Goal: Task Accomplishment & Management: Use online tool/utility

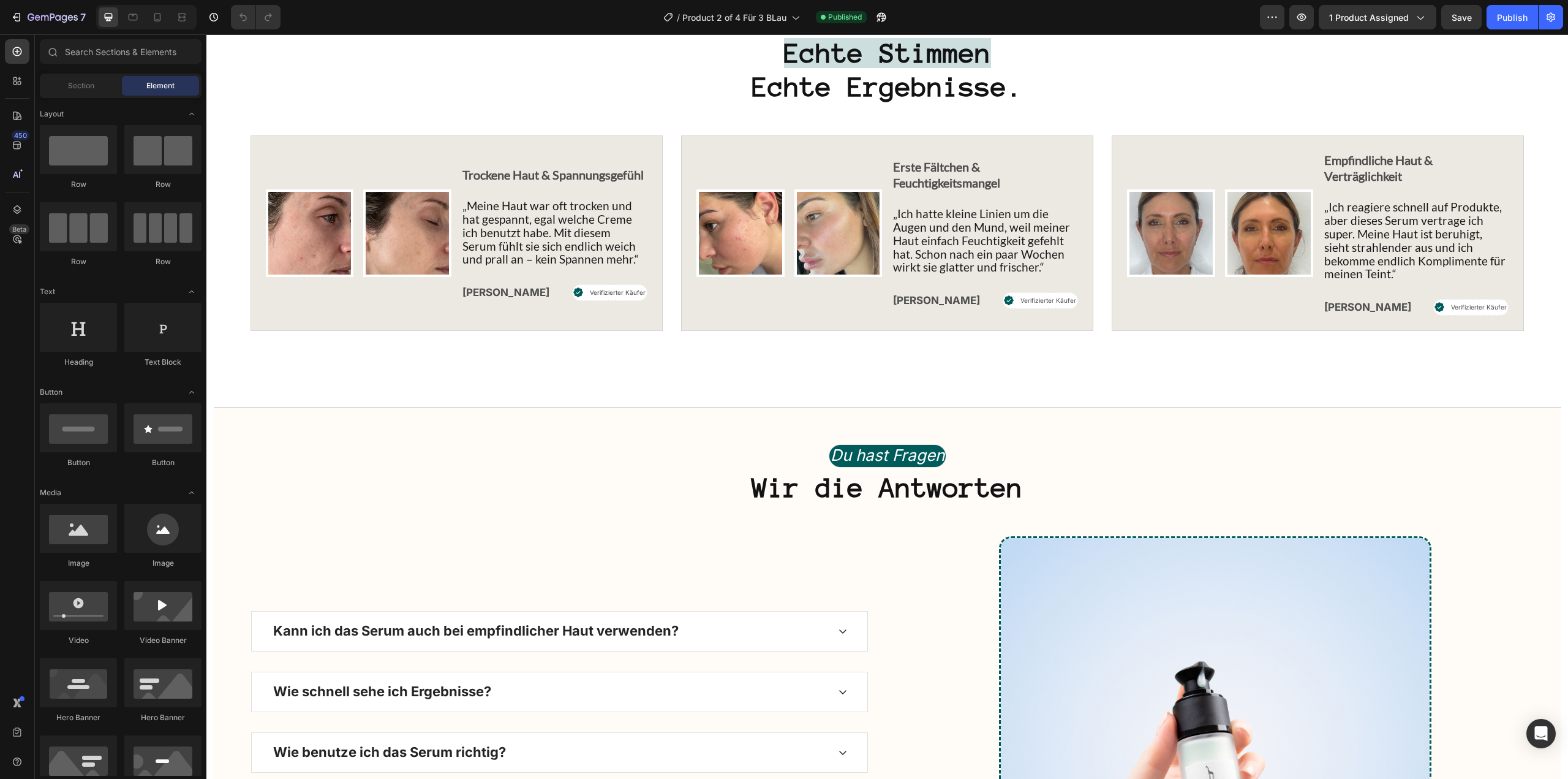
scroll to position [4533, 0]
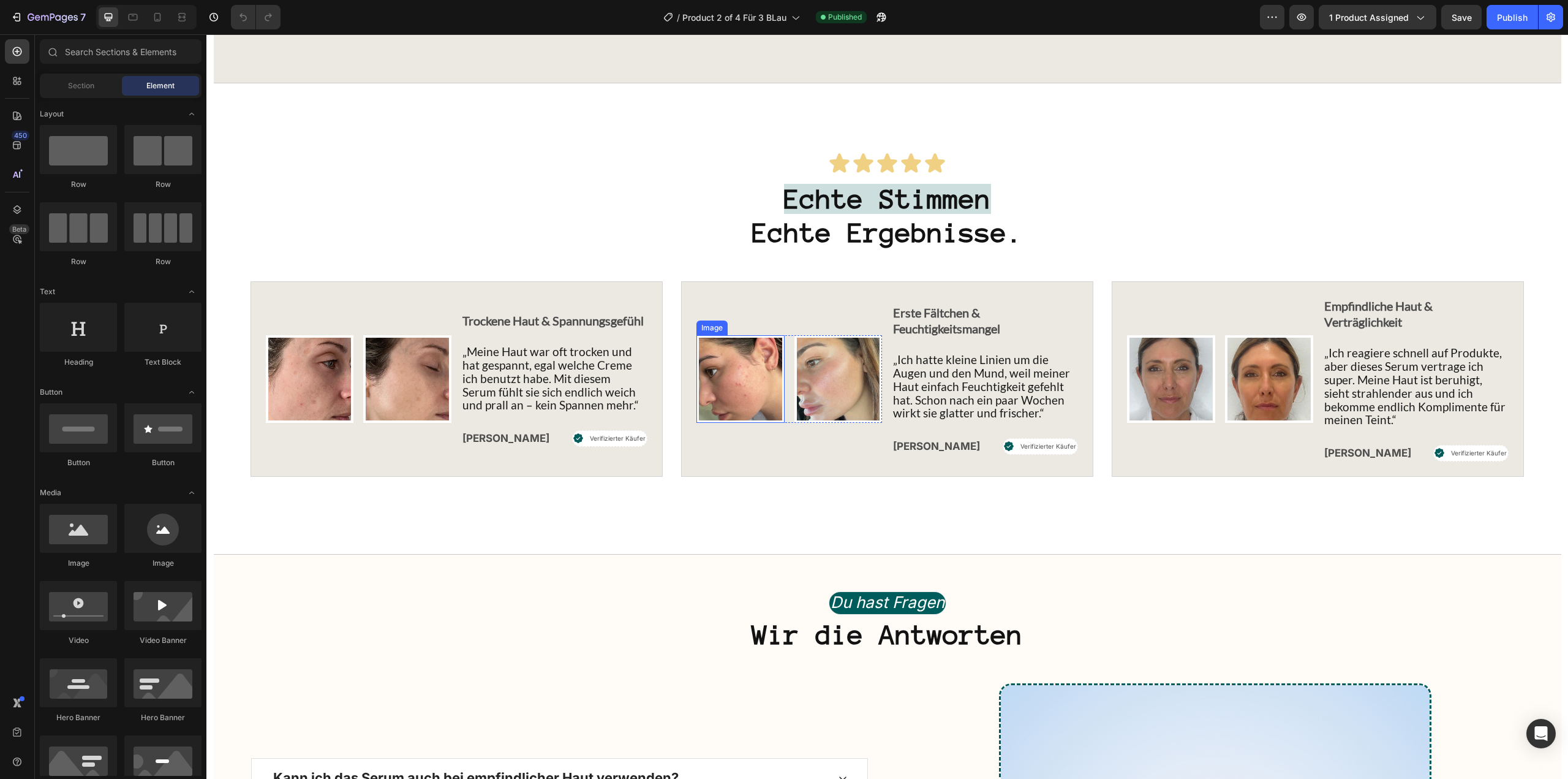
click at [733, 420] on img at bounding box center [741, 379] width 88 height 88
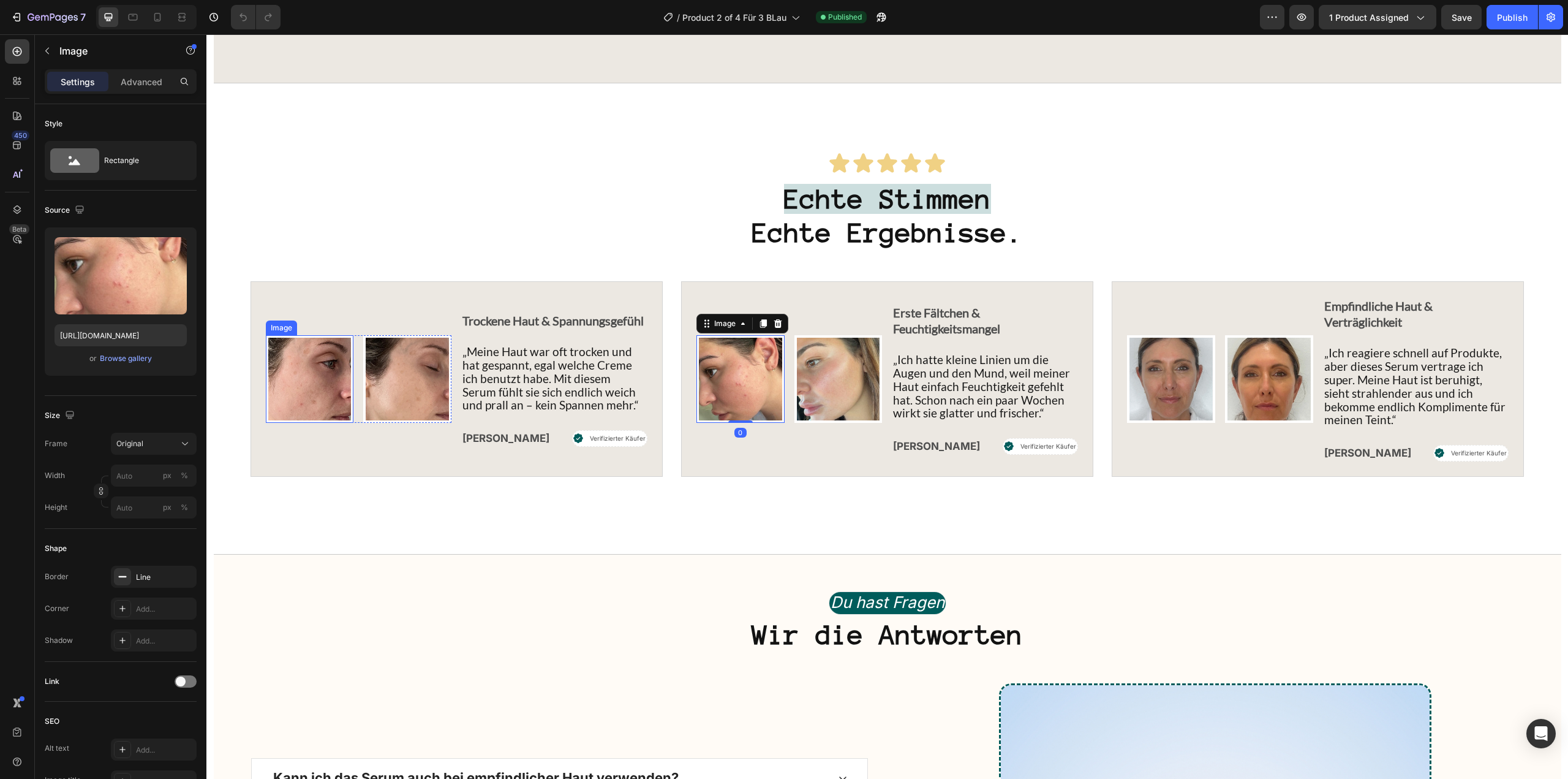
click at [318, 412] on img at bounding box center [310, 379] width 88 height 88
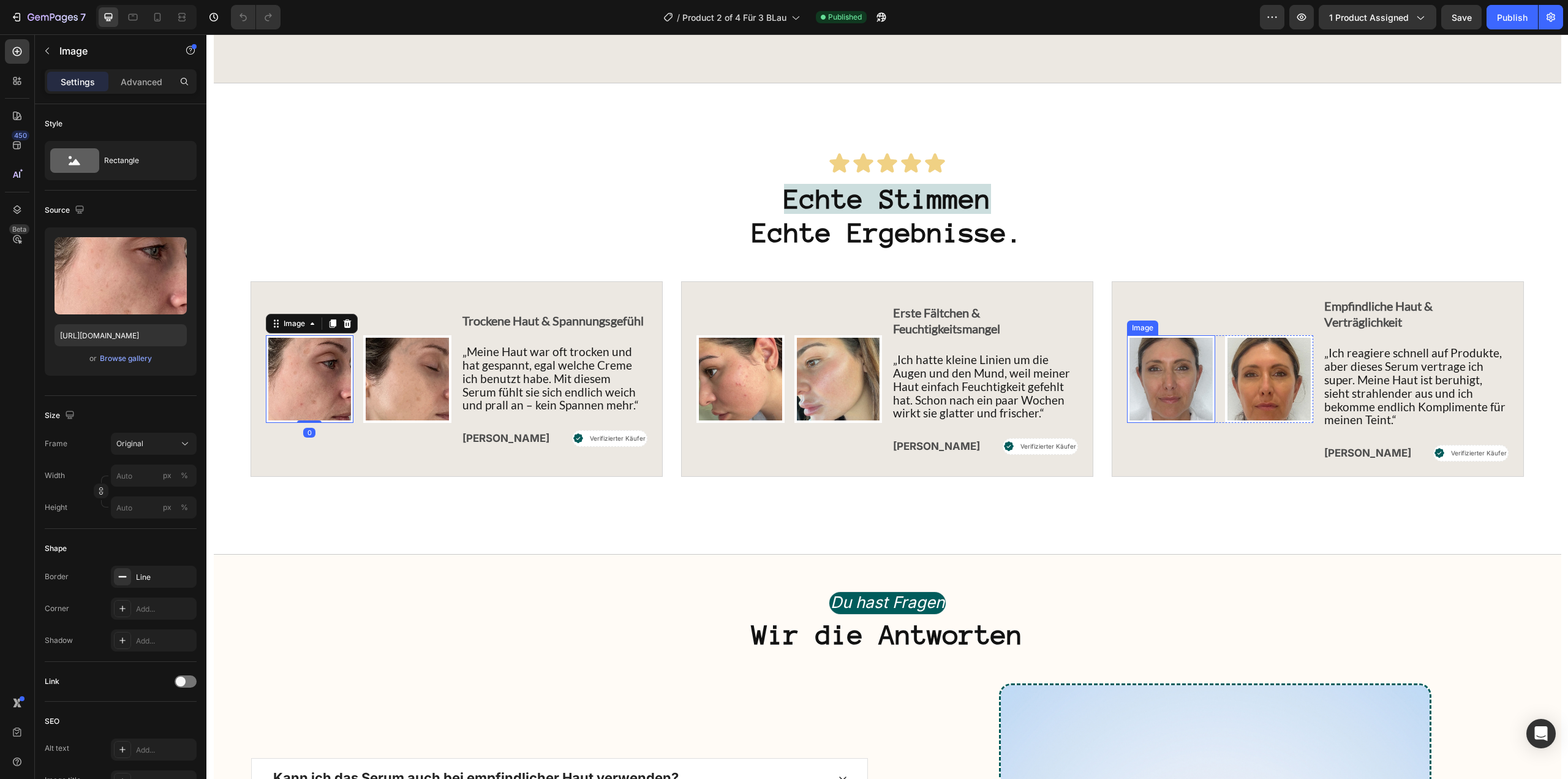
click at [1134, 423] on img at bounding box center [1171, 379] width 88 height 88
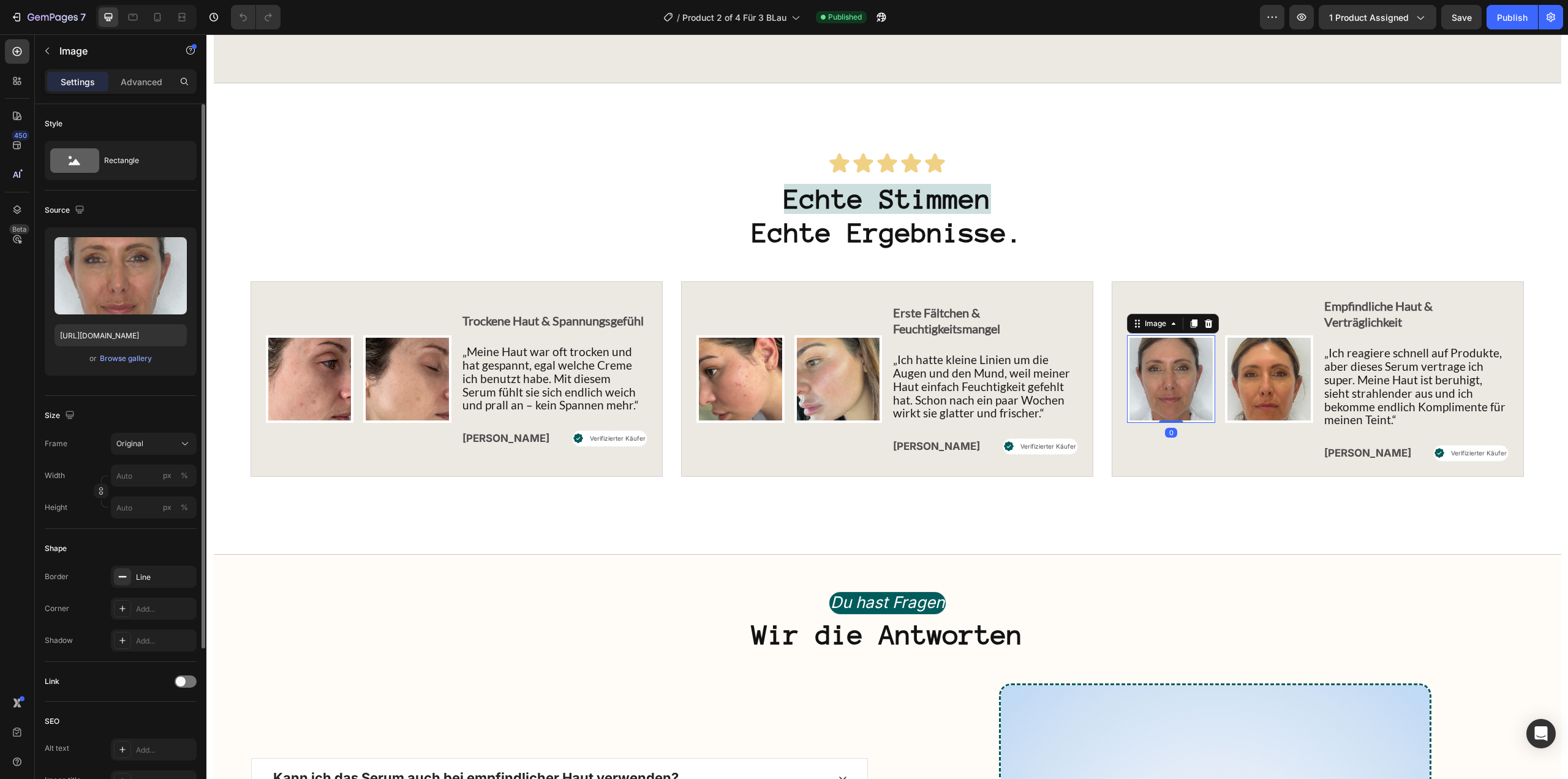
click at [152, 360] on div "or Browse gallery" at bounding box center [120, 358] width 132 height 15
click at [134, 358] on div "Browse gallery" at bounding box center [126, 359] width 52 height 11
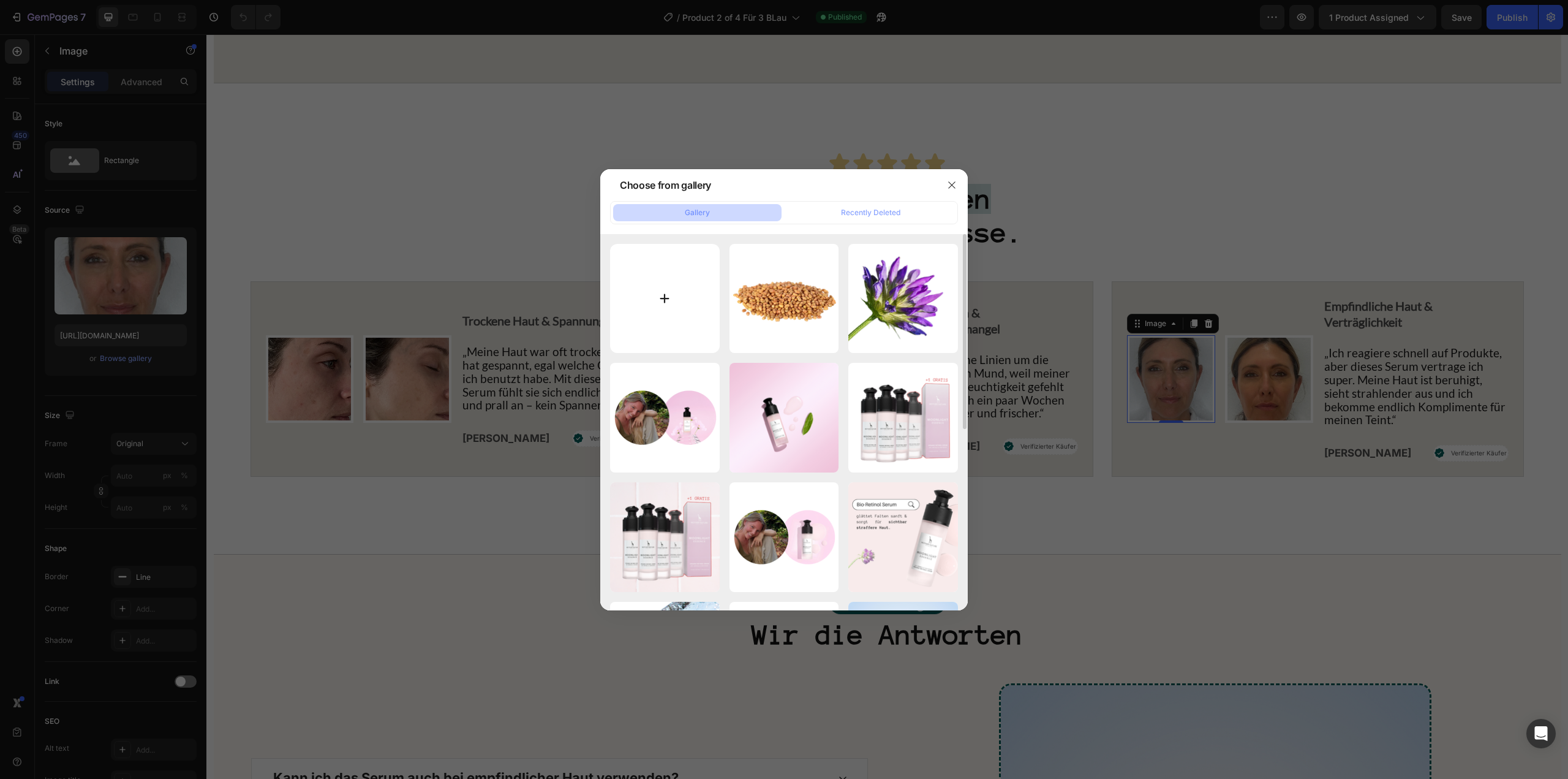
click at [664, 288] on input "file" at bounding box center [664, 299] width 110 height 110
type input "C:\fakepath\GMP Logos (63).png"
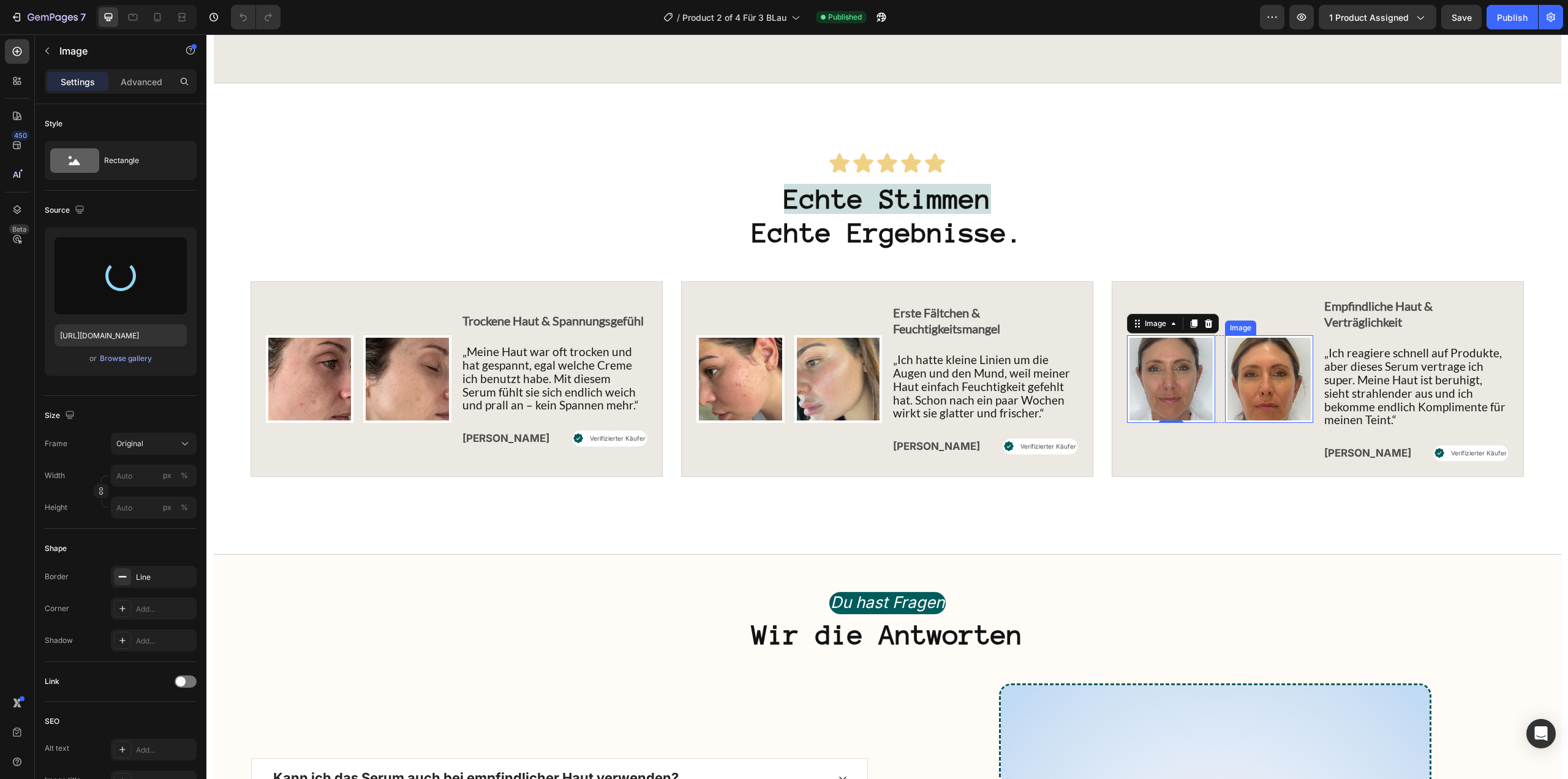
type input "https://cdn.shopify.com/s/files/1/1613/5255/files/gempages_585868164714201795-3…"
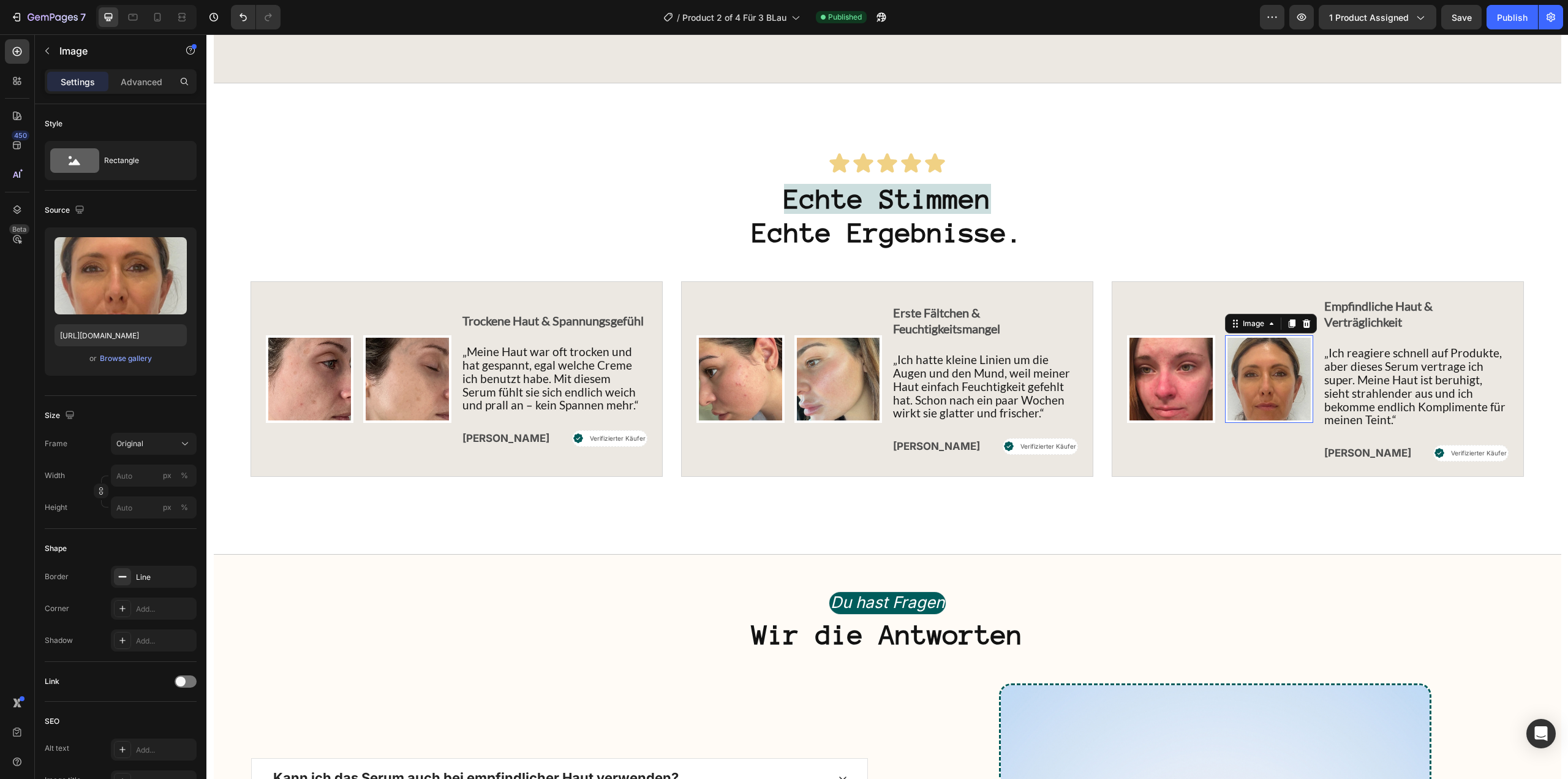
click at [1240, 423] on img at bounding box center [1269, 379] width 88 height 88
click at [136, 365] on div "or Browse gallery" at bounding box center [120, 358] width 132 height 15
click at [133, 362] on div "Browse gallery" at bounding box center [126, 359] width 52 height 11
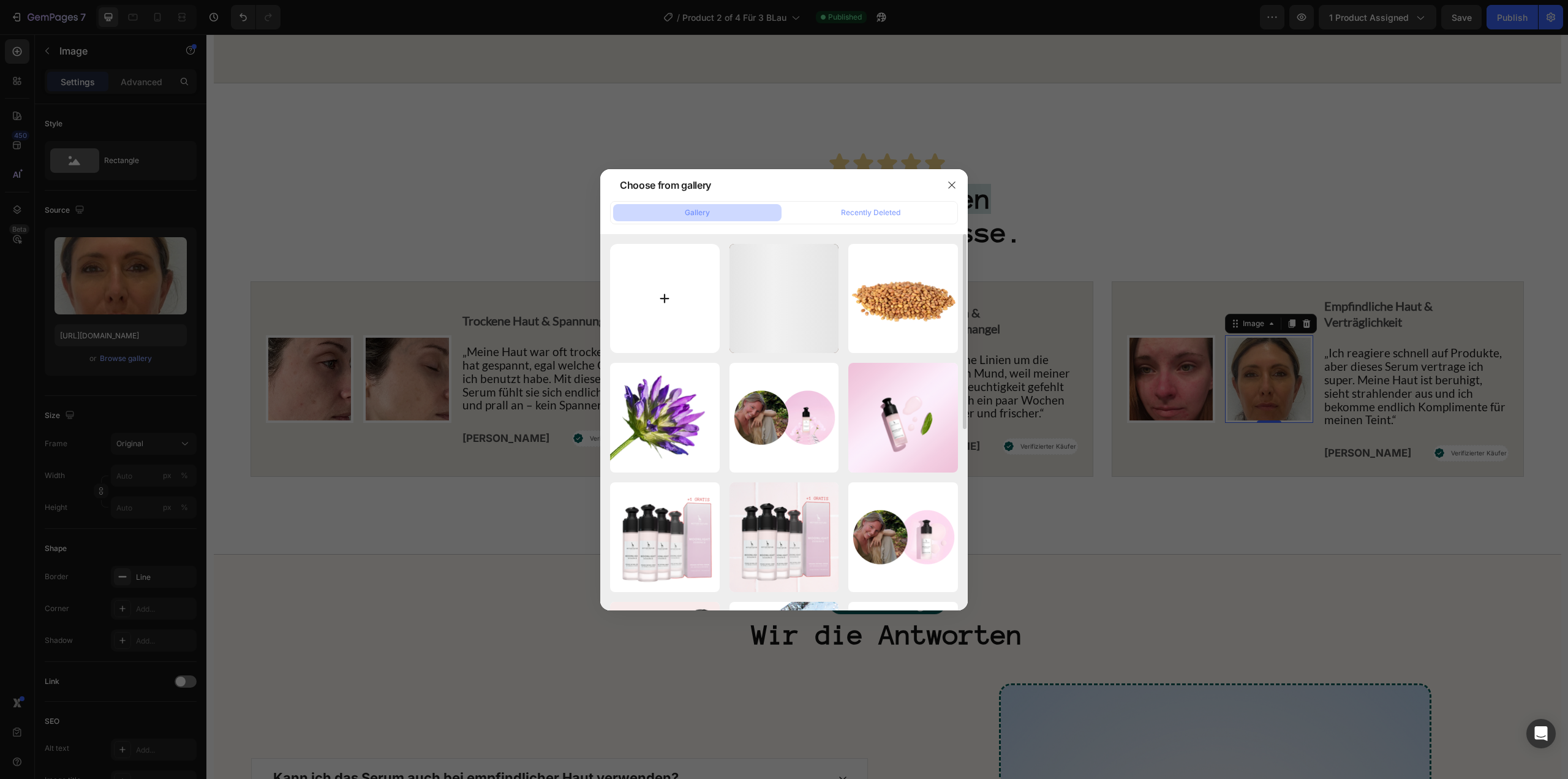
click at [670, 303] on input "file" at bounding box center [664, 299] width 110 height 110
type input "C:\fakepath\GMP Logos (64).png"
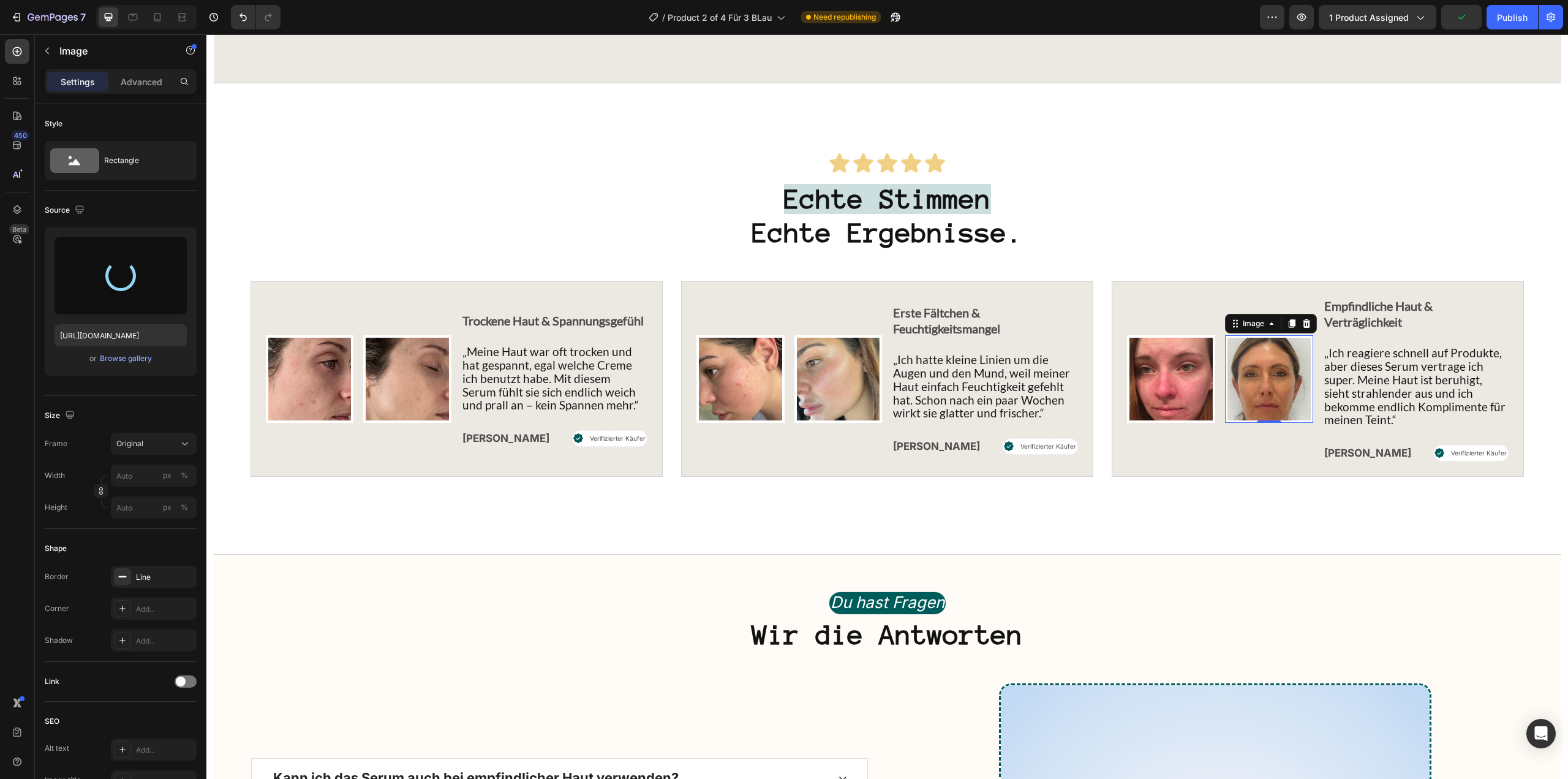
type input "https://cdn.shopify.com/s/files/1/1613/5255/files/gempages_585868164714201795-4…"
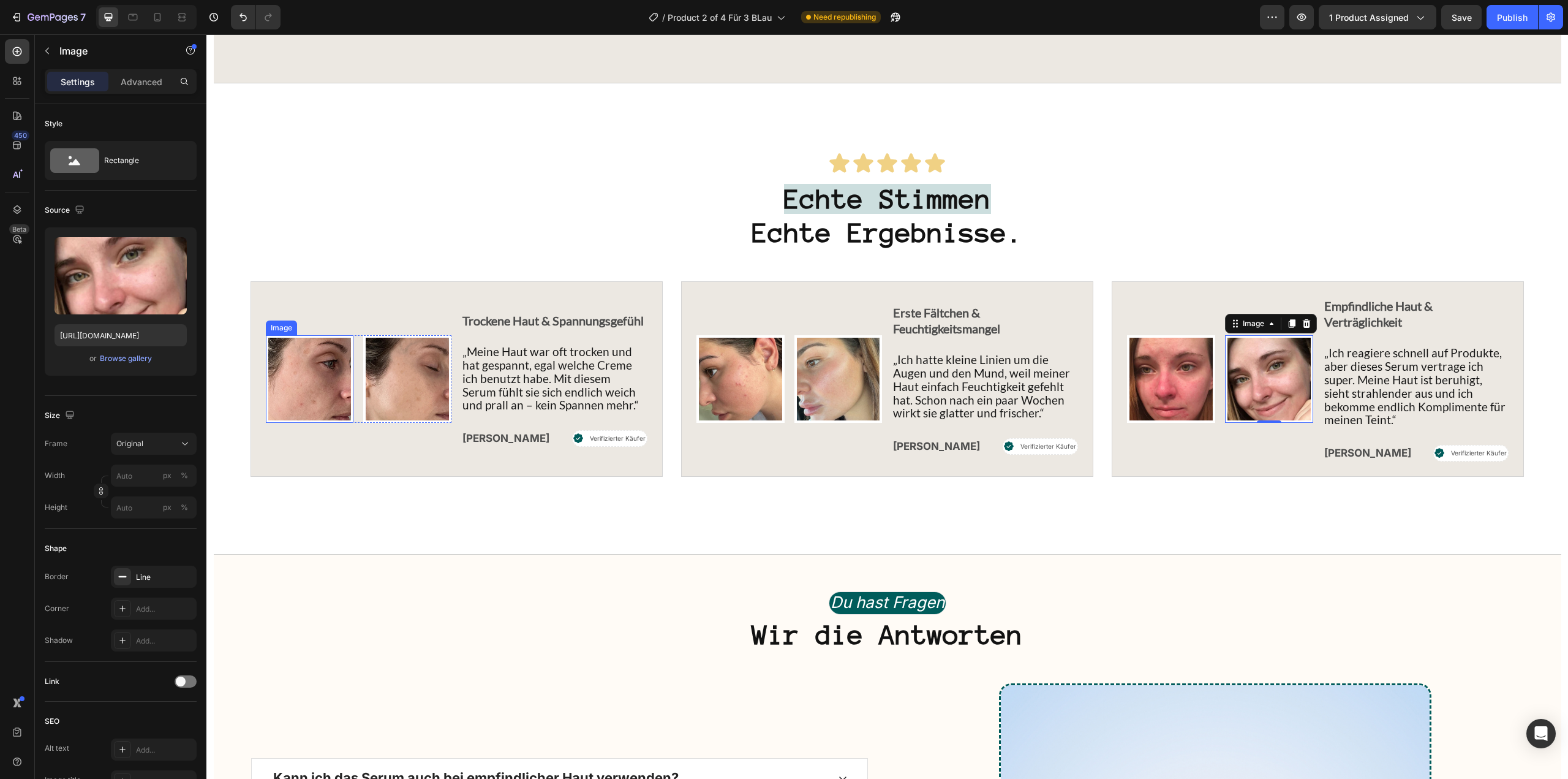
drag, startPoint x: 332, startPoint y: 408, endPoint x: 286, endPoint y: 410, distance: 46.0
click at [332, 408] on img at bounding box center [310, 379] width 88 height 88
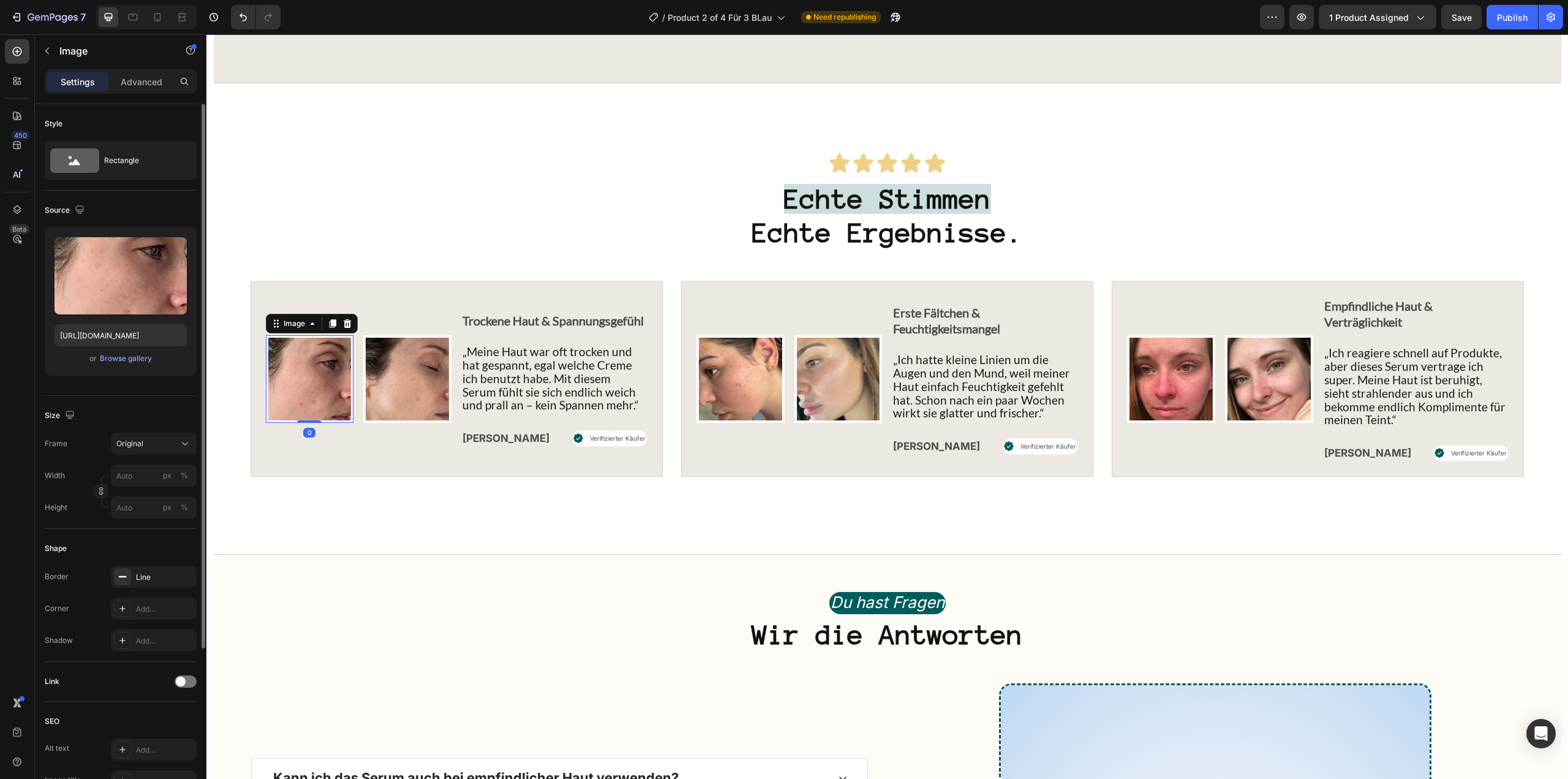
click at [132, 364] on div "or Browse gallery" at bounding box center [120, 358] width 132 height 15
click at [143, 353] on div "Browse gallery" at bounding box center [126, 359] width 52 height 11
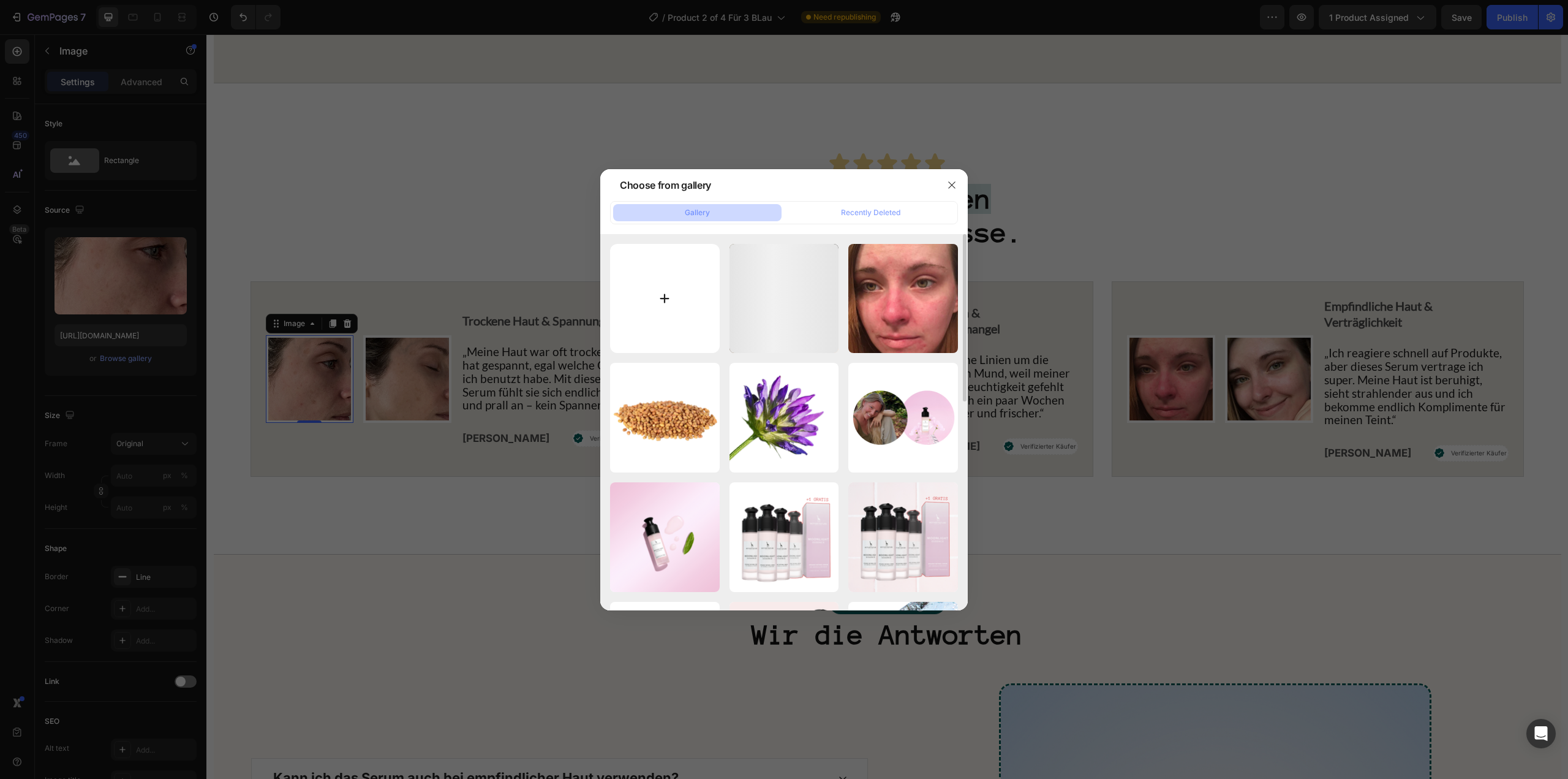
click at [693, 286] on input "file" at bounding box center [664, 299] width 110 height 110
type input "C:\fakepath\GMP Logos (65).png"
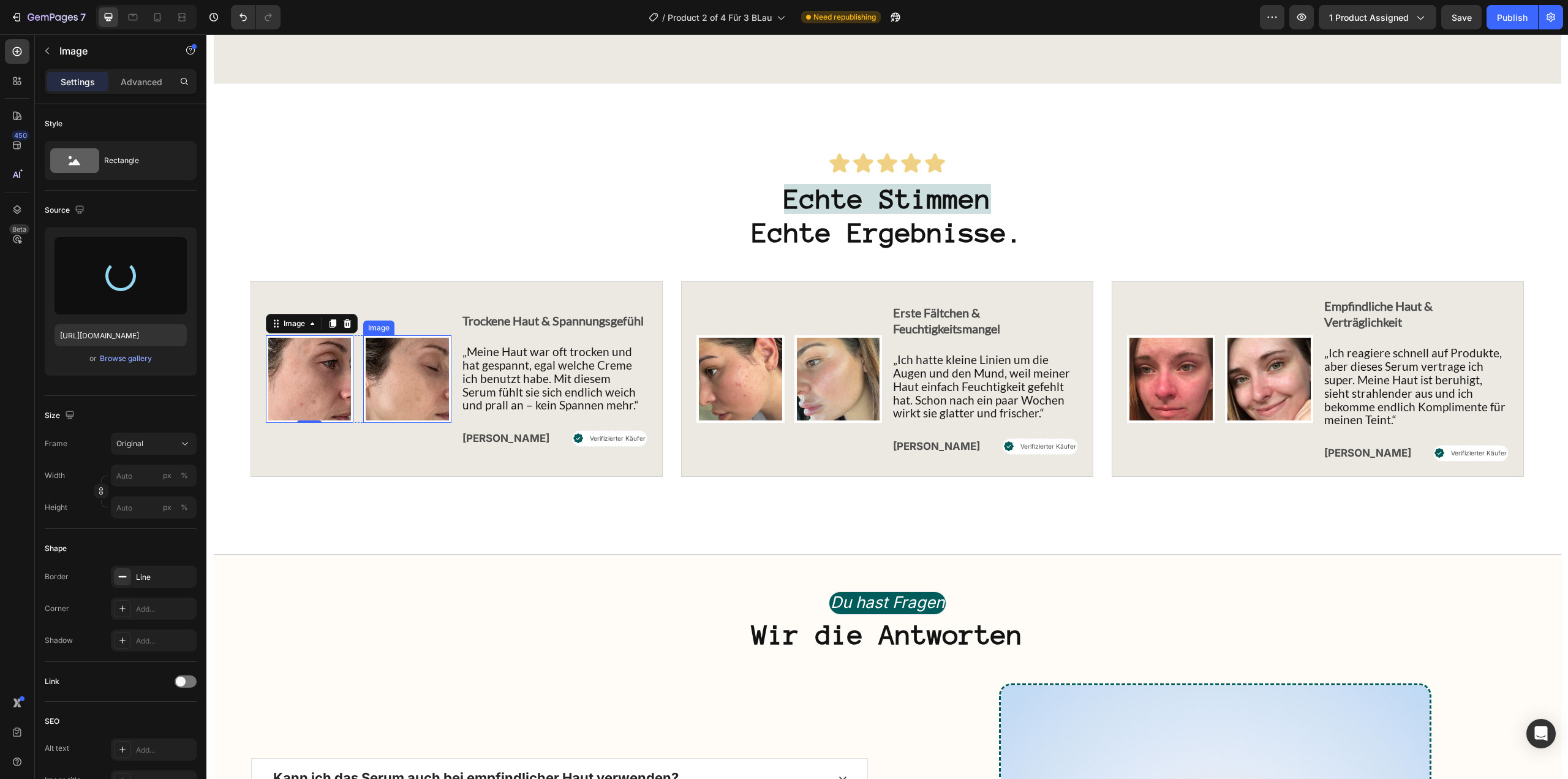
type input "https://cdn.shopify.com/s/files/1/1613/5255/files/gempages_585868164714201795-a…"
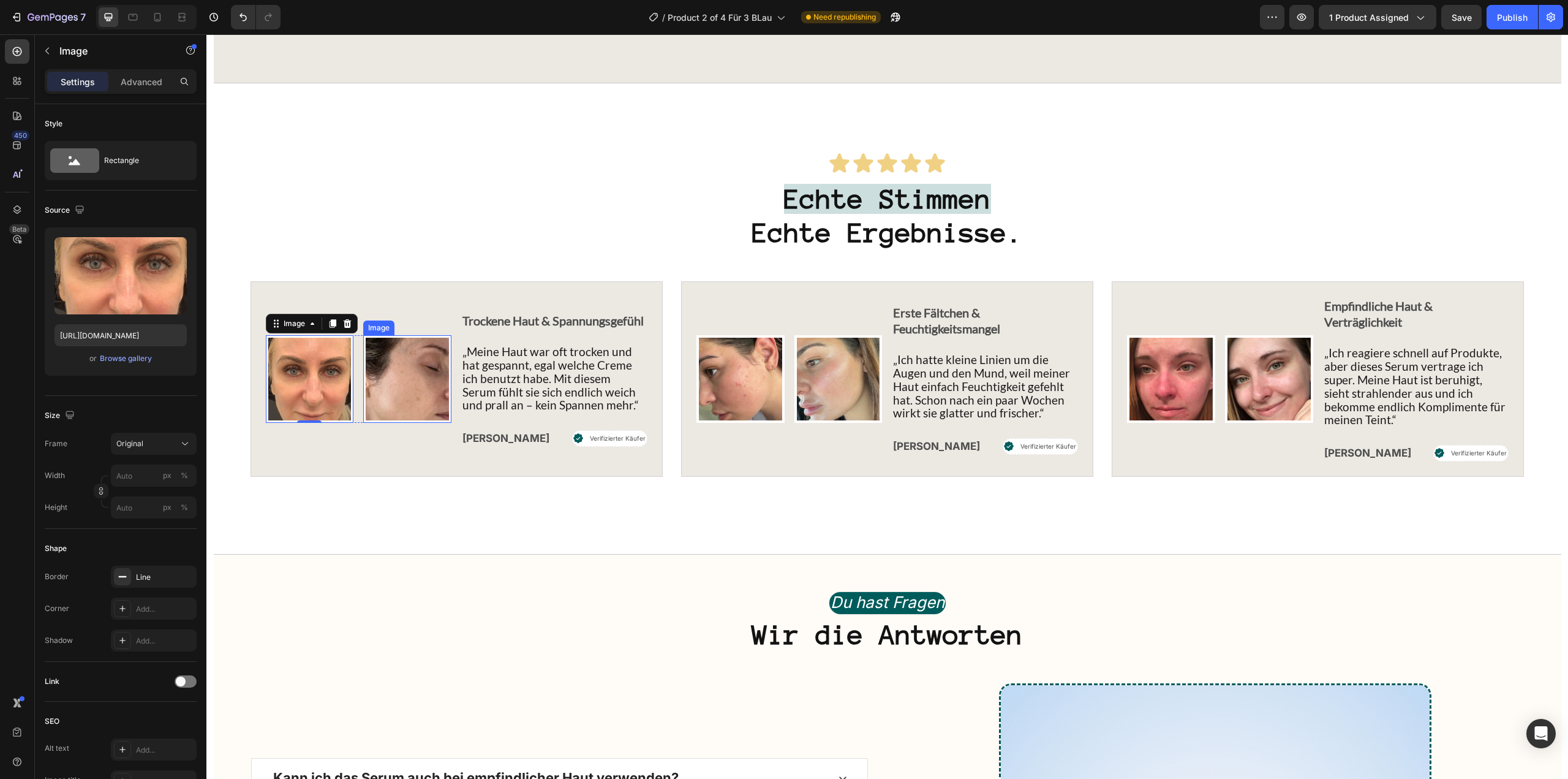
click at [422, 411] on img at bounding box center [408, 379] width 88 height 88
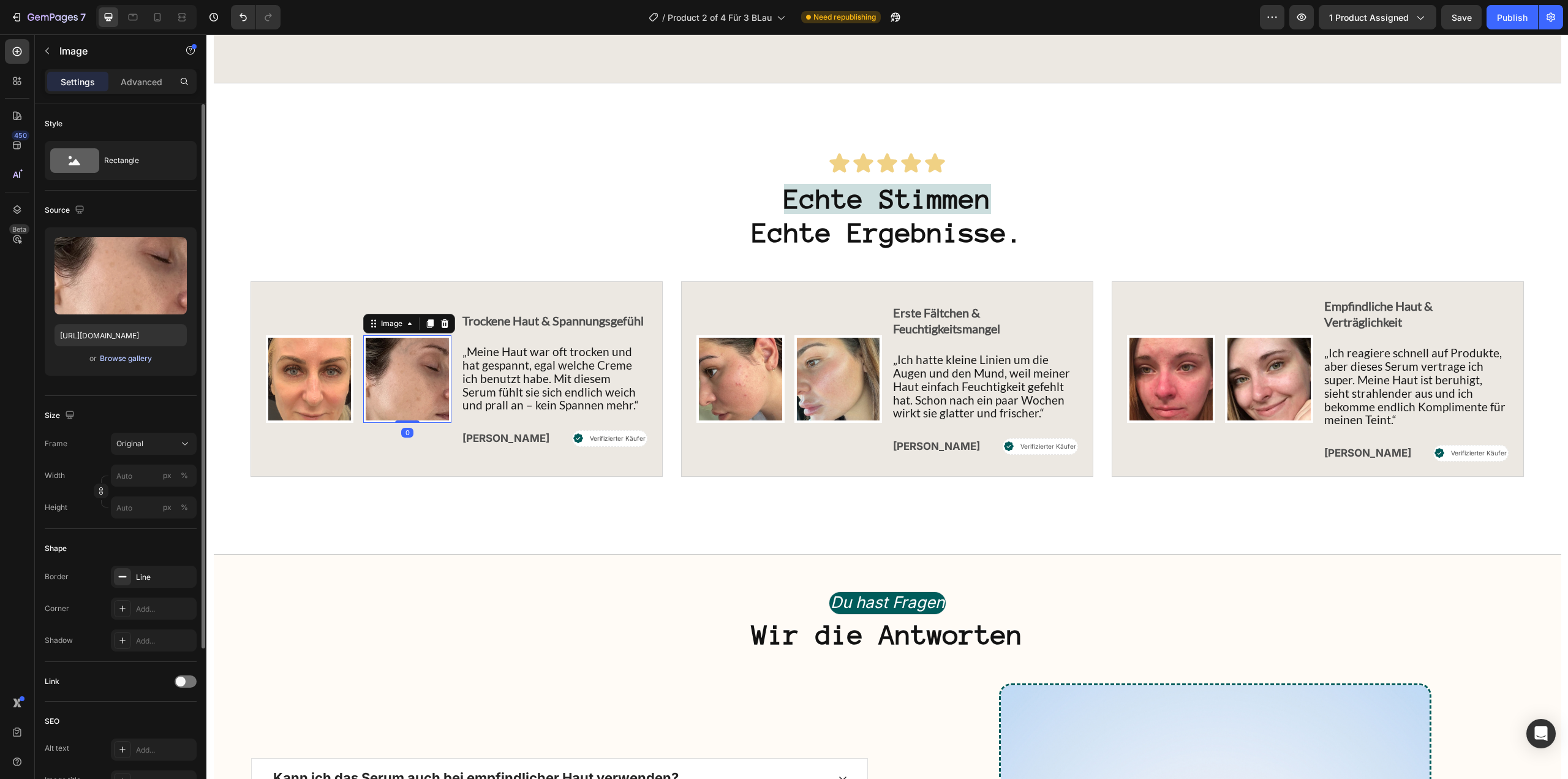
click at [137, 359] on div "Browse gallery" at bounding box center [126, 359] width 52 height 11
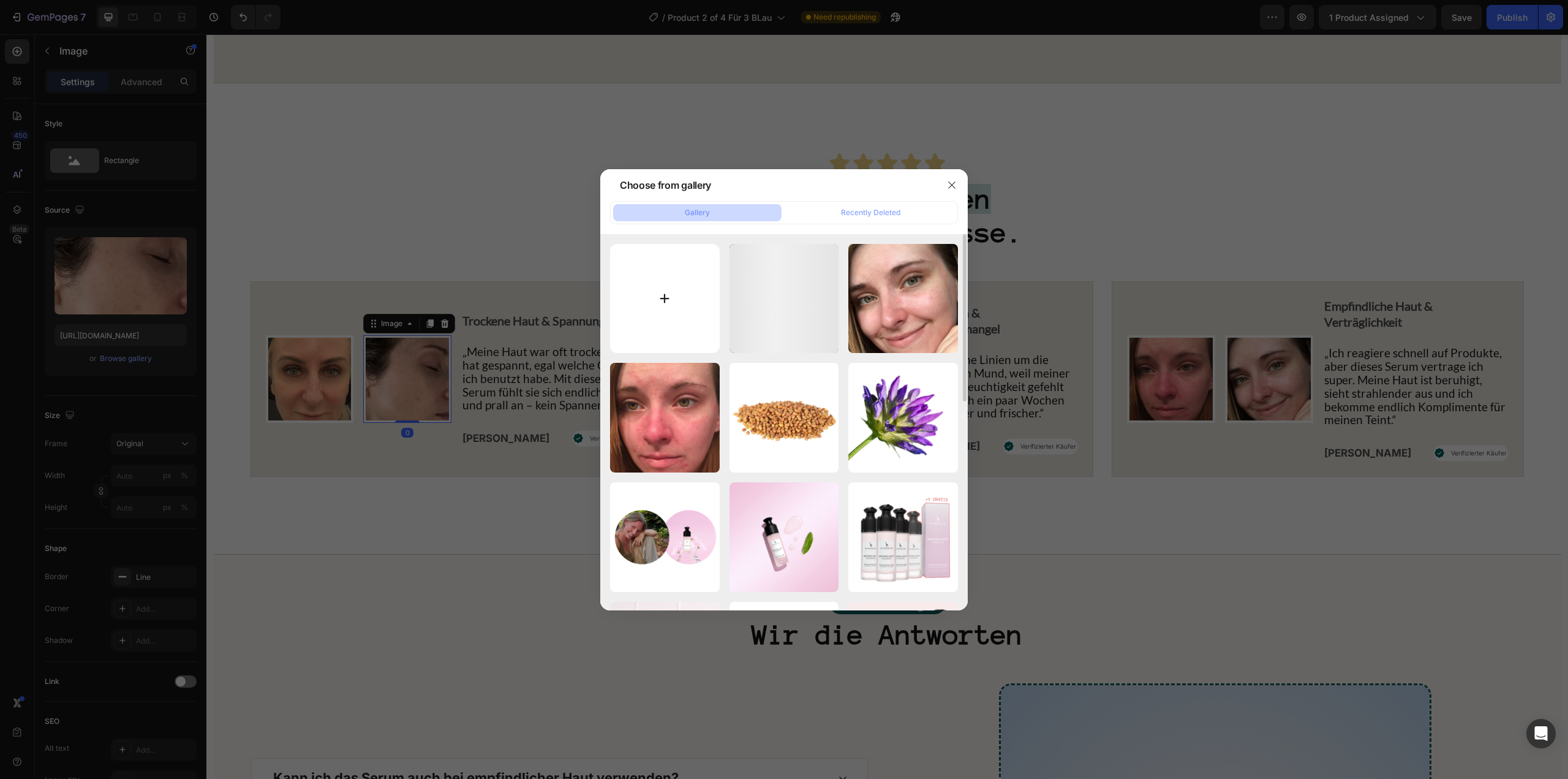
click at [666, 314] on input "file" at bounding box center [664, 299] width 110 height 110
type input "C:\fakepath\GMP Logos (66).png"
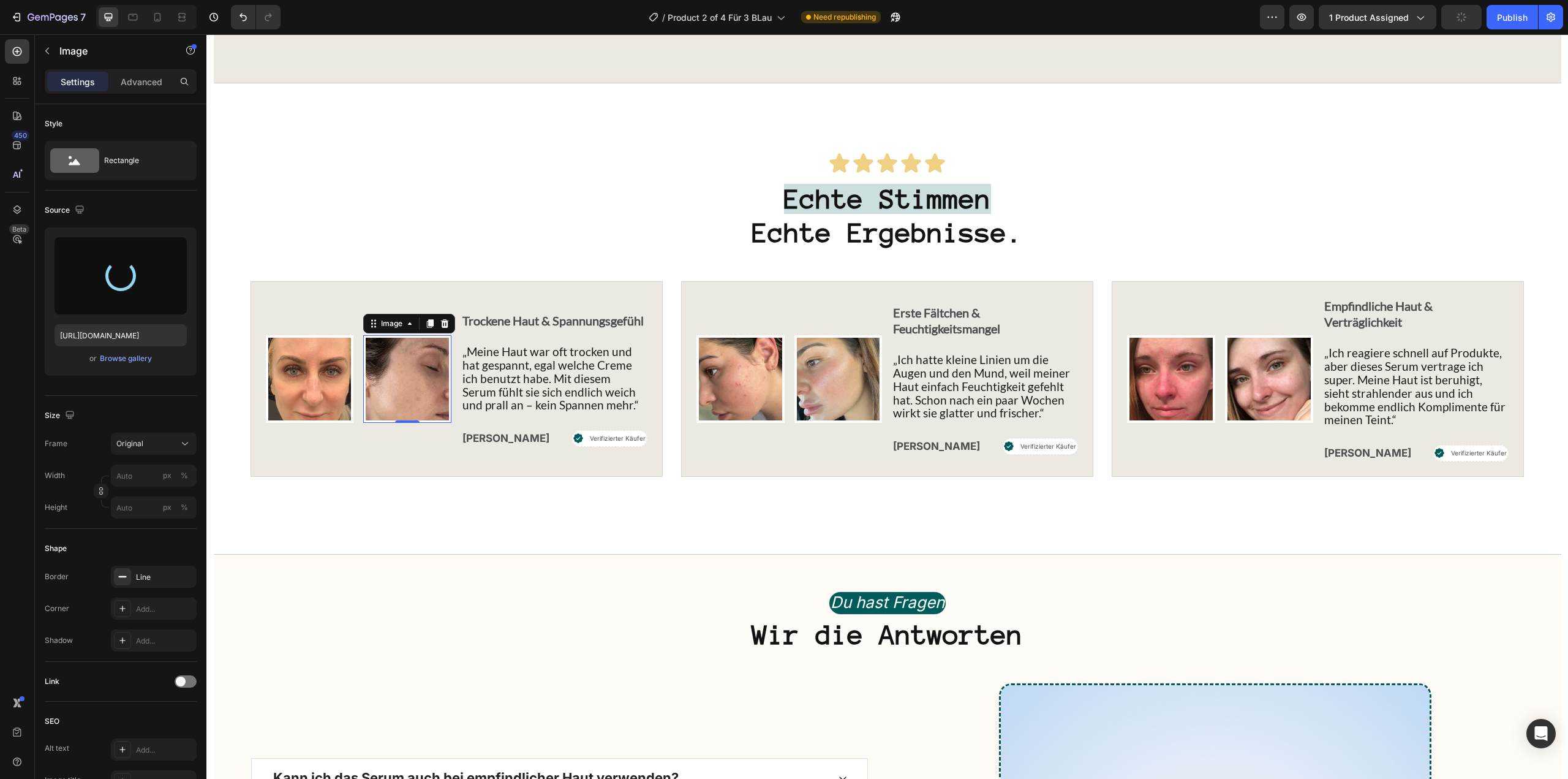
type input "https://cdn.shopify.com/s/files/1/1613/5255/files/gempages_585868164714201795-b…"
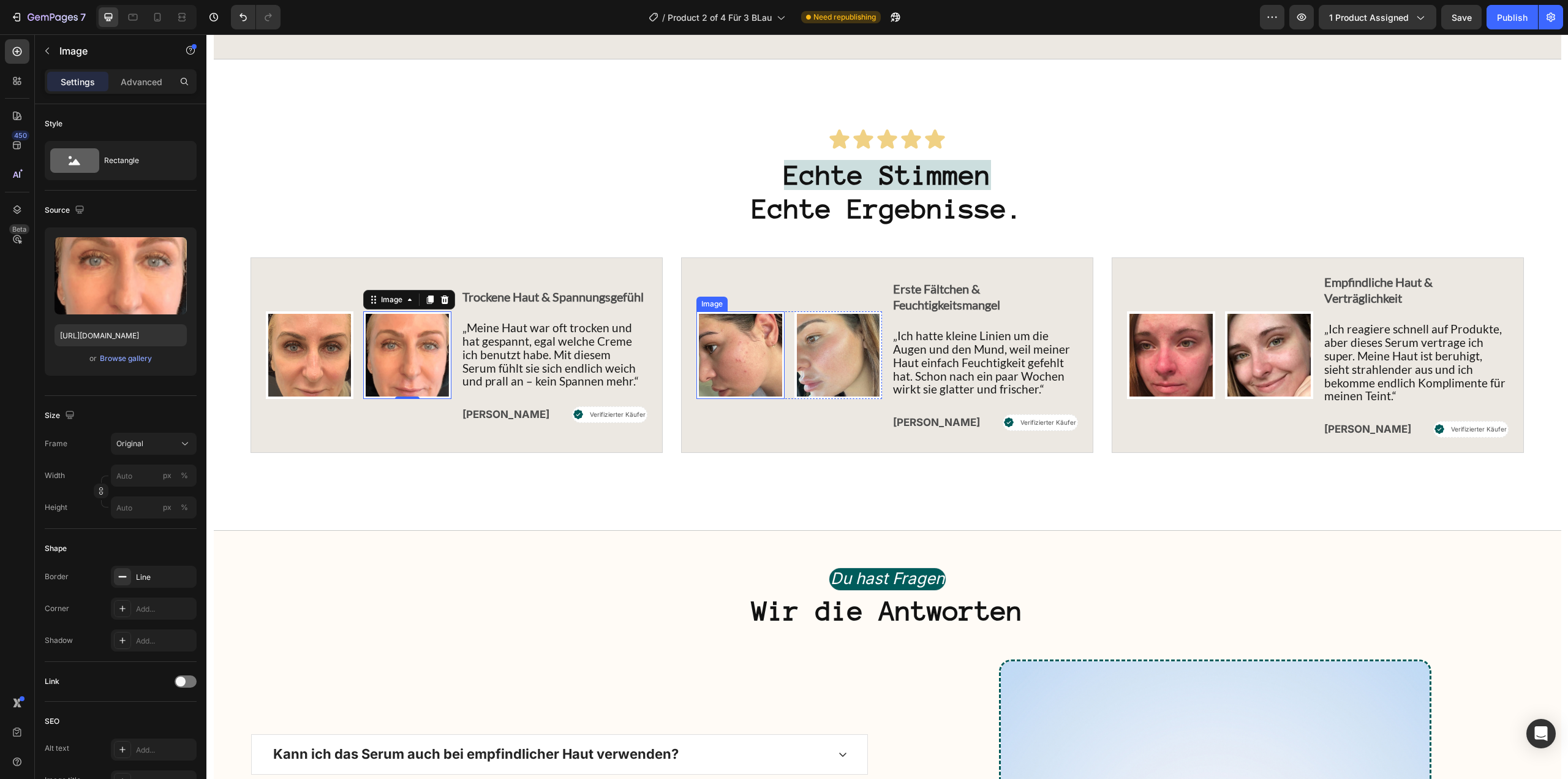
scroll to position [4595, 0]
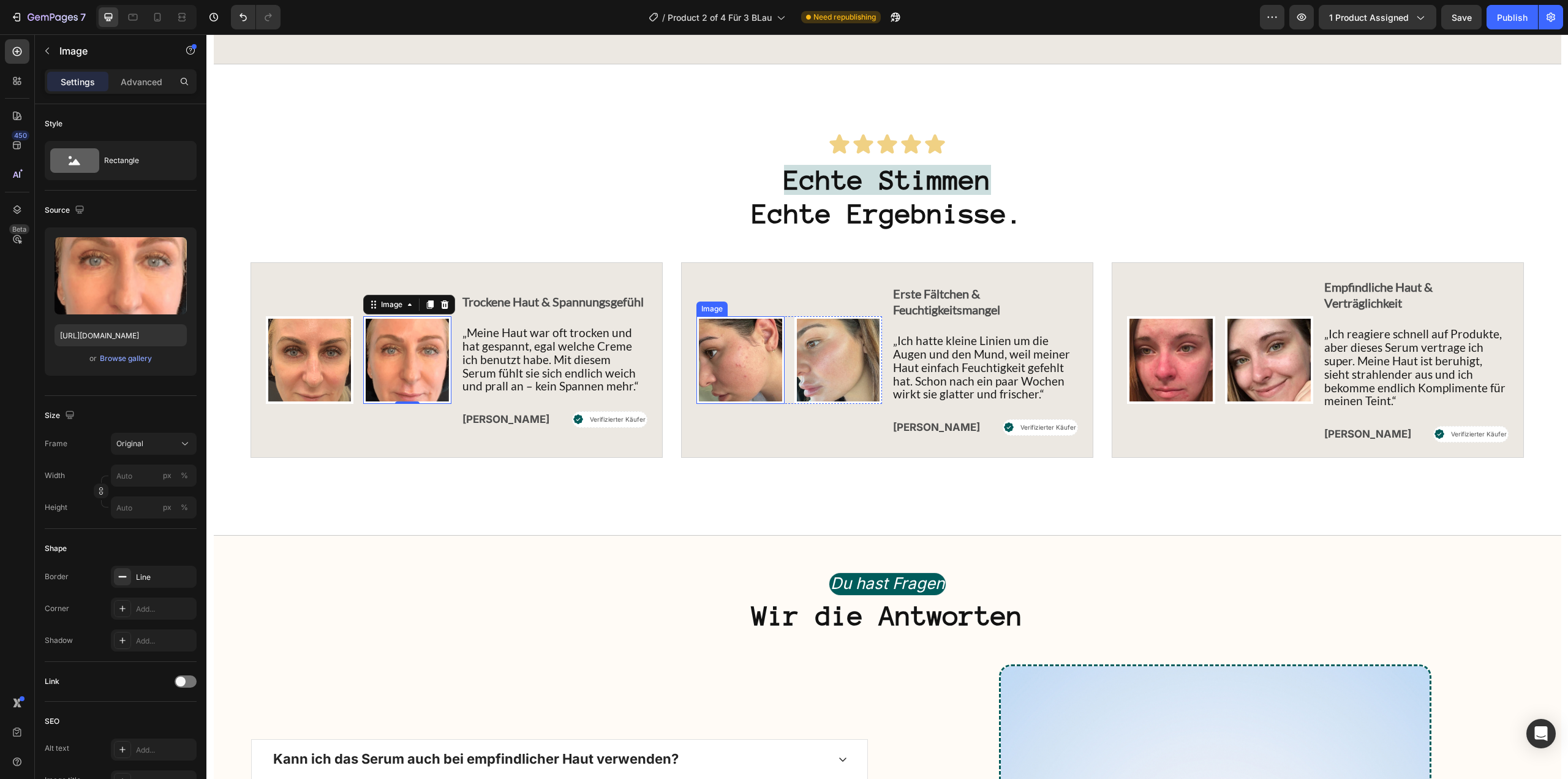
click at [736, 383] on img at bounding box center [741, 360] width 88 height 88
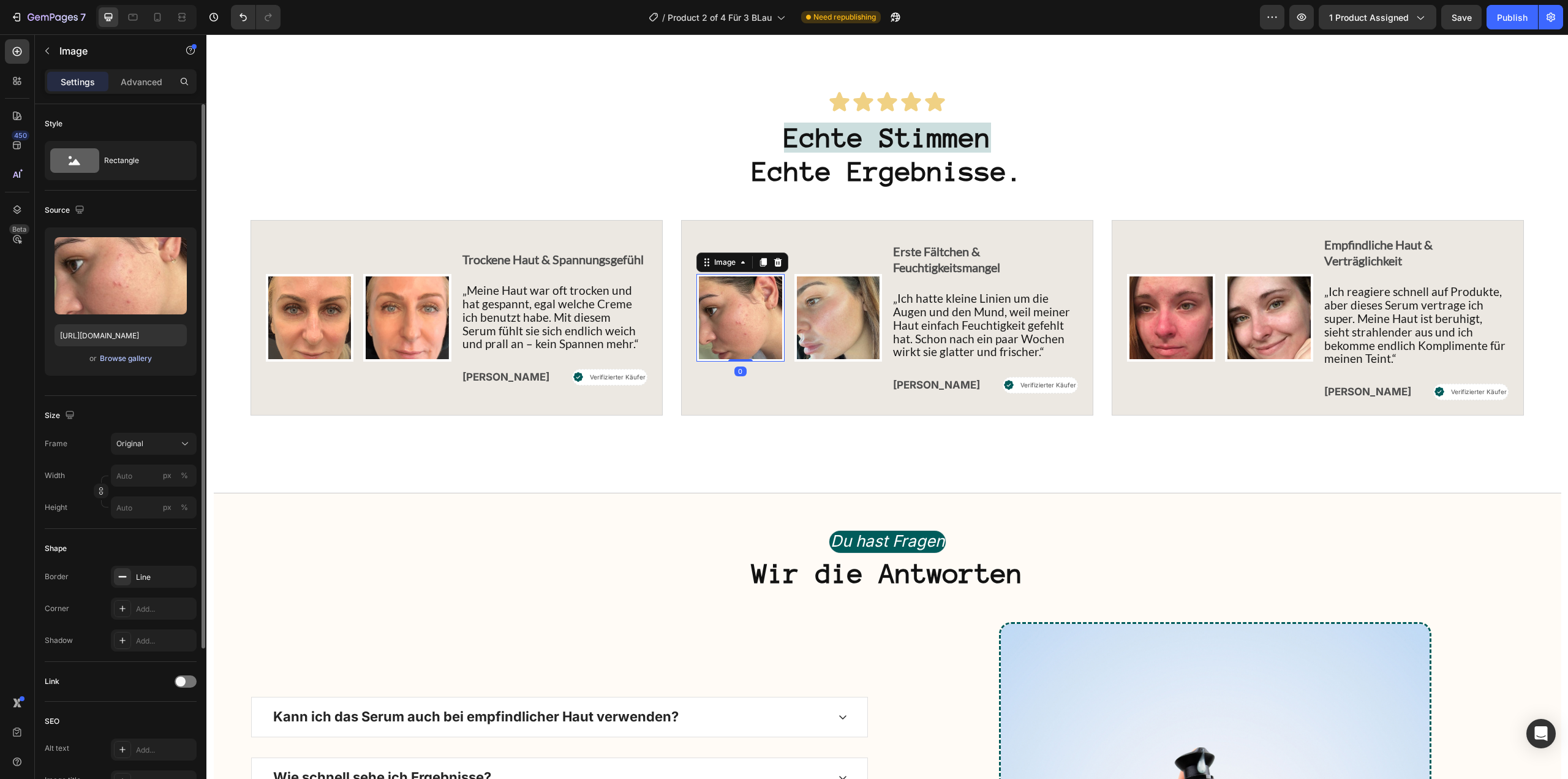
click at [145, 354] on div "Browse gallery" at bounding box center [126, 359] width 52 height 11
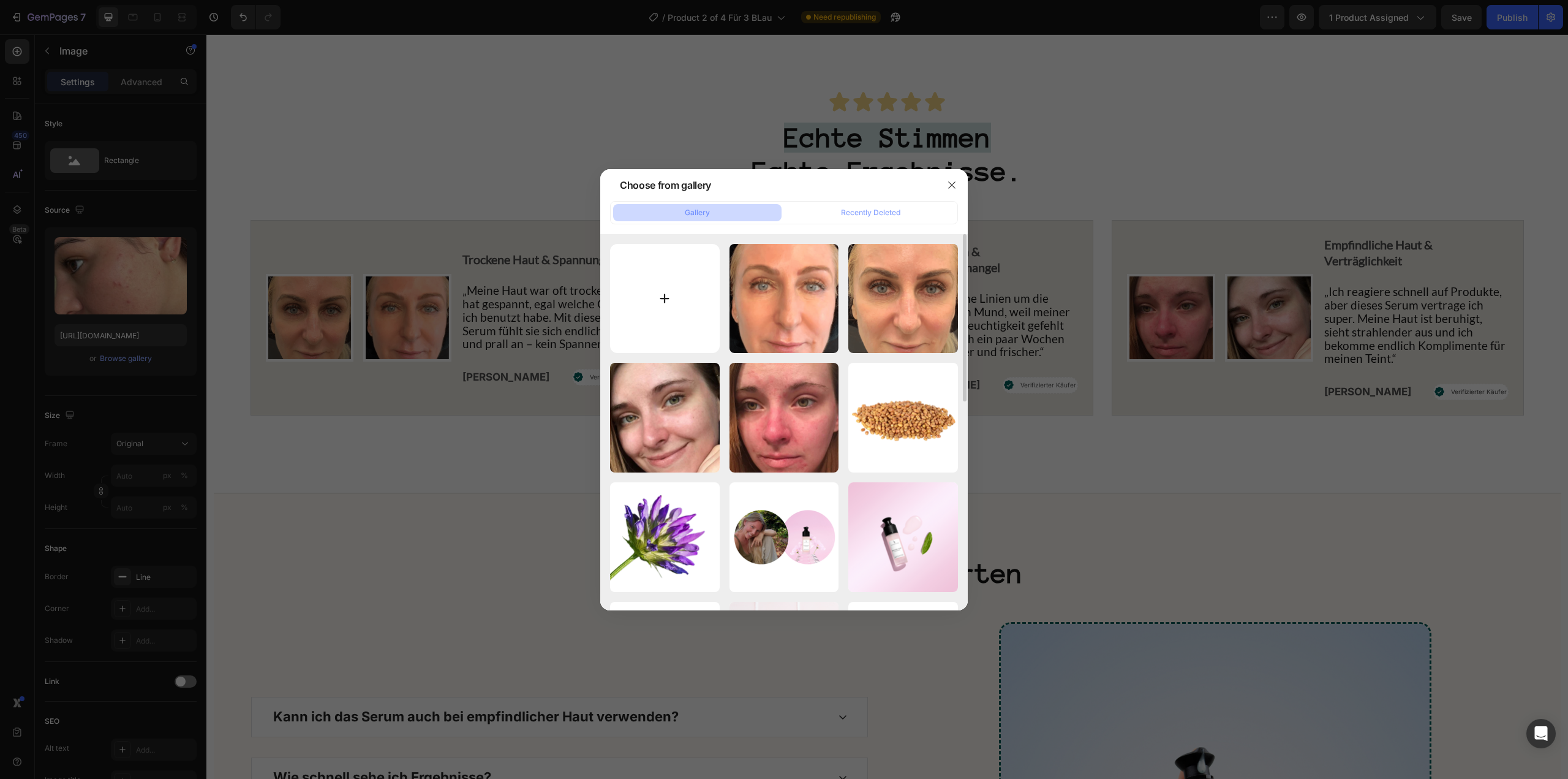
click at [661, 293] on input "file" at bounding box center [664, 299] width 110 height 110
type input "C:\fakepath\GMP Logos (67).png"
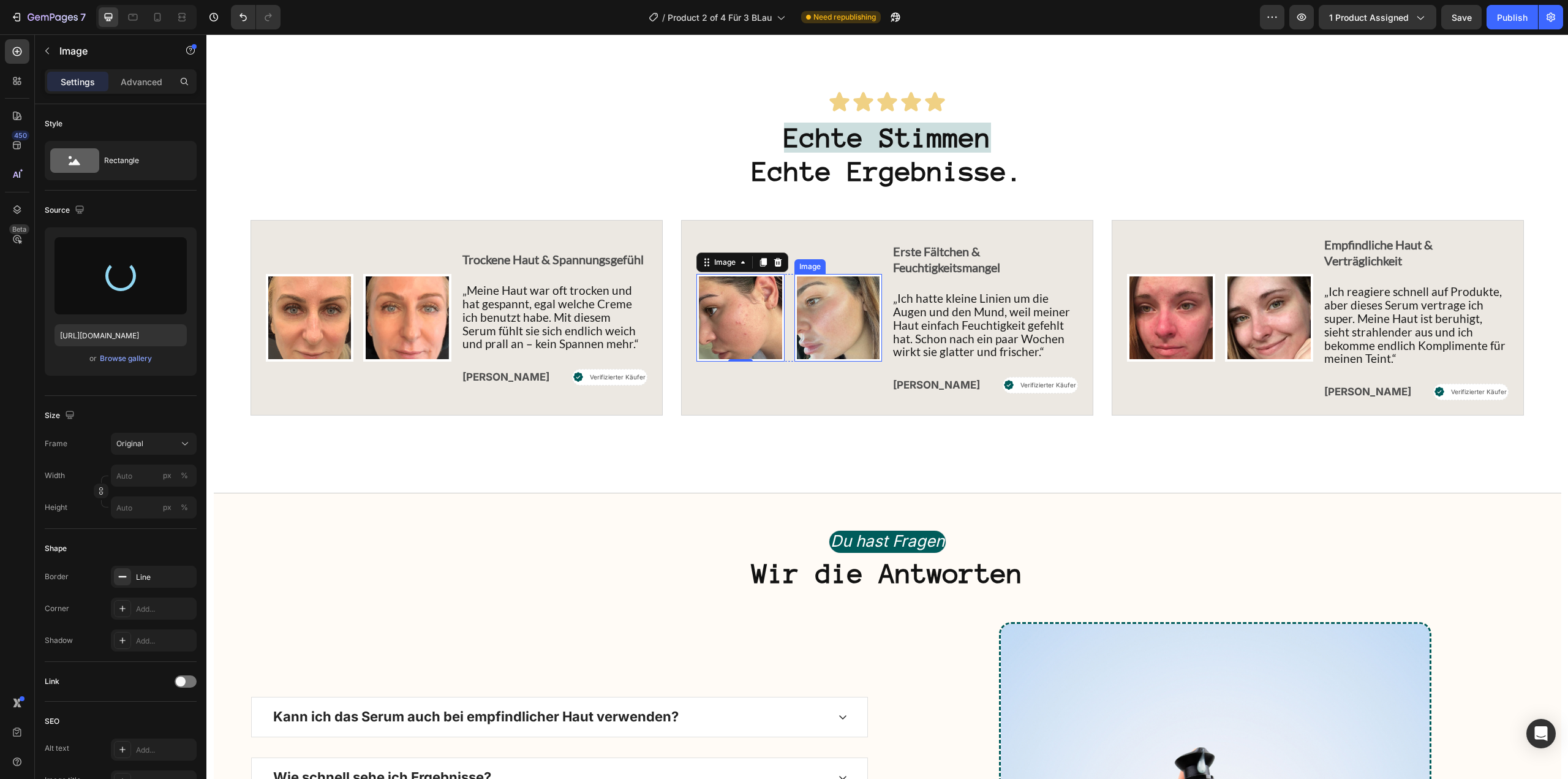
type input "https://cdn.shopify.com/s/files/1/1613/5255/files/gempages_585868164714201795-0…"
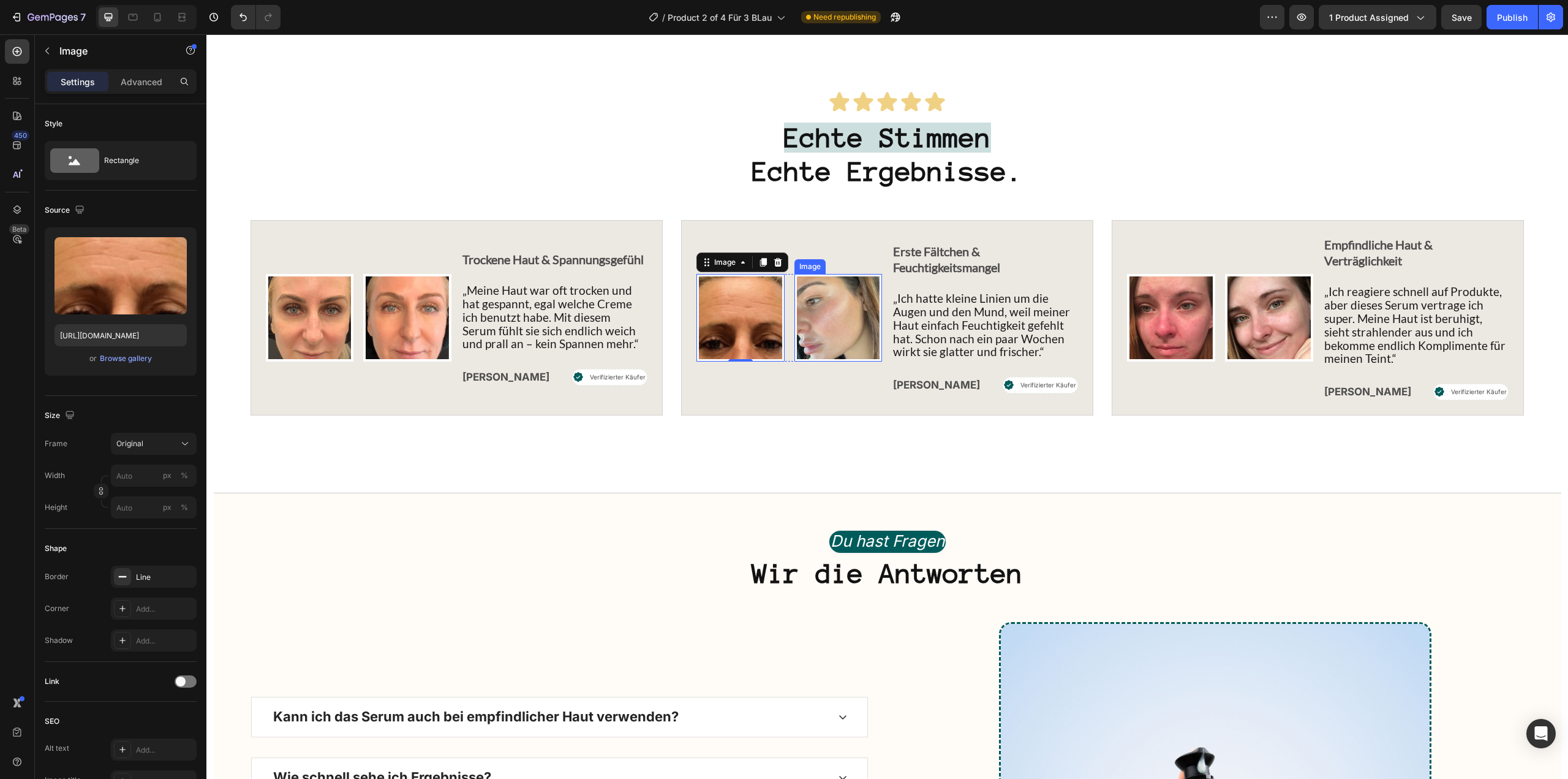
click at [817, 358] on img at bounding box center [839, 318] width 88 height 88
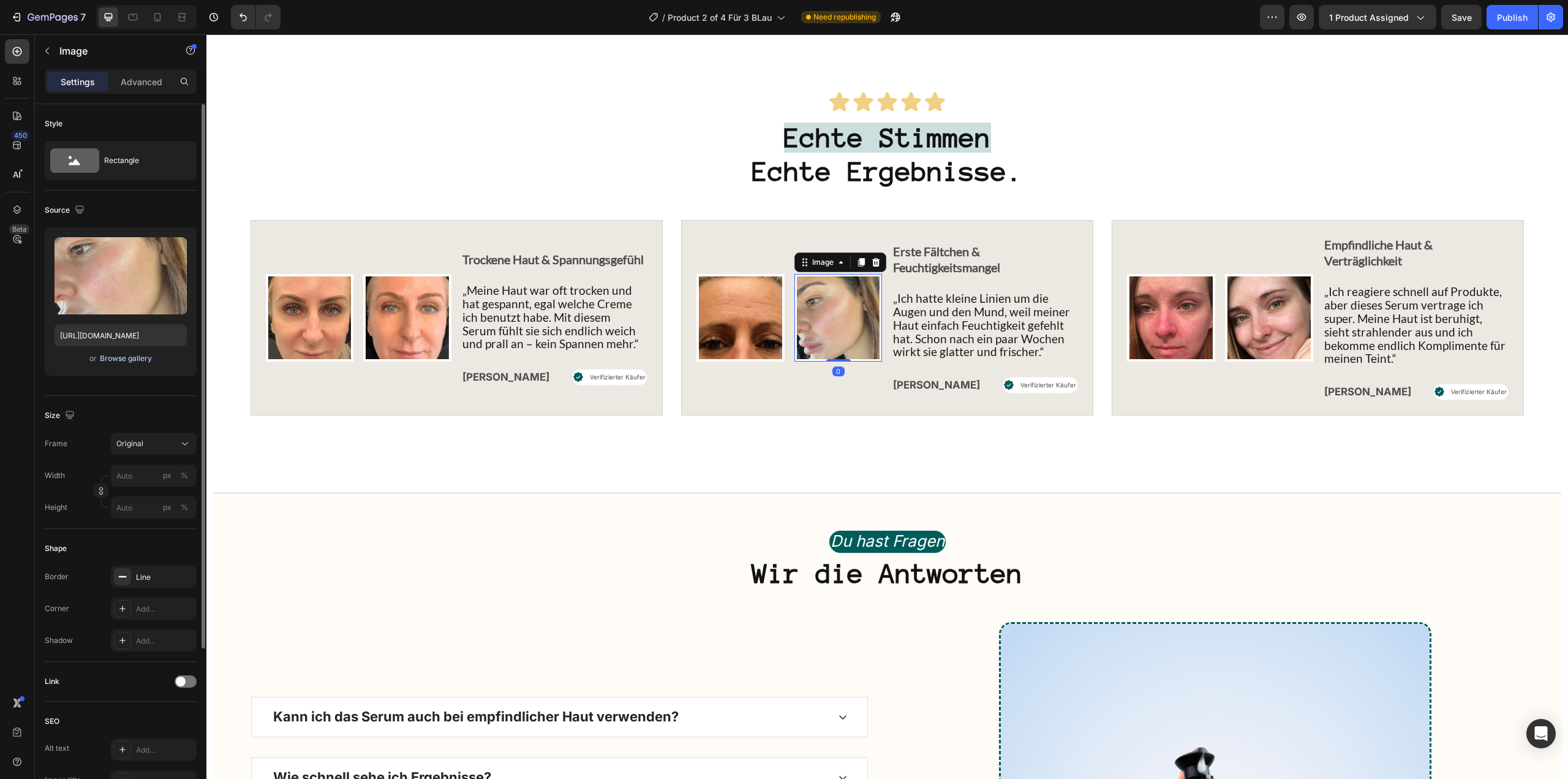
click at [141, 358] on div "Browse gallery" at bounding box center [126, 359] width 52 height 11
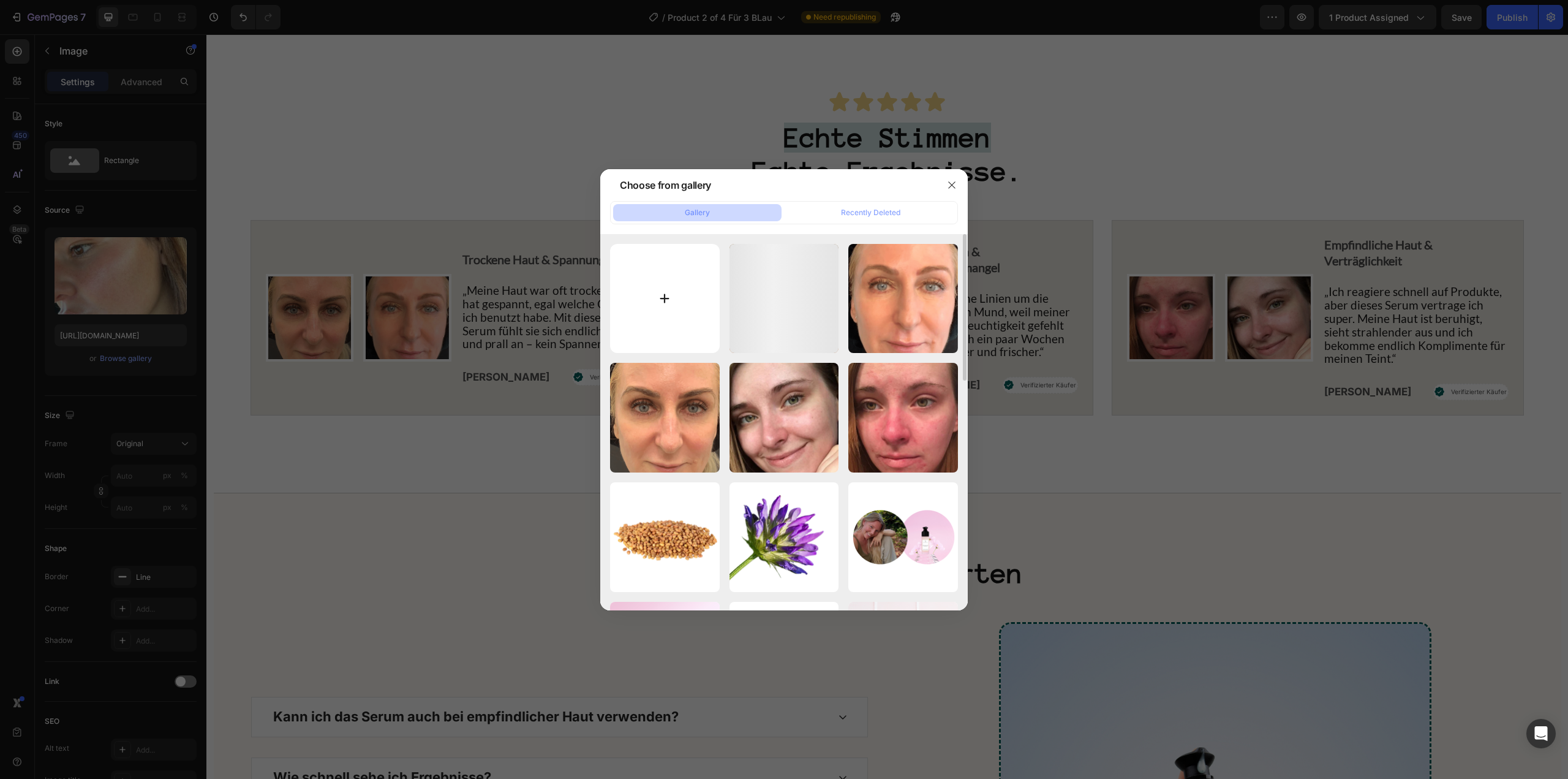
click at [683, 314] on input "file" at bounding box center [664, 299] width 110 height 110
type input "C:\fakepath\GMP Logos (68).png"
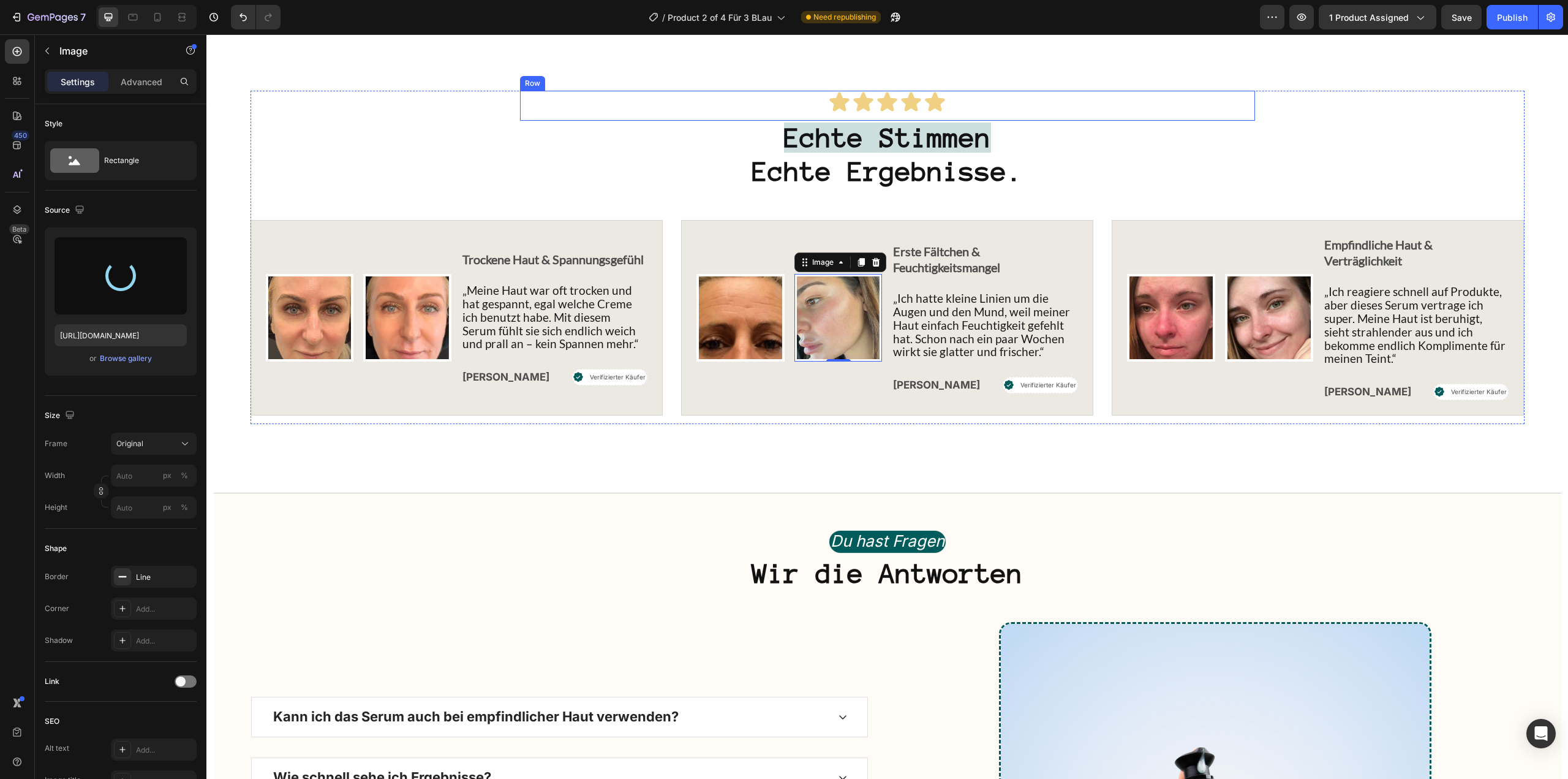
type input "https://cdn.shopify.com/s/files/1/1613/5255/files/gempages_585868164714201795-2…"
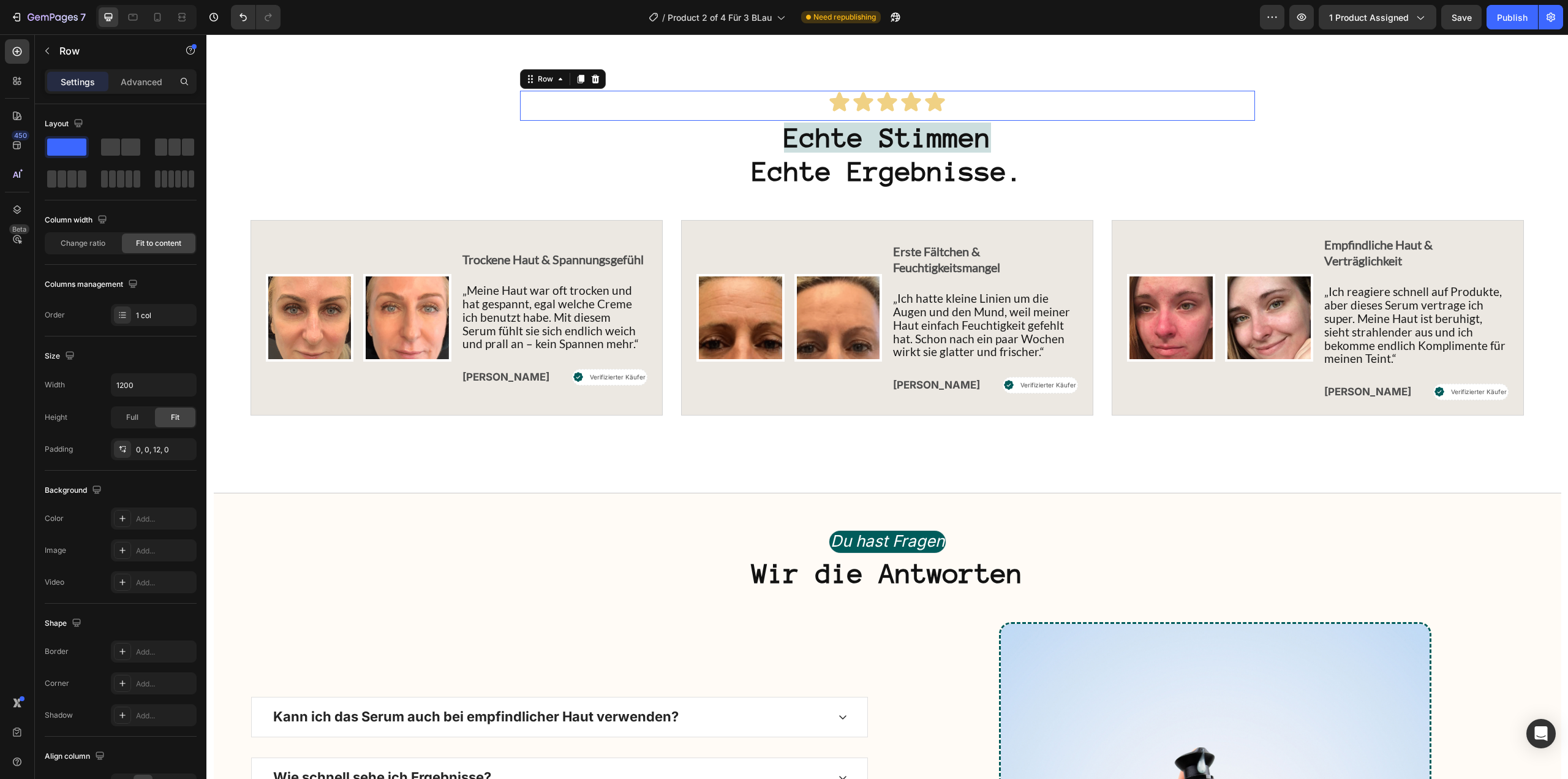
click at [1114, 121] on div "Icon Icon Icon Icon Icon Icon List Row 0" at bounding box center [887, 106] width 735 height 30
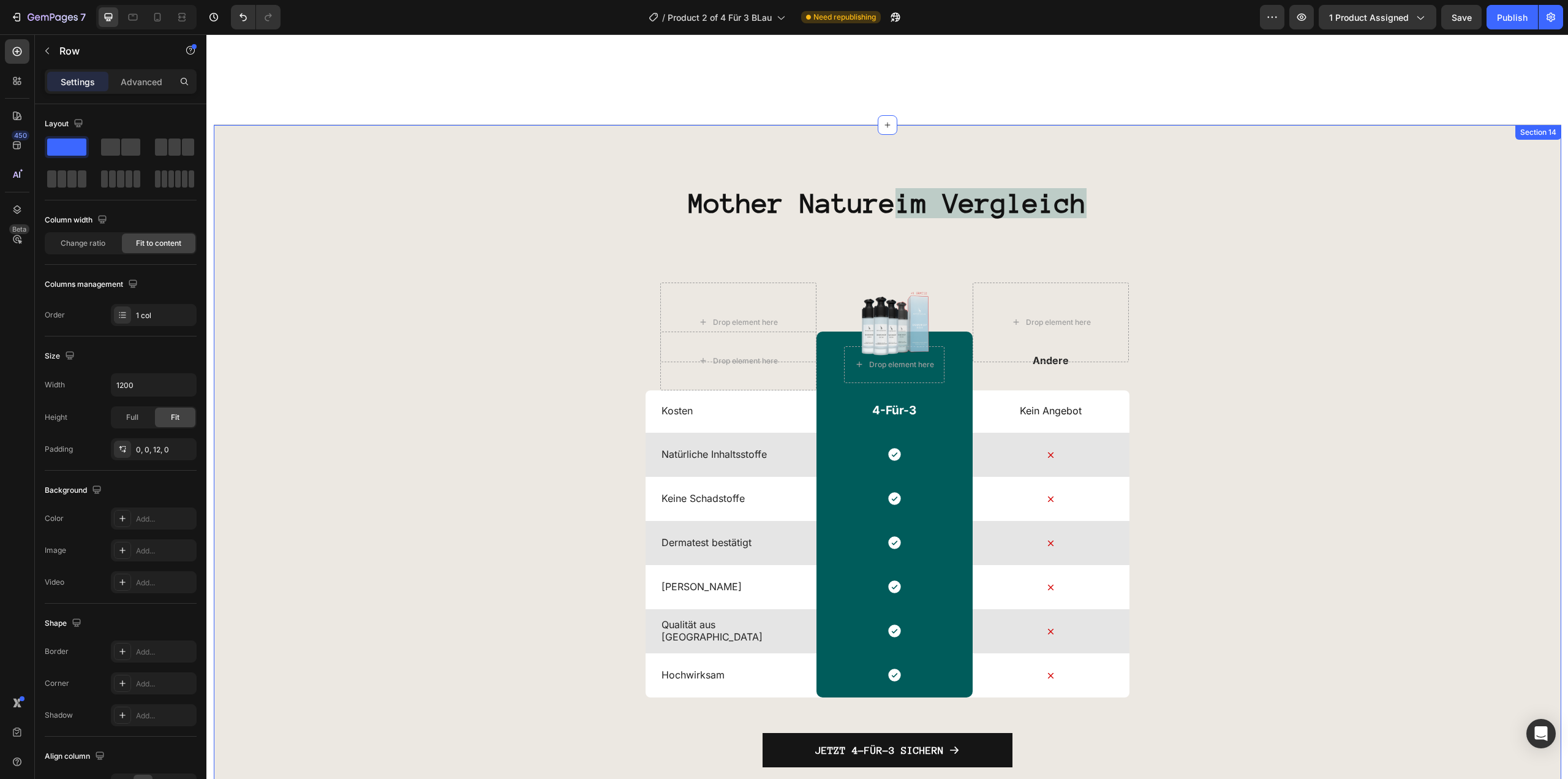
scroll to position [4166, 0]
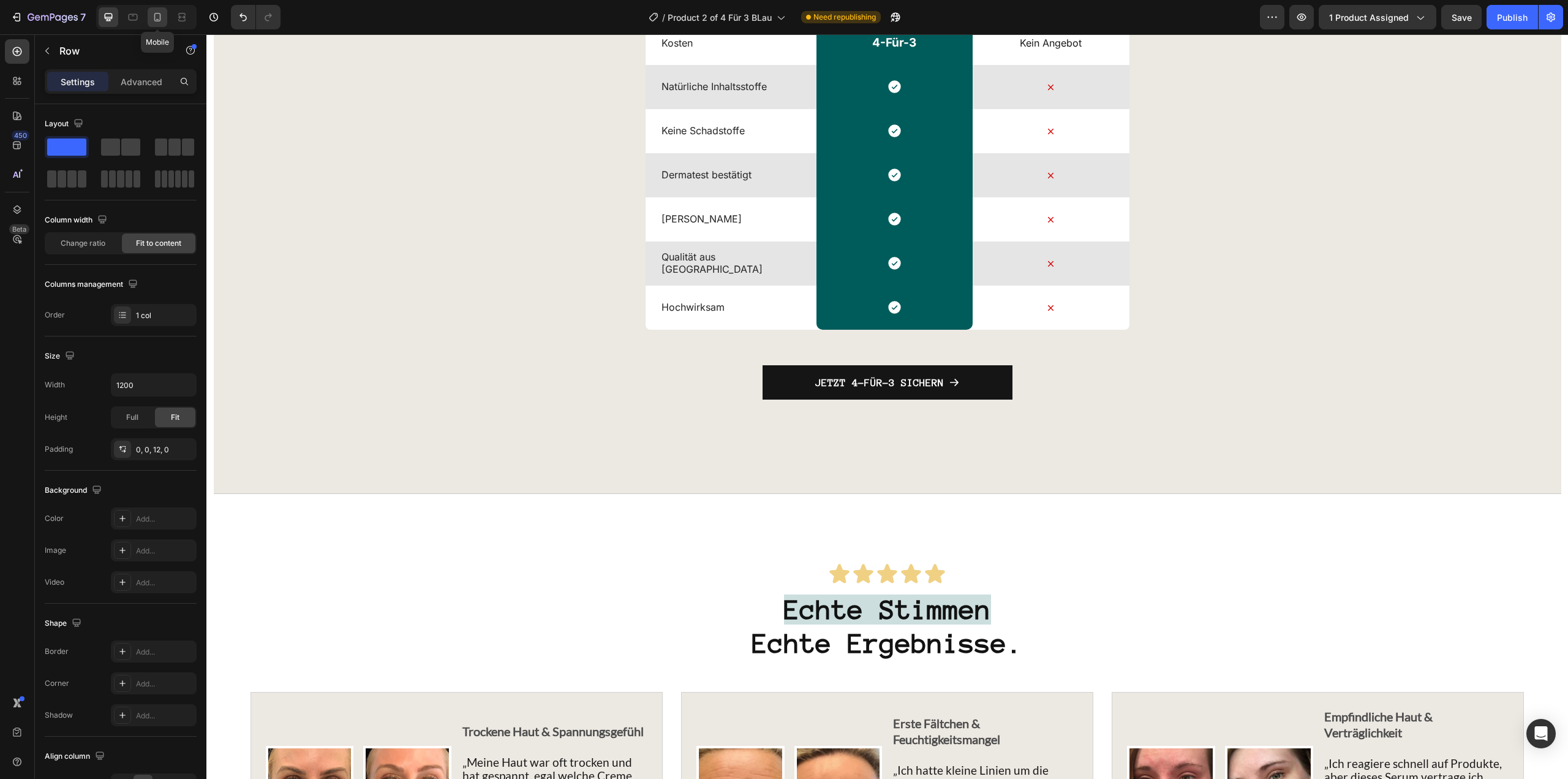
click at [157, 21] on icon at bounding box center [157, 17] width 7 height 9
type input "100%"
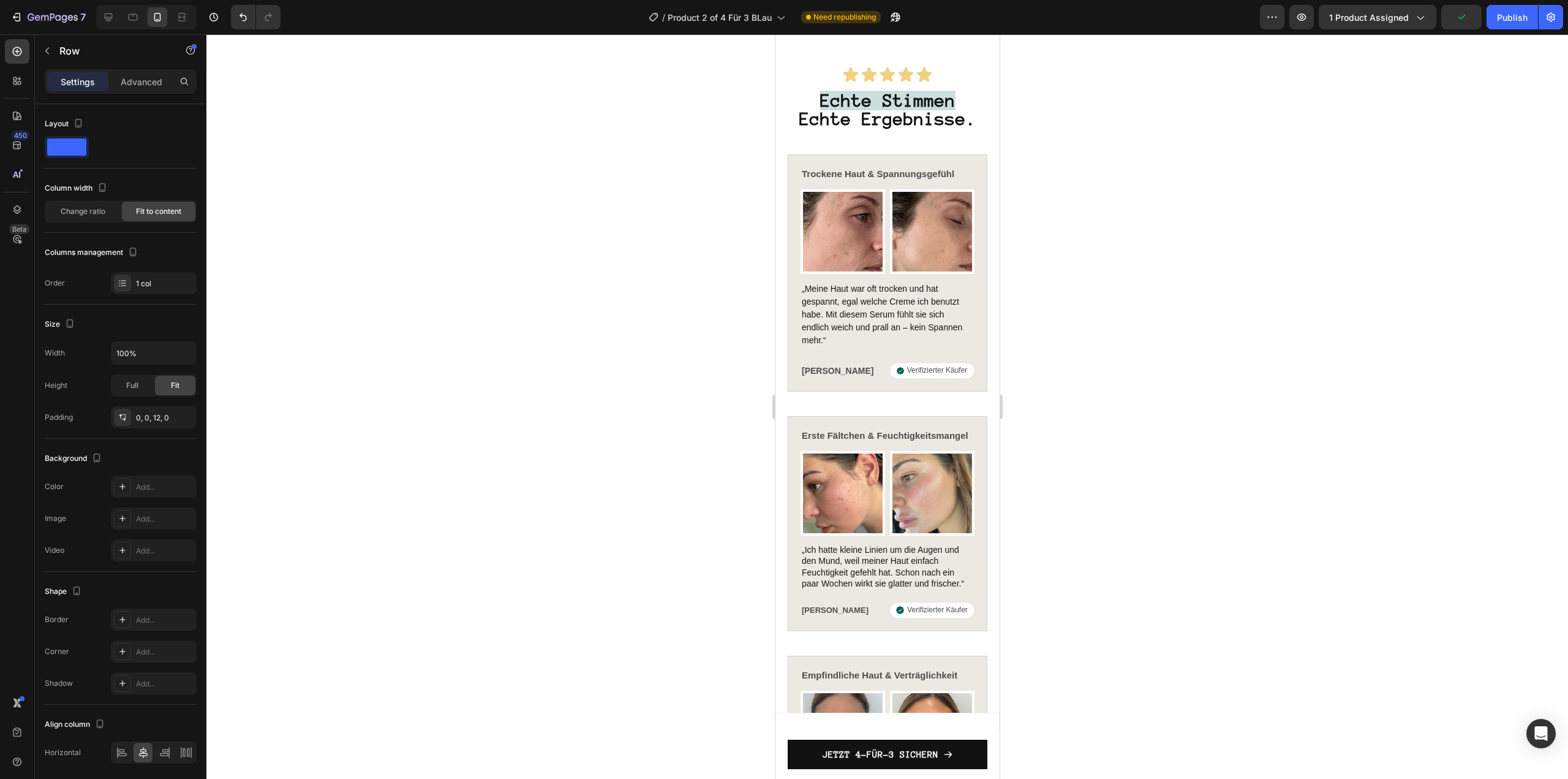
scroll to position [4041, 0]
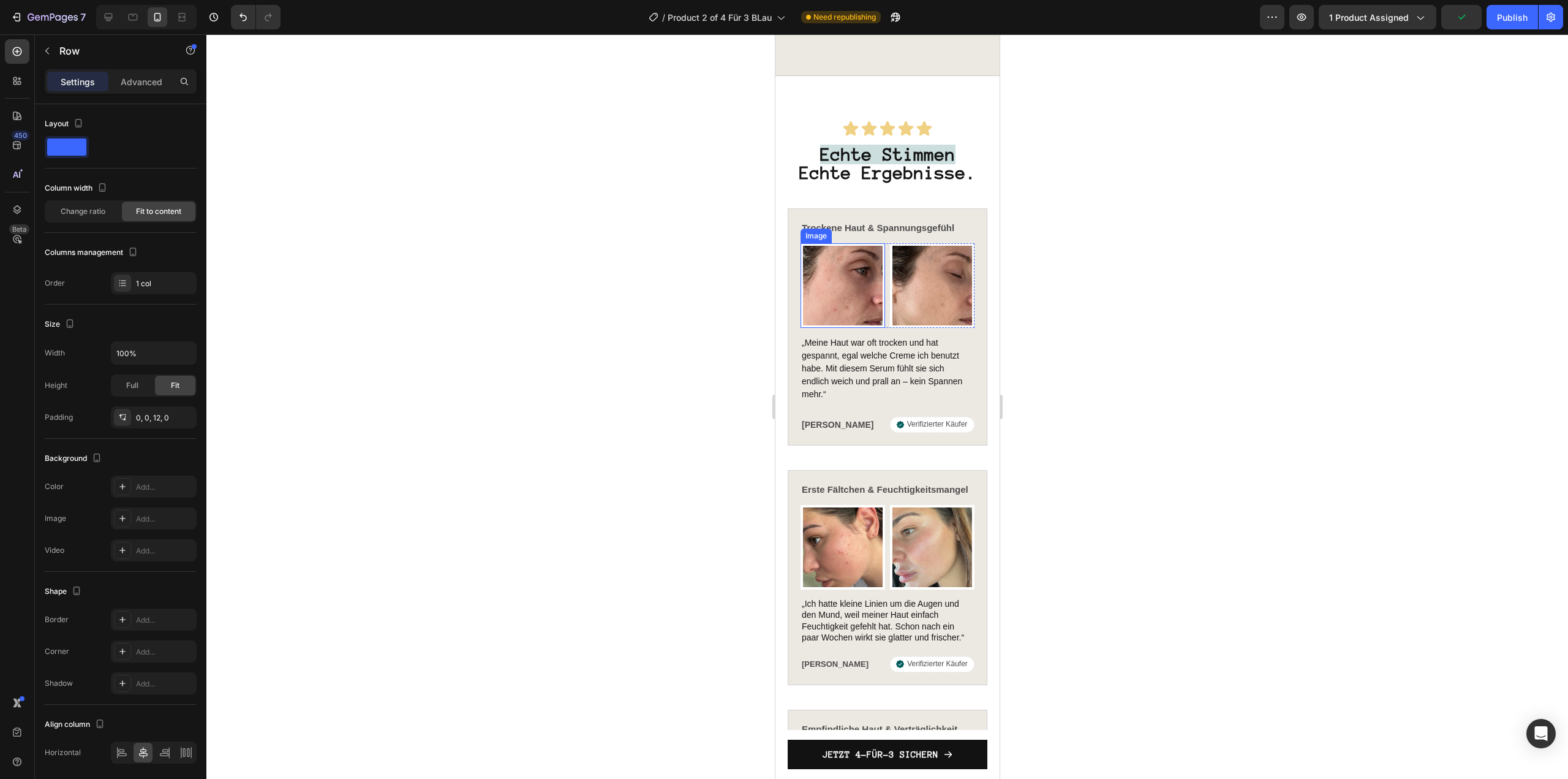
click at [852, 277] on img at bounding box center [842, 285] width 85 height 85
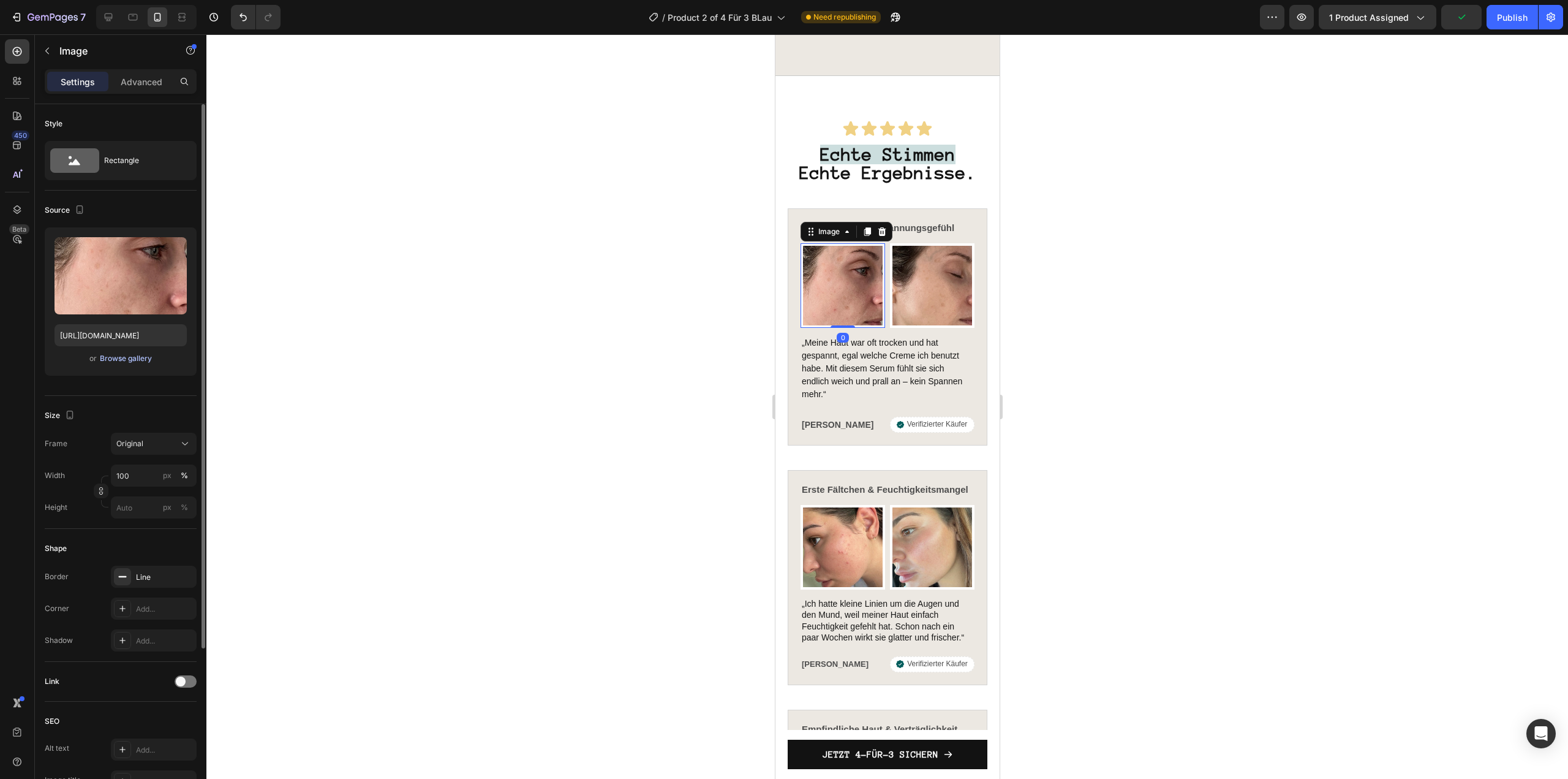
click at [131, 359] on div "Browse gallery" at bounding box center [126, 359] width 52 height 11
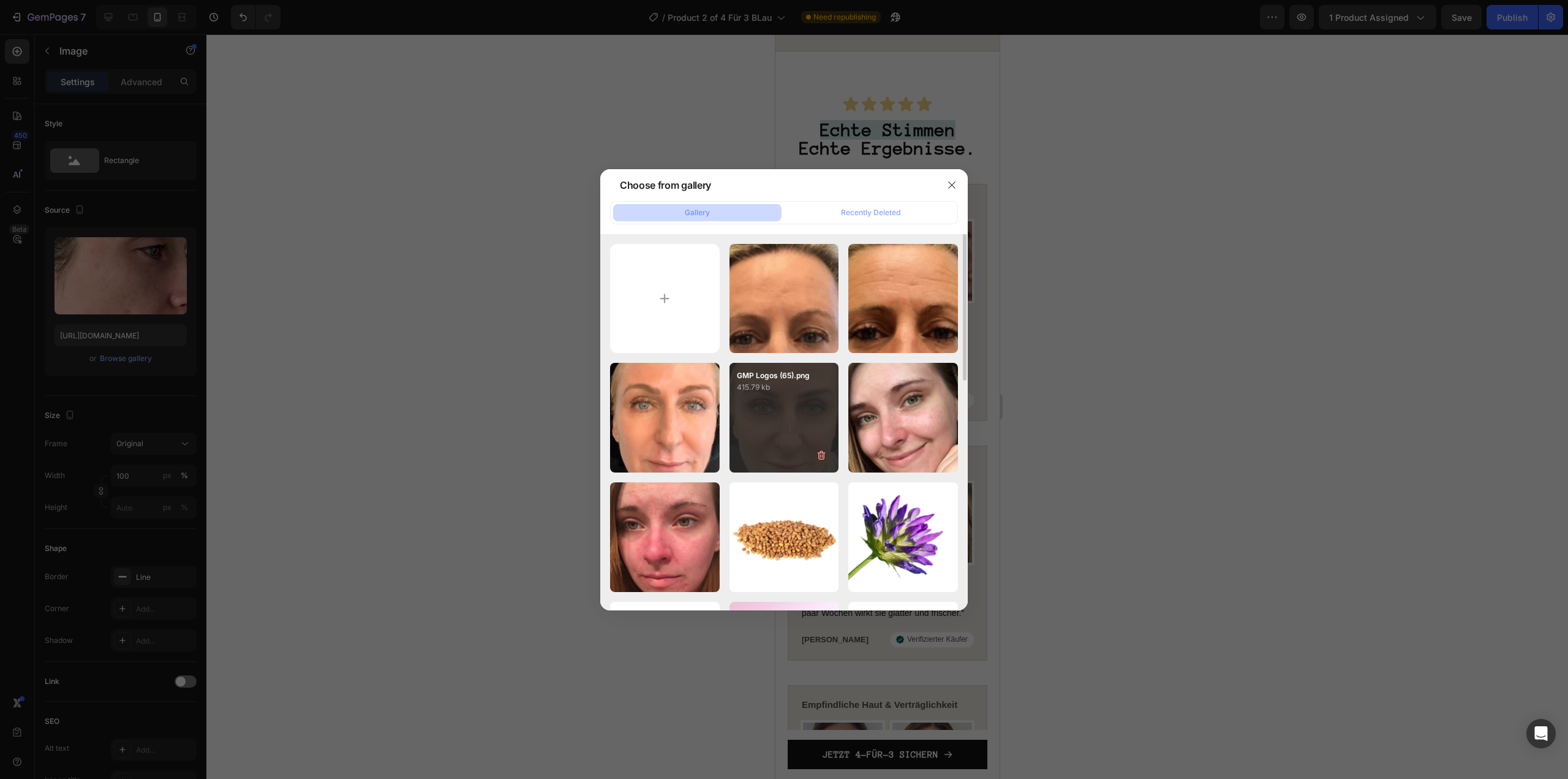
click at [776, 452] on div "GMP Logos (65).png 415.79 kb" at bounding box center [784, 417] width 110 height 110
type input "https://cdn.shopify.com/s/files/1/1613/5255/files/gempages_585868164714201795-a…"
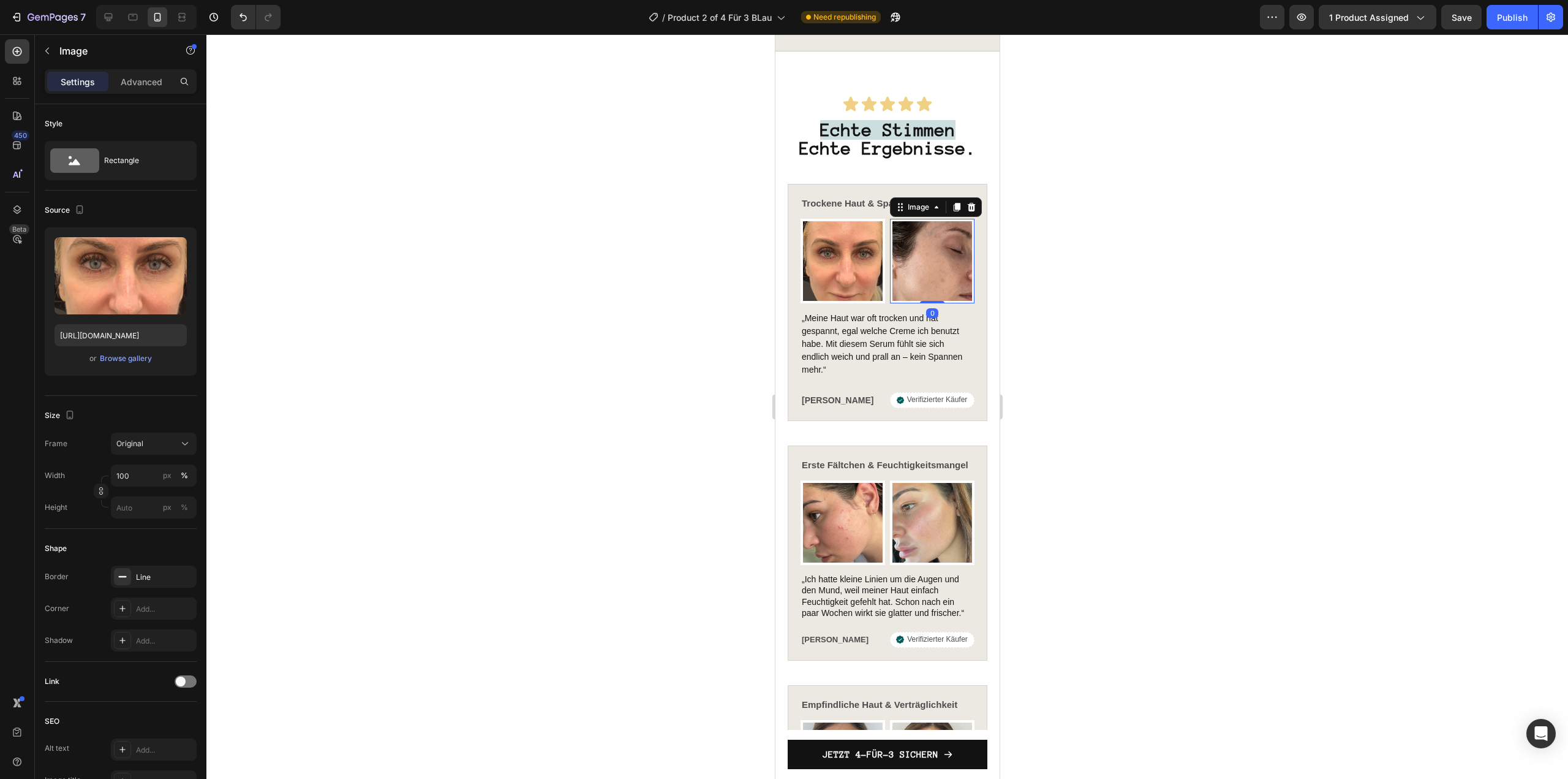
click at [921, 303] on img at bounding box center [931, 261] width 85 height 85
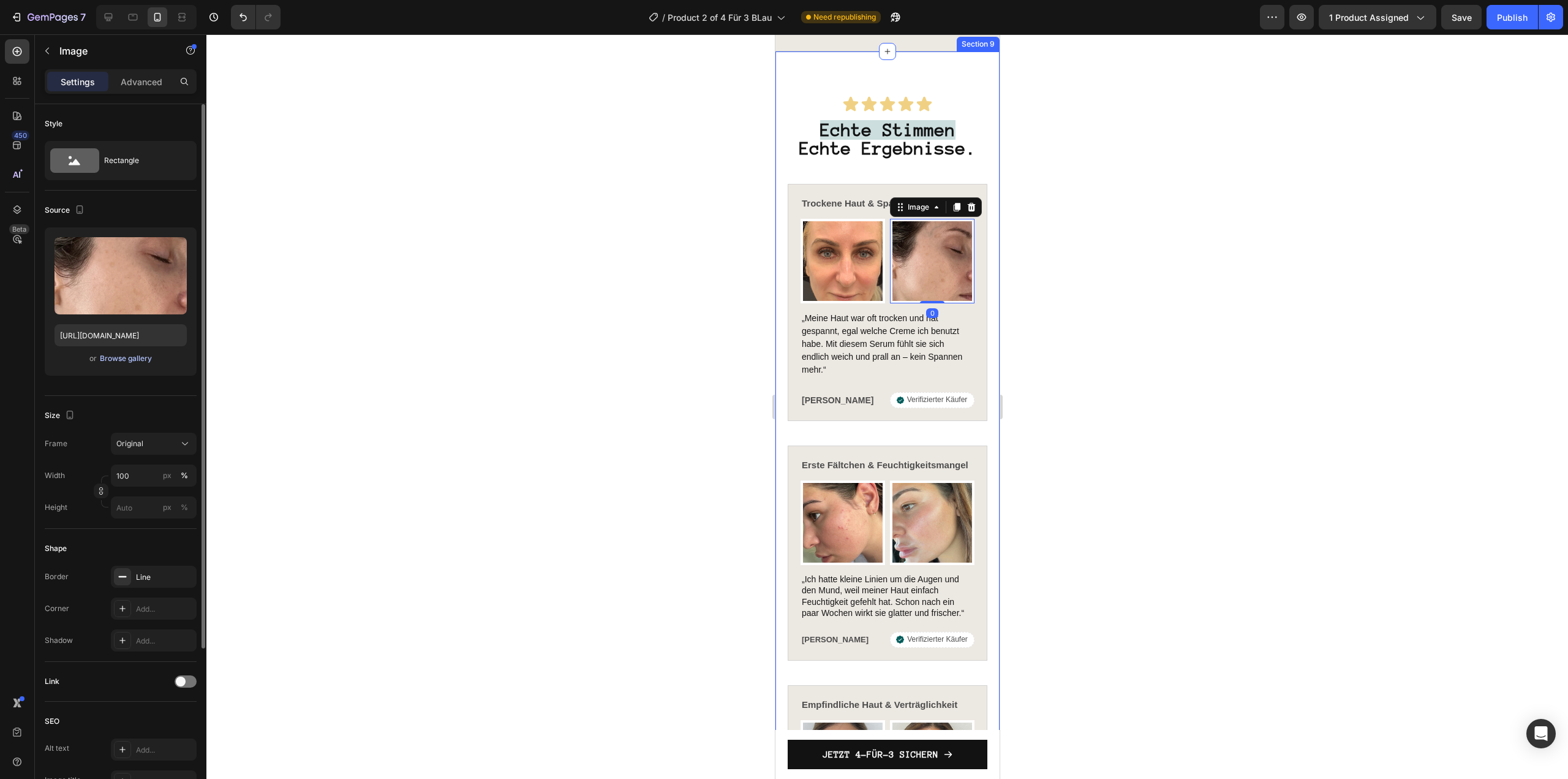
click at [142, 356] on div "Browse gallery" at bounding box center [126, 359] width 52 height 11
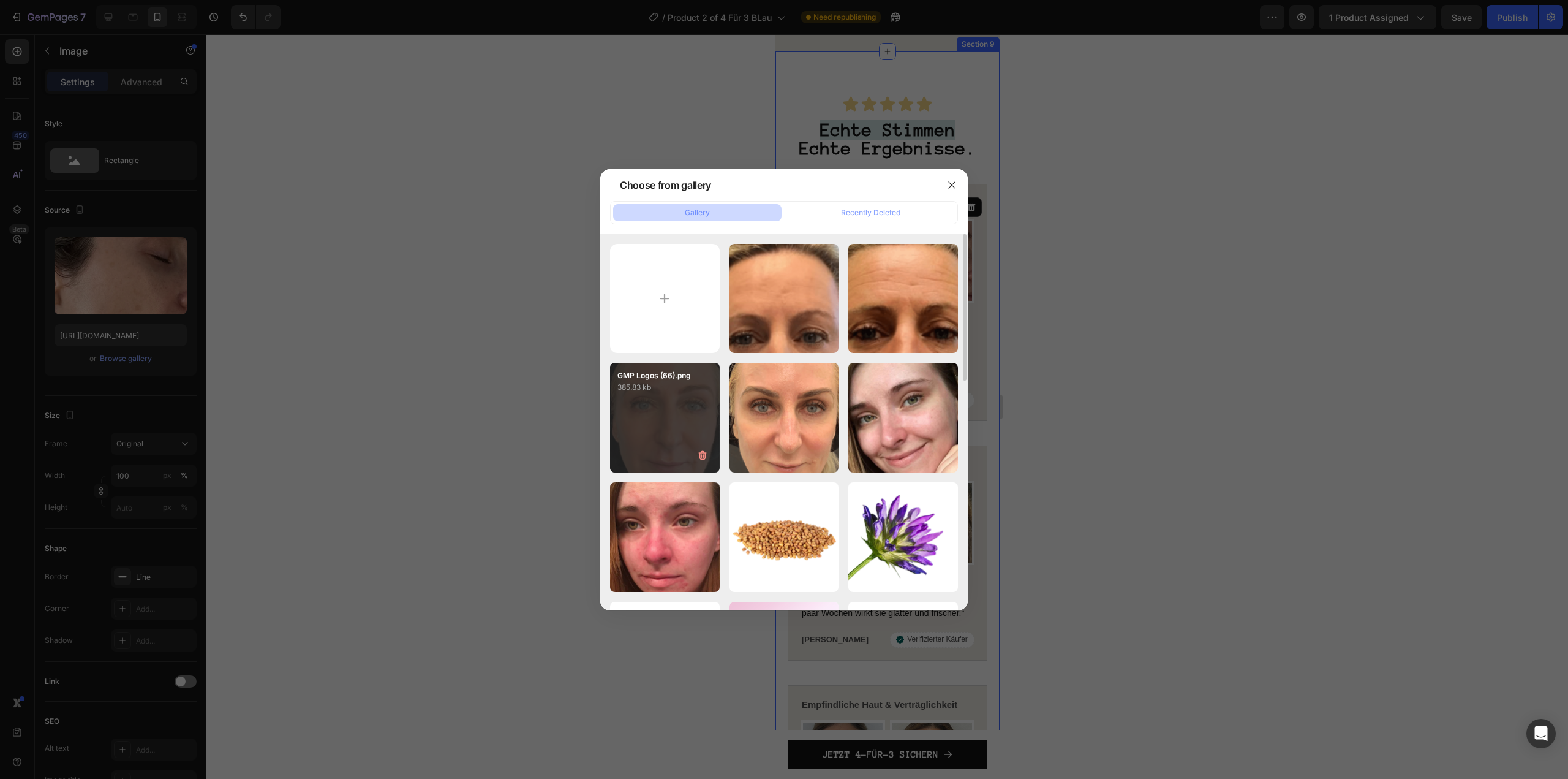
click at [642, 446] on div "GMP Logos (66).png 385.83 kb" at bounding box center [664, 417] width 110 height 110
type input "https://cdn.shopify.com/s/files/1/1613/5255/files/gempages_585868164714201795-b…"
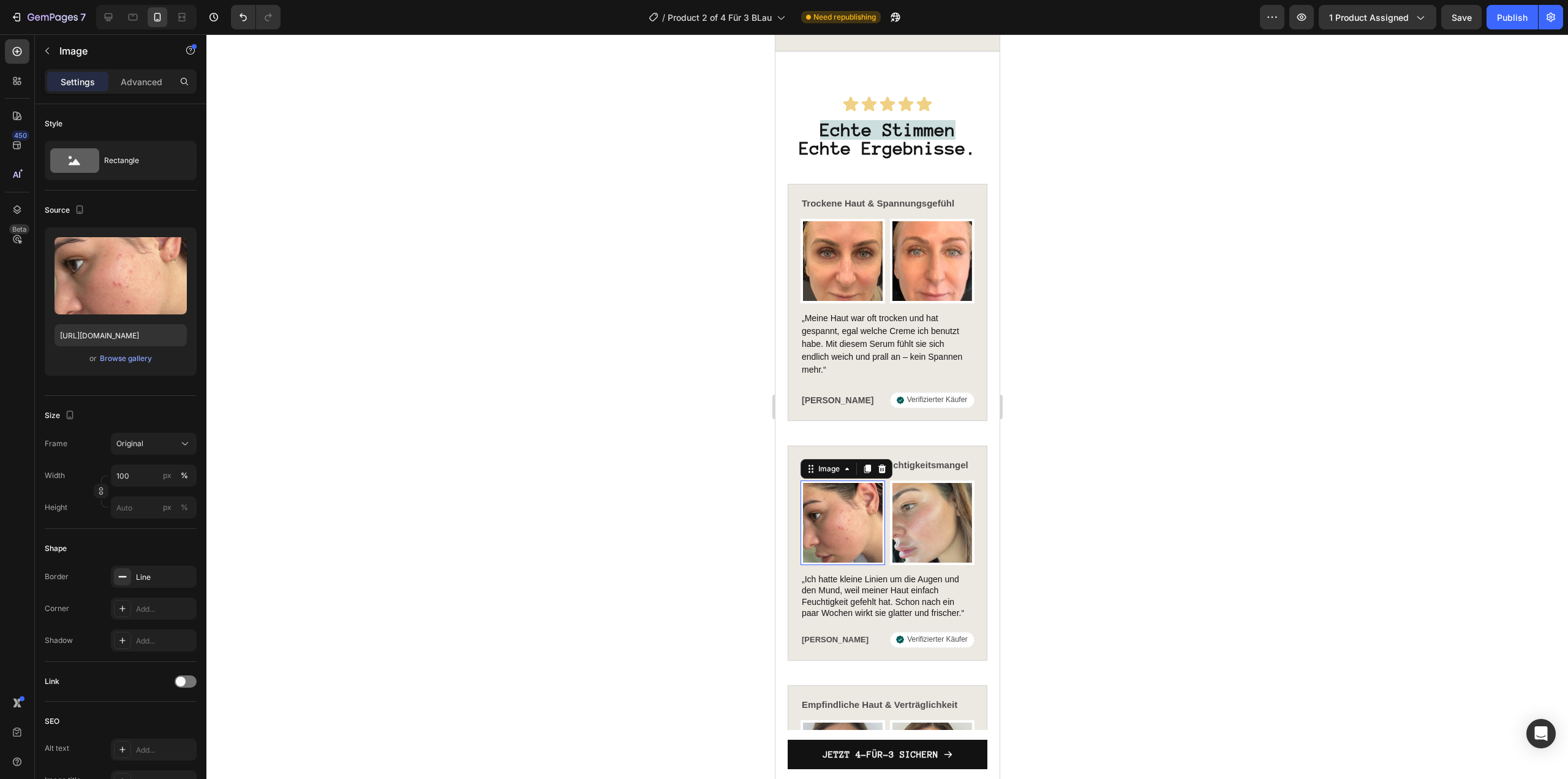
click at [855, 525] on img at bounding box center [842, 522] width 85 height 85
click at [122, 362] on div "Browse gallery" at bounding box center [126, 359] width 52 height 11
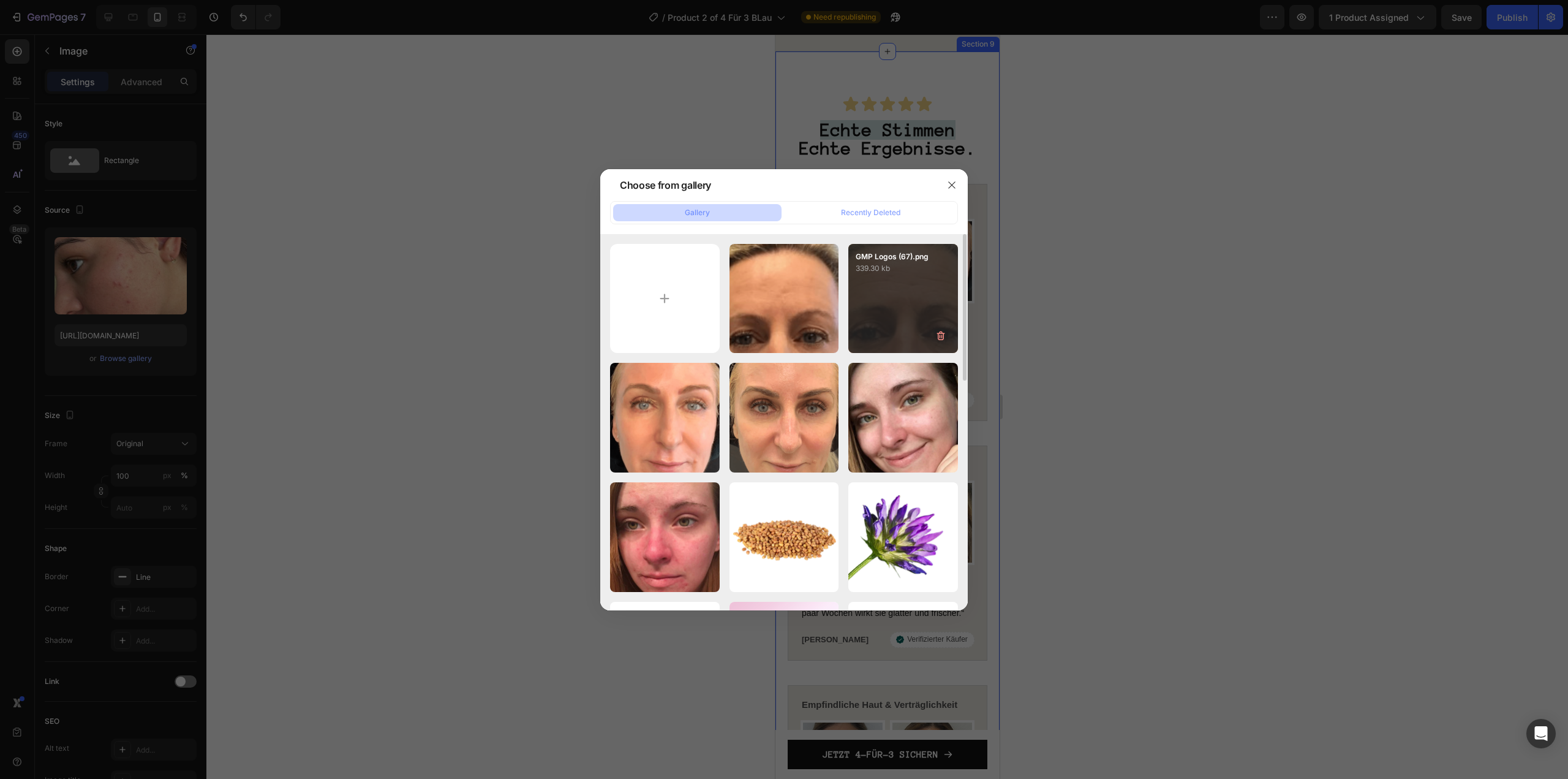
click at [899, 307] on div "GMP Logos (67).png 339.30 kb" at bounding box center [903, 299] width 110 height 110
type input "https://cdn.shopify.com/s/files/1/1613/5255/files/gempages_585868164714201795-0…"
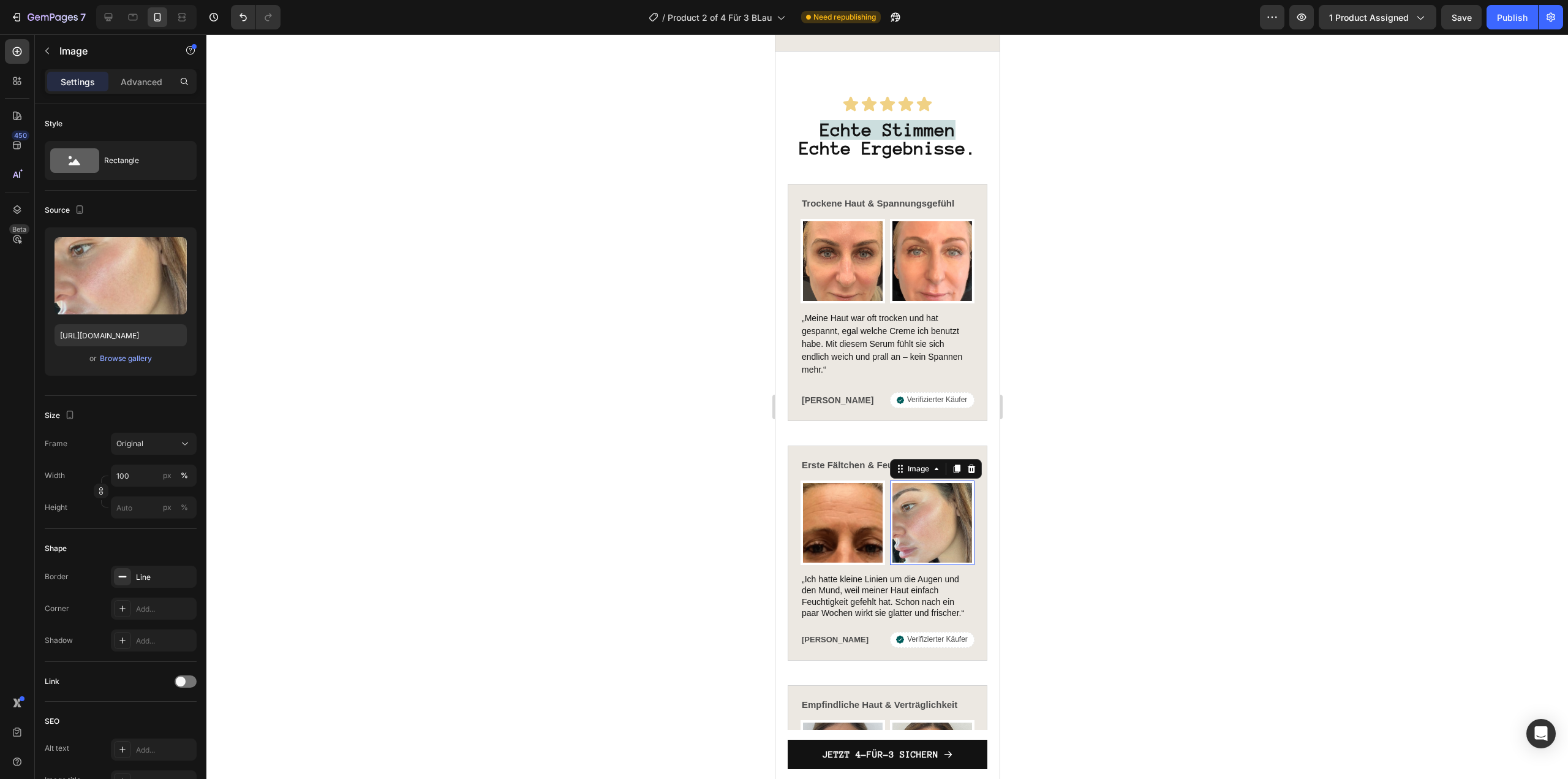
click at [931, 562] on img at bounding box center [931, 522] width 85 height 85
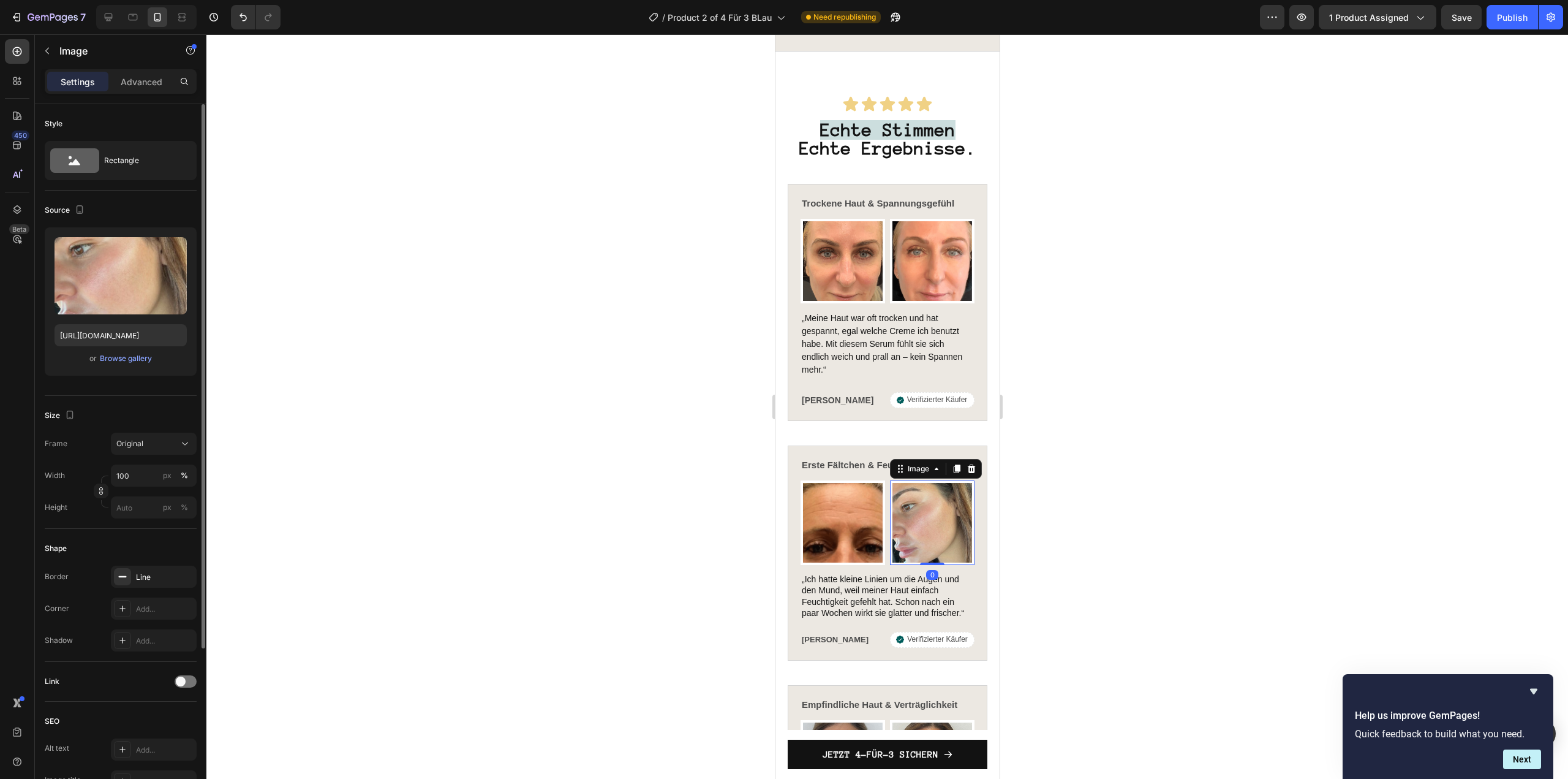
drag, startPoint x: 160, startPoint y: 355, endPoint x: 149, endPoint y: 355, distance: 11.0
click at [160, 355] on div "or Browse gallery" at bounding box center [120, 358] width 132 height 15
click at [149, 355] on div "Browse gallery" at bounding box center [126, 359] width 52 height 11
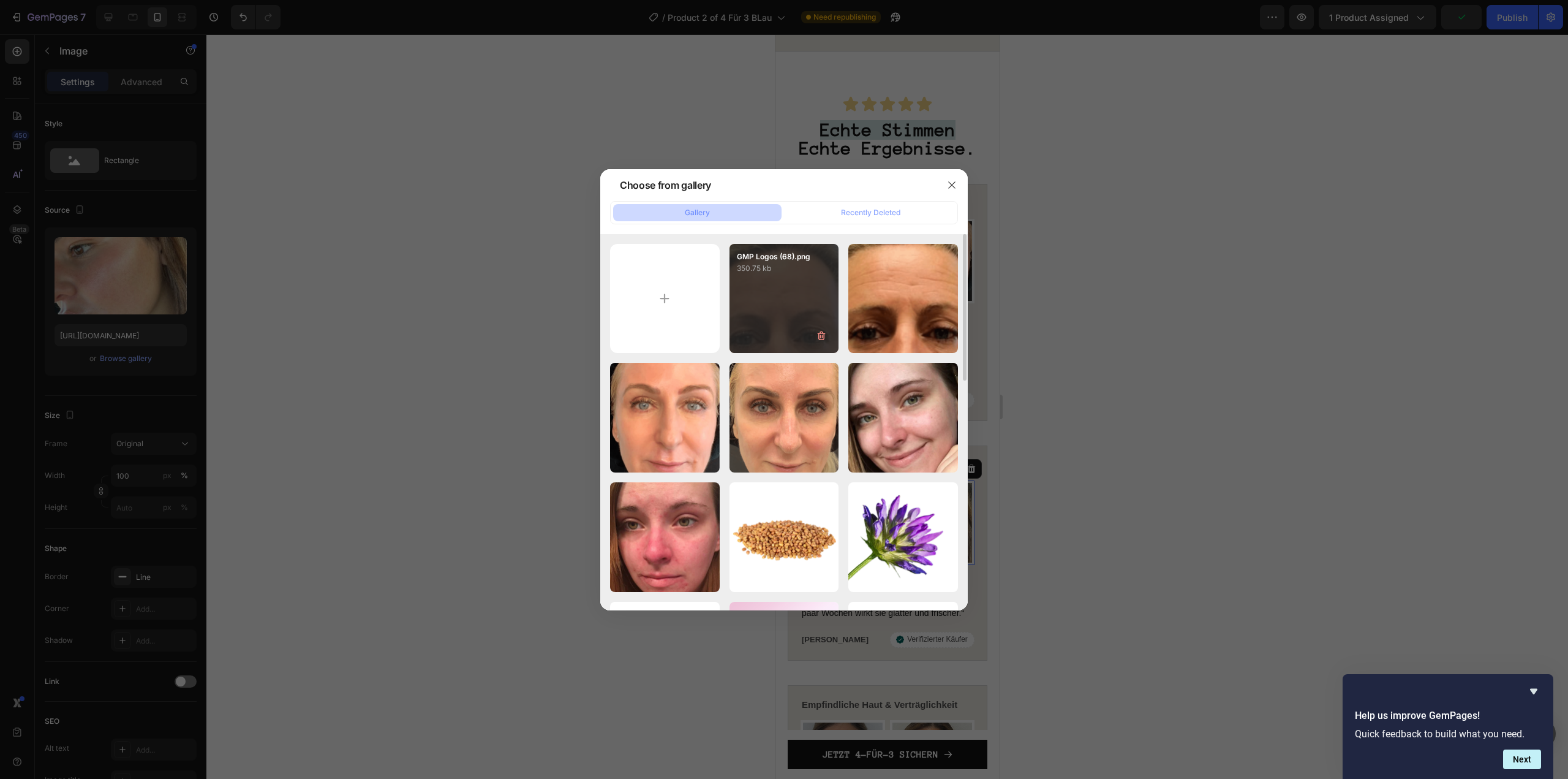
click at [770, 316] on div "GMP Logos (68).png 350.75 kb" at bounding box center [784, 299] width 110 height 110
type input "https://cdn.shopify.com/s/files/1/1613/5255/files/gempages_585868164714201795-2…"
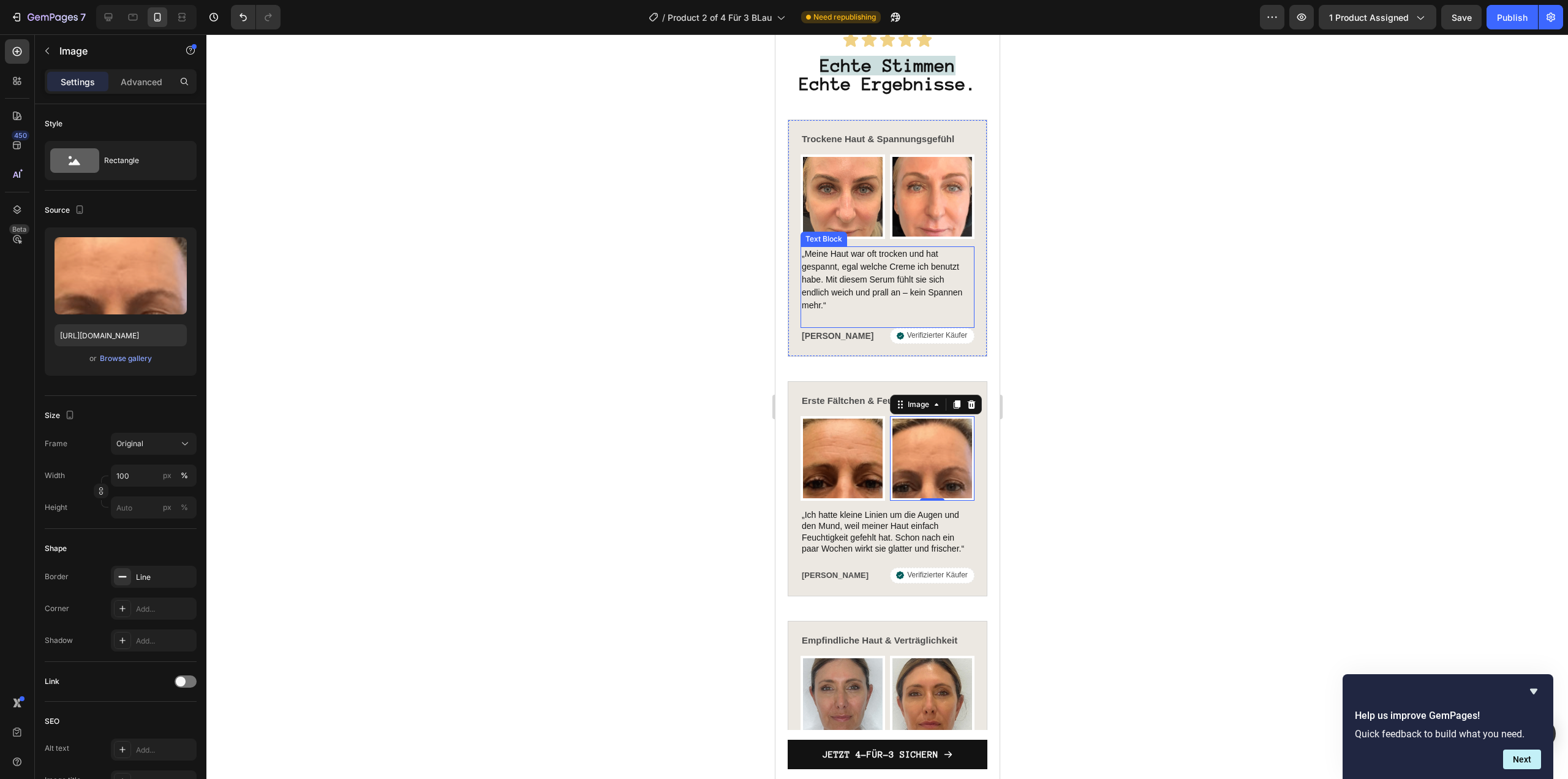
scroll to position [4348, 0]
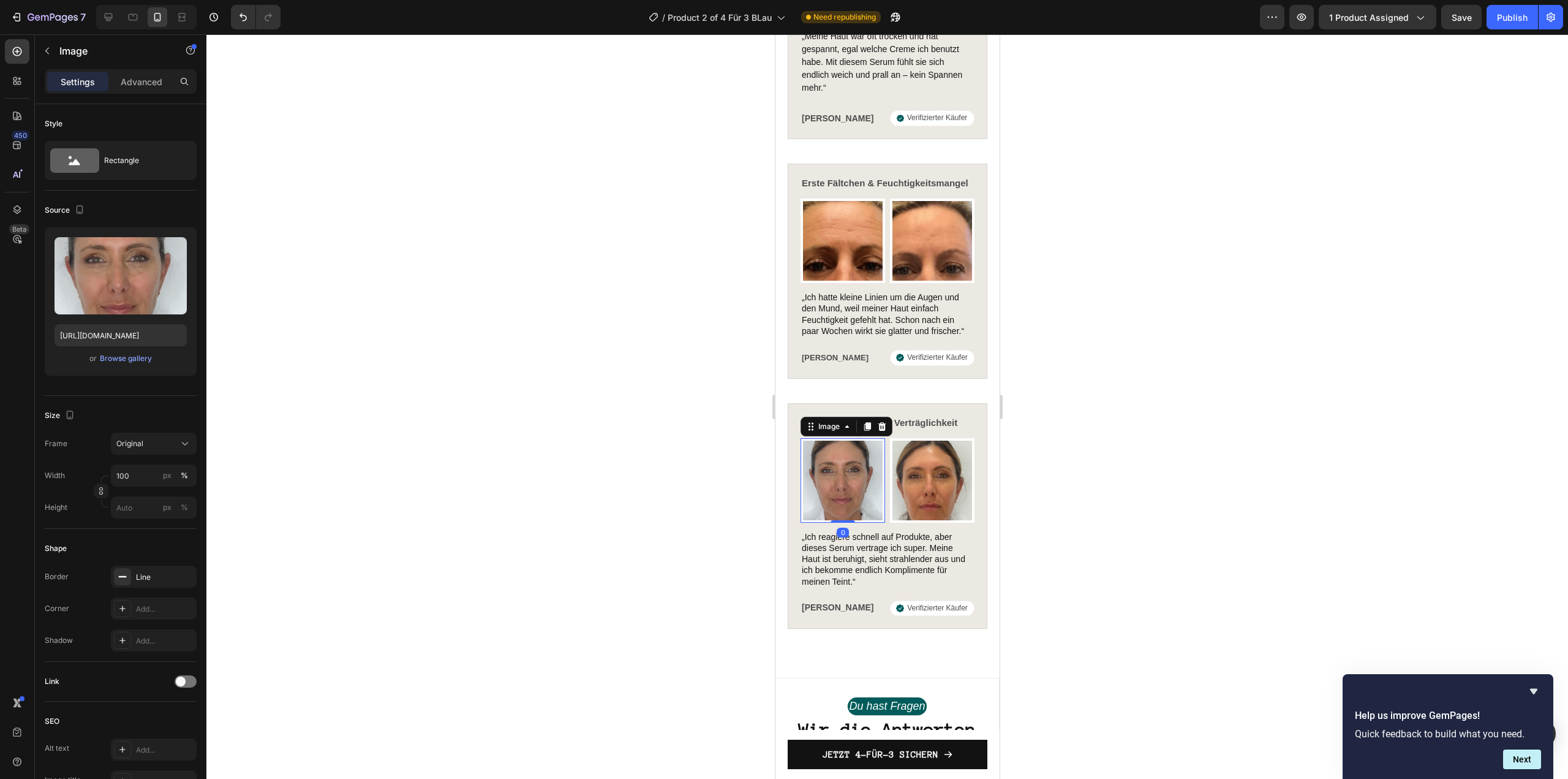
click at [839, 474] on img at bounding box center [842, 480] width 85 height 85
click at [127, 353] on div "Browse gallery" at bounding box center [126, 359] width 52 height 11
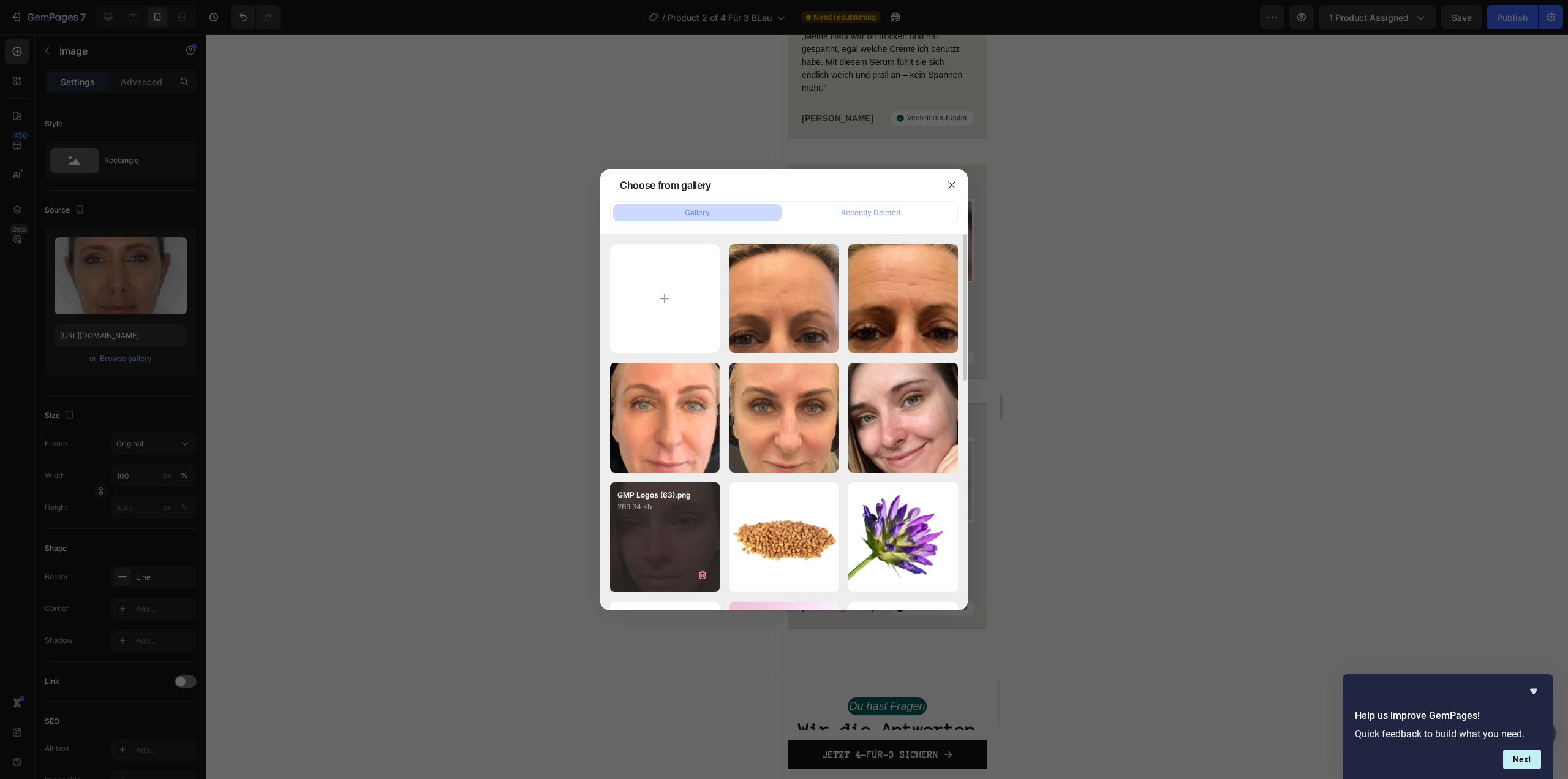
click at [691, 522] on div "GMP Logos (63).png 269.34 kb" at bounding box center [664, 536] width 110 height 110
type input "https://cdn.shopify.com/s/files/1/1613/5255/files/gempages_585868164714201795-3…"
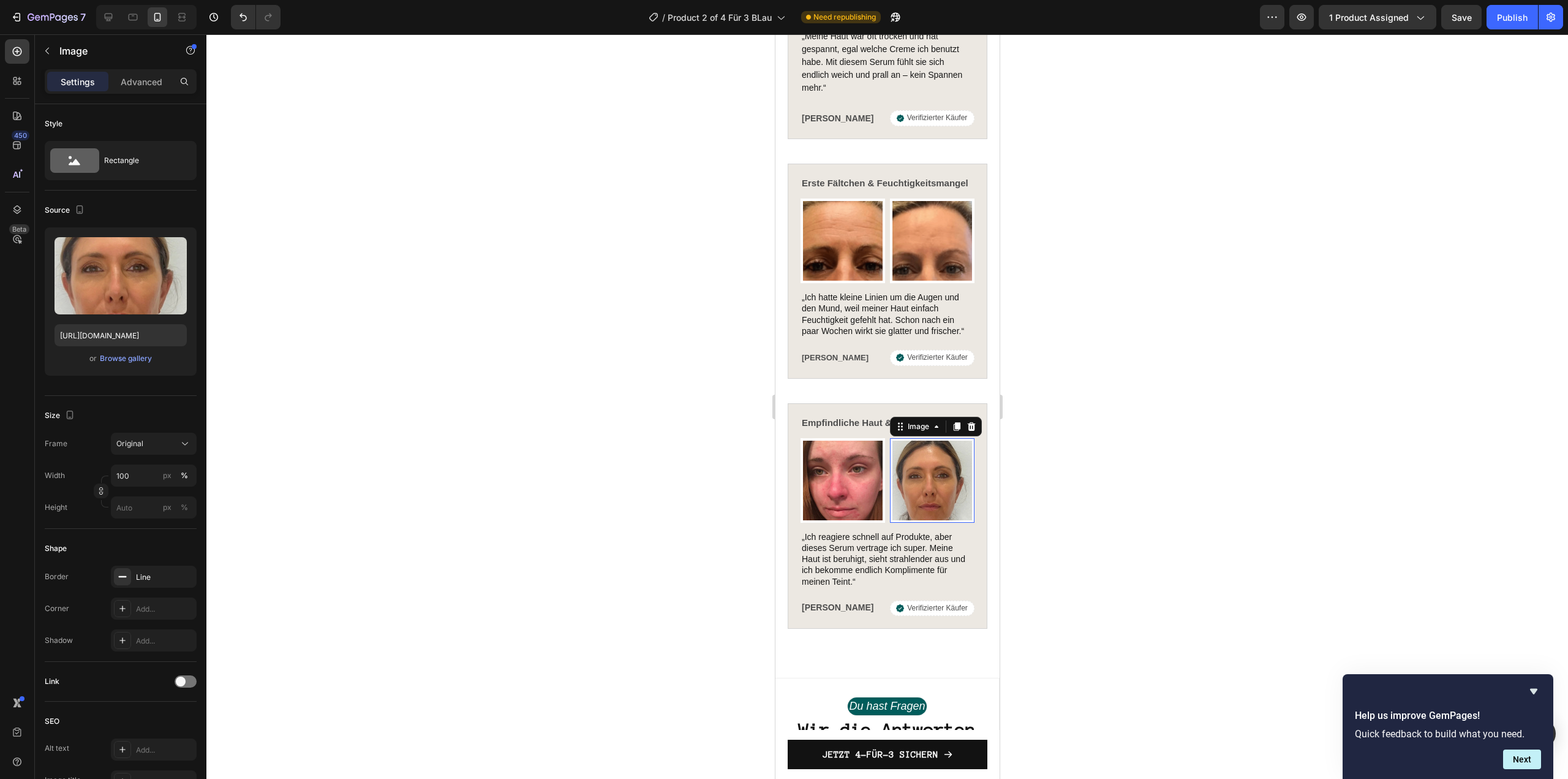
click at [948, 497] on img at bounding box center [931, 480] width 85 height 85
click at [149, 359] on div "Browse gallery" at bounding box center [126, 359] width 52 height 11
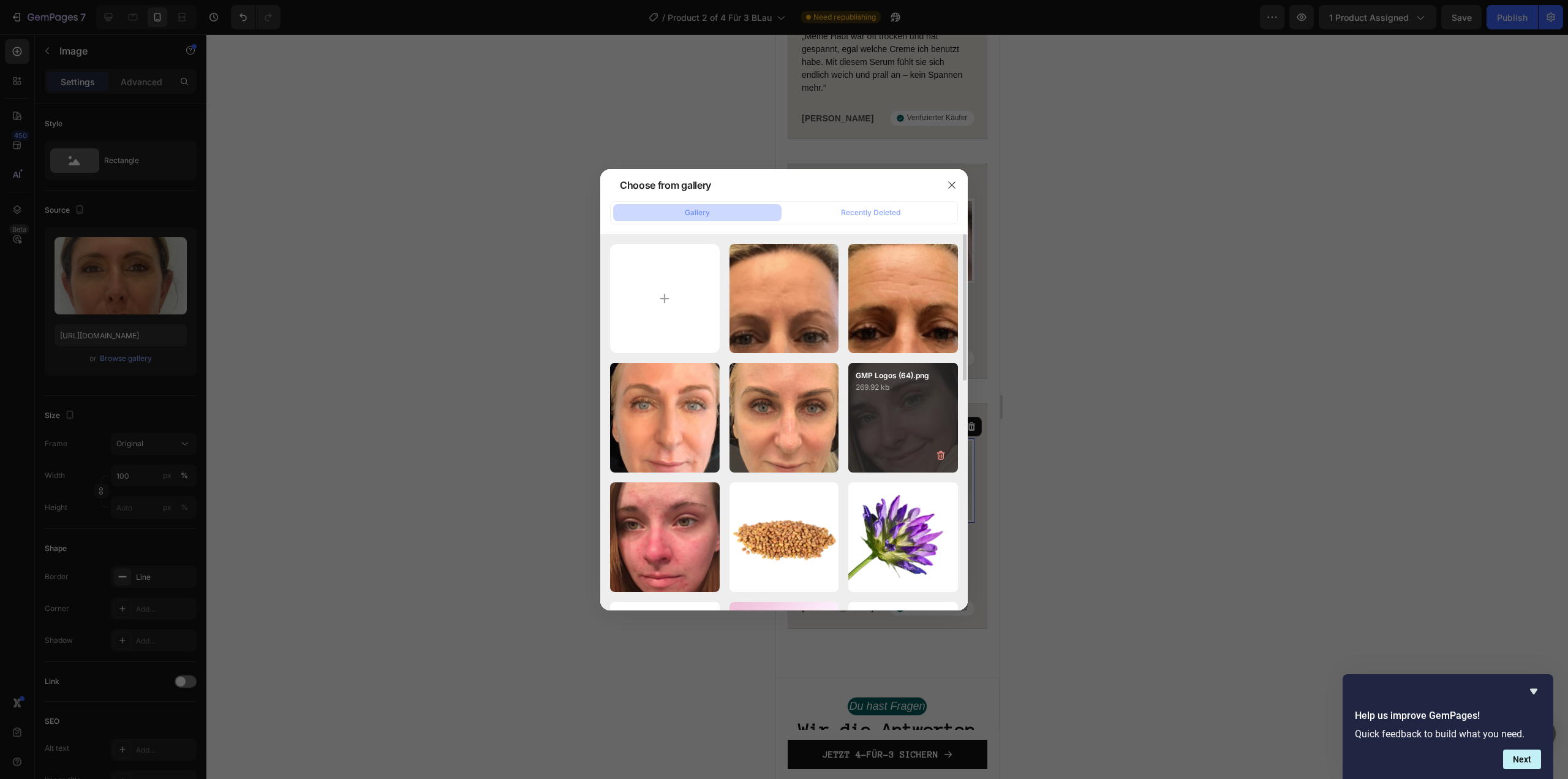
click at [863, 406] on div "GMP Logos (64).png 269.92 kb" at bounding box center [903, 417] width 110 height 110
type input "https://cdn.shopify.com/s/files/1/1613/5255/files/gempages_585868164714201795-4…"
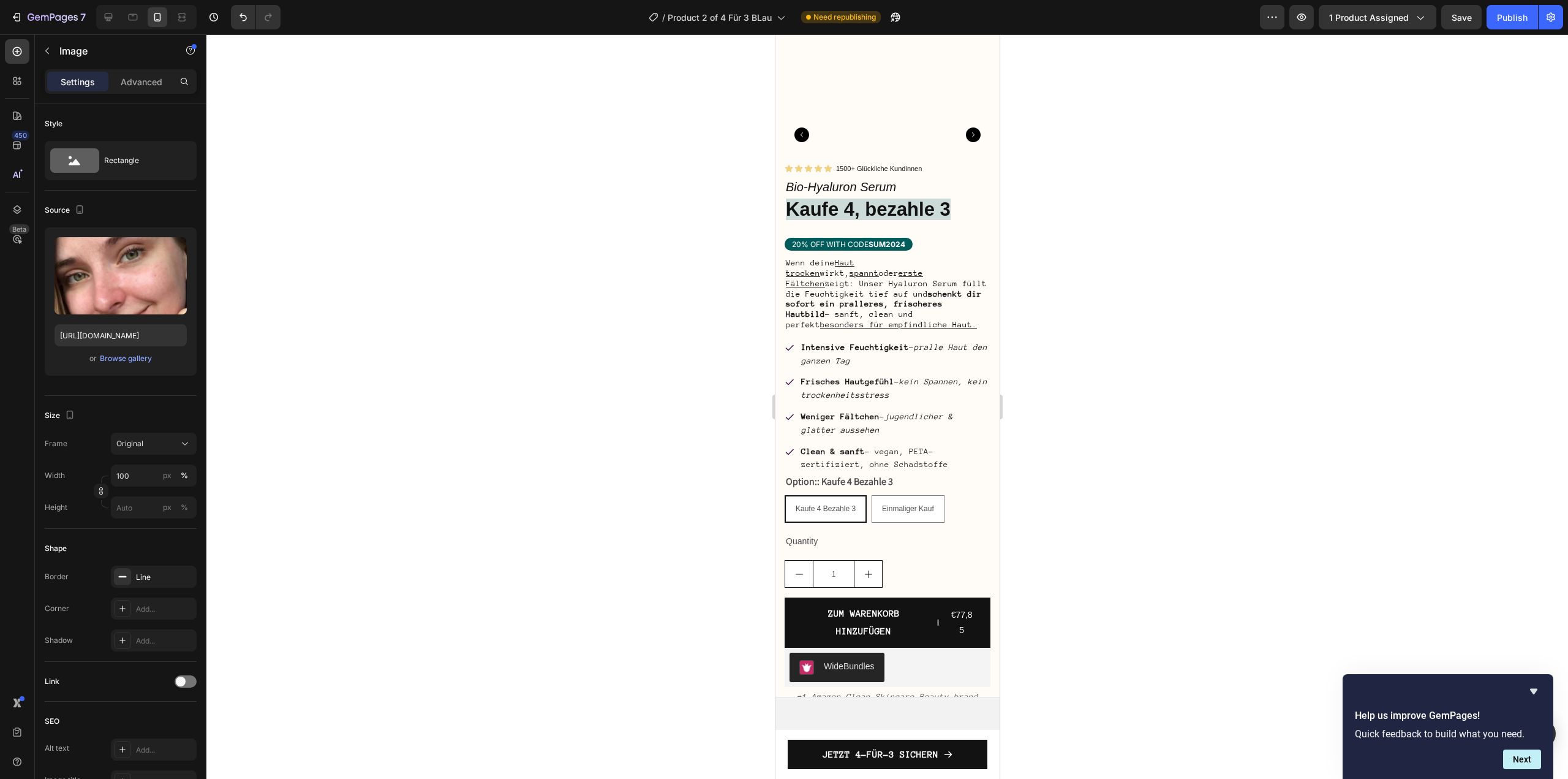
scroll to position [0, 0]
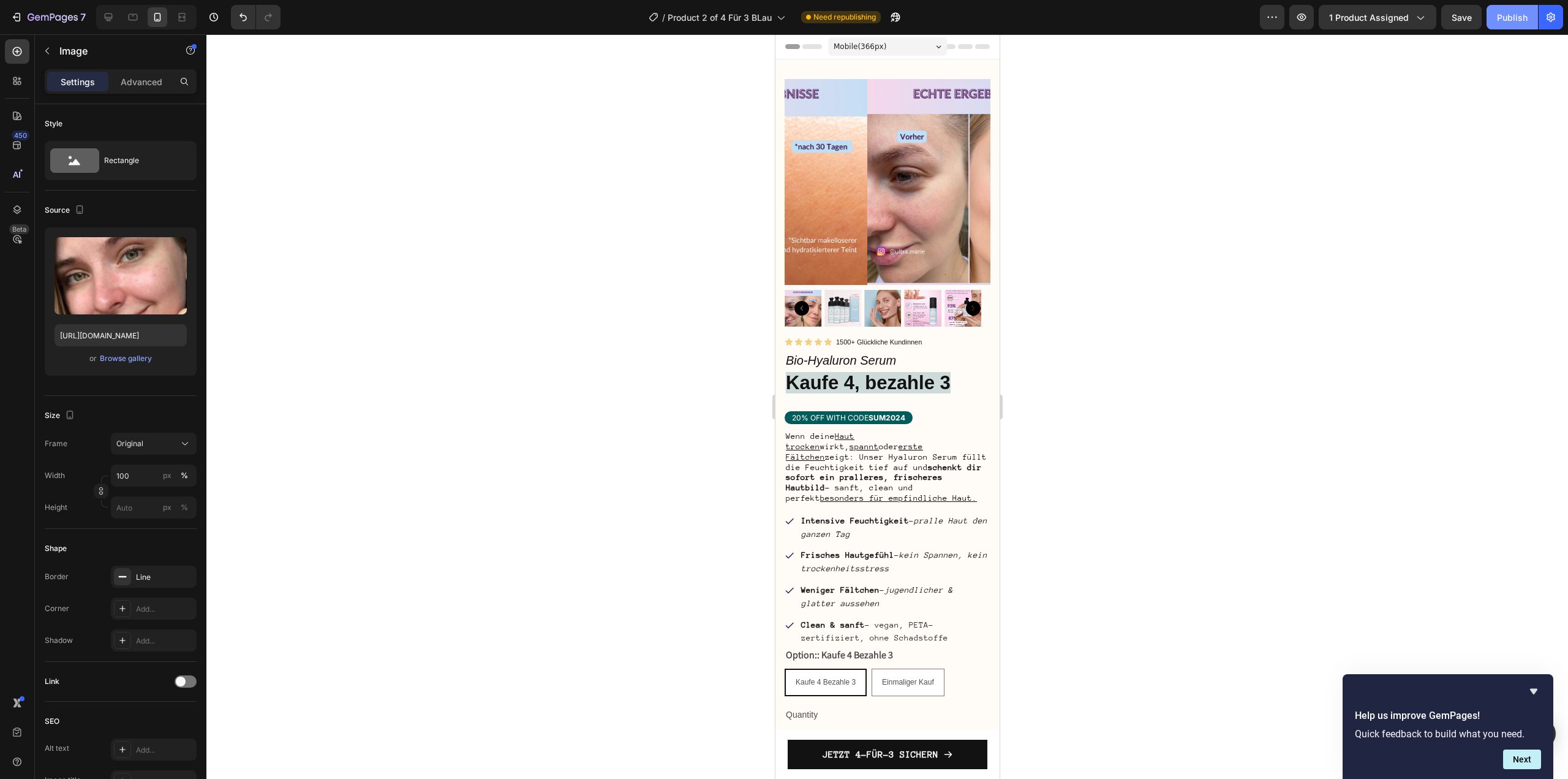
click at [1502, 17] on div "Publish" at bounding box center [1512, 17] width 31 height 13
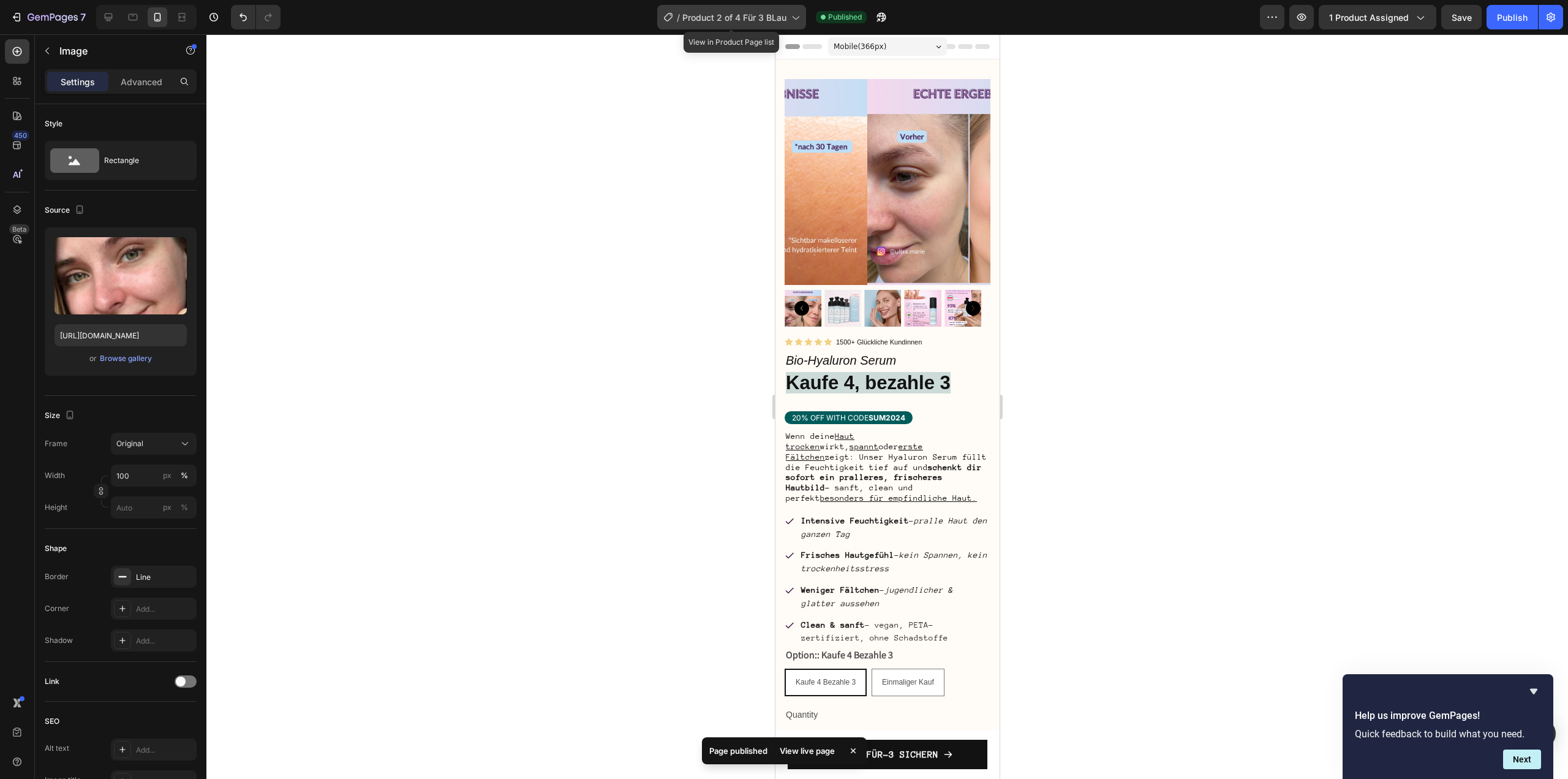
click at [767, 21] on span "Product 2 of 4 Für 3 BLau" at bounding box center [735, 17] width 104 height 13
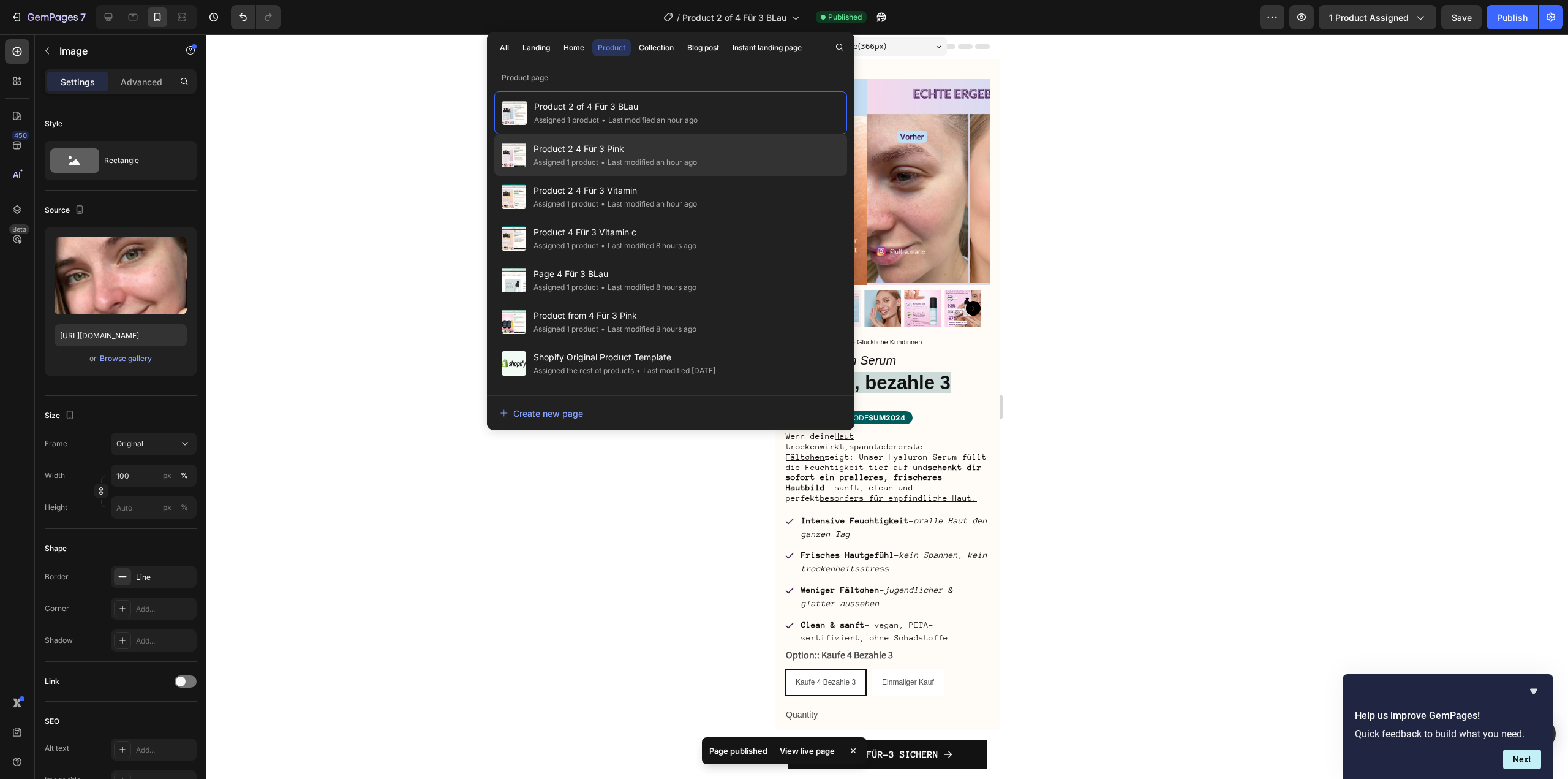
click at [627, 155] on span "Product 2 4 Für 3 Pink" at bounding box center [615, 149] width 164 height 15
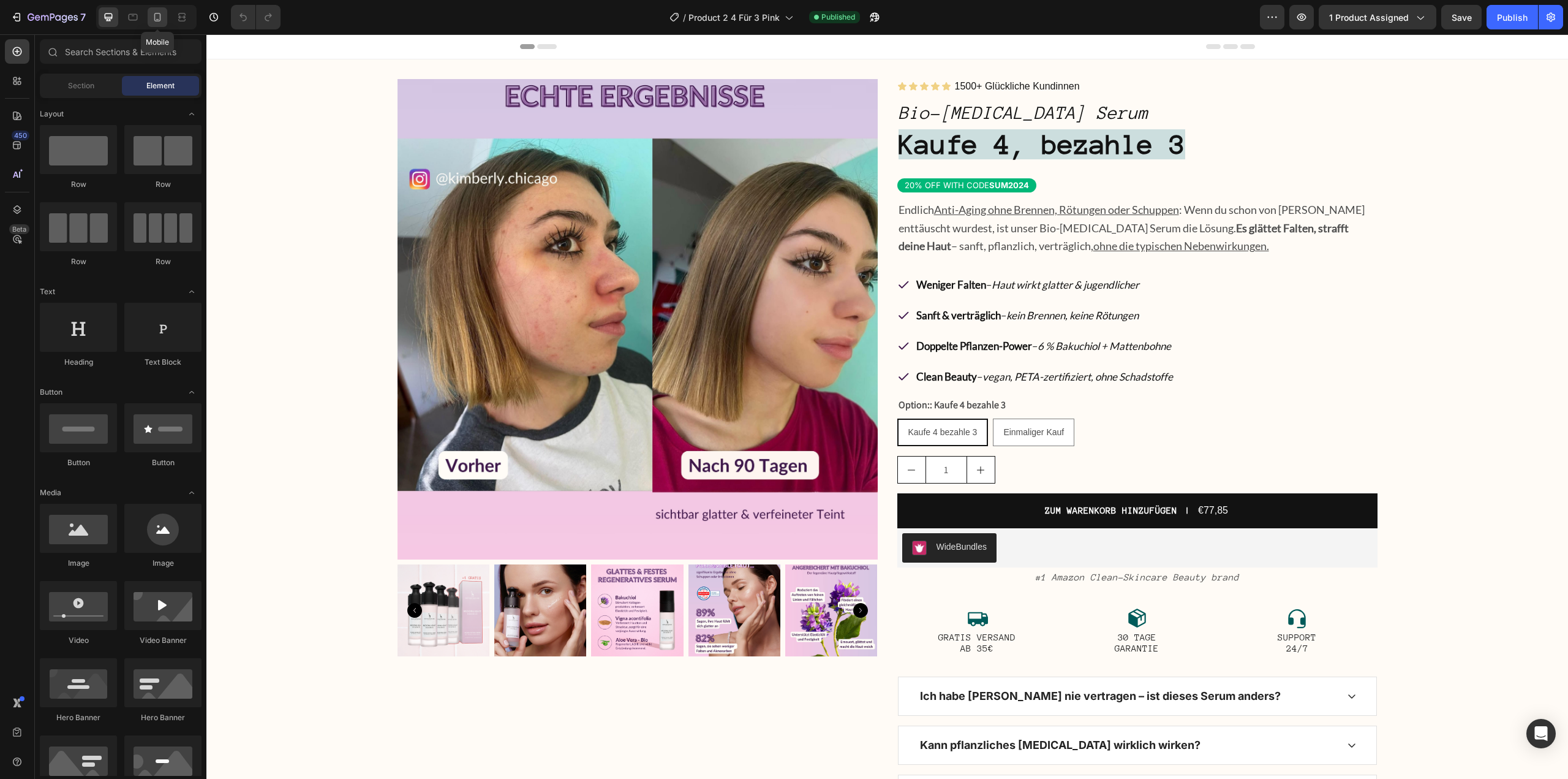
click at [165, 17] on div at bounding box center [157, 17] width 20 height 20
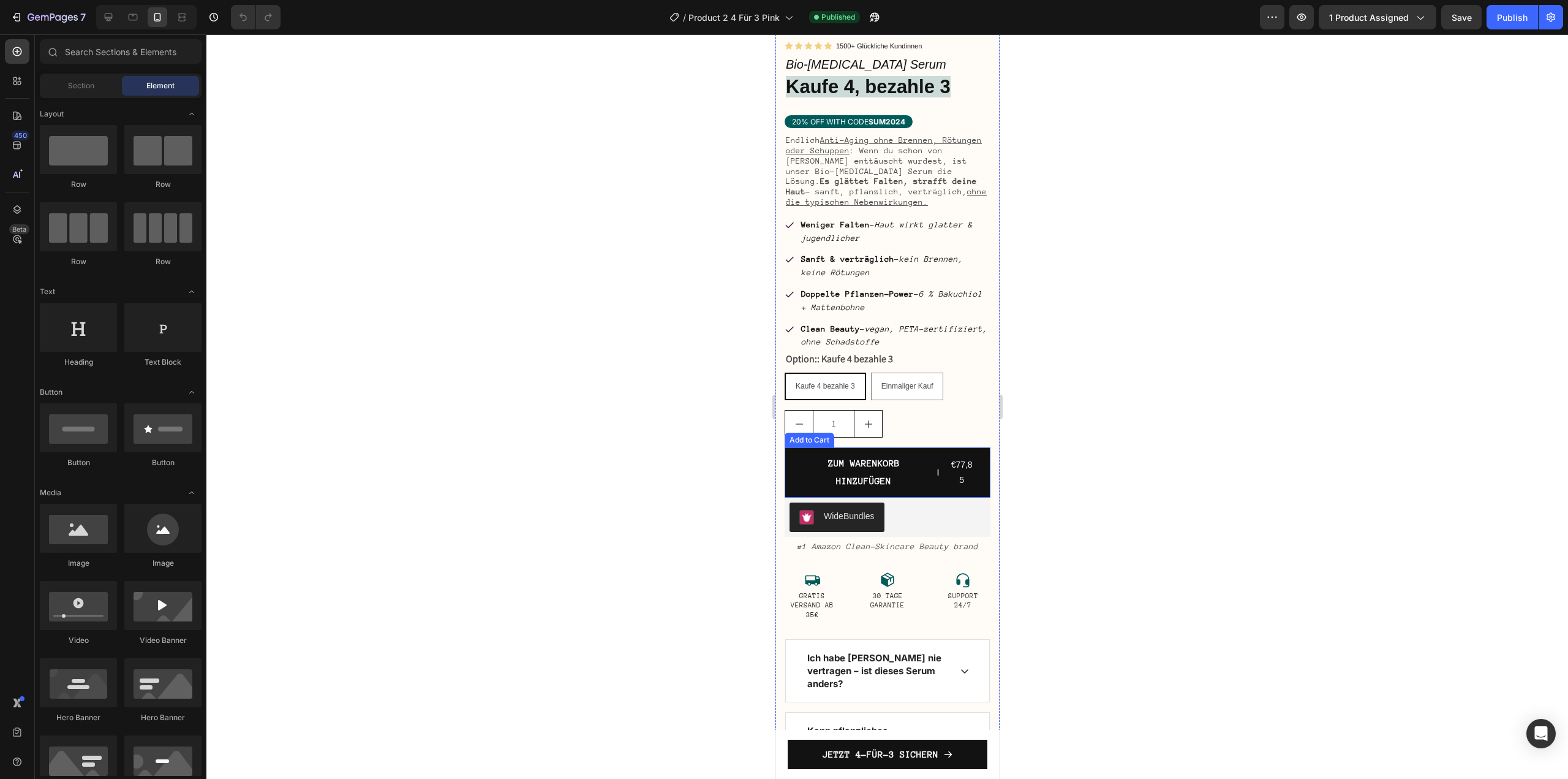
scroll to position [429, 0]
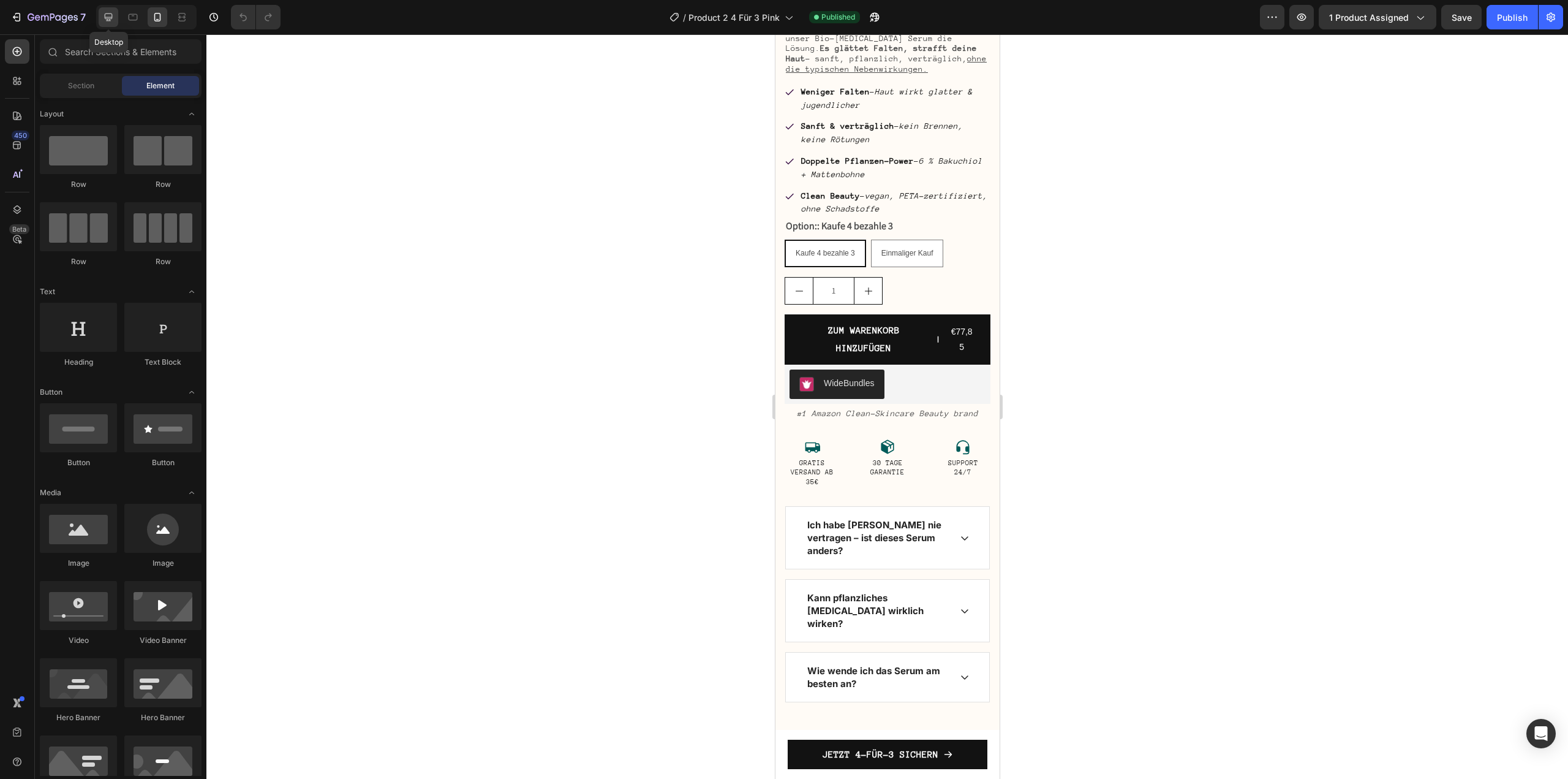
click at [100, 15] on div at bounding box center [108, 17] width 20 height 20
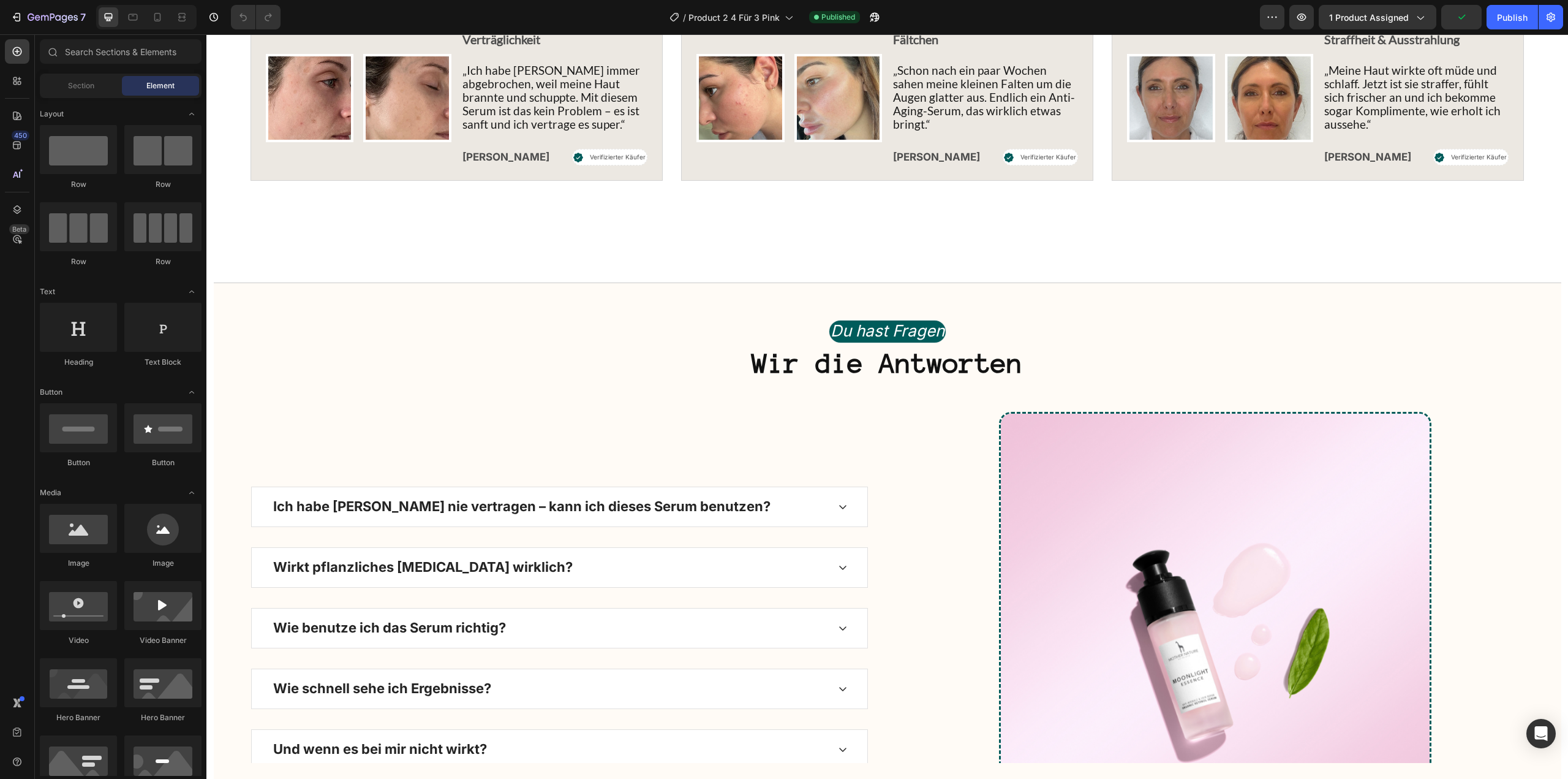
scroll to position [4520, 0]
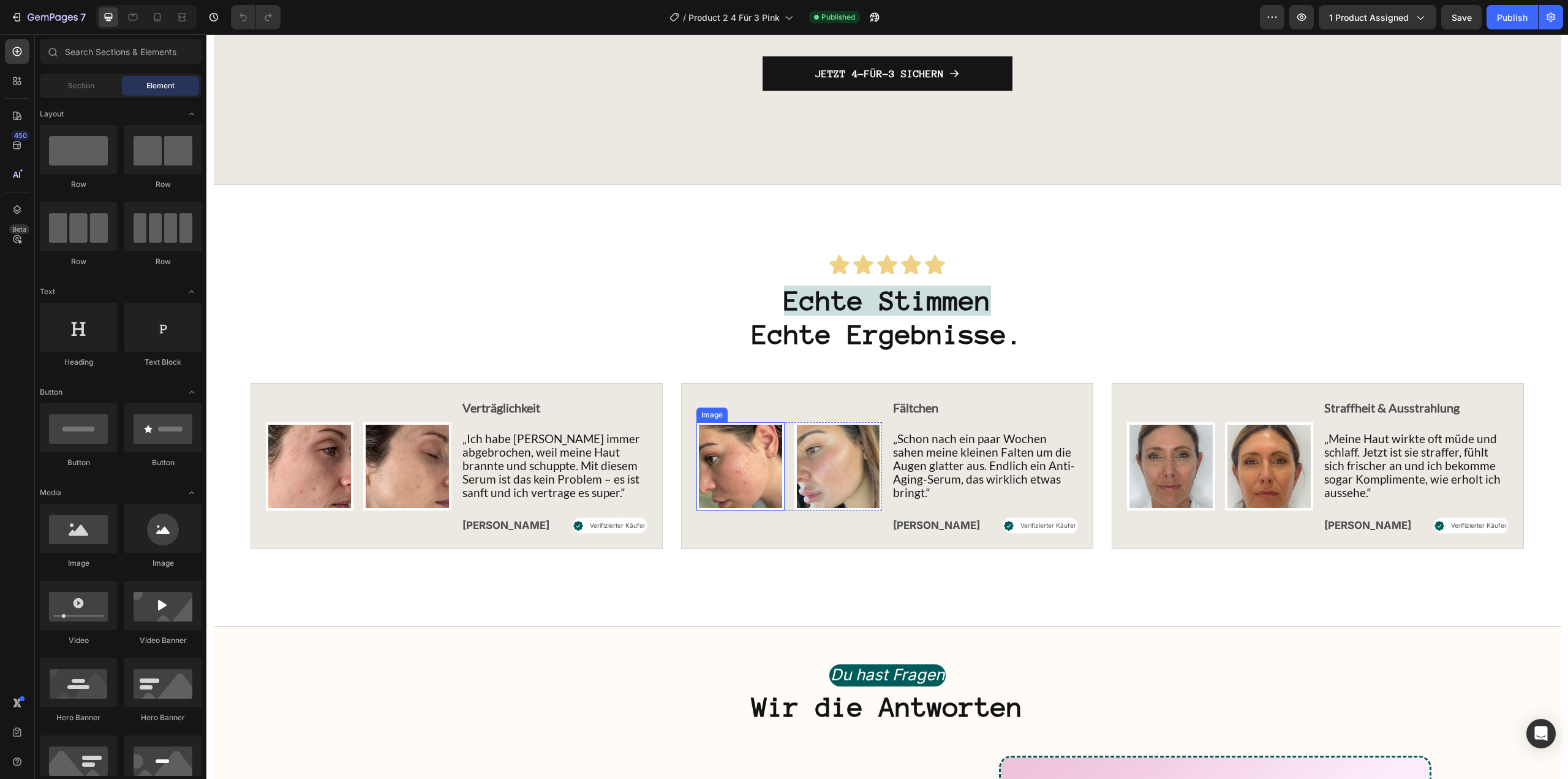
click at [773, 504] on img at bounding box center [741, 466] width 88 height 88
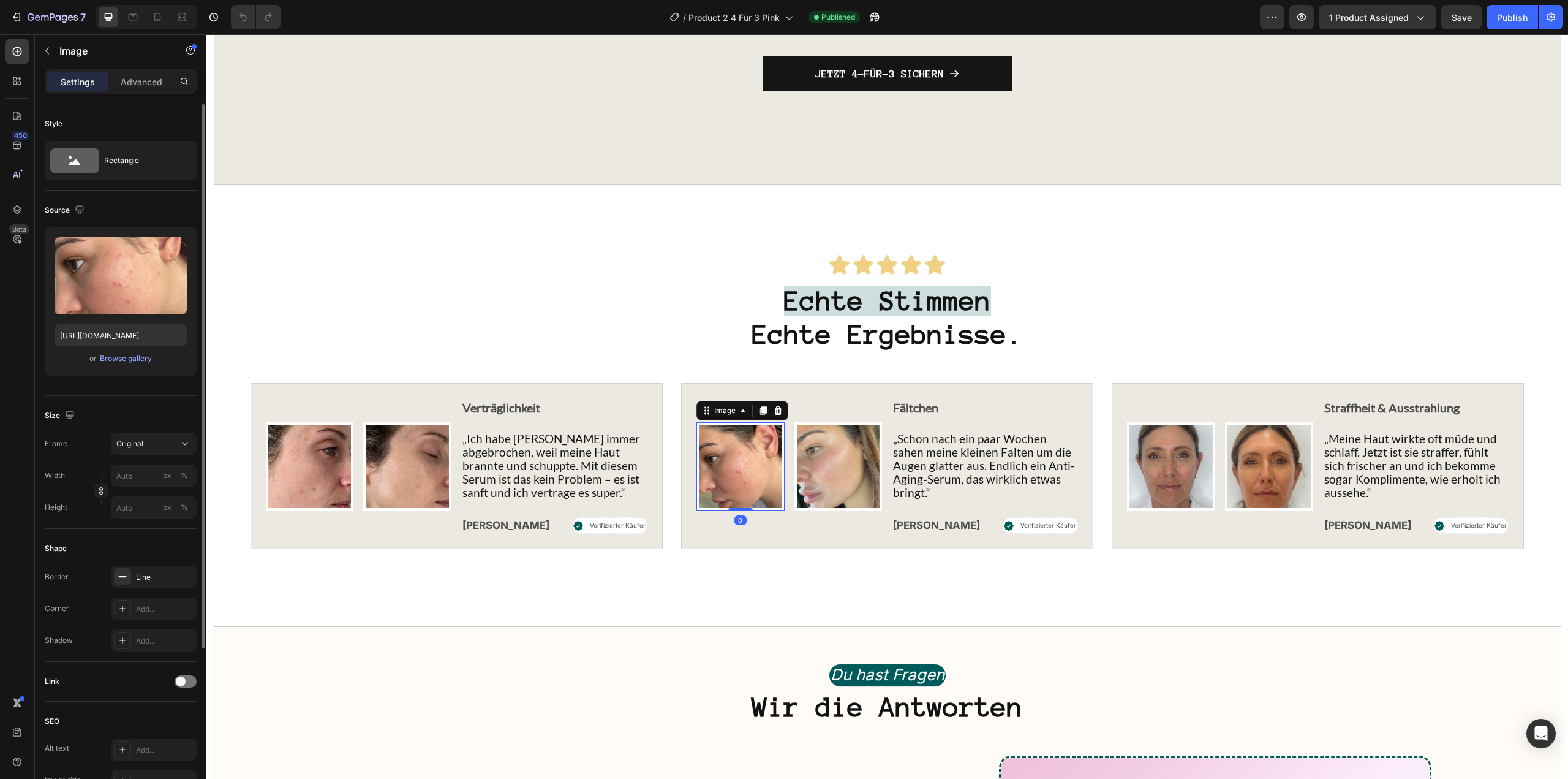
click at [129, 352] on div "or Browse gallery" at bounding box center [120, 358] width 132 height 15
click at [145, 359] on div "Browse gallery" at bounding box center [126, 359] width 52 height 11
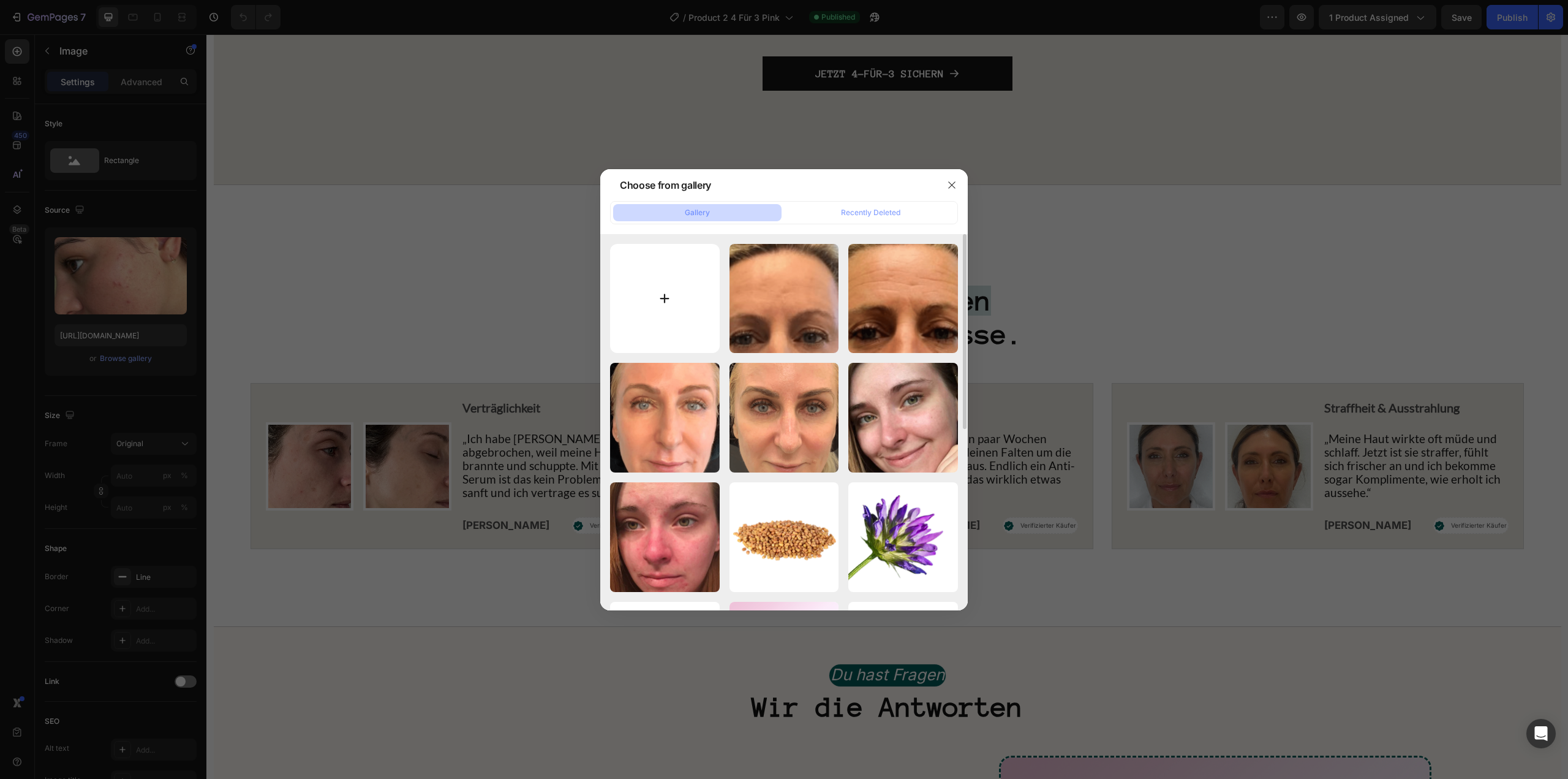
click at [670, 310] on input "file" at bounding box center [664, 299] width 110 height 110
type input "C:\fakepath\GMP Logos (70).png"
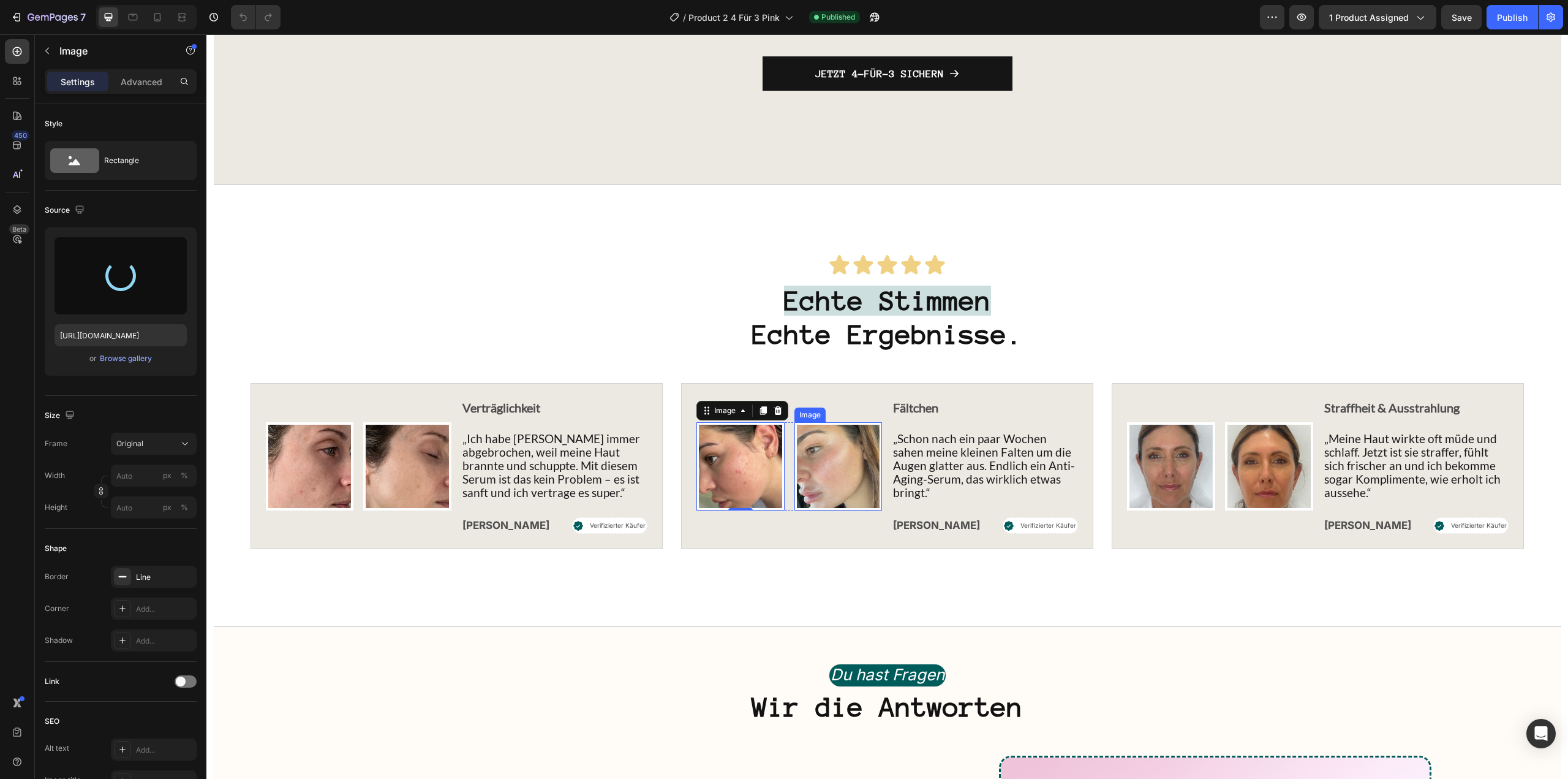
type input "https://cdn.shopify.com/s/files/1/1613/5255/files/gempages_585868164714201795-5…"
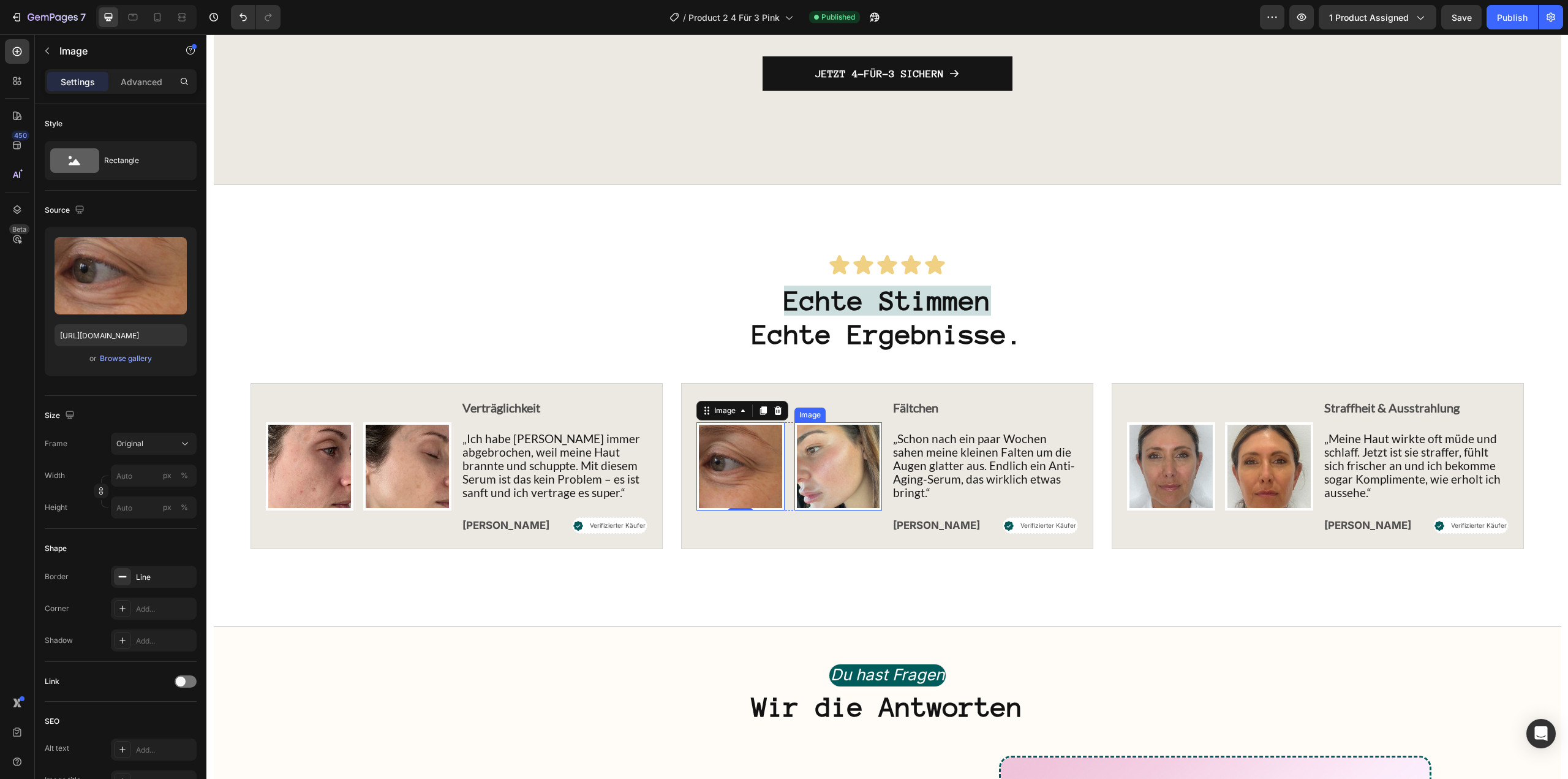
click at [841, 502] on img at bounding box center [839, 466] width 88 height 88
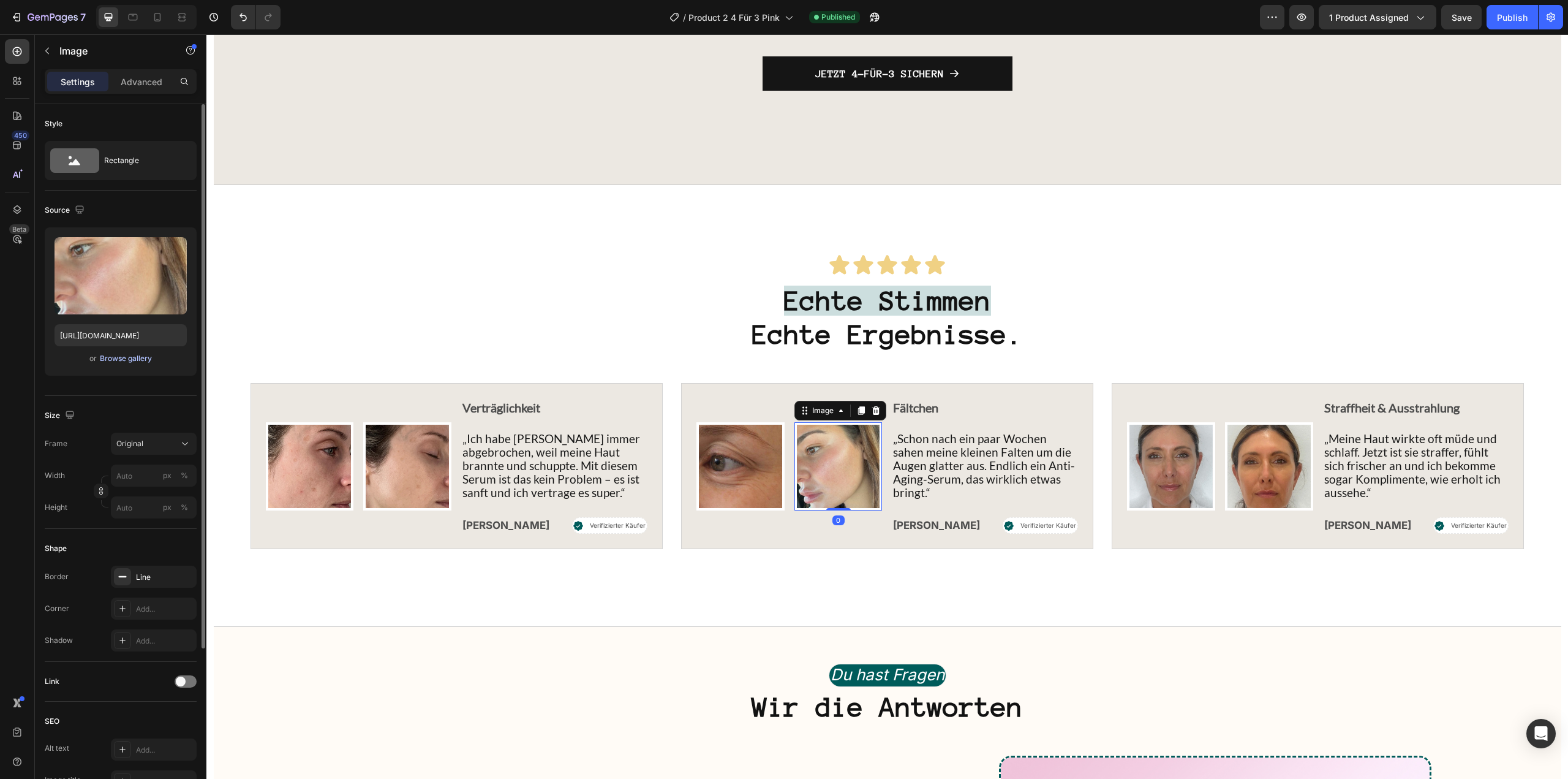
click at [137, 356] on div "Browse gallery" at bounding box center [126, 359] width 52 height 11
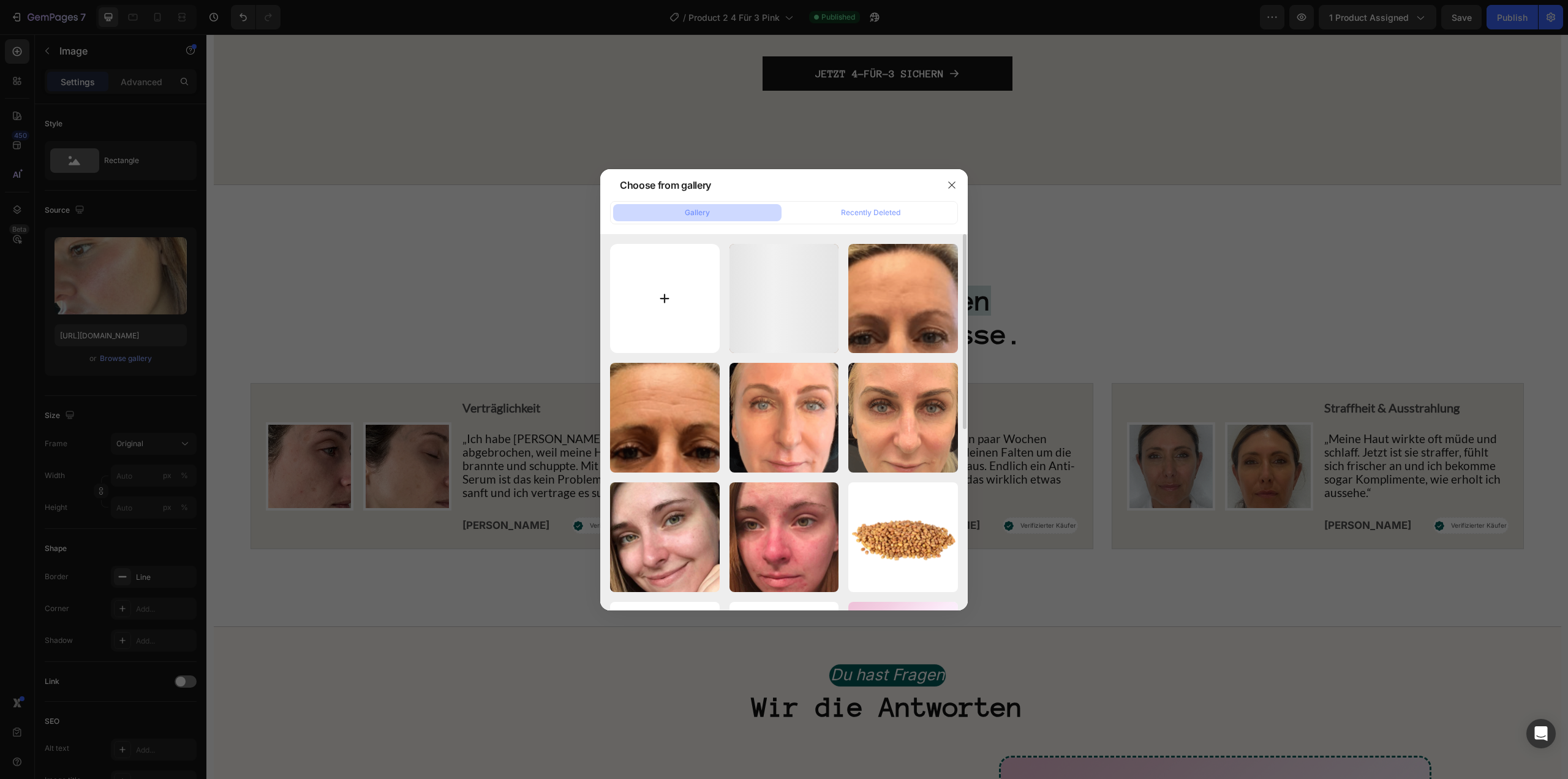
click at [670, 312] on input "file" at bounding box center [664, 299] width 110 height 110
type input "C:\fakepath\GMP Logos (71).png"
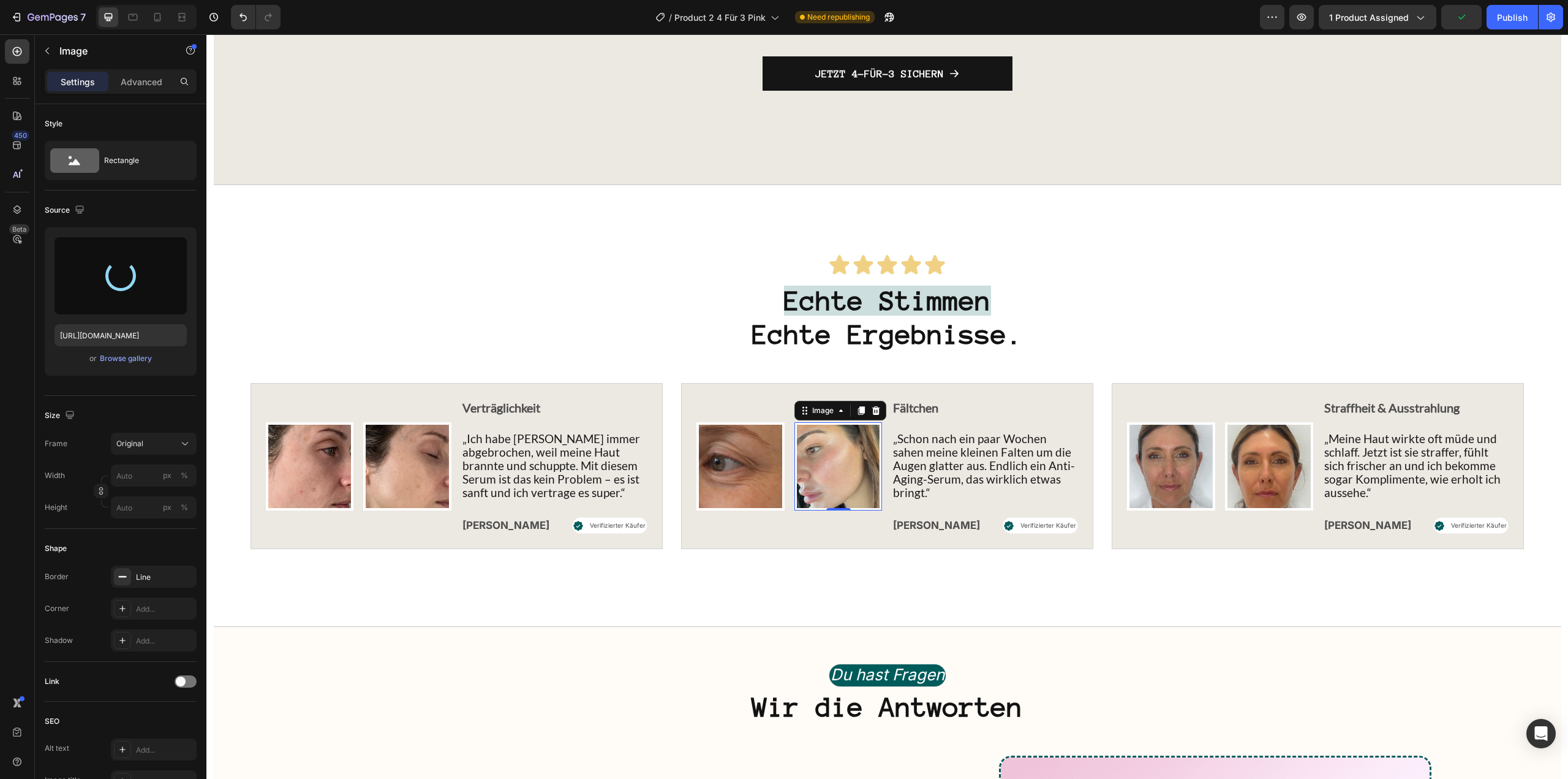
type input "https://cdn.shopify.com/s/files/1/1613/5255/files/gempages_585868164714201795-f…"
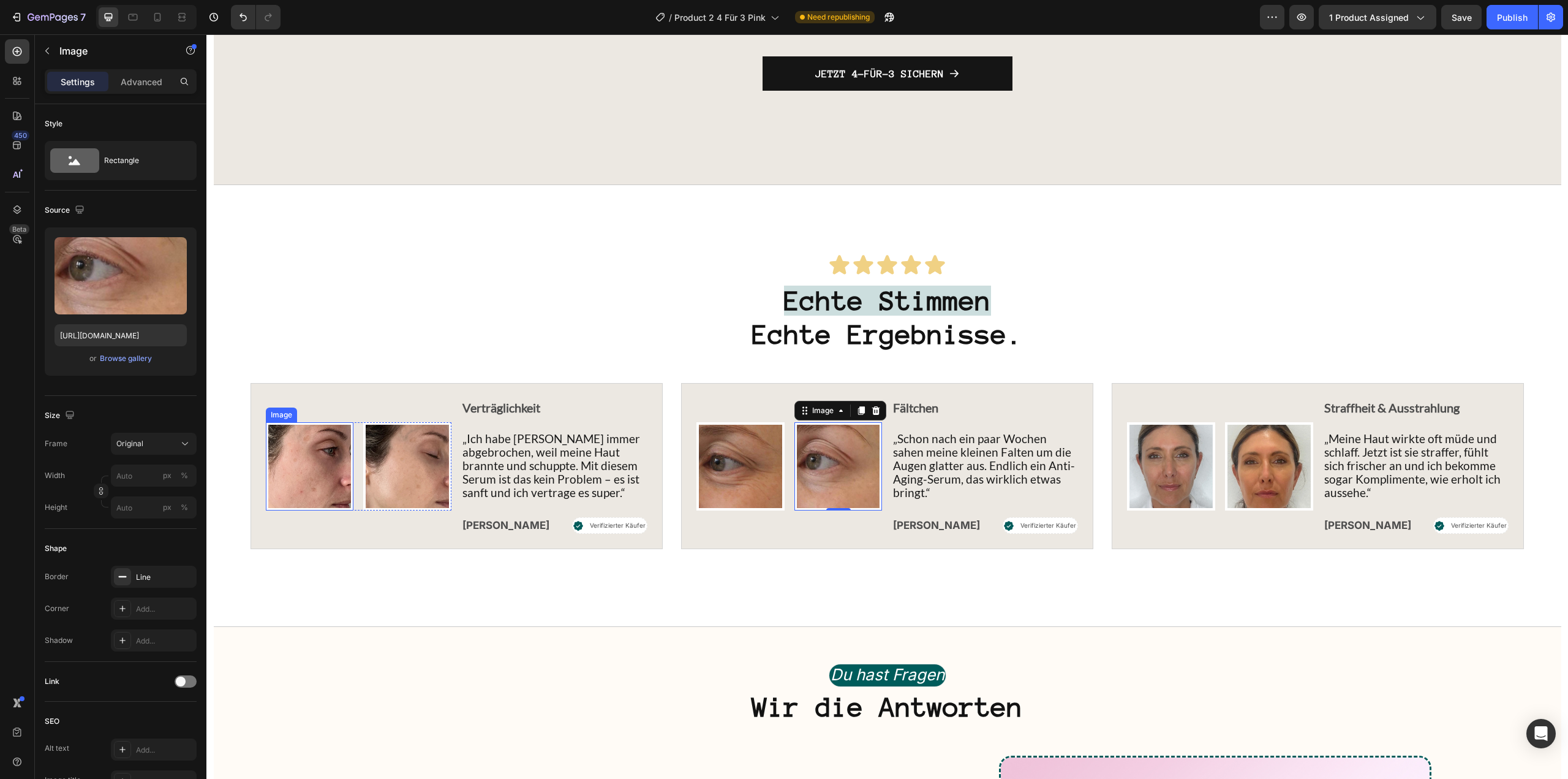
click at [332, 510] on img at bounding box center [310, 466] width 88 height 88
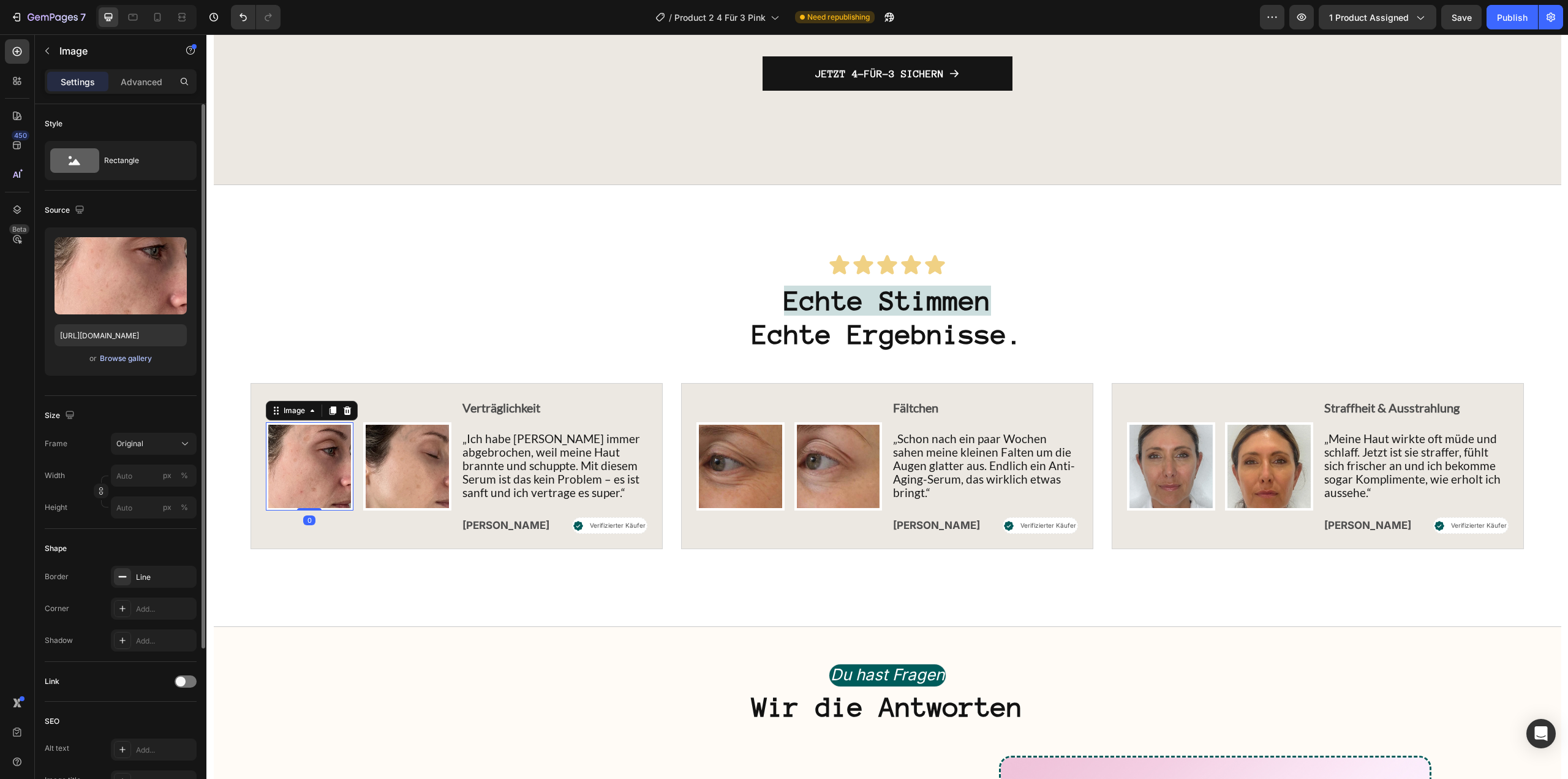
click at [130, 356] on div "Browse gallery" at bounding box center [126, 359] width 52 height 11
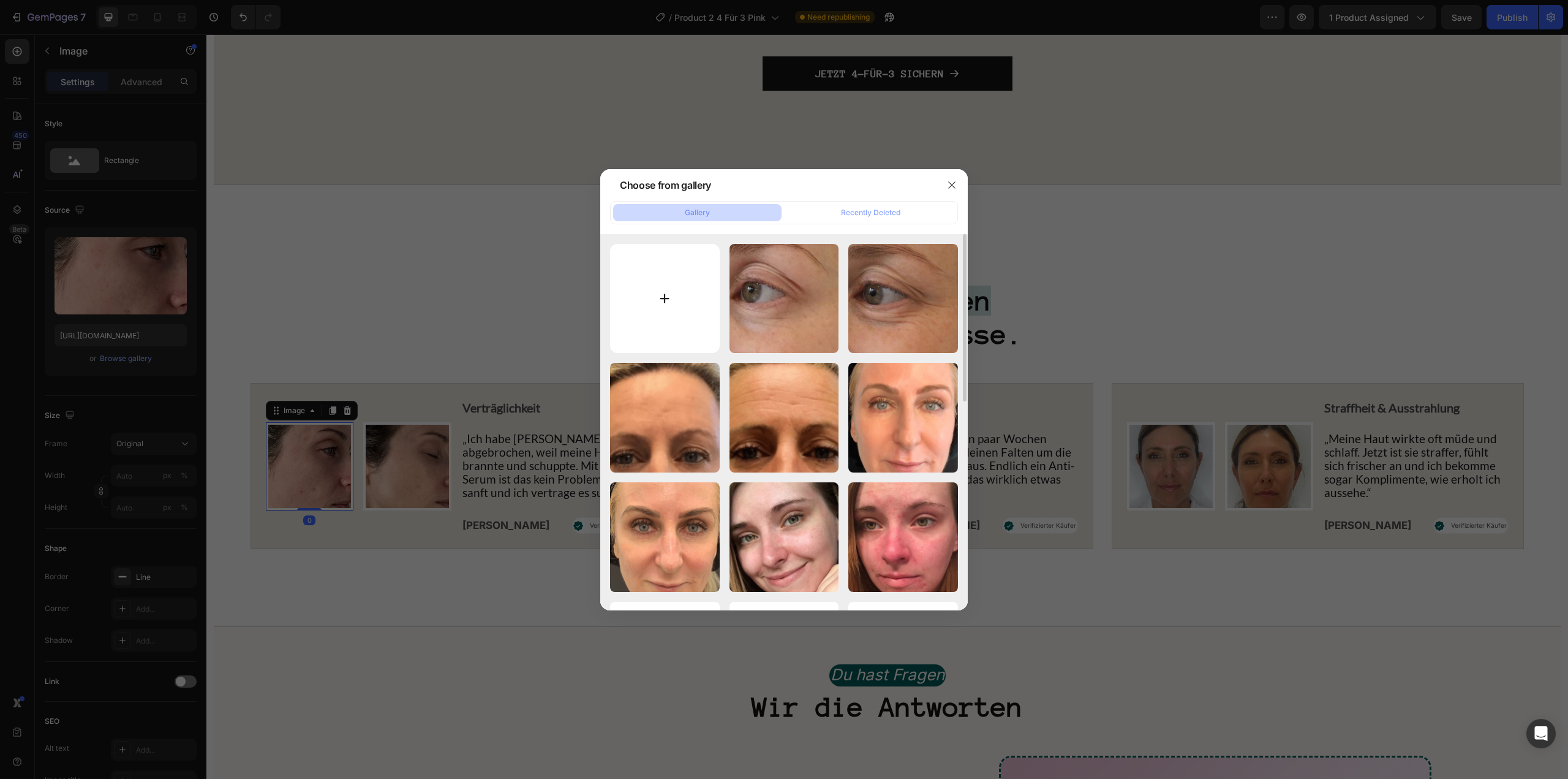
click at [701, 274] on input "file" at bounding box center [664, 299] width 110 height 110
type input "C:\fakepath\GMP Logos (72).png"
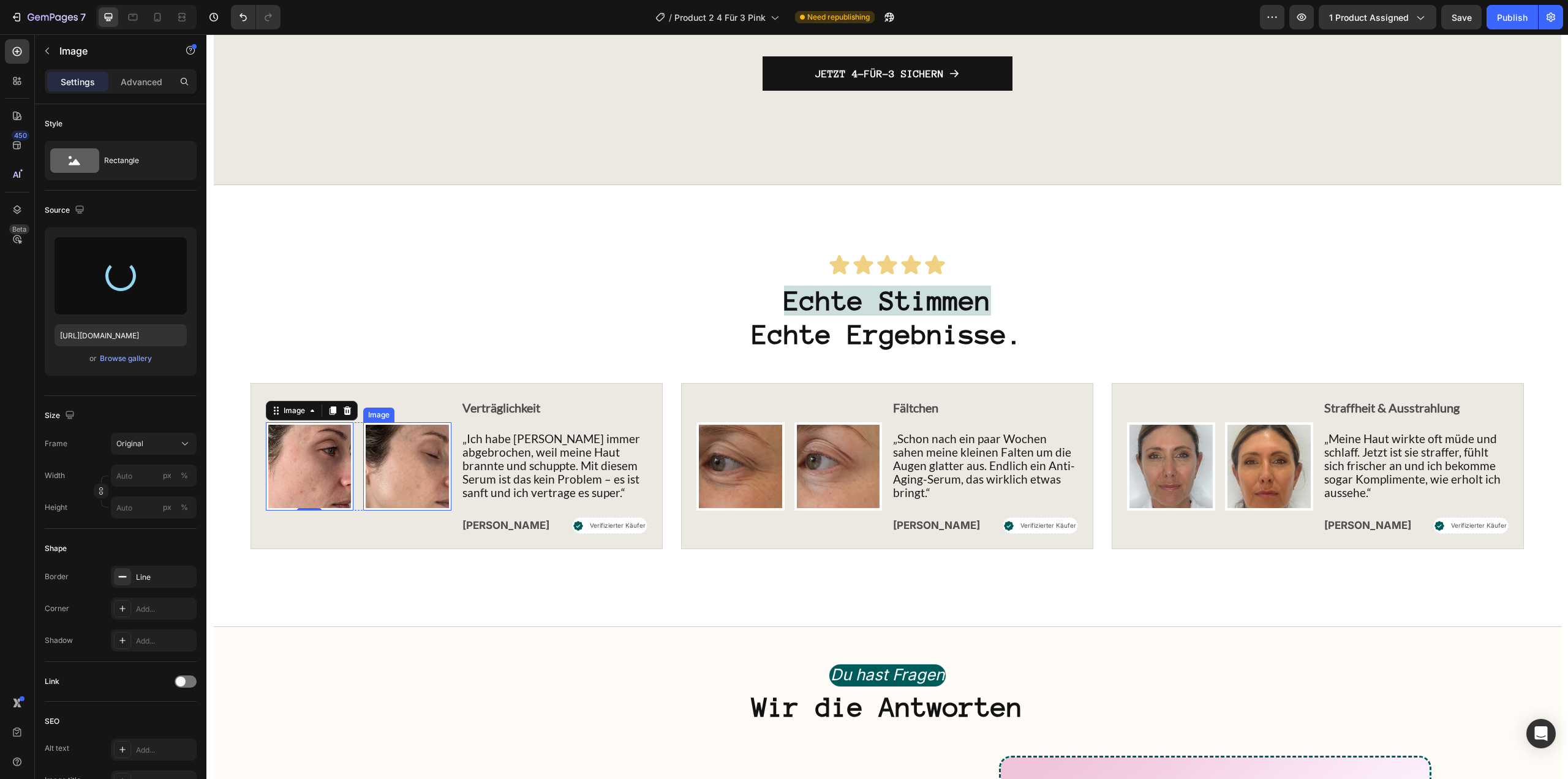
type input "https://cdn.shopify.com/s/files/1/1613/5255/files/gempages_585868164714201795-8…"
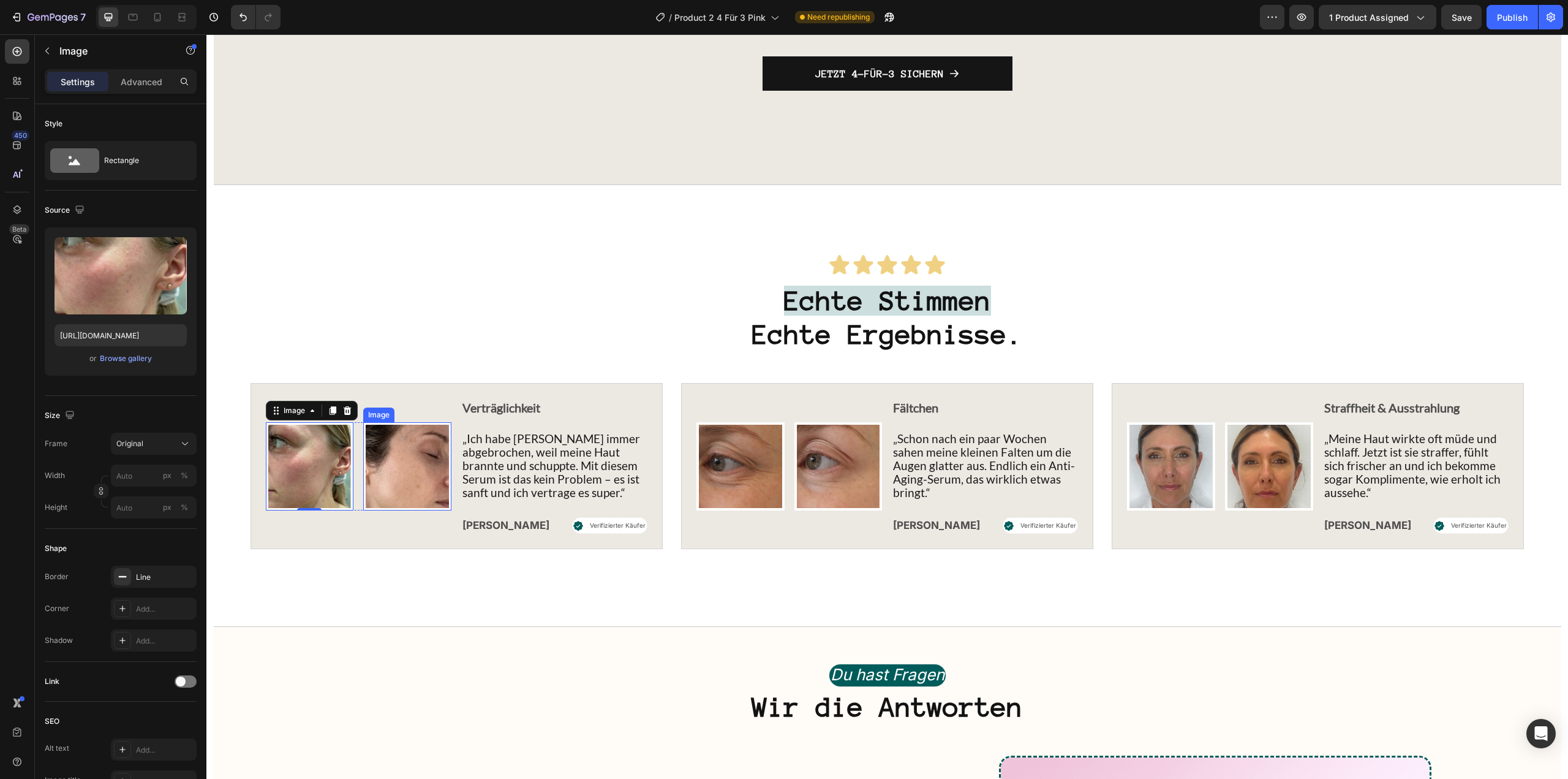
click at [400, 510] on img at bounding box center [408, 466] width 88 height 88
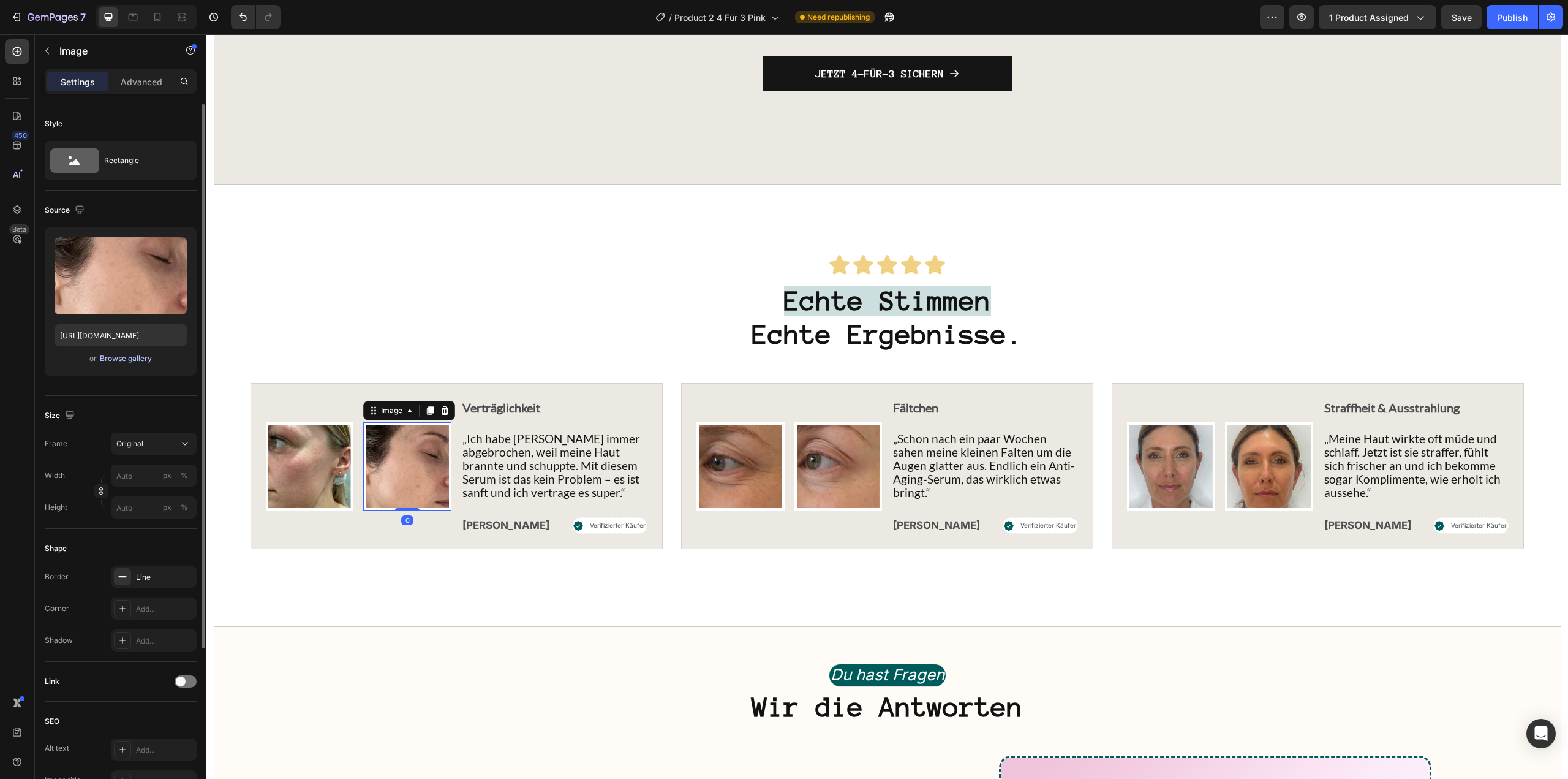
click at [130, 359] on div "Browse gallery" at bounding box center [126, 359] width 52 height 11
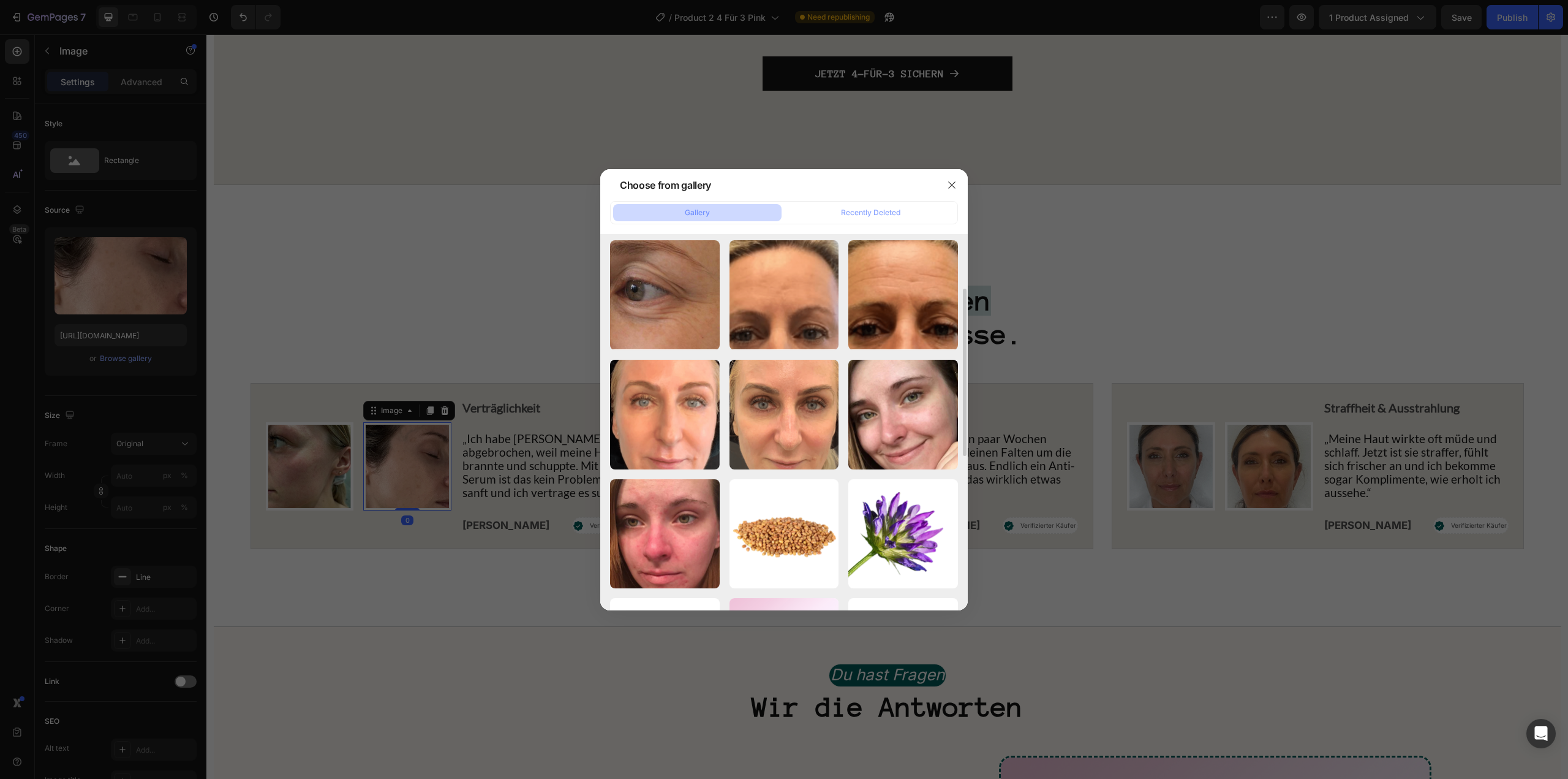
scroll to position [0, 0]
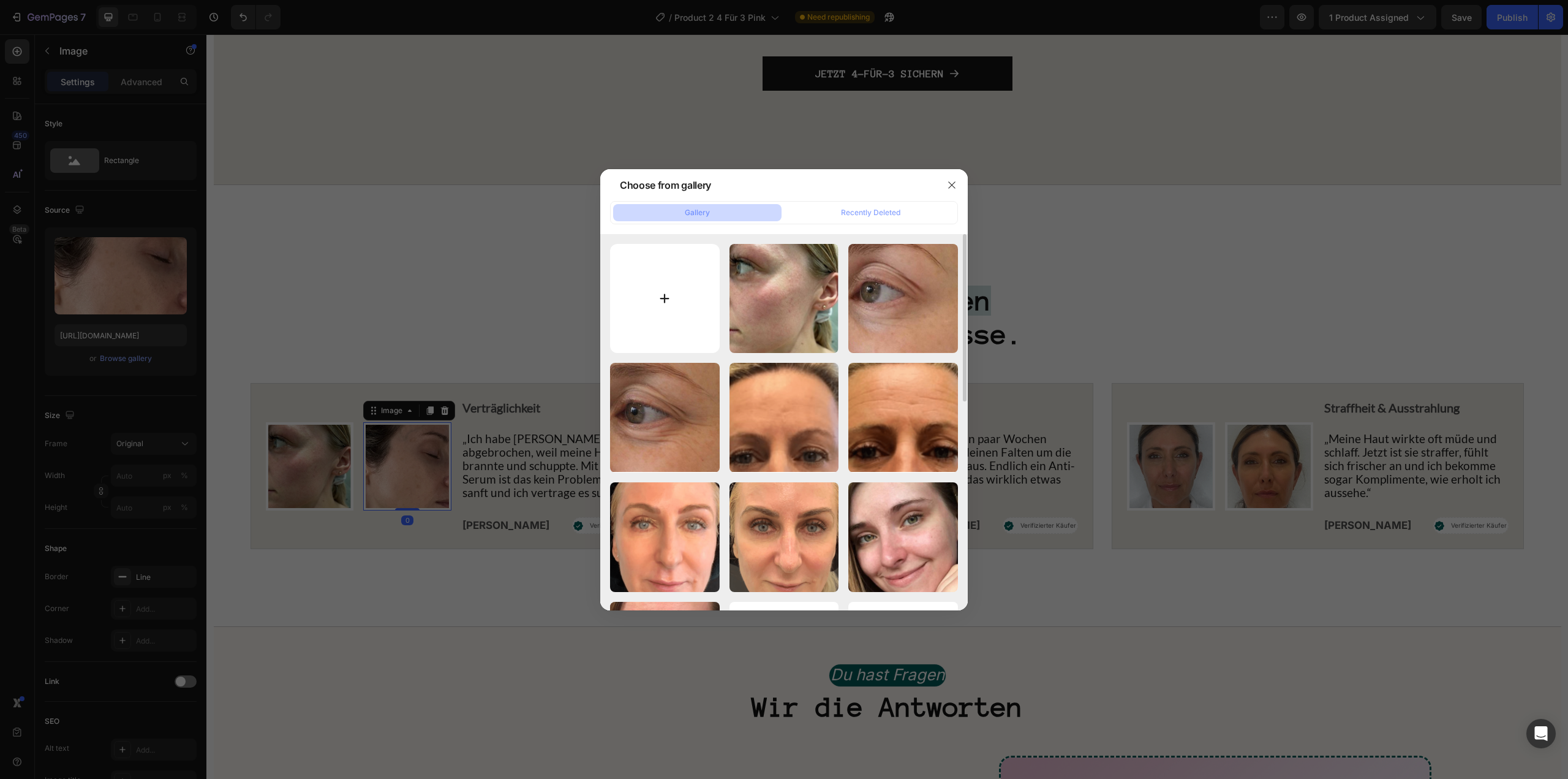
click at [626, 301] on input "file" at bounding box center [664, 299] width 110 height 110
type input "C:\fakepath\GMP Logos (73).png"
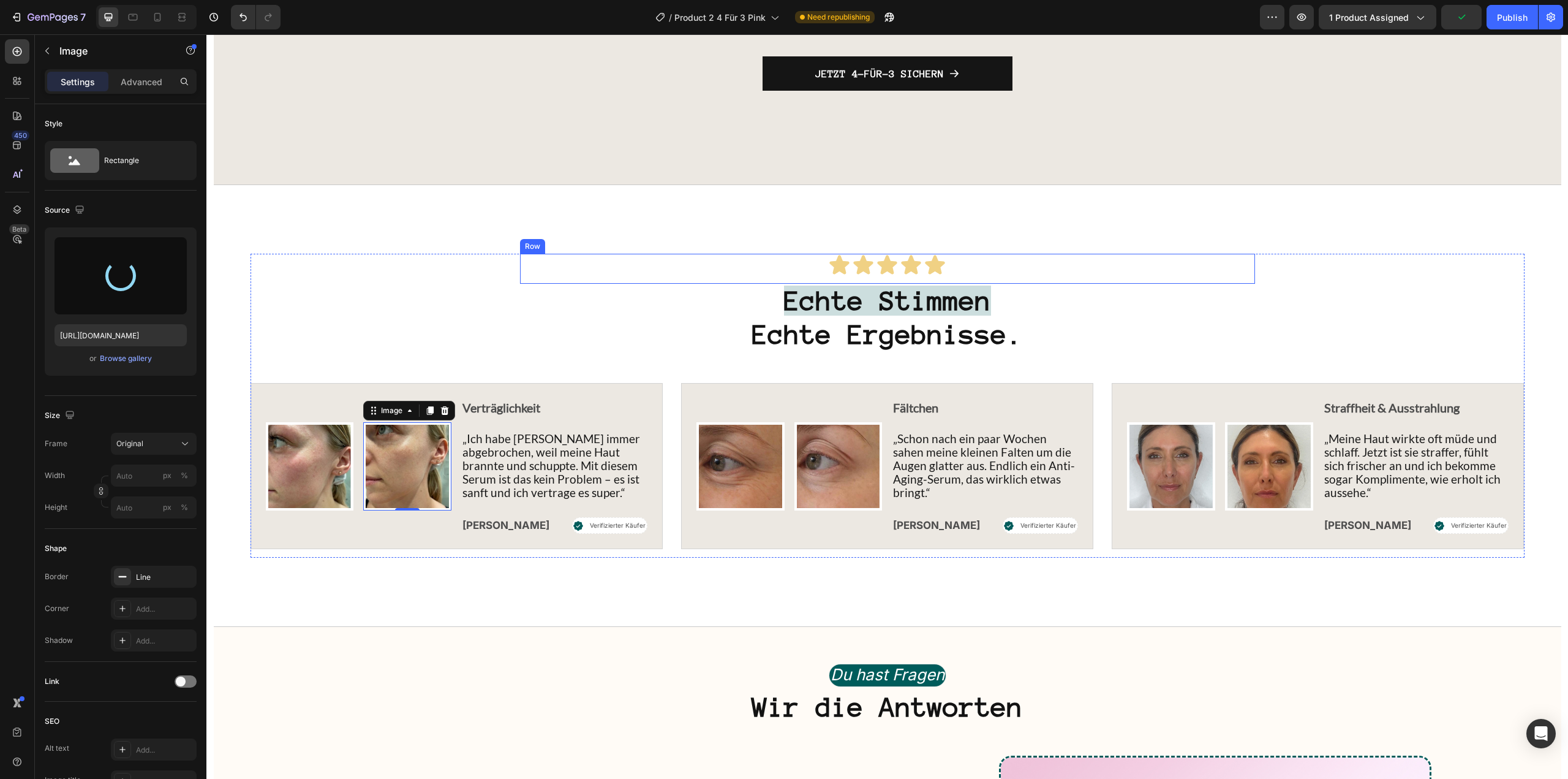
type input "https://cdn.shopify.com/s/files/1/1613/5255/files/gempages_585868164714201795-f…"
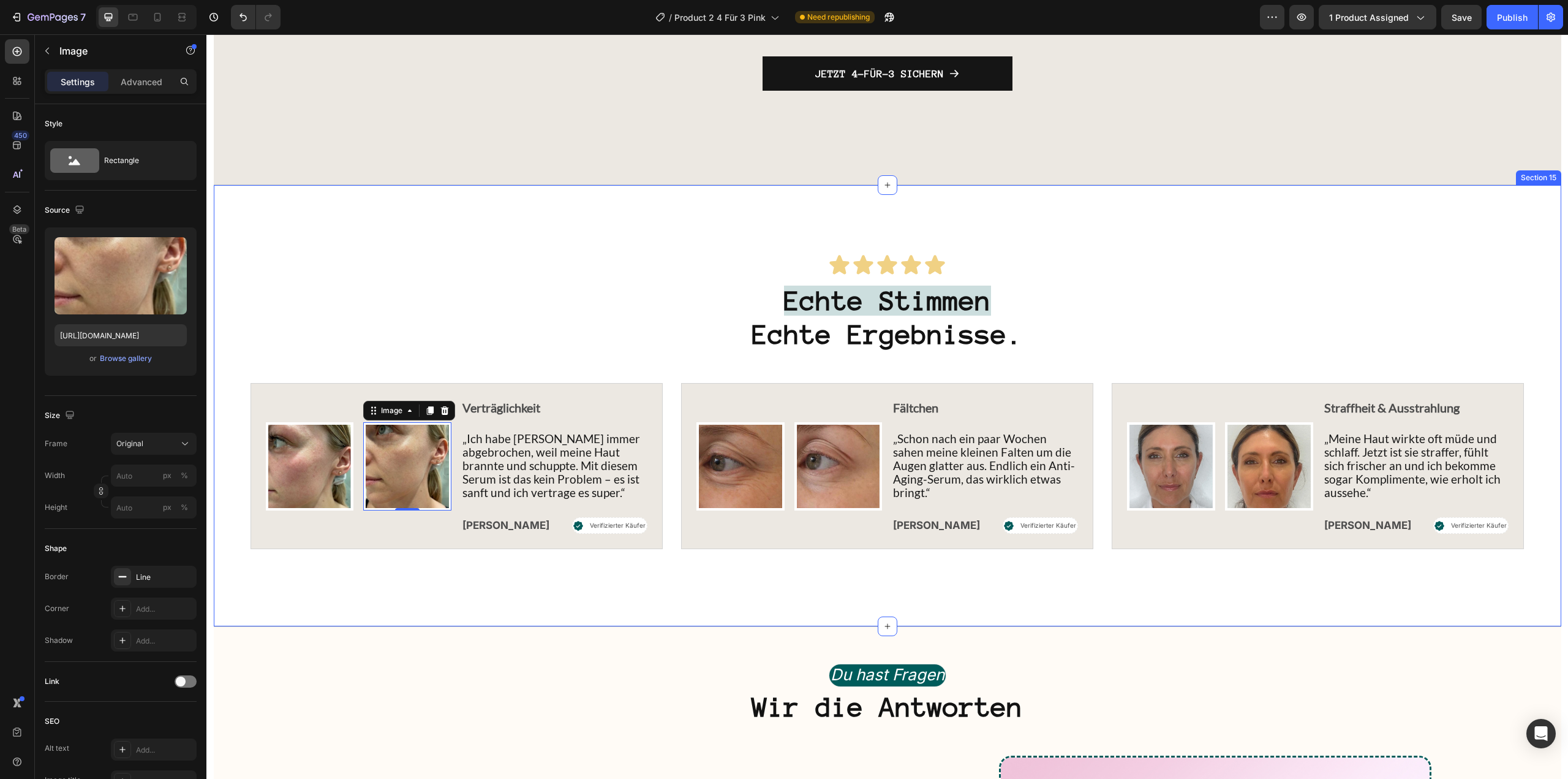
click at [1073, 288] on div "Icon Icon Icon Icon Icon Icon List Row Echte Stimmen Echte Ergebnisse. Heading …" at bounding box center [888, 405] width 1348 height 441
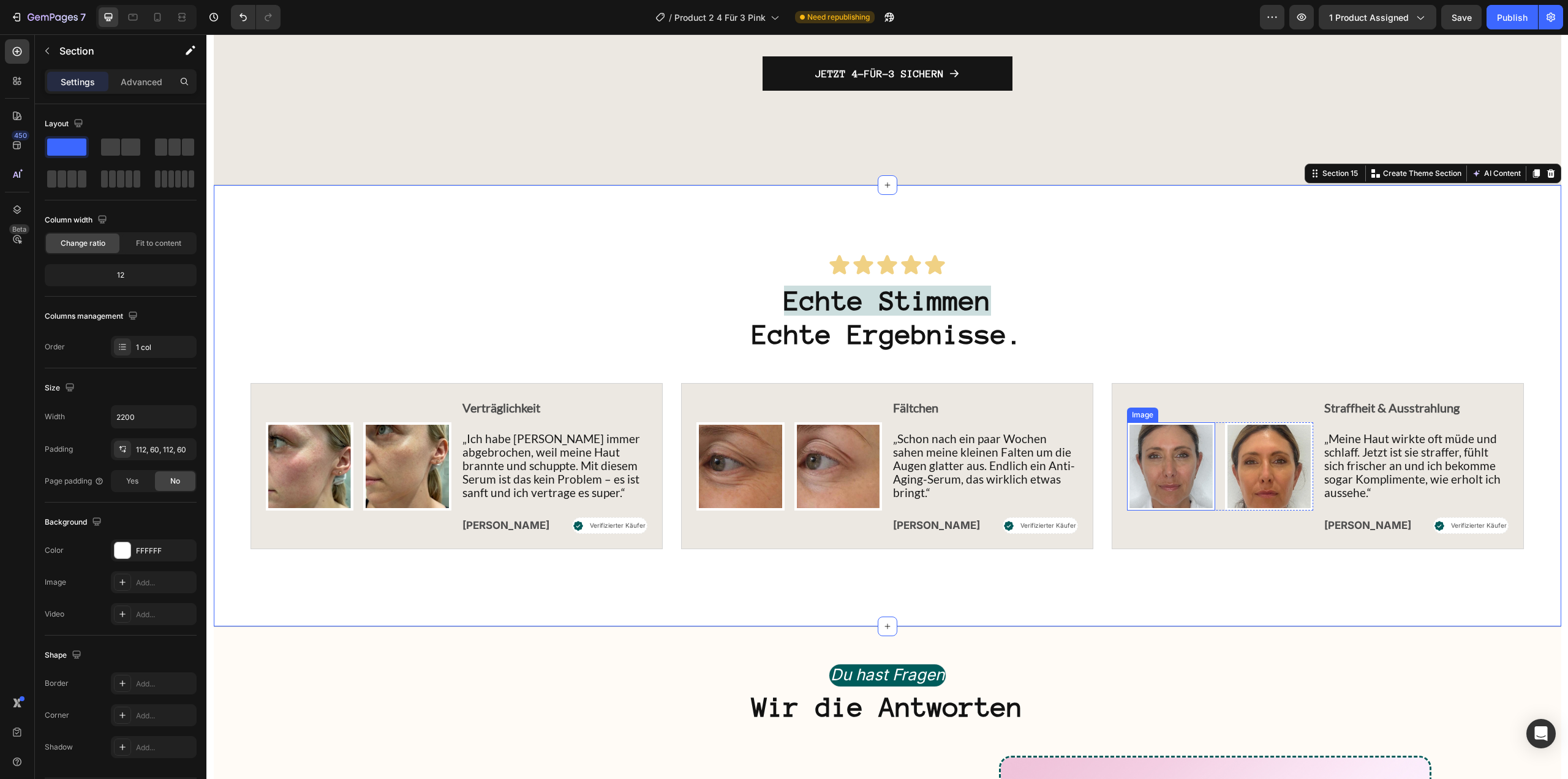
click at [1137, 501] on img at bounding box center [1171, 466] width 88 height 88
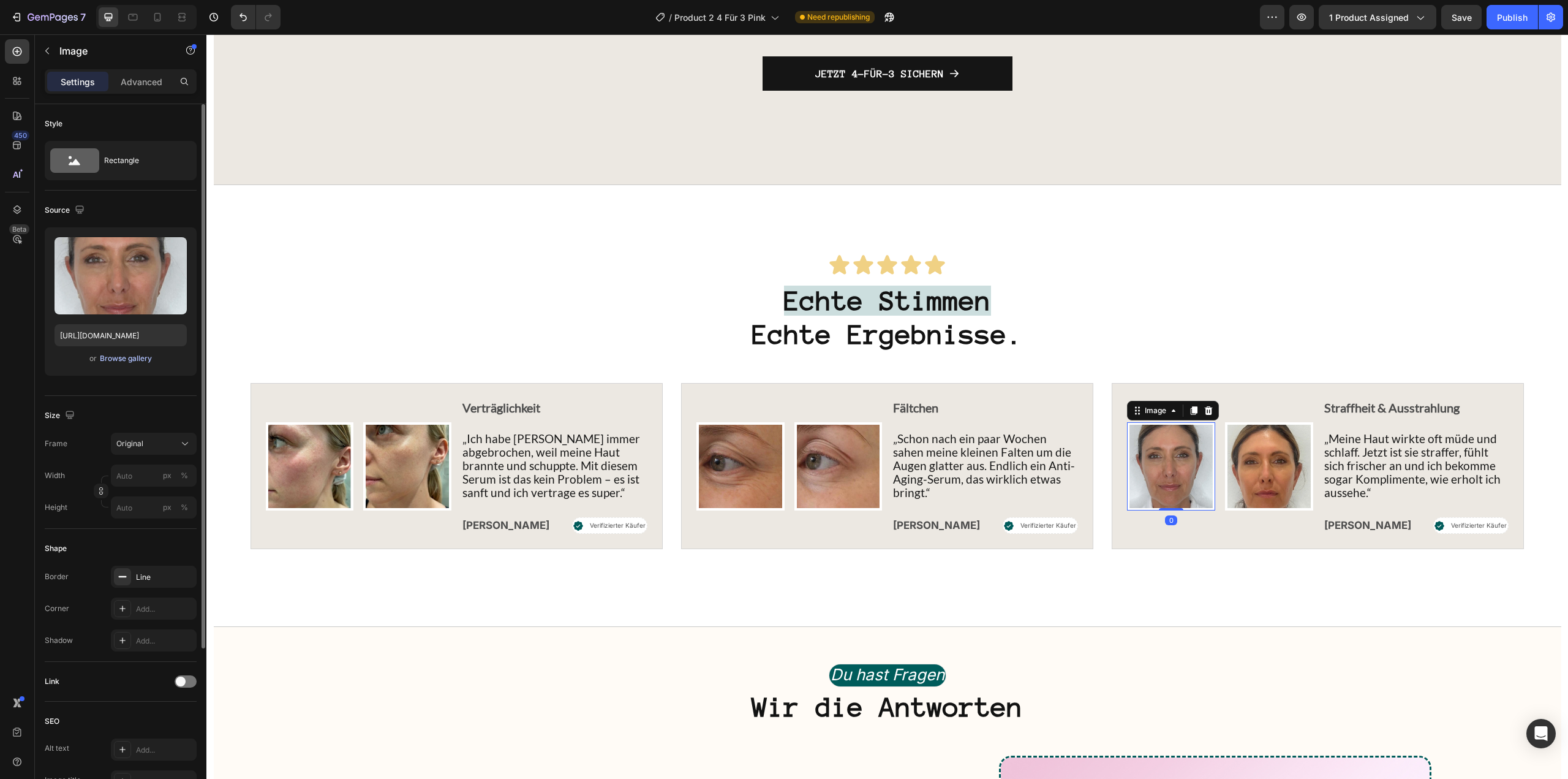
click at [130, 358] on div "Browse gallery" at bounding box center [126, 359] width 52 height 11
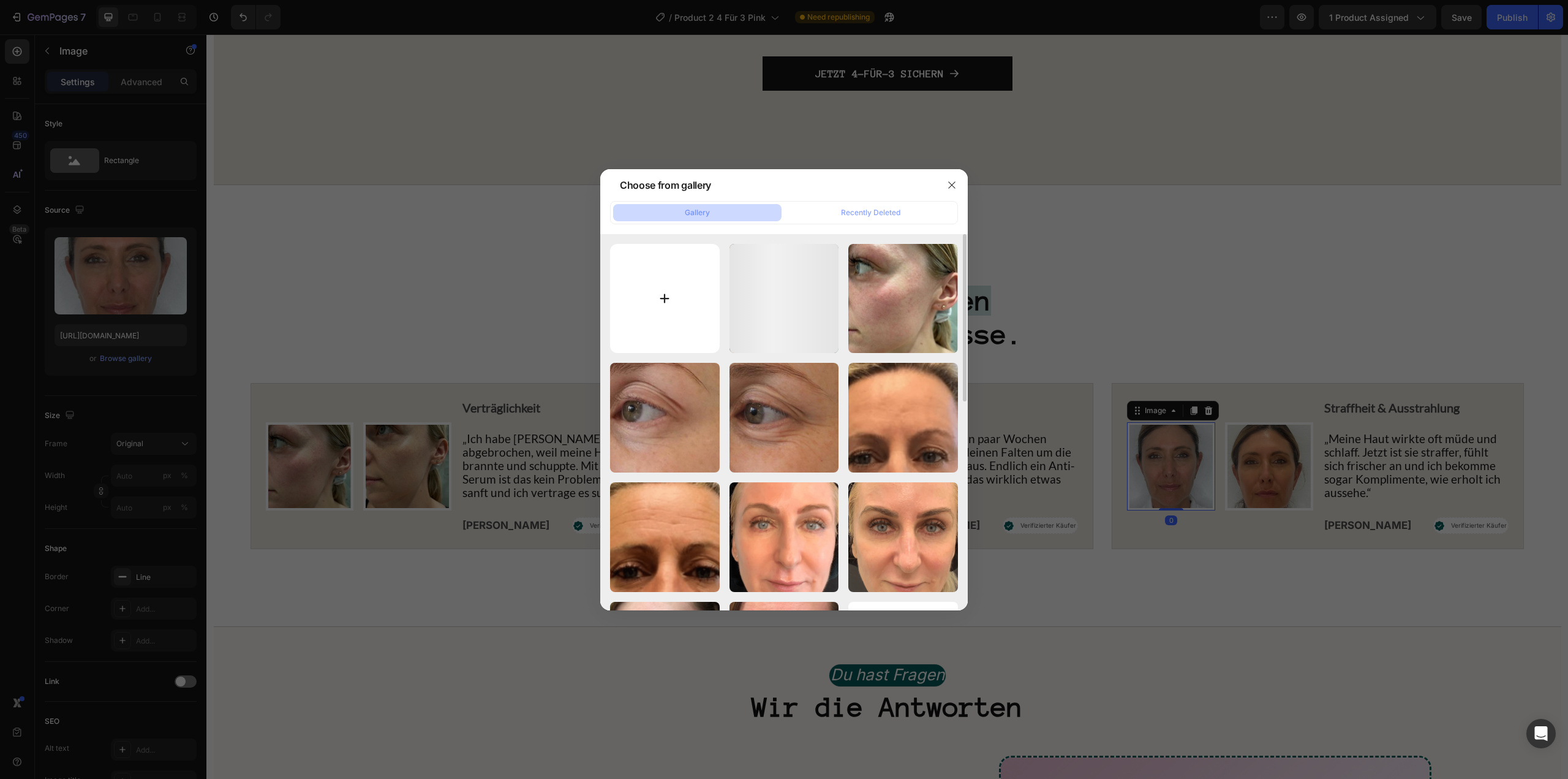
click at [667, 307] on input "file" at bounding box center [664, 299] width 110 height 110
type input "C:\fakepath\GMP Logos (74).png"
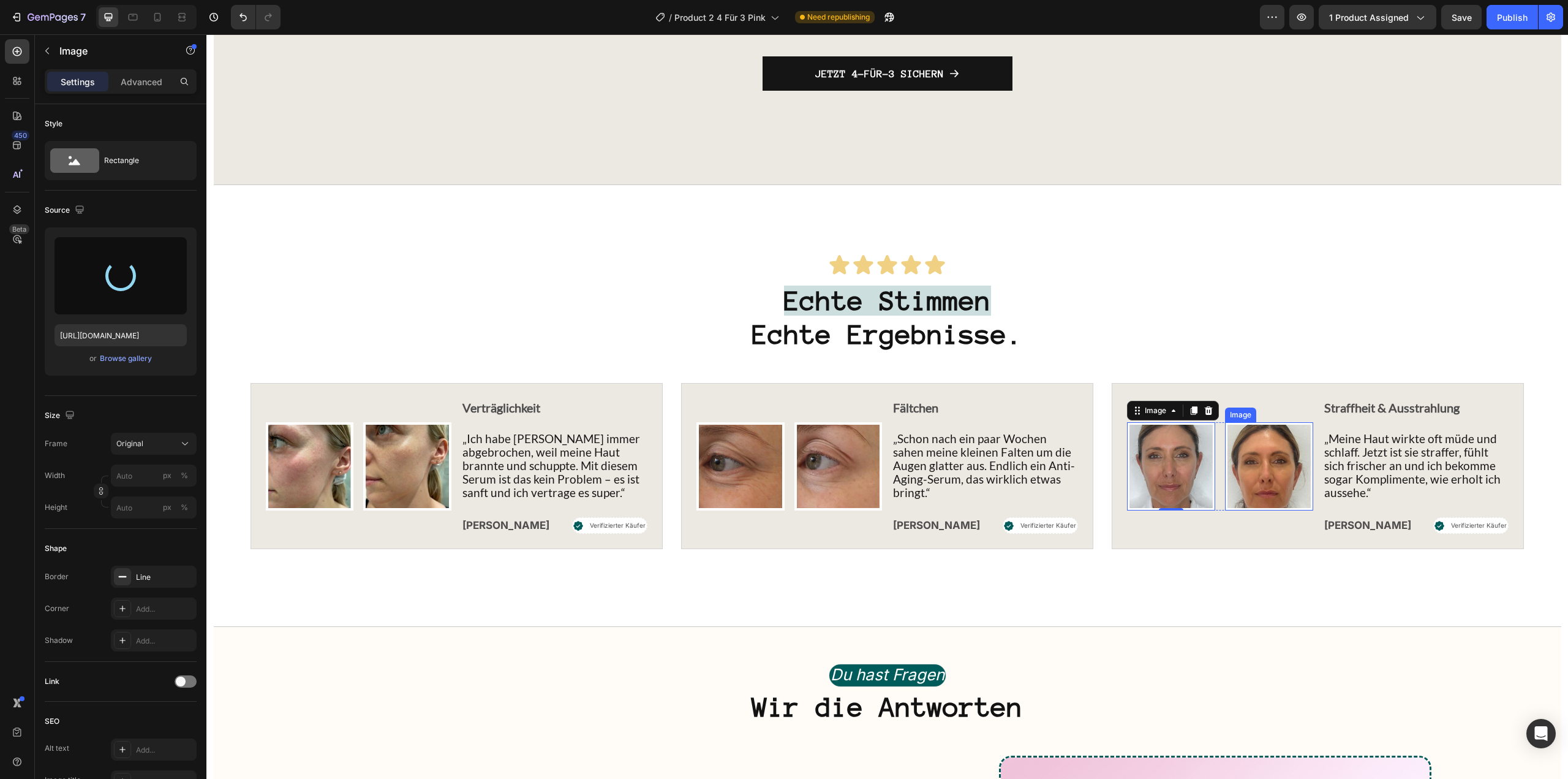
type input "https://cdn.shopify.com/s/files/1/1613/5255/files/gempages_585868164714201795-a…"
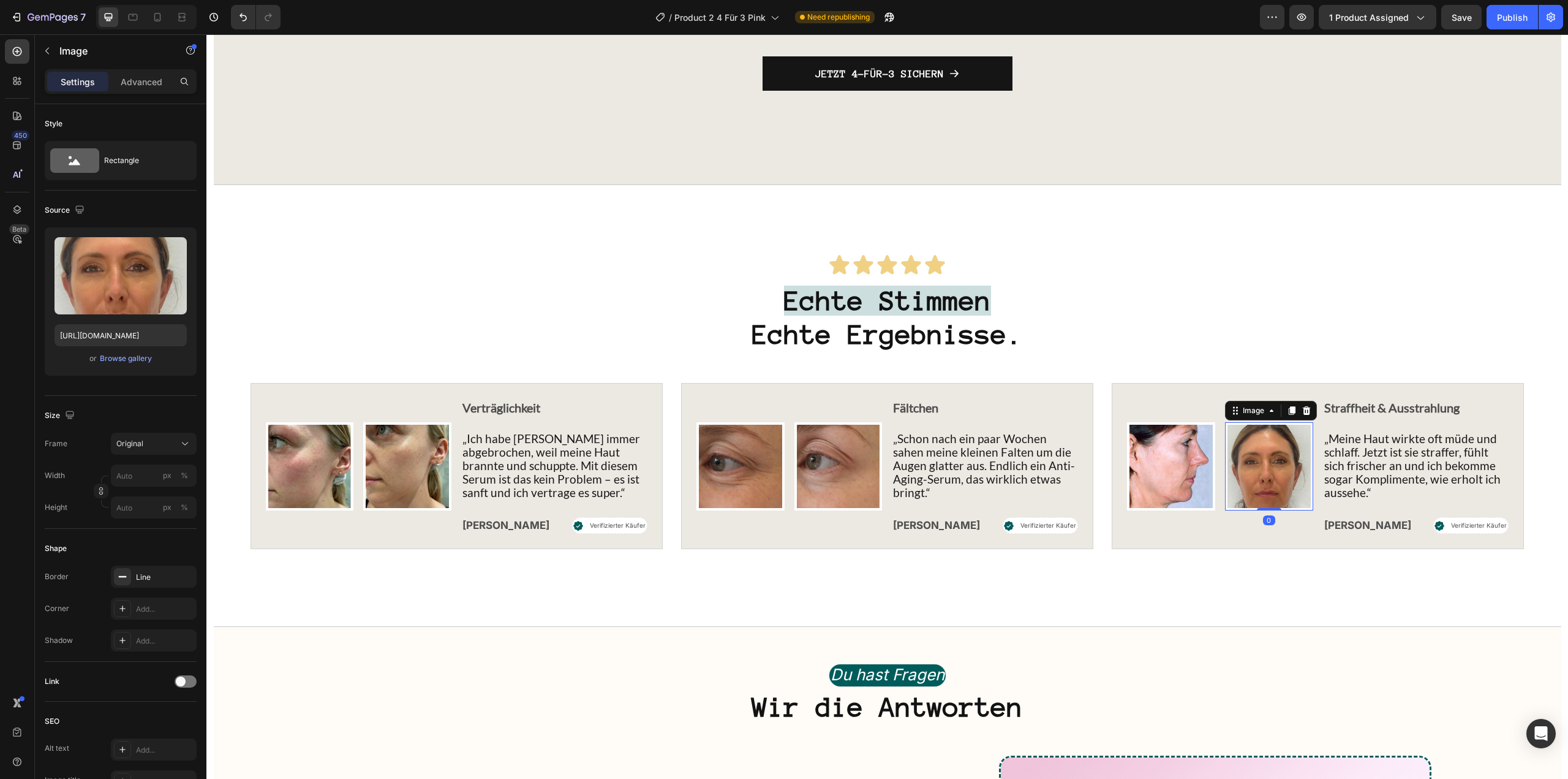
click at [1240, 505] on img at bounding box center [1269, 466] width 88 height 88
click at [149, 363] on div "Browse gallery" at bounding box center [126, 359] width 52 height 11
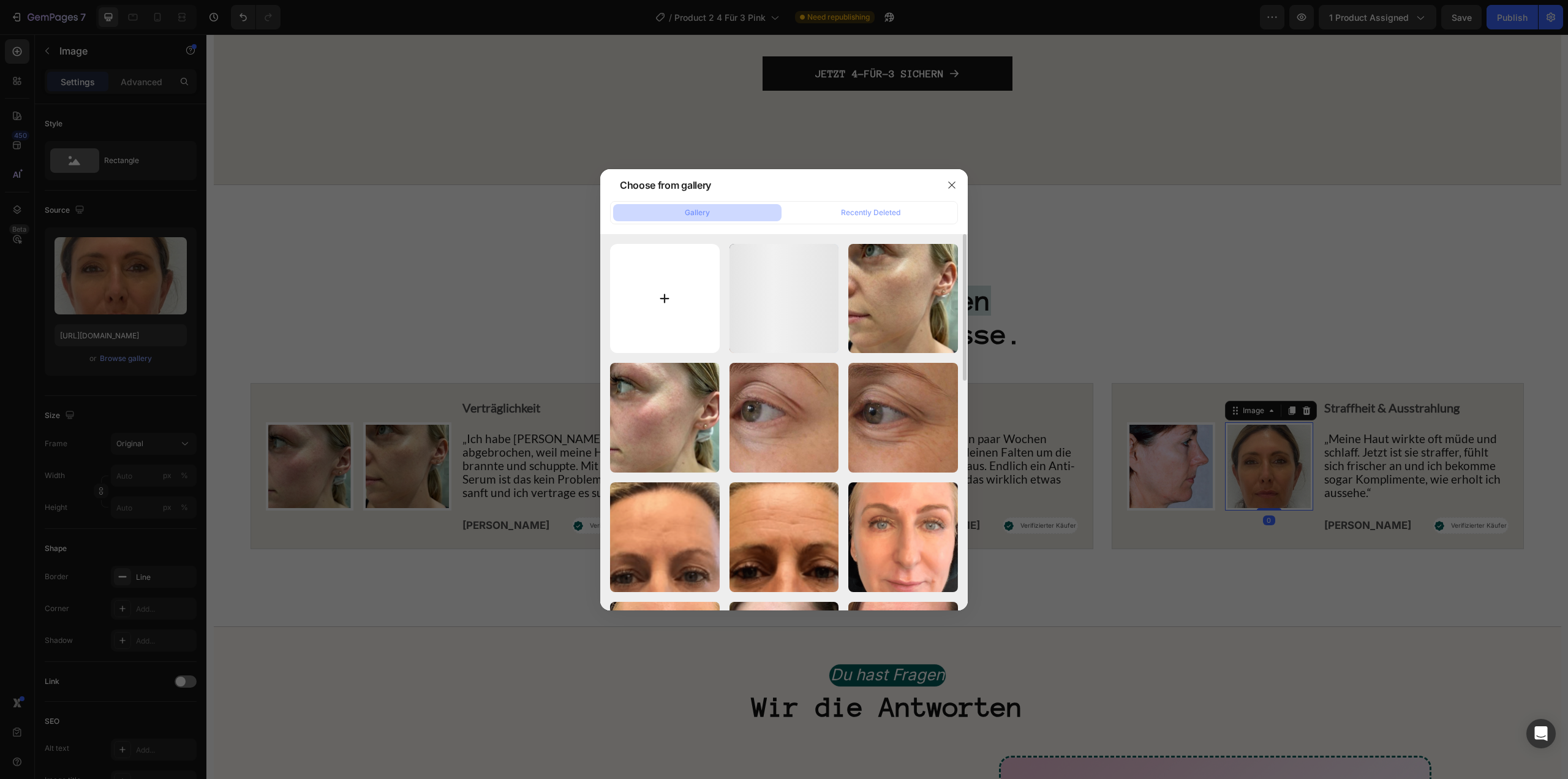
click at [664, 326] on input "file" at bounding box center [664, 299] width 110 height 110
type input "C:\fakepath\GMP Logos (75).png"
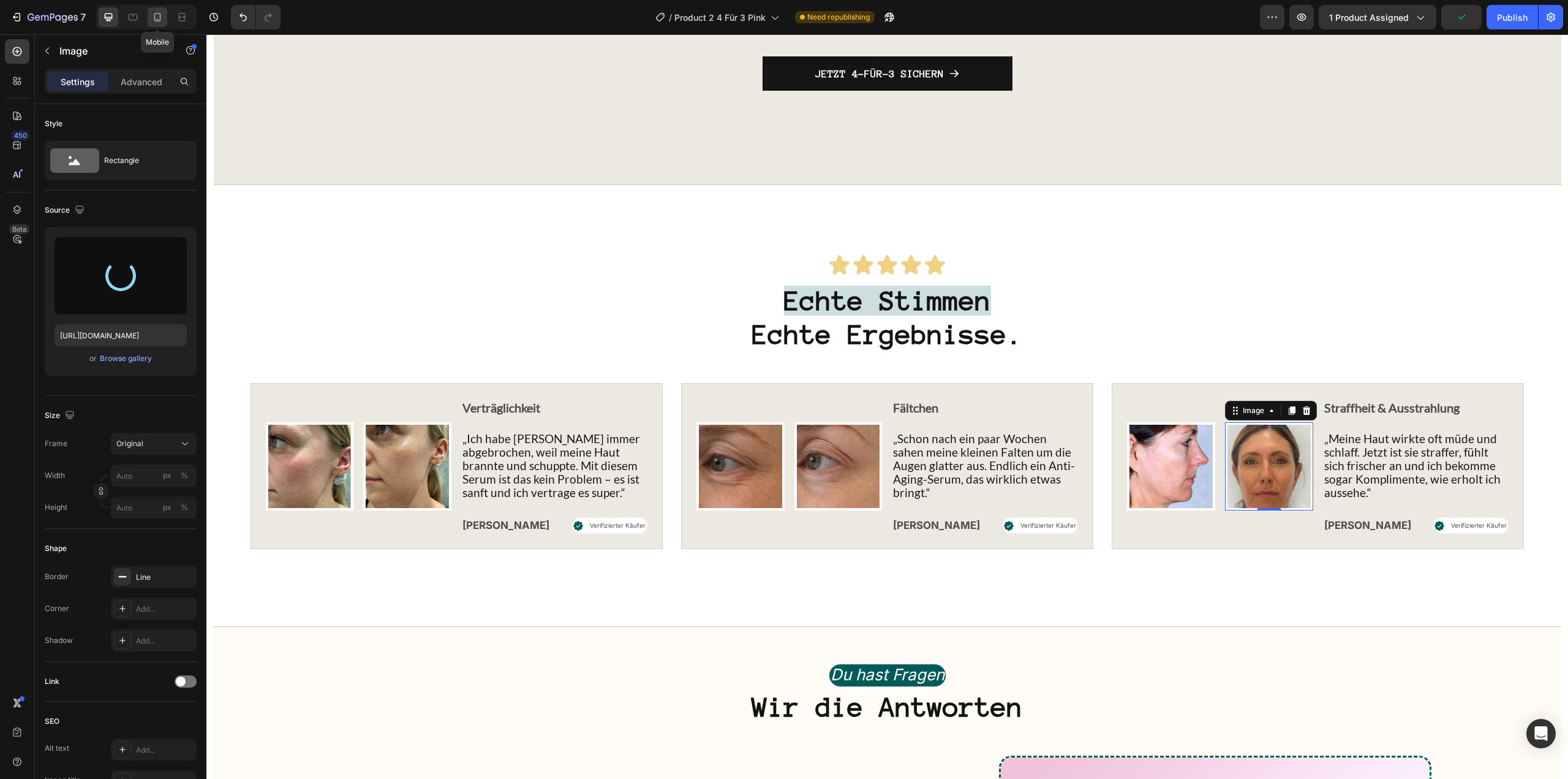
type input "https://cdn.shopify.com/s/files/1/1613/5255/files/gempages_585868164714201795-6…"
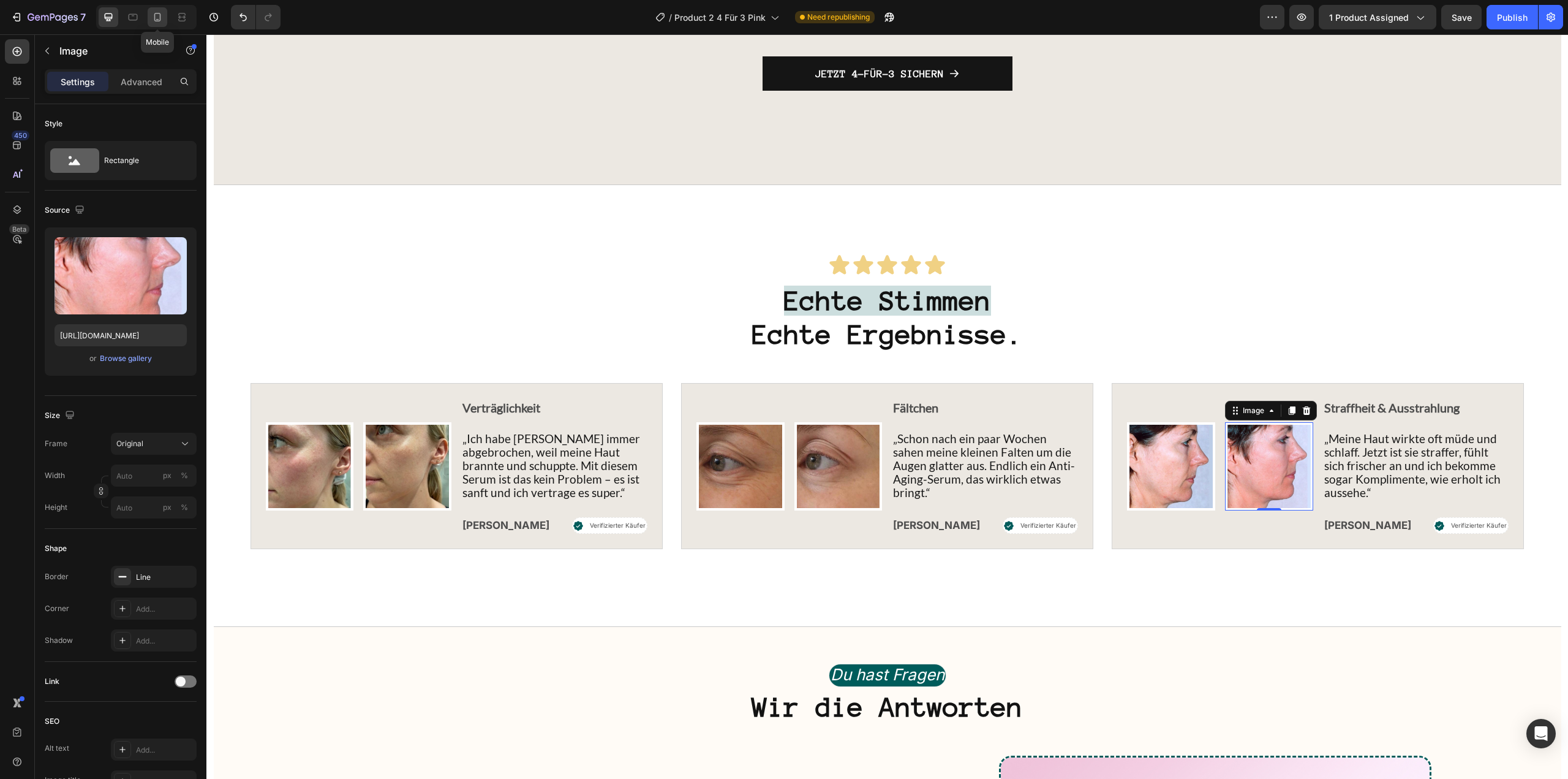
click at [163, 17] on icon at bounding box center [158, 17] width 13 height 13
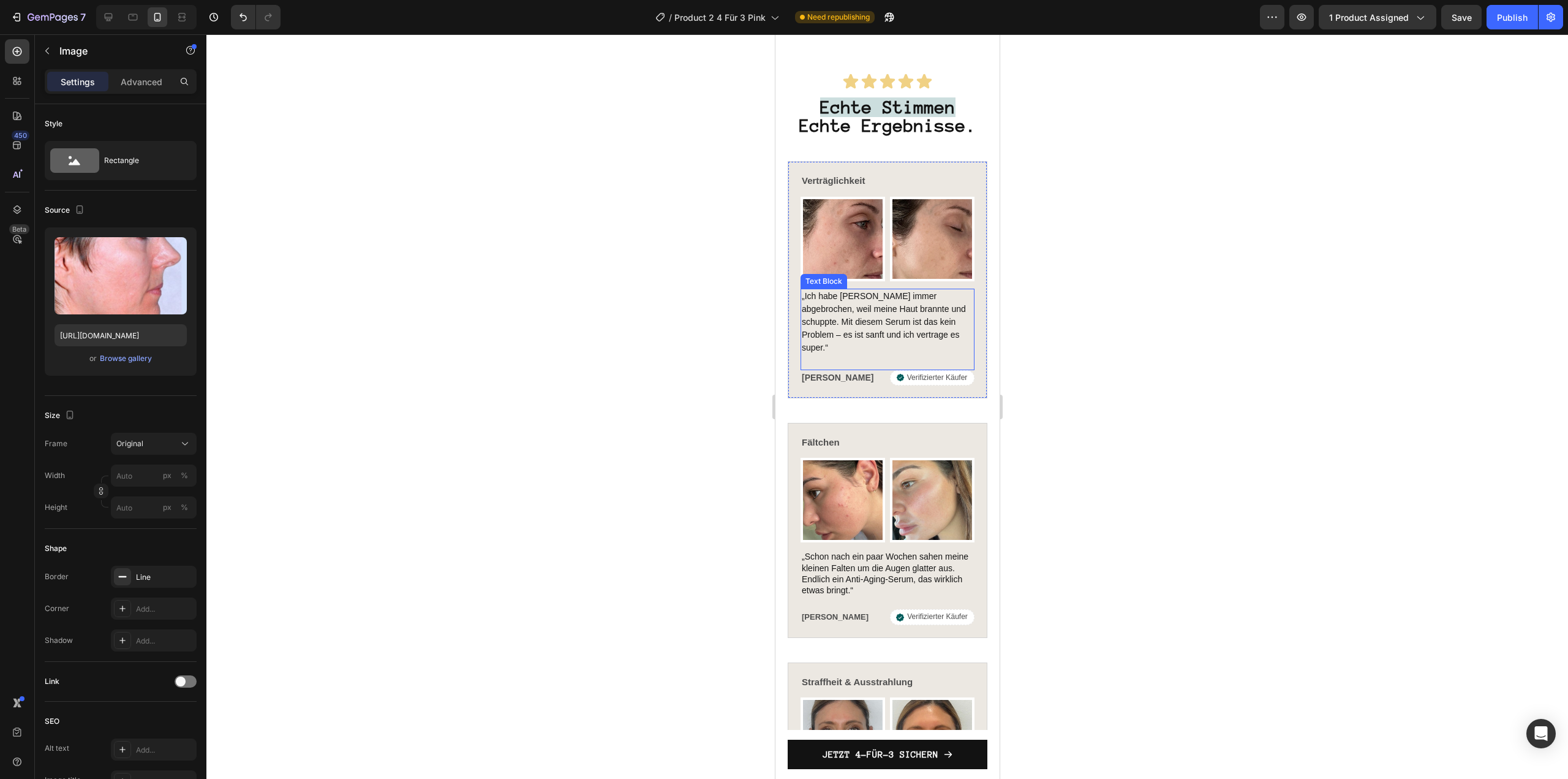
scroll to position [3933, 0]
drag, startPoint x: 837, startPoint y: 243, endPoint x: 783, endPoint y: 243, distance: 54.0
click at [837, 243] on img at bounding box center [842, 239] width 85 height 85
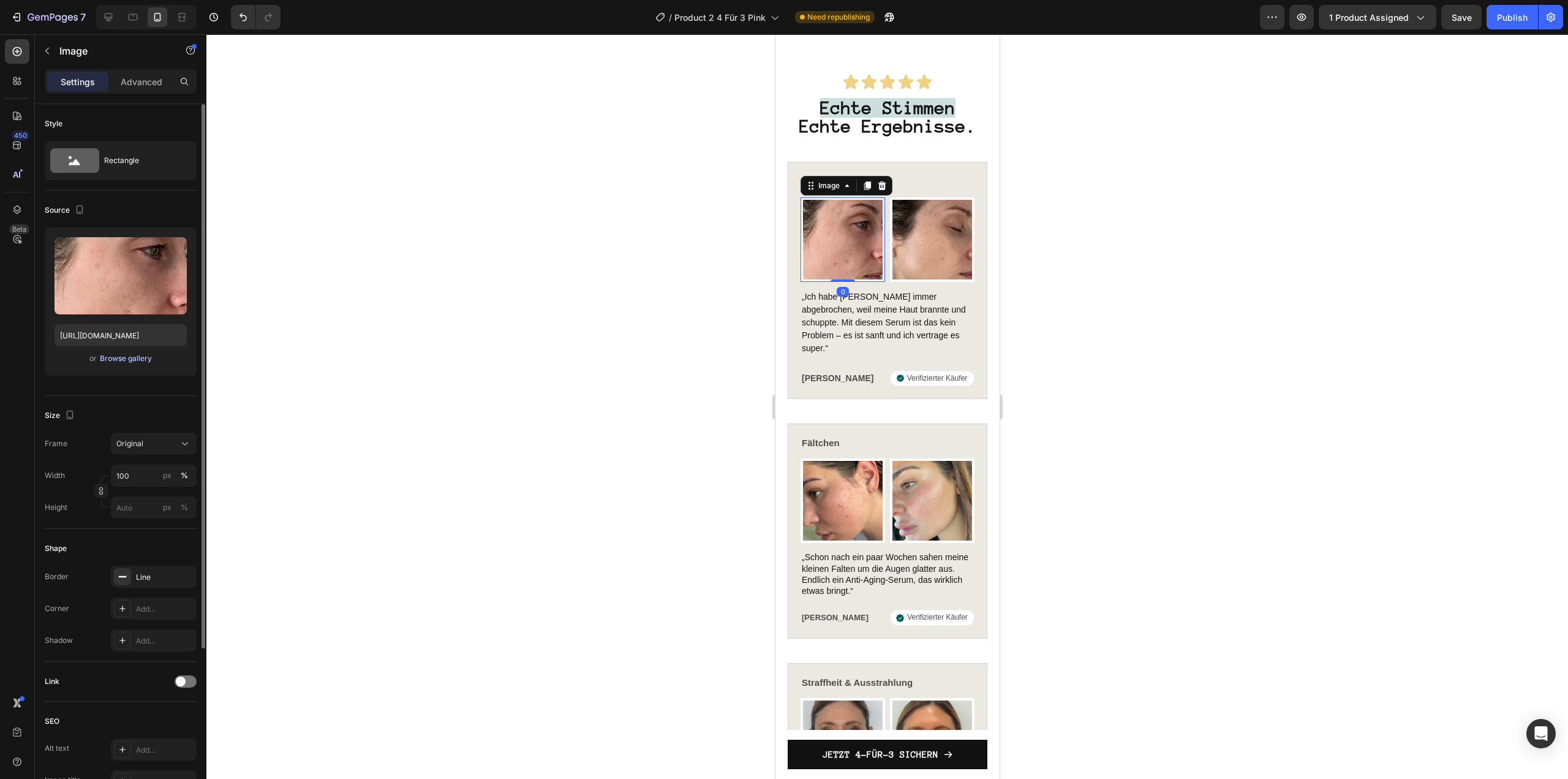
click at [123, 359] on div "Browse gallery" at bounding box center [126, 359] width 52 height 11
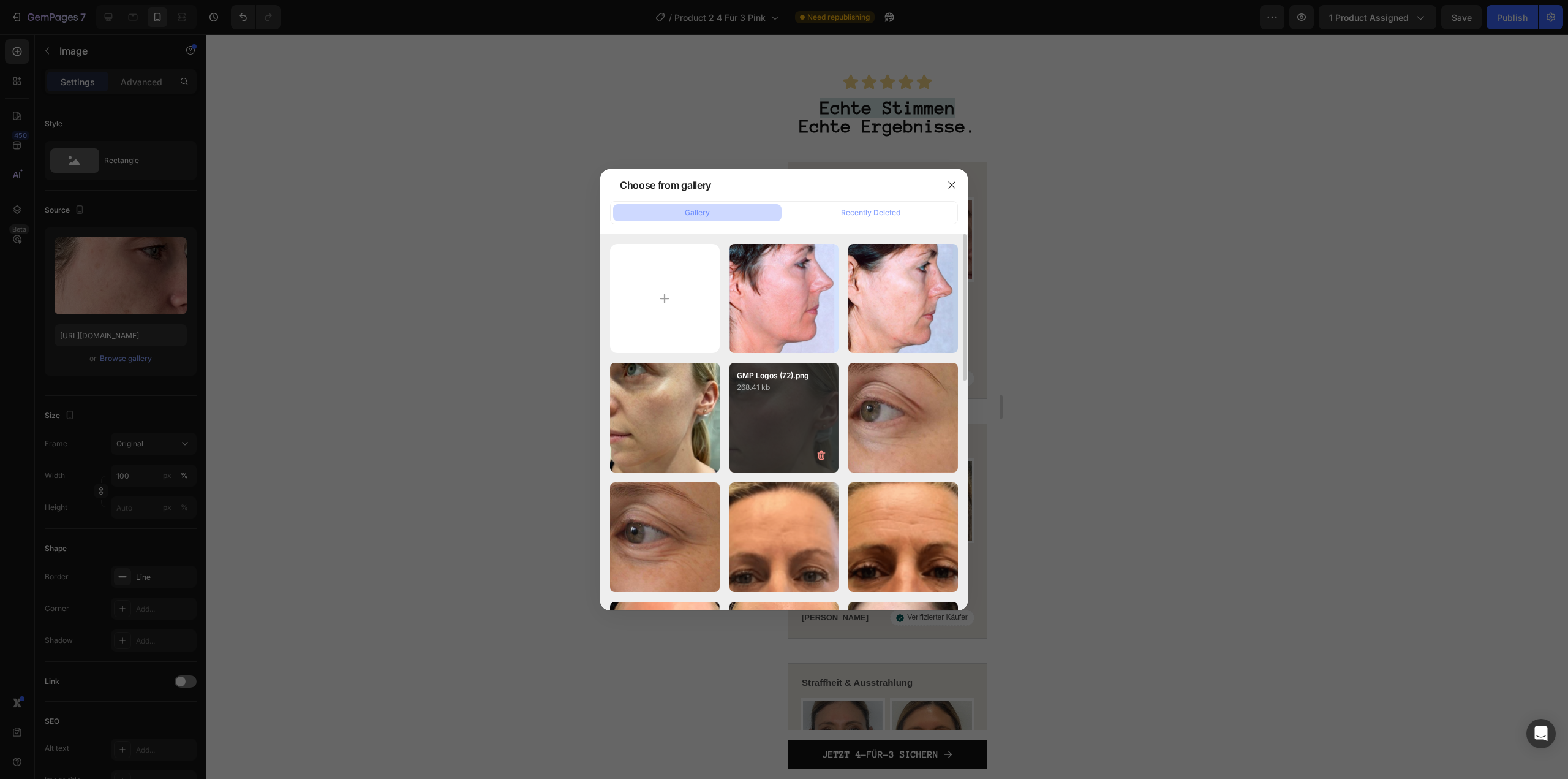
click at [765, 427] on div "GMP Logos (72).png 268.41 kb" at bounding box center [784, 417] width 110 height 110
type input "https://cdn.shopify.com/s/files/1/1613/5255/files/gempages_585868164714201795-8…"
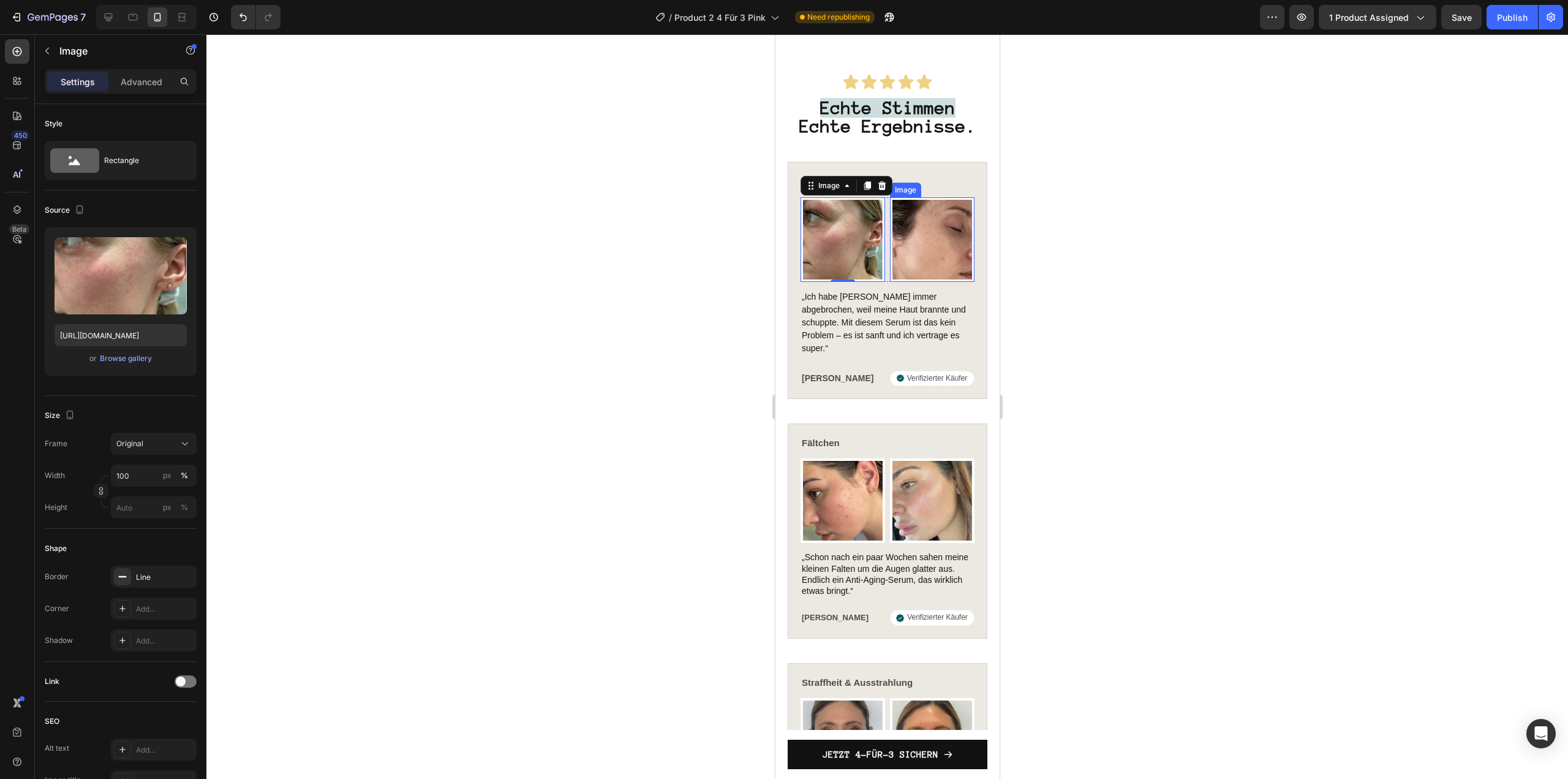
click at [933, 271] on img at bounding box center [931, 239] width 85 height 85
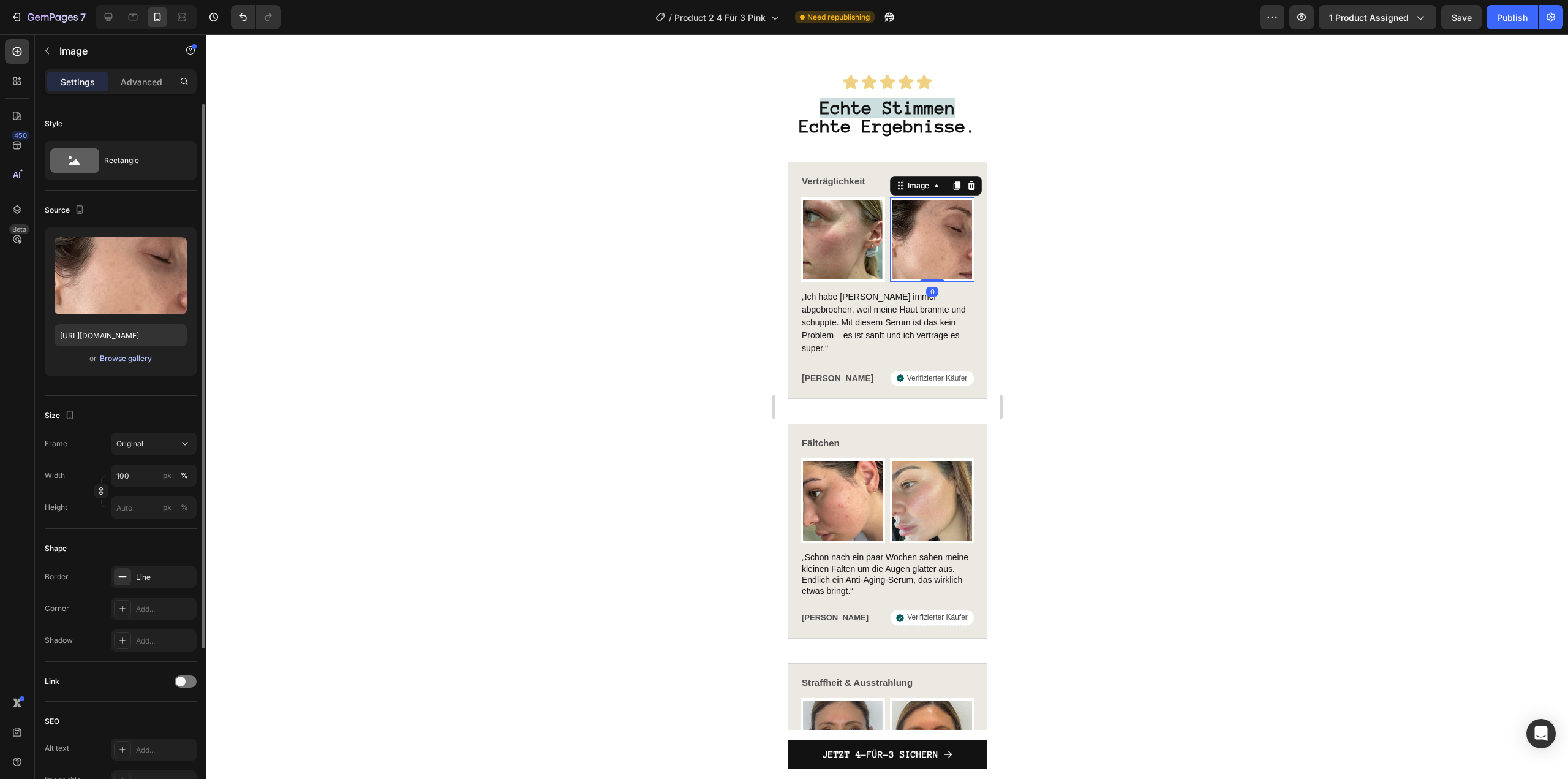
click at [135, 355] on div "Browse gallery" at bounding box center [126, 359] width 52 height 11
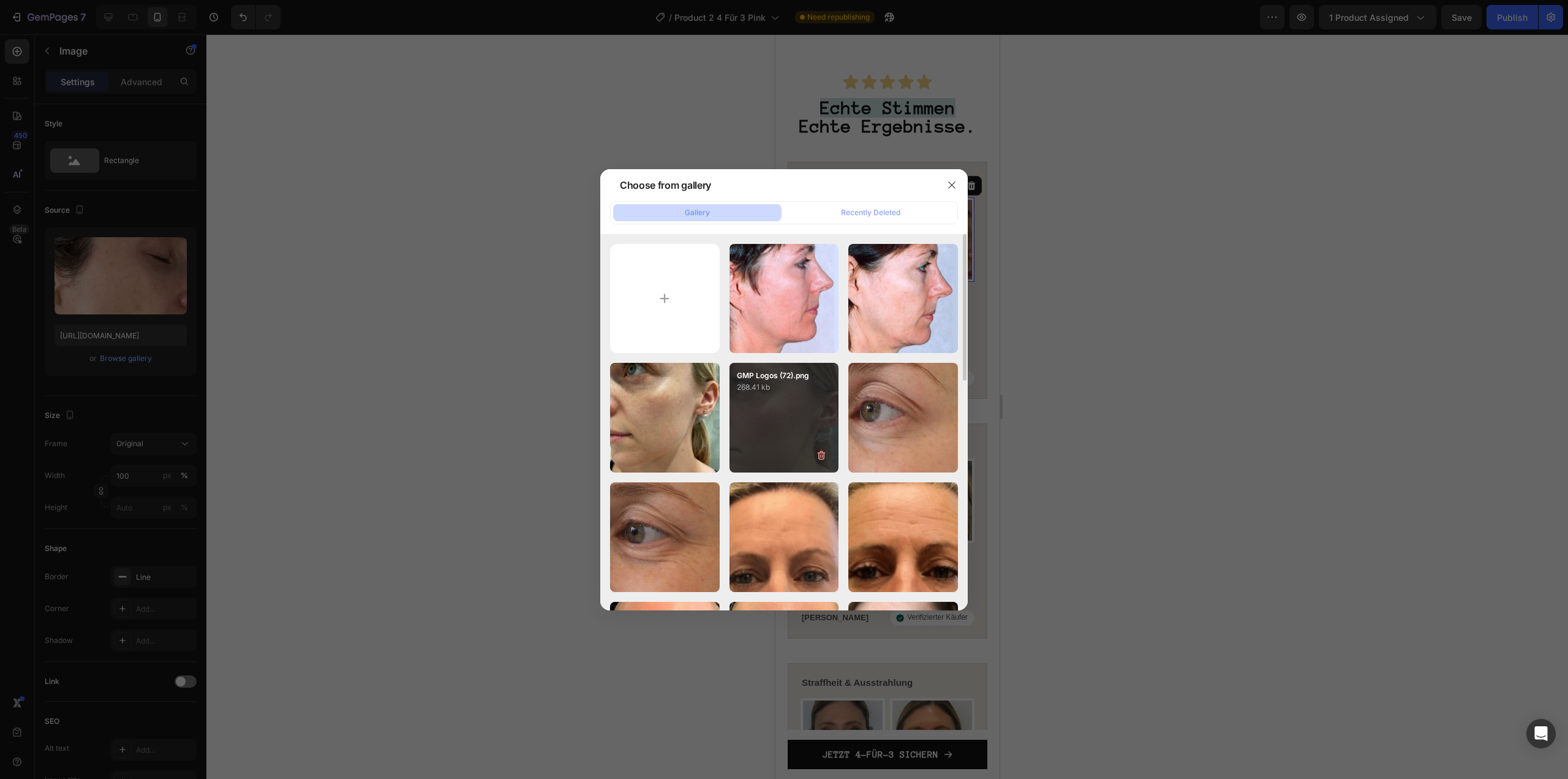
drag, startPoint x: 653, startPoint y: 392, endPoint x: 822, endPoint y: 441, distance: 176.0
click at [0, 0] on div "GMP Logos (73).png 257.76 kb" at bounding box center [0, 0] width 0 height 0
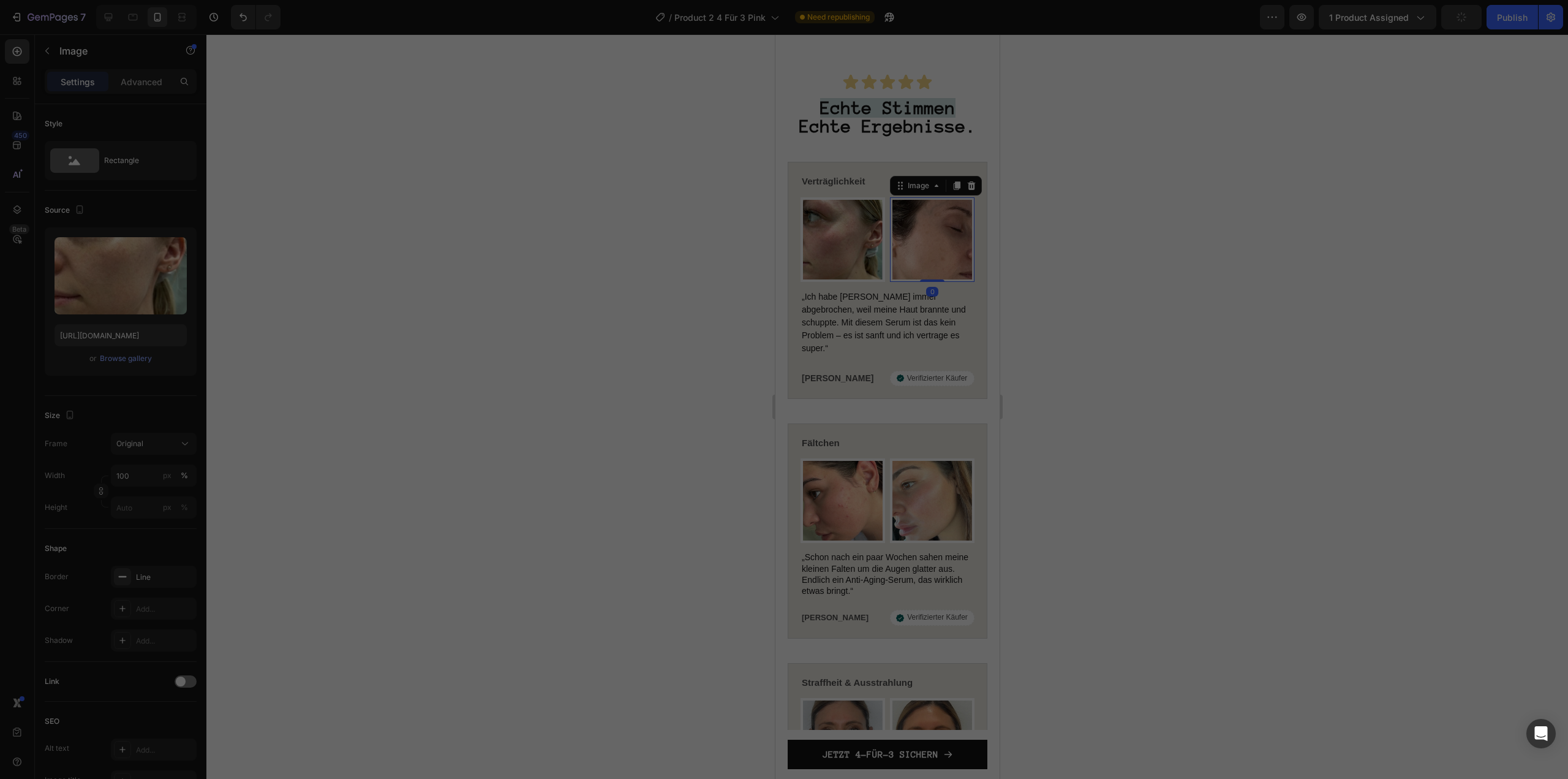
type input "https://cdn.shopify.com/s/files/1/1613/5255/files/gempages_585868164714201795-f…"
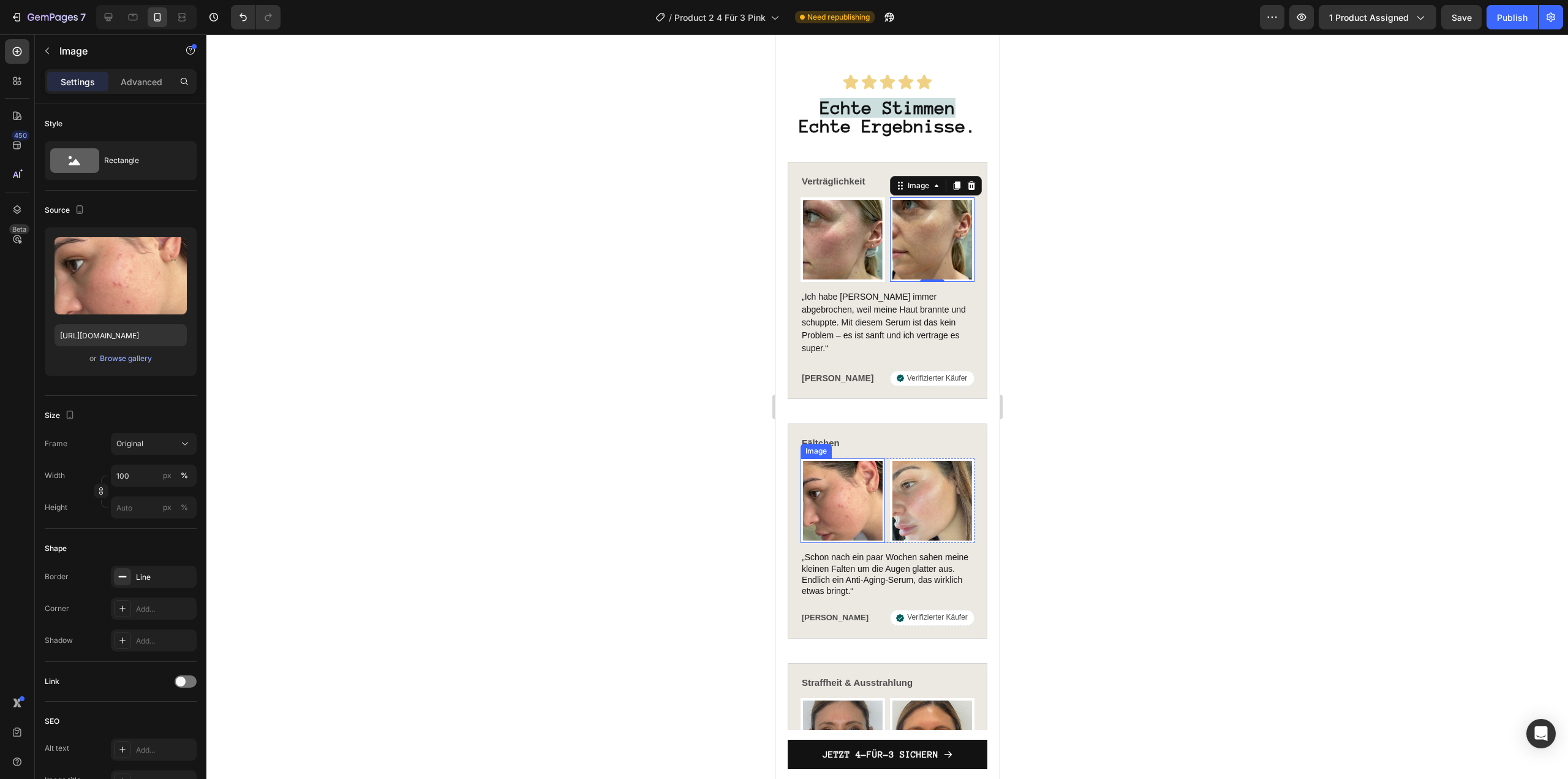
click at [825, 461] on img at bounding box center [842, 500] width 85 height 85
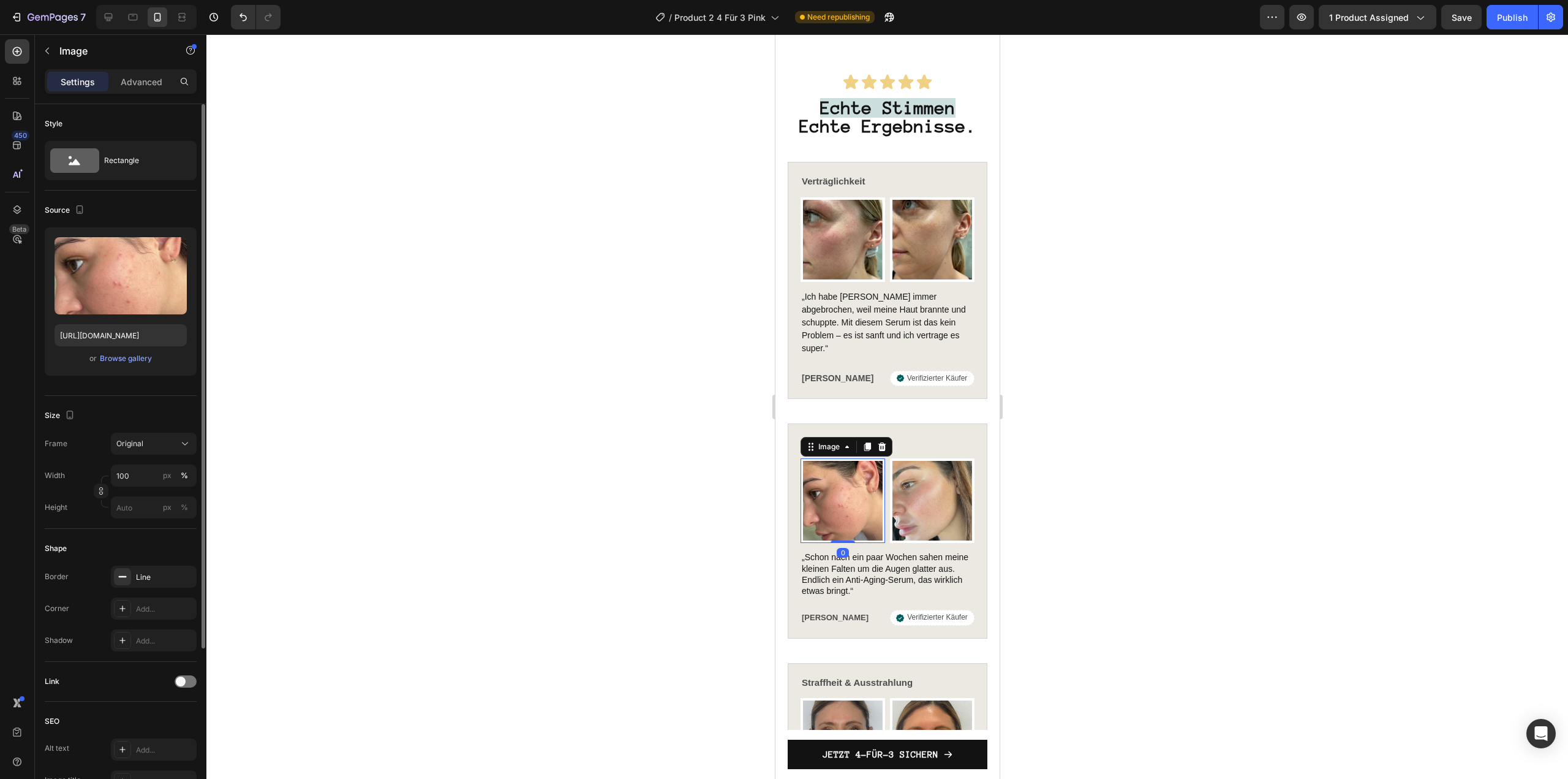
click at [152, 363] on div "or Browse gallery" at bounding box center [120, 358] width 132 height 15
click at [148, 363] on div "Browse gallery" at bounding box center [126, 359] width 52 height 11
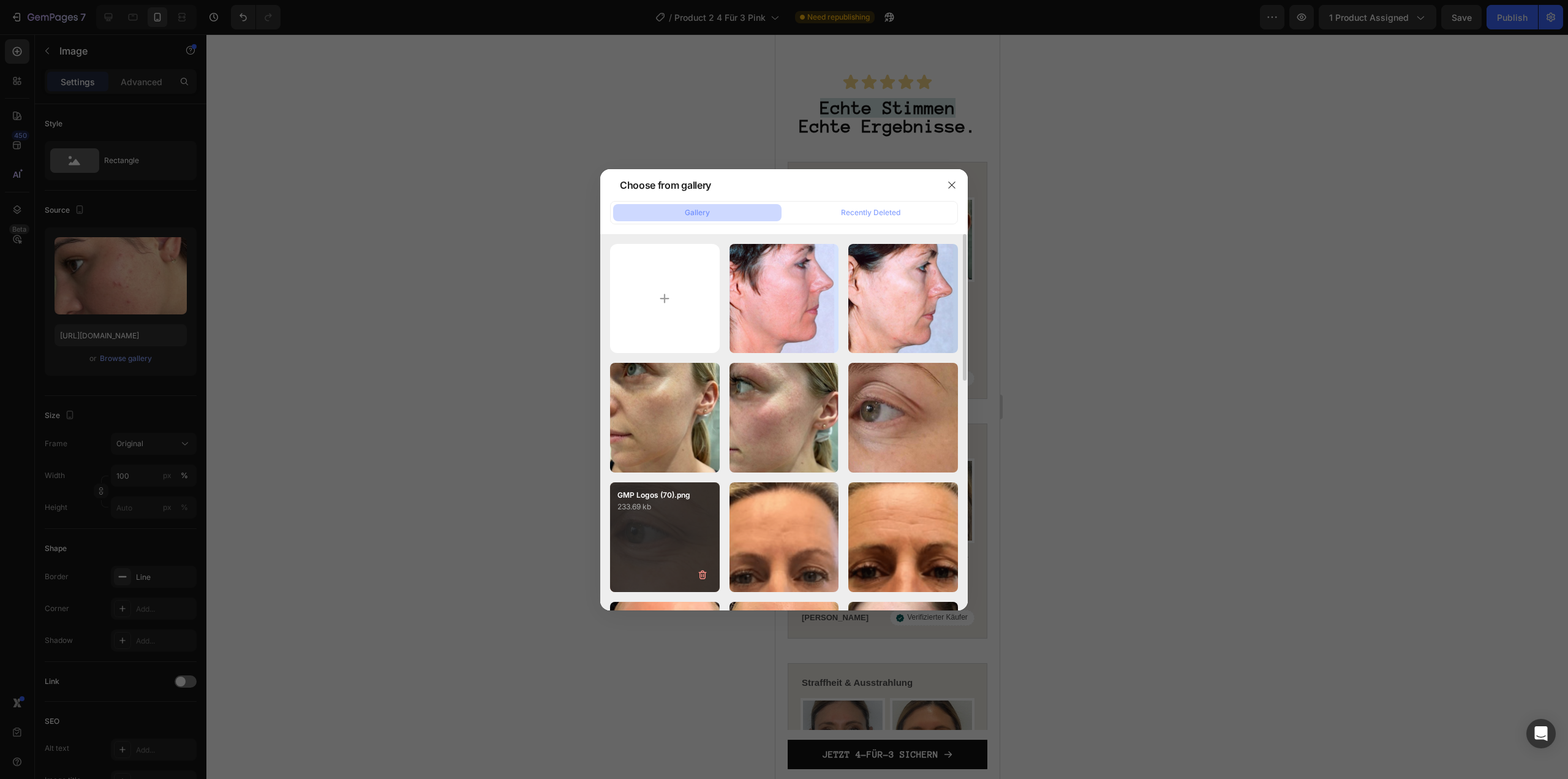
click at [622, 516] on div "GMP Logos (70).png 233.69 kb" at bounding box center [664, 536] width 110 height 110
type input "https://cdn.shopify.com/s/files/1/1613/5255/files/gempages_585868164714201795-5…"
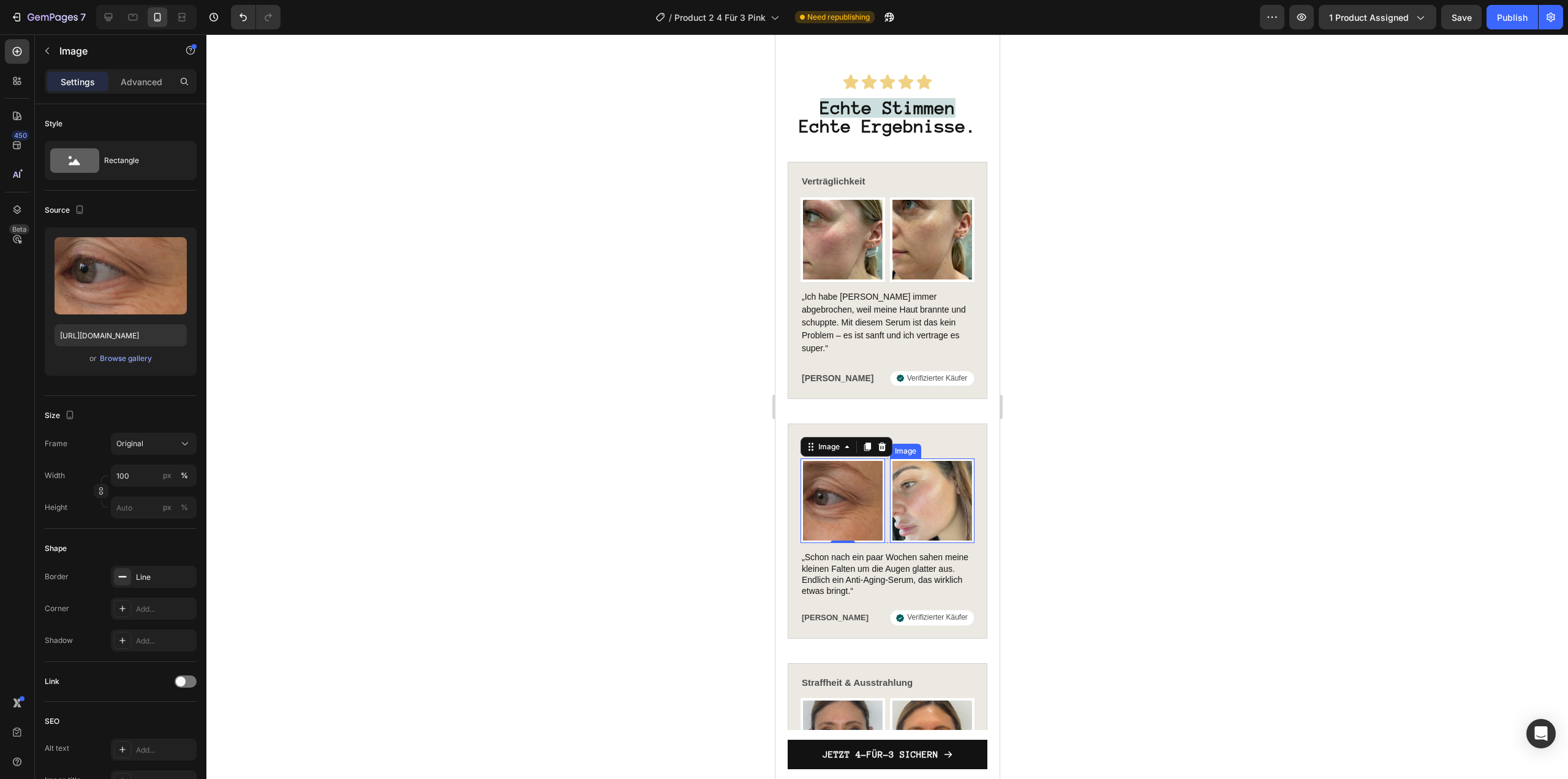
click at [929, 462] on img at bounding box center [931, 500] width 85 height 85
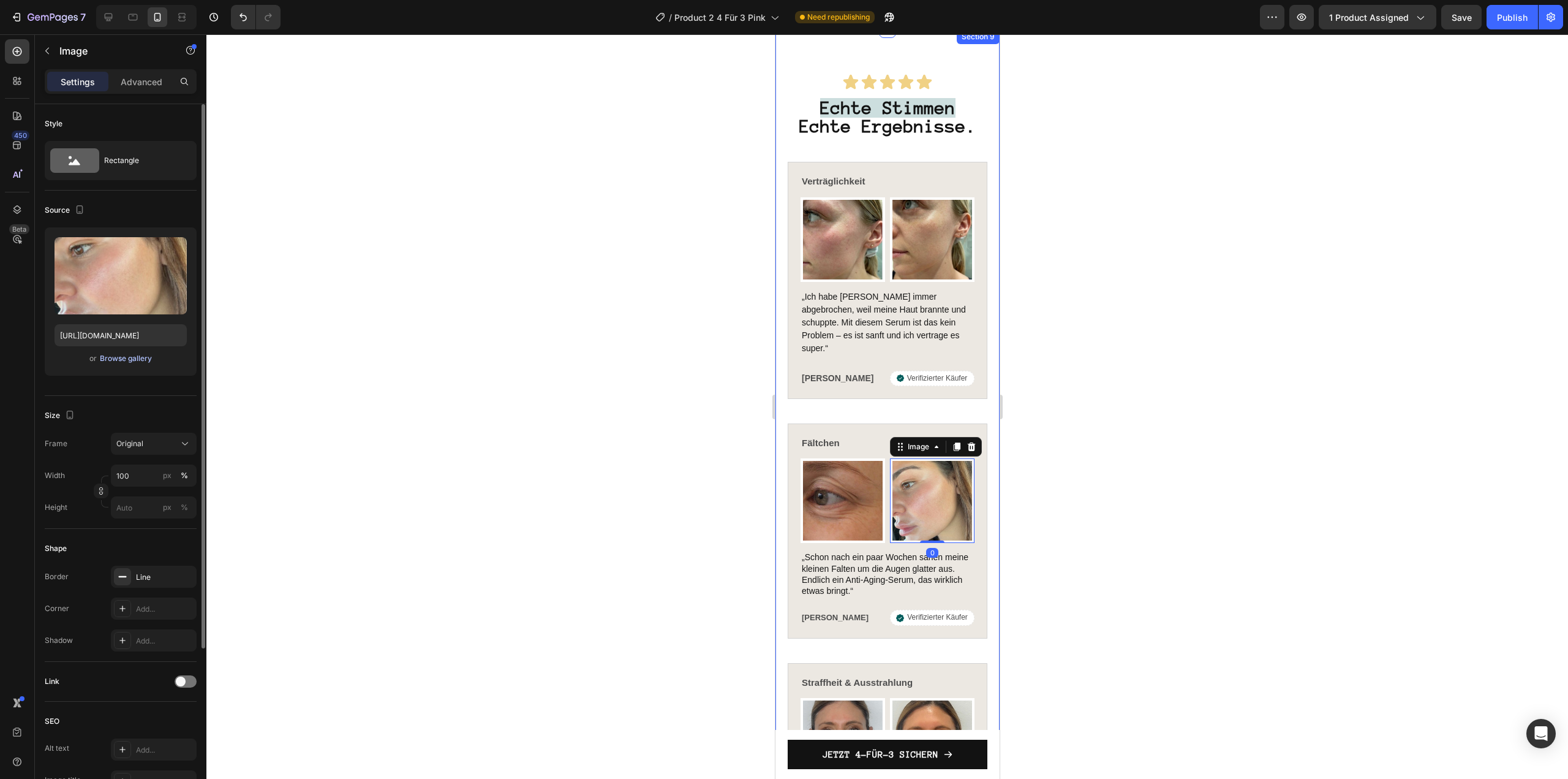
click at [146, 361] on div "Browse gallery" at bounding box center [126, 359] width 52 height 11
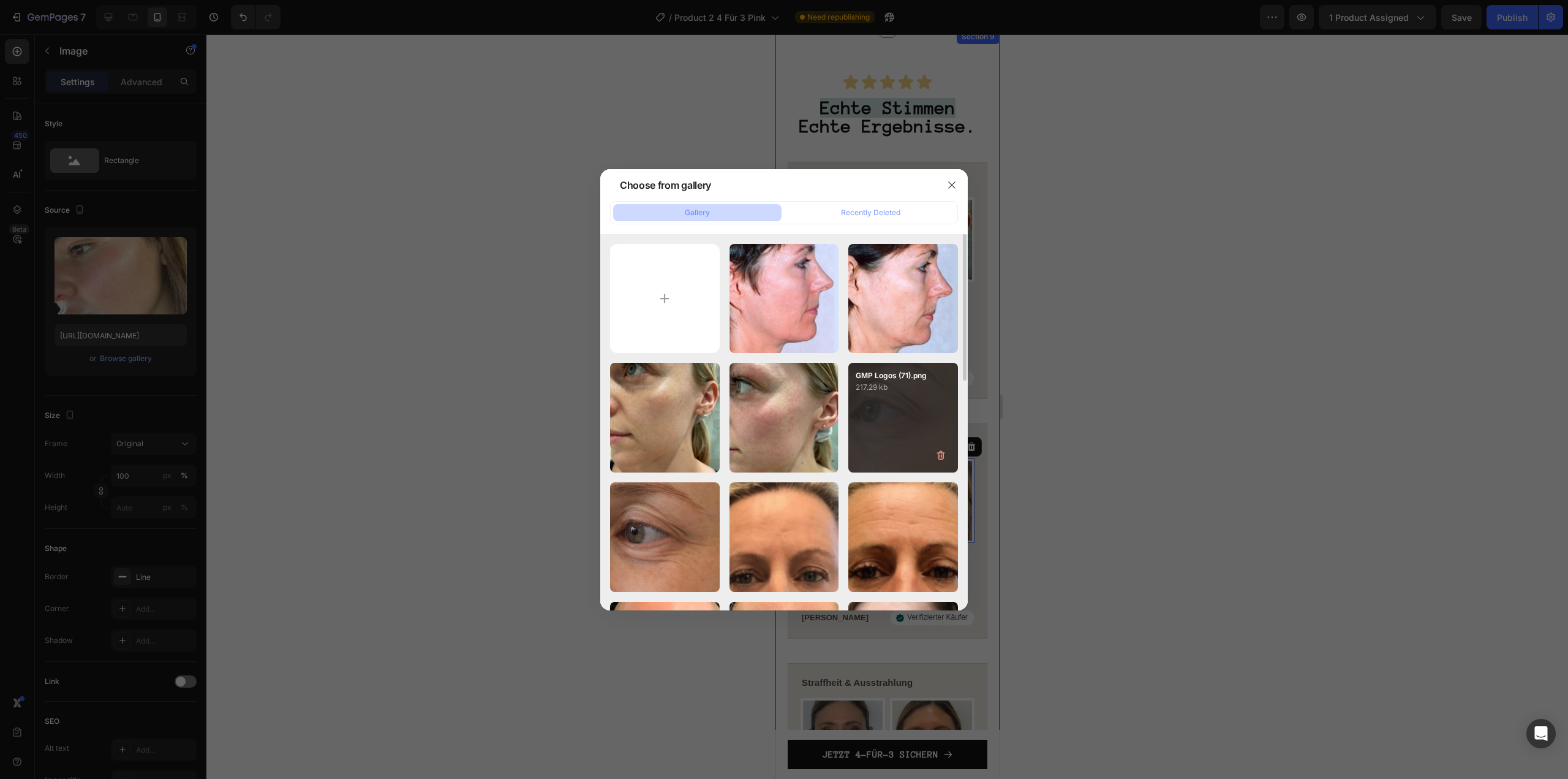
click at [877, 442] on div "GMP Logos (71).png 217.29 kb" at bounding box center [903, 417] width 110 height 110
type input "https://cdn.shopify.com/s/files/1/1613/5255/files/gempages_585868164714201795-f…"
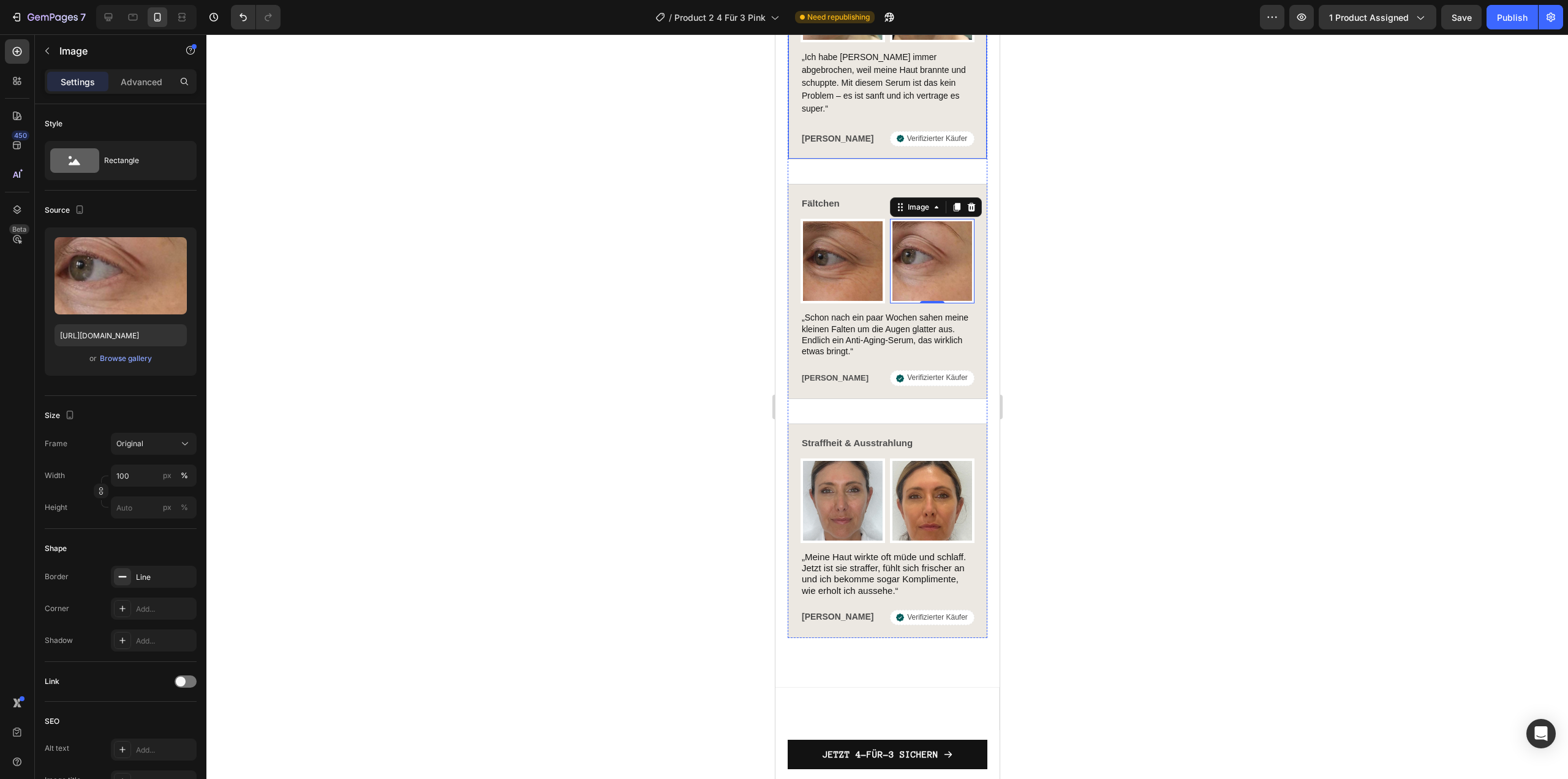
scroll to position [4178, 0]
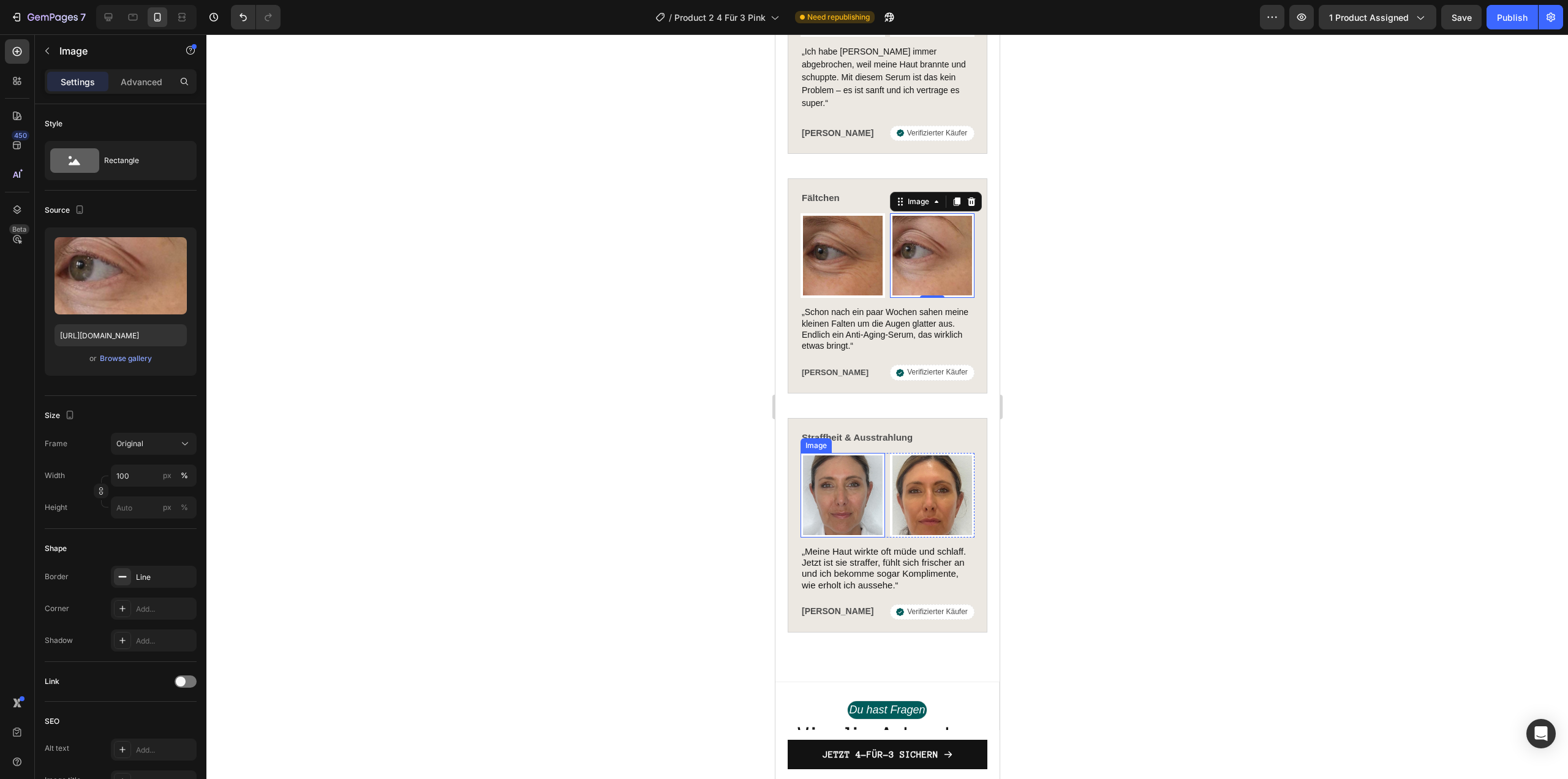
click at [830, 461] on img at bounding box center [842, 495] width 85 height 85
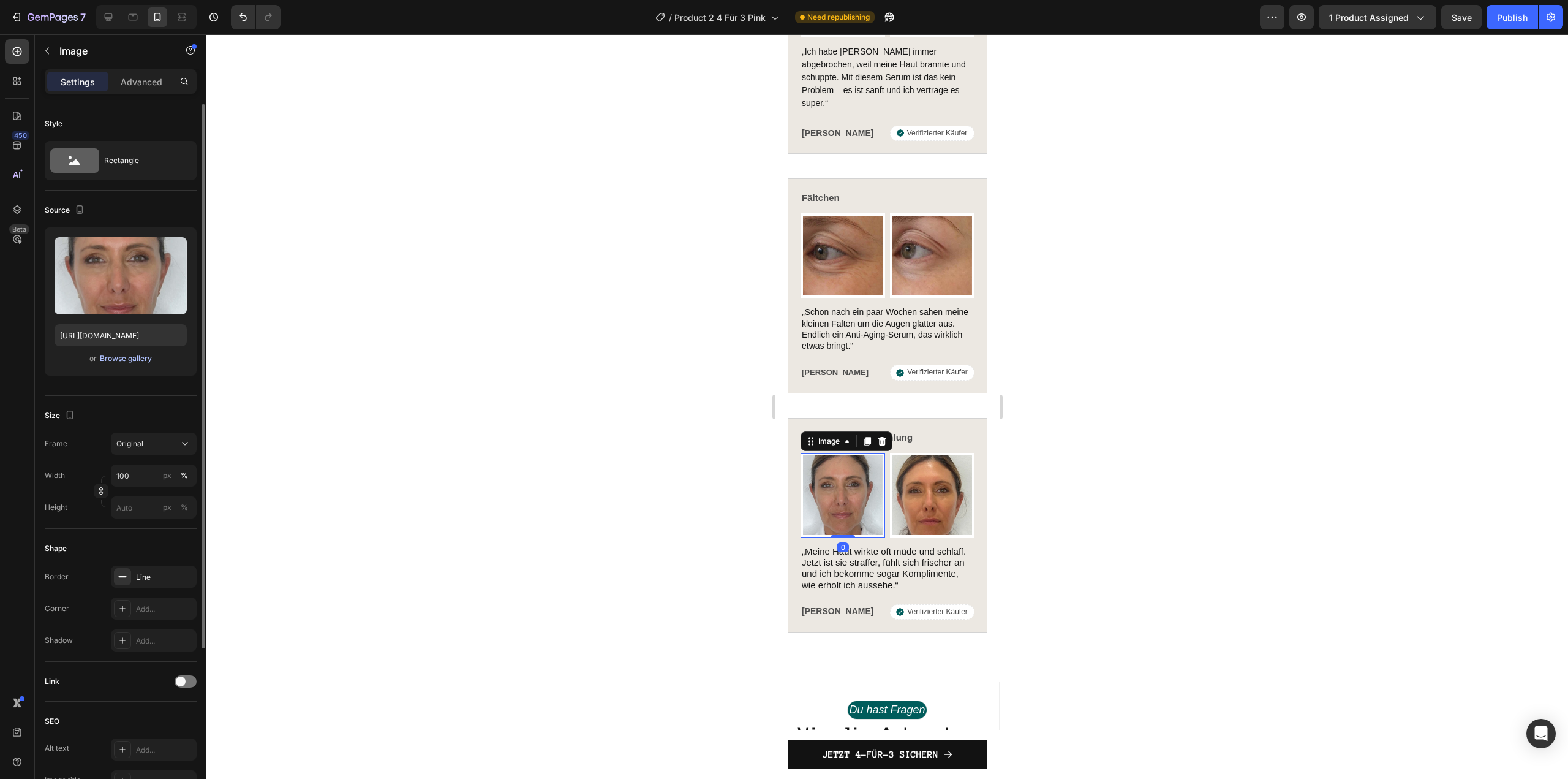
click at [149, 359] on div "Browse gallery" at bounding box center [126, 359] width 52 height 11
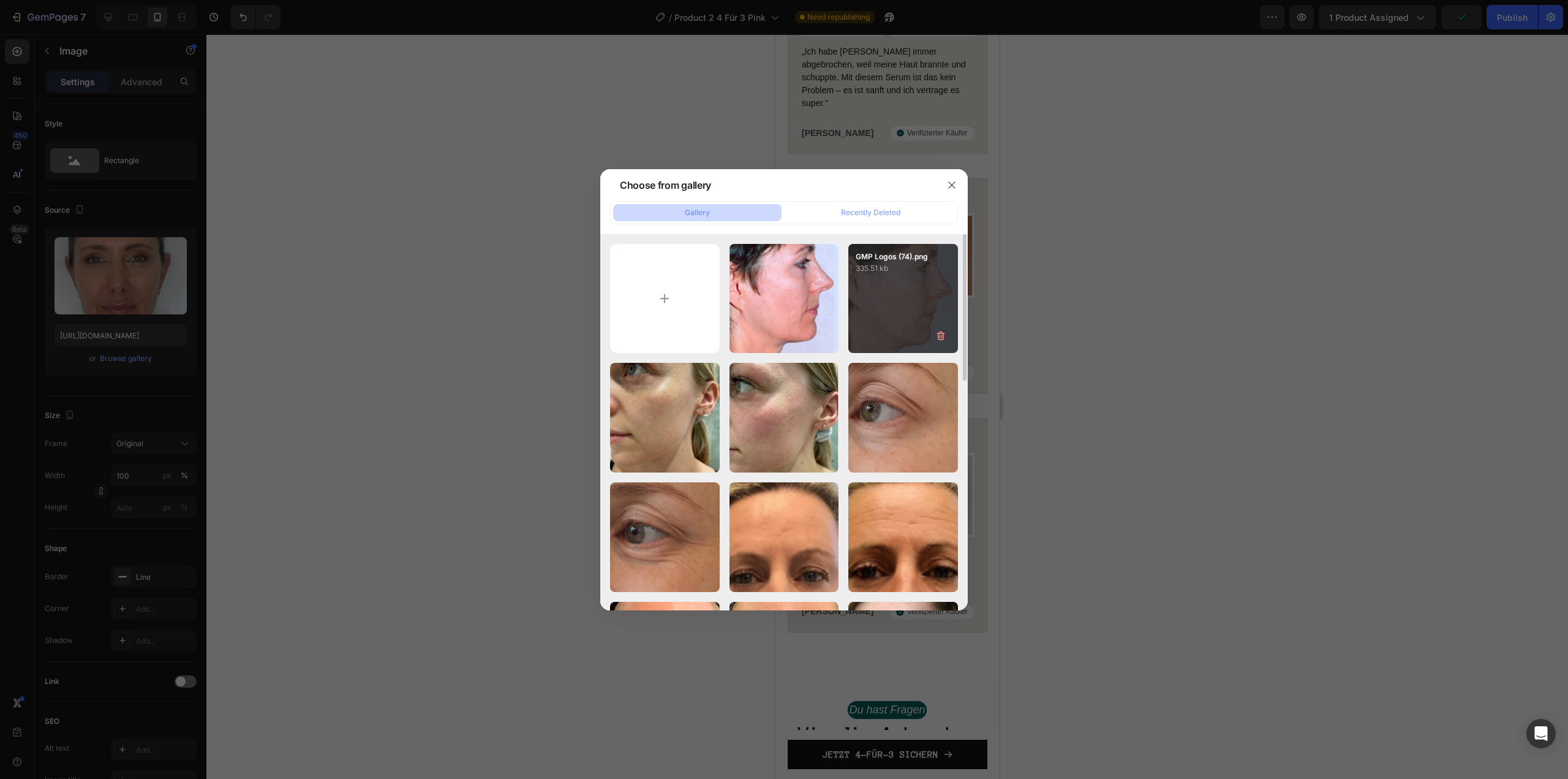
click at [919, 337] on div "GMP Logos (74).png 335.51 kb" at bounding box center [903, 299] width 110 height 110
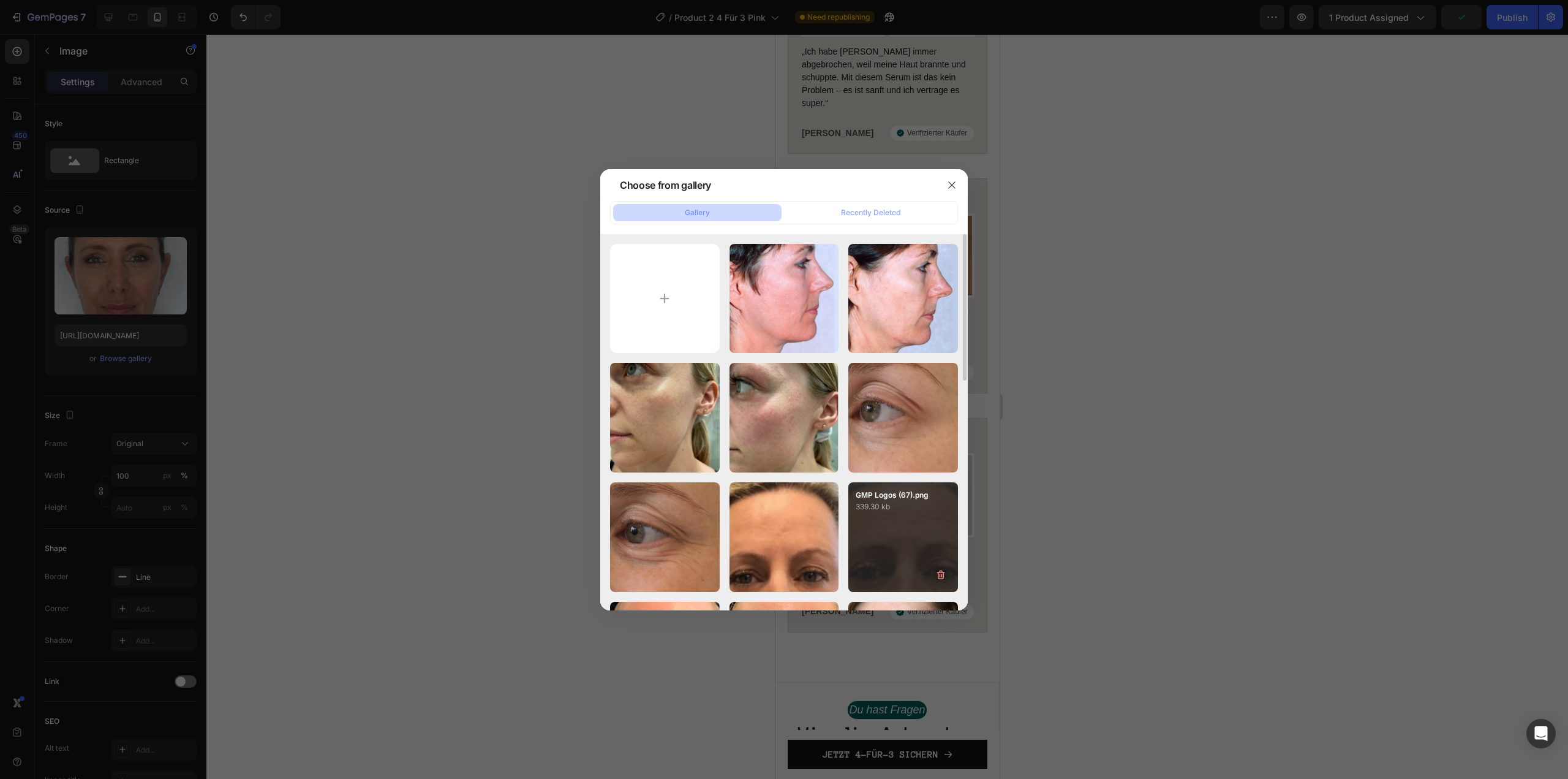
type input "https://cdn.shopify.com/s/files/1/1613/5255/files/gempages_585868164714201795-a…"
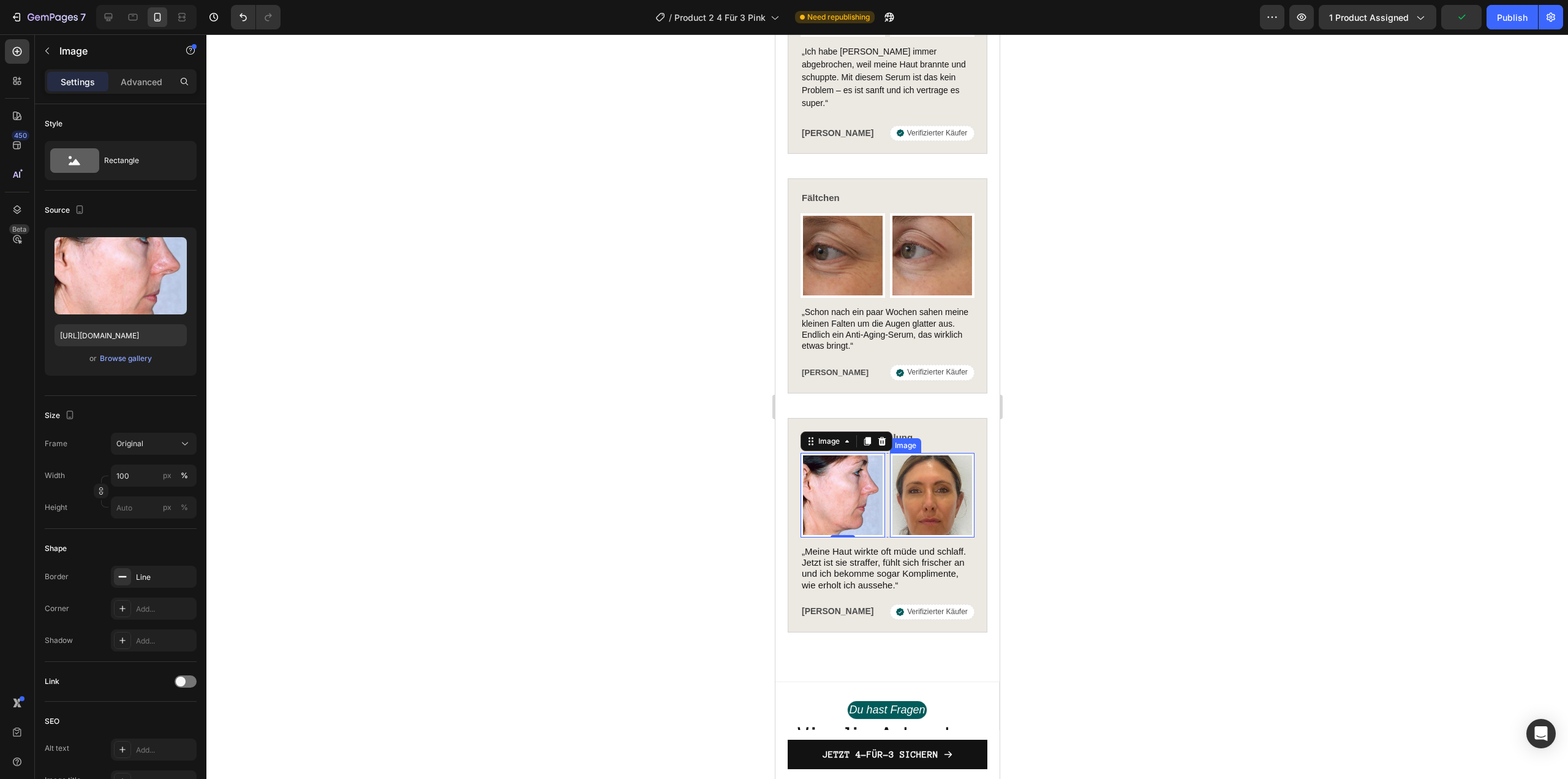
click at [928, 471] on img at bounding box center [931, 495] width 85 height 85
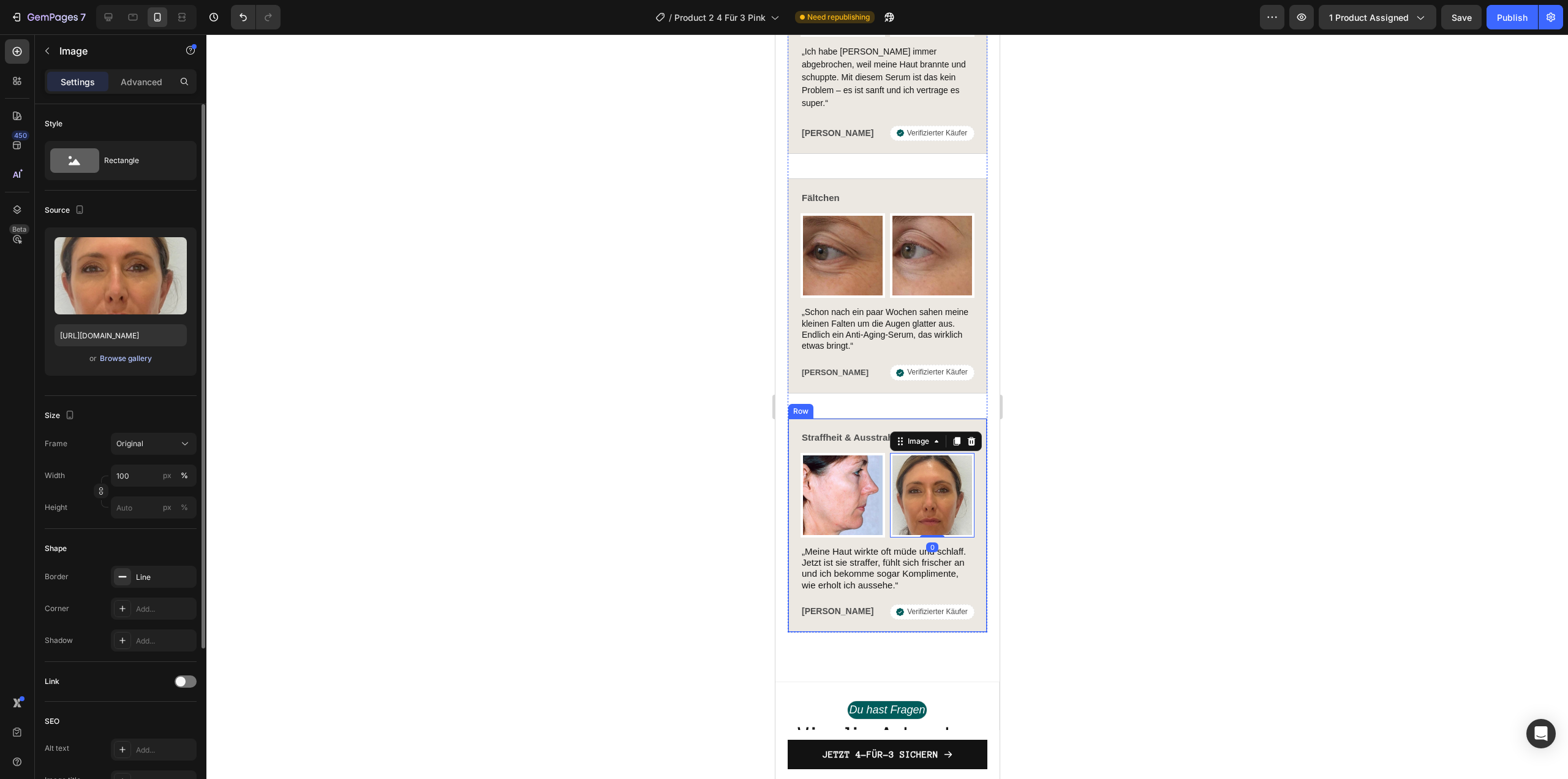
click at [130, 357] on div "Browse gallery" at bounding box center [126, 359] width 52 height 11
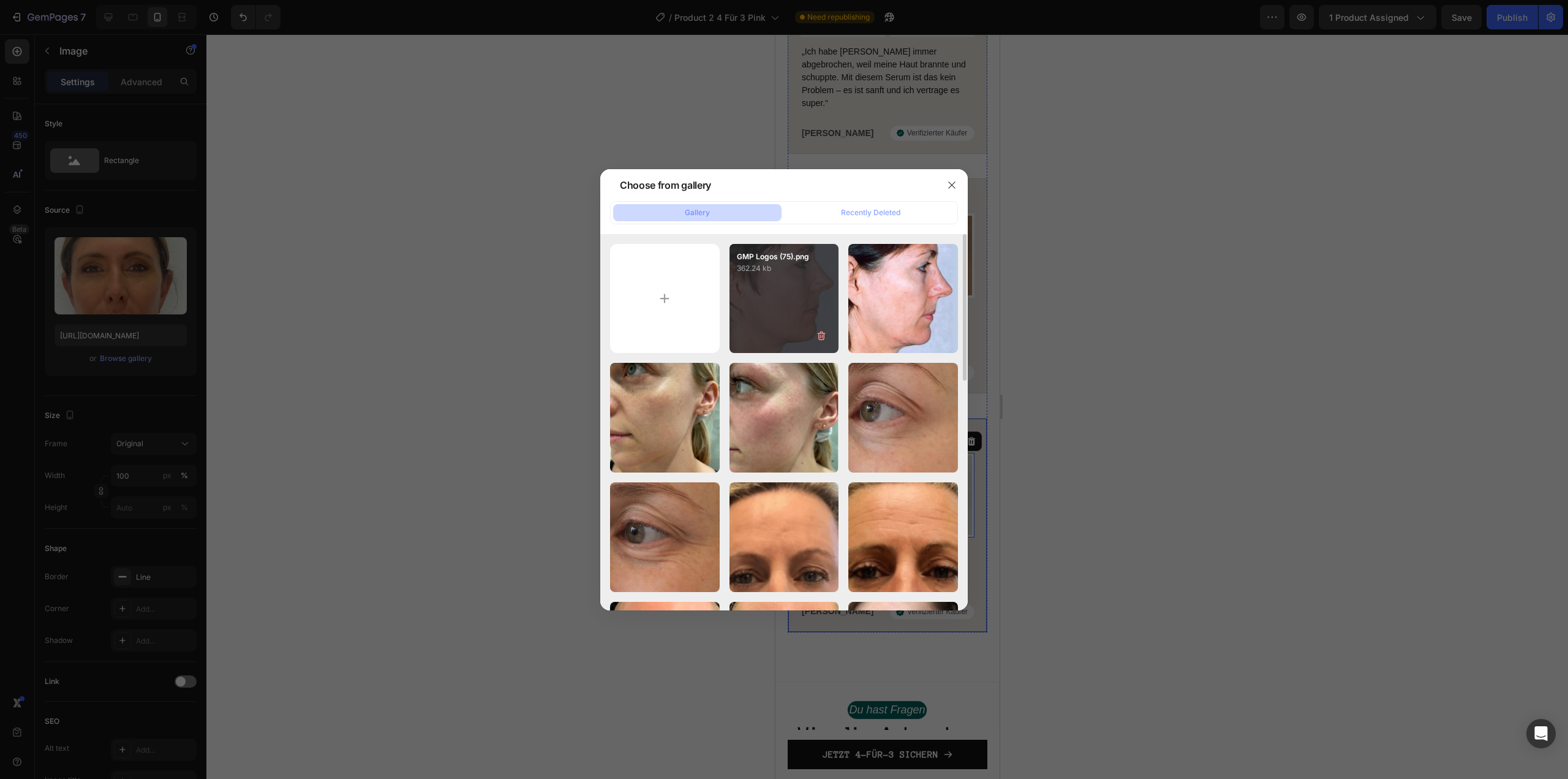
click at [804, 289] on div "GMP Logos (75).png 362.24 kb" at bounding box center [784, 299] width 110 height 110
type input "https://cdn.shopify.com/s/files/1/1613/5255/files/gempages_585868164714201795-6…"
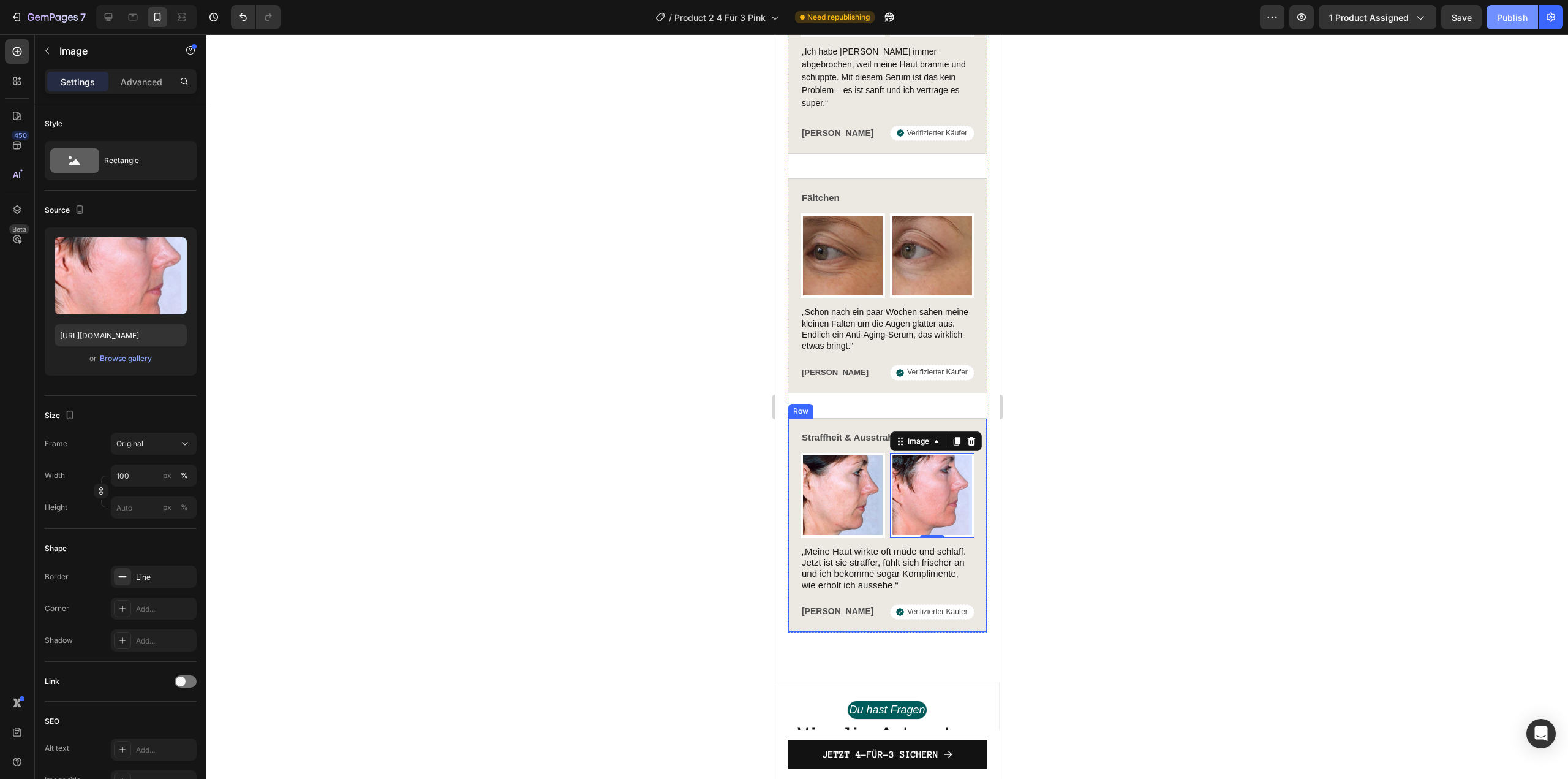
click at [1507, 13] on div "Publish" at bounding box center [1512, 17] width 31 height 13
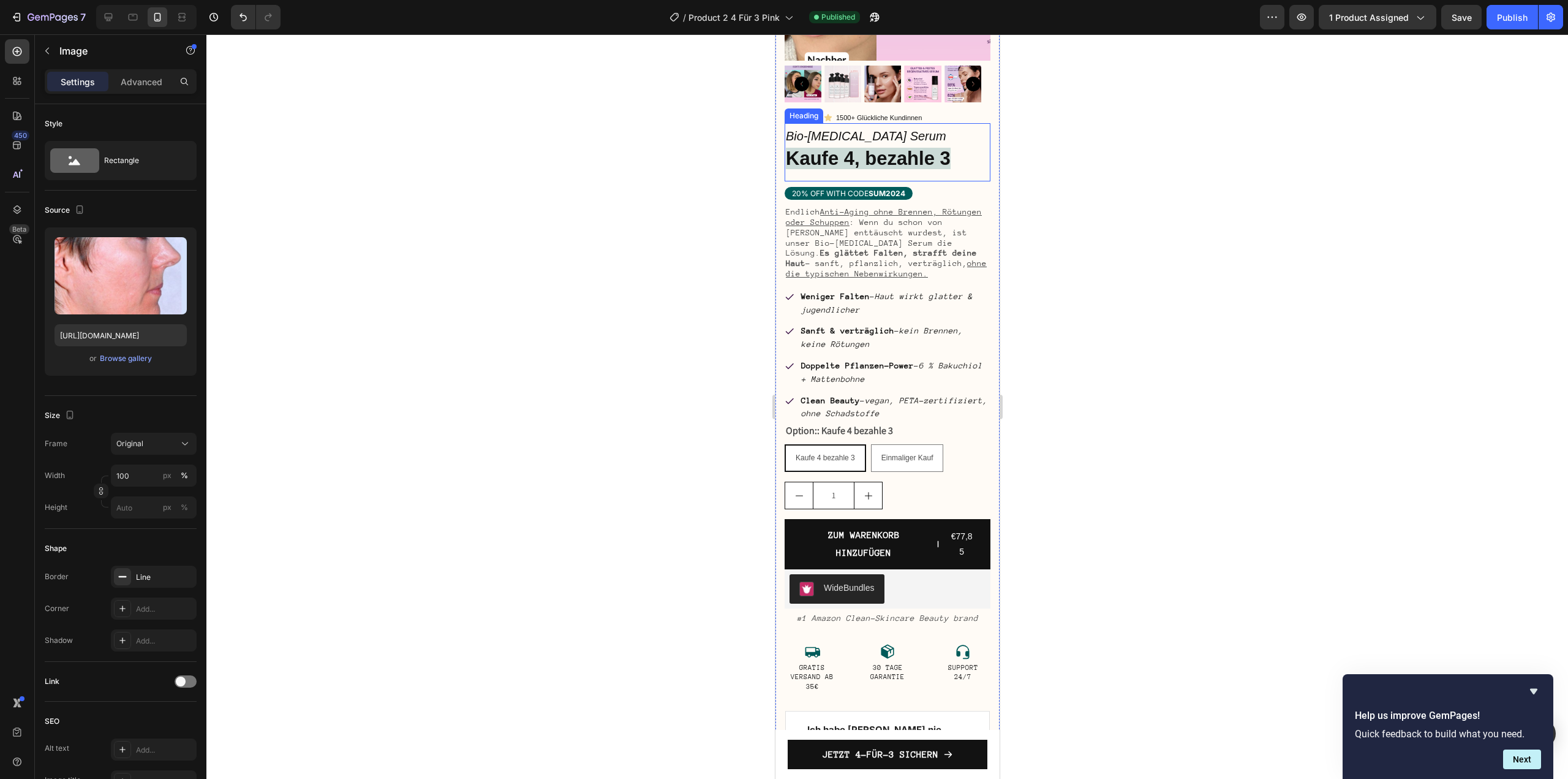
scroll to position [245, 0]
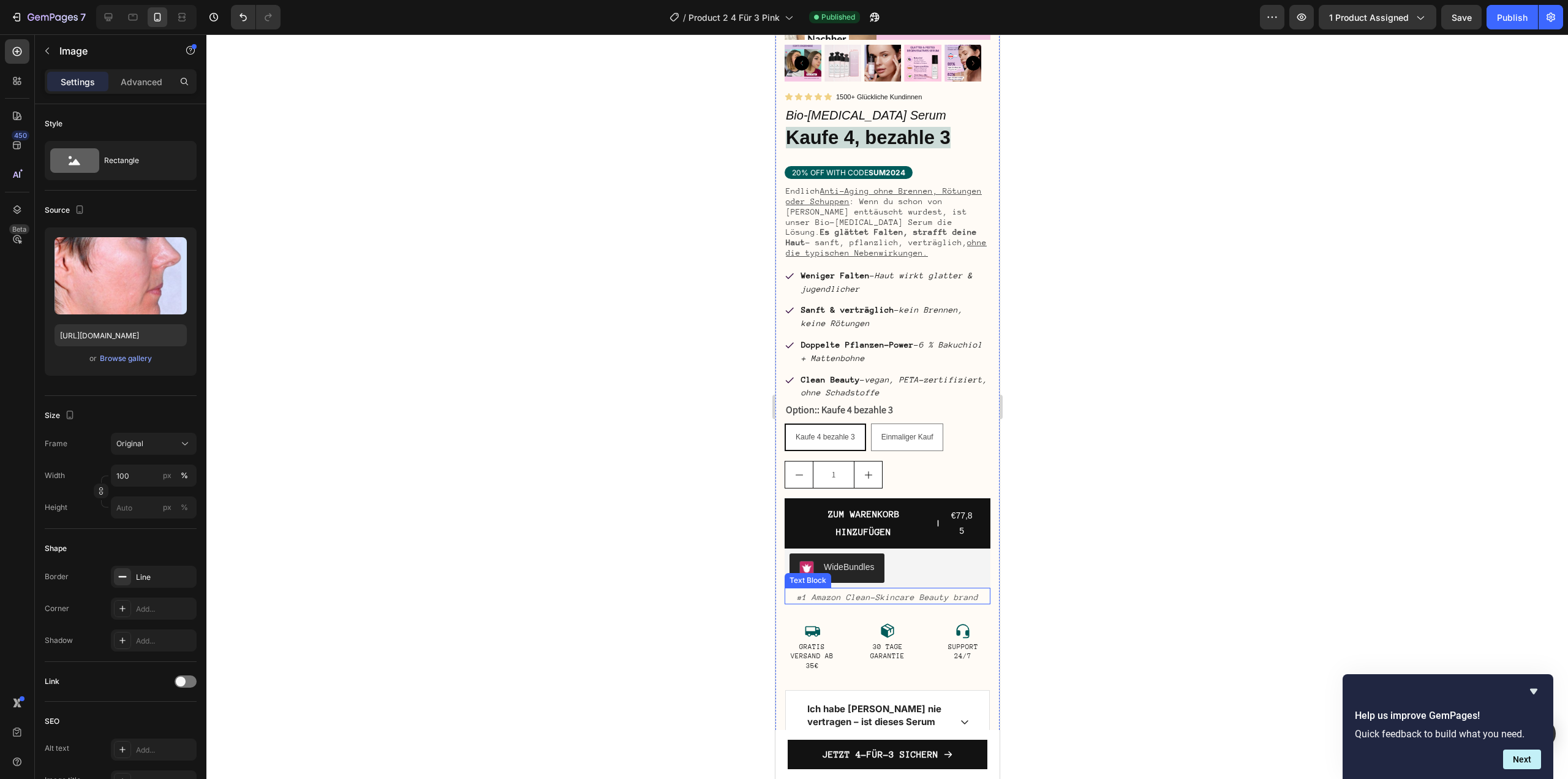
click at [894, 593] on icon "#1 Amazon Clean-Skincare Beauty brand" at bounding box center [887, 597] width 182 height 9
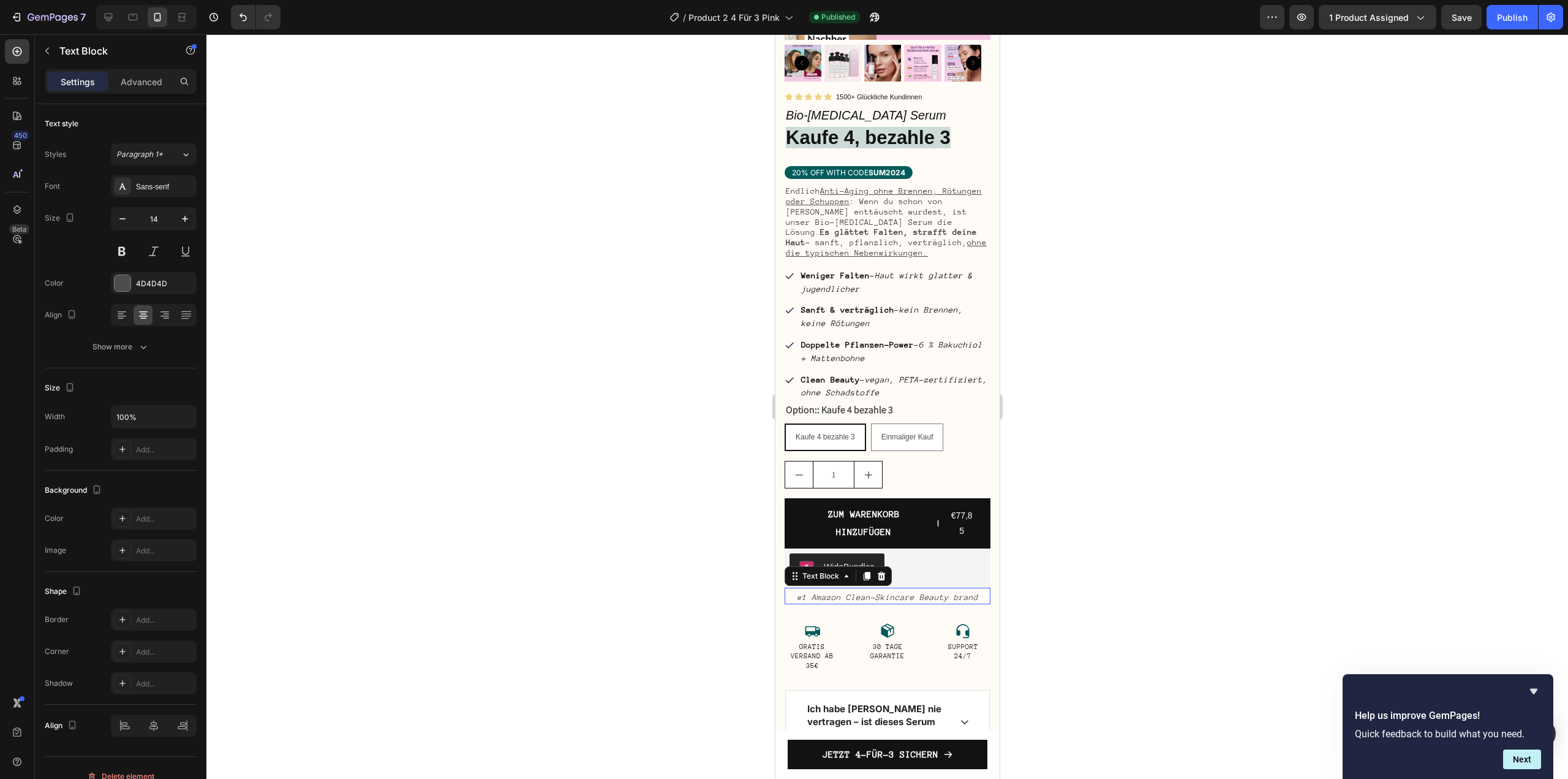
click at [894, 593] on icon "#1 Amazon Clean-Skincare Beauty brand" at bounding box center [887, 597] width 182 height 9
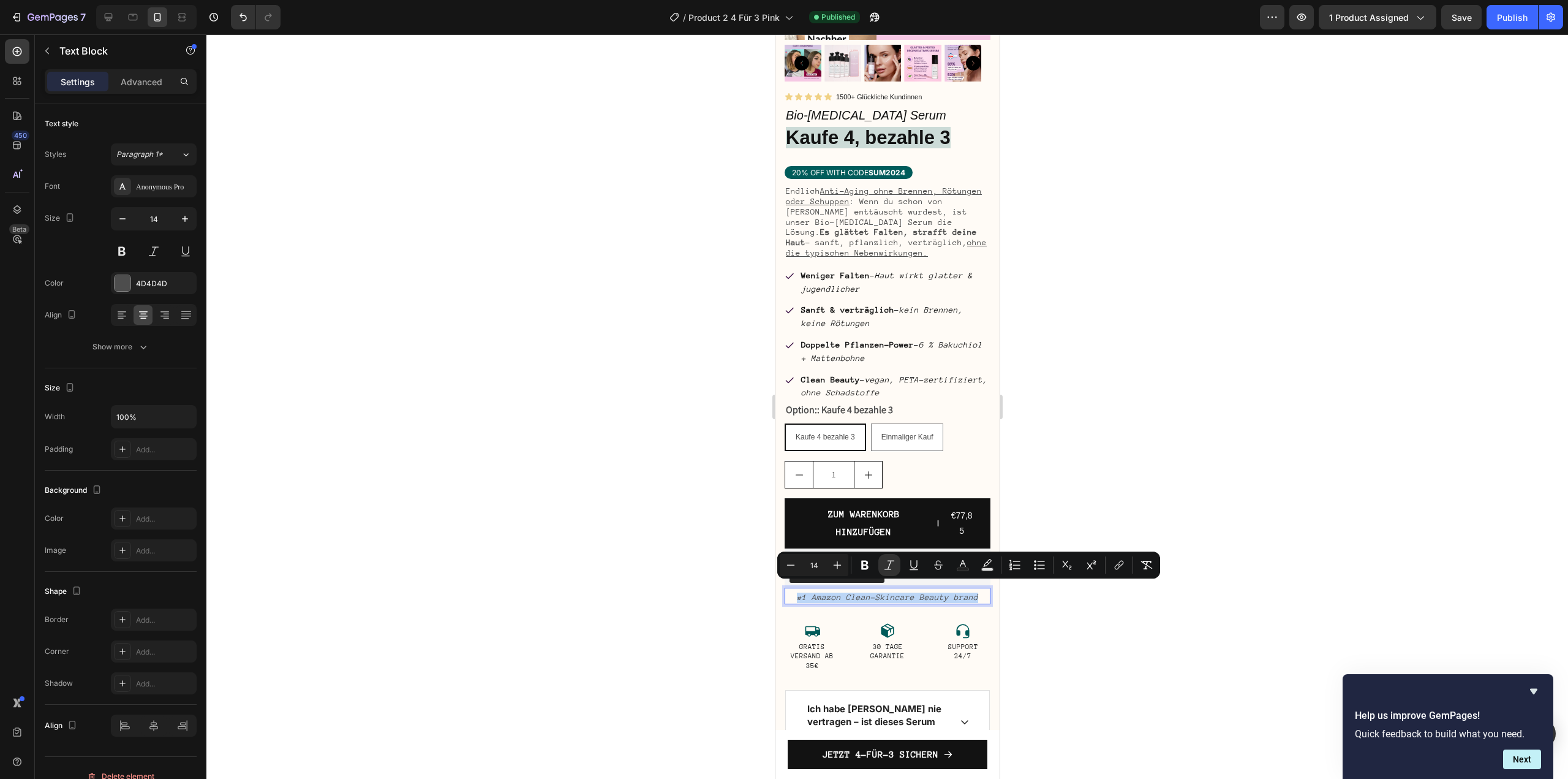
click at [894, 593] on icon "#1 Amazon Clean-Skincare Beauty brand" at bounding box center [887, 597] width 182 height 9
click at [844, 593] on icon "#1 Amazon Clean-Skincare Beauty brand" at bounding box center [887, 597] width 182 height 9
drag, startPoint x: 844, startPoint y: 589, endPoint x: 973, endPoint y: 589, distance: 129.0
click at [973, 593] on p "#1 Amazon Clean-Skincare Beauty brand" at bounding box center [886, 597] width 203 height 10
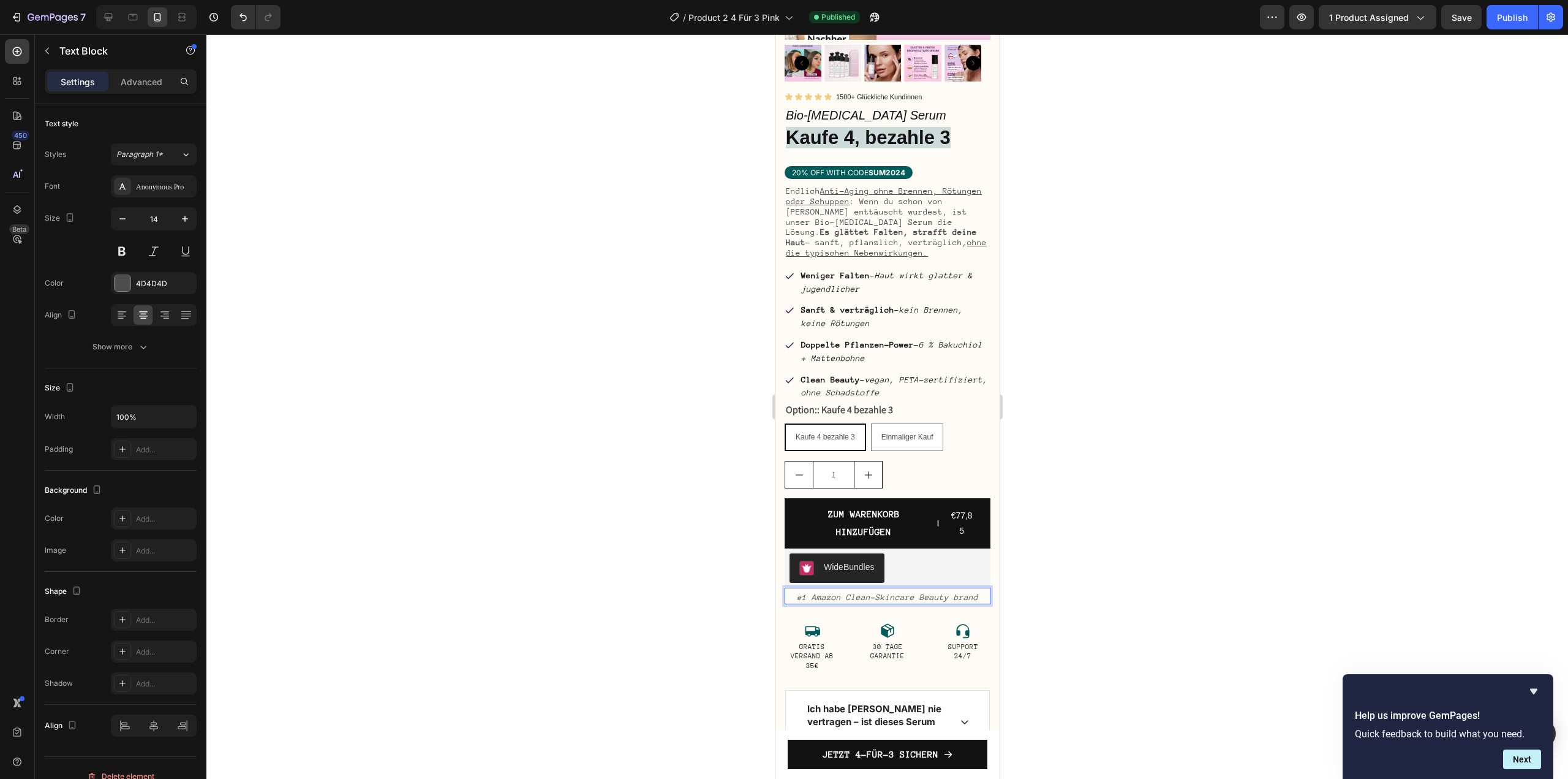
click at [833, 593] on icon "#1 Amazon Clean-Skincare Beauty brand" at bounding box center [887, 597] width 182 height 9
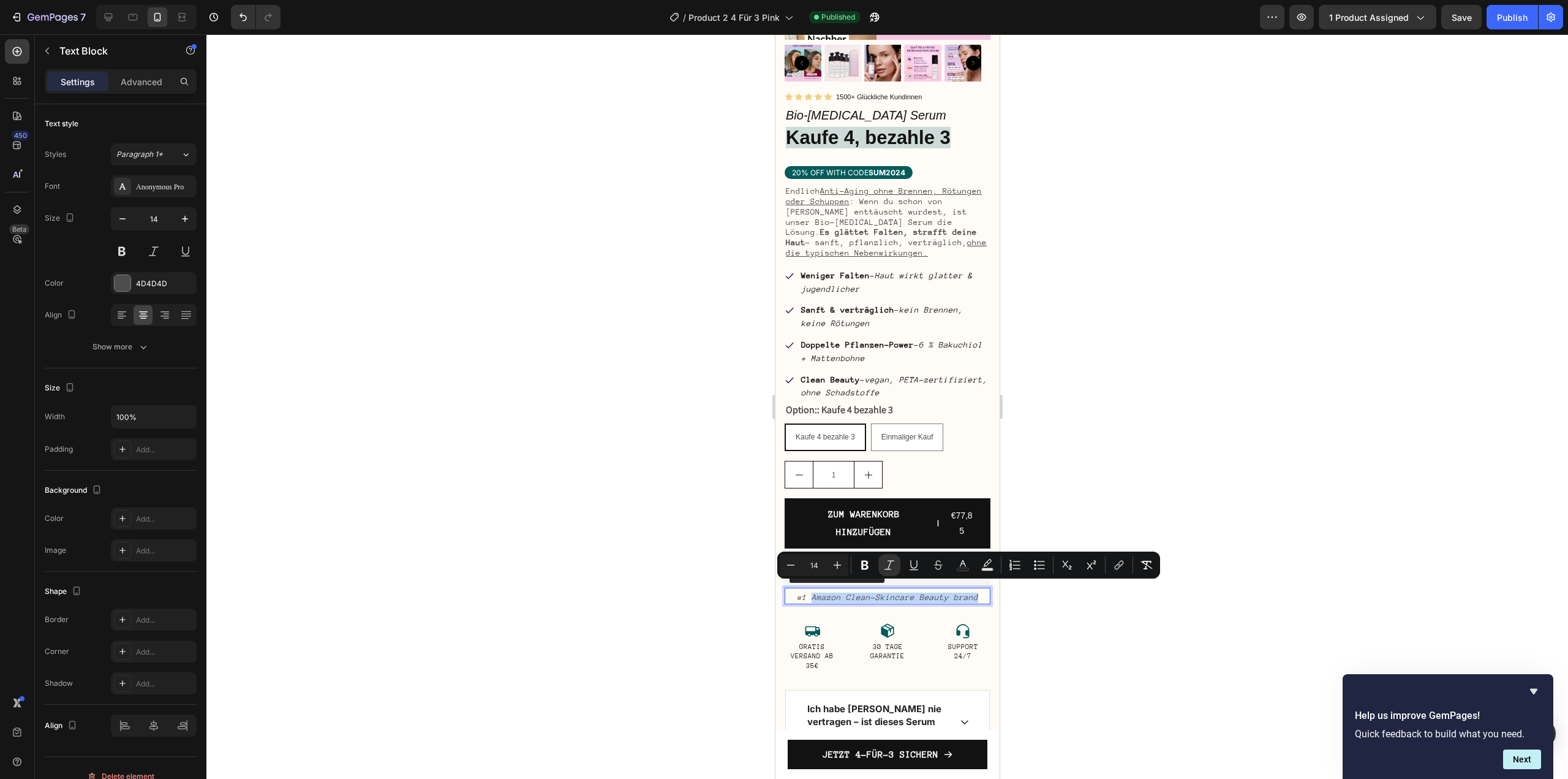
drag, startPoint x: 810, startPoint y: 585, endPoint x: 1776, endPoint y: 623, distance: 966.7
click at [901, 593] on icon "#1 Amazon Clean-Skincare Beauty brand" at bounding box center [887, 597] width 182 height 9
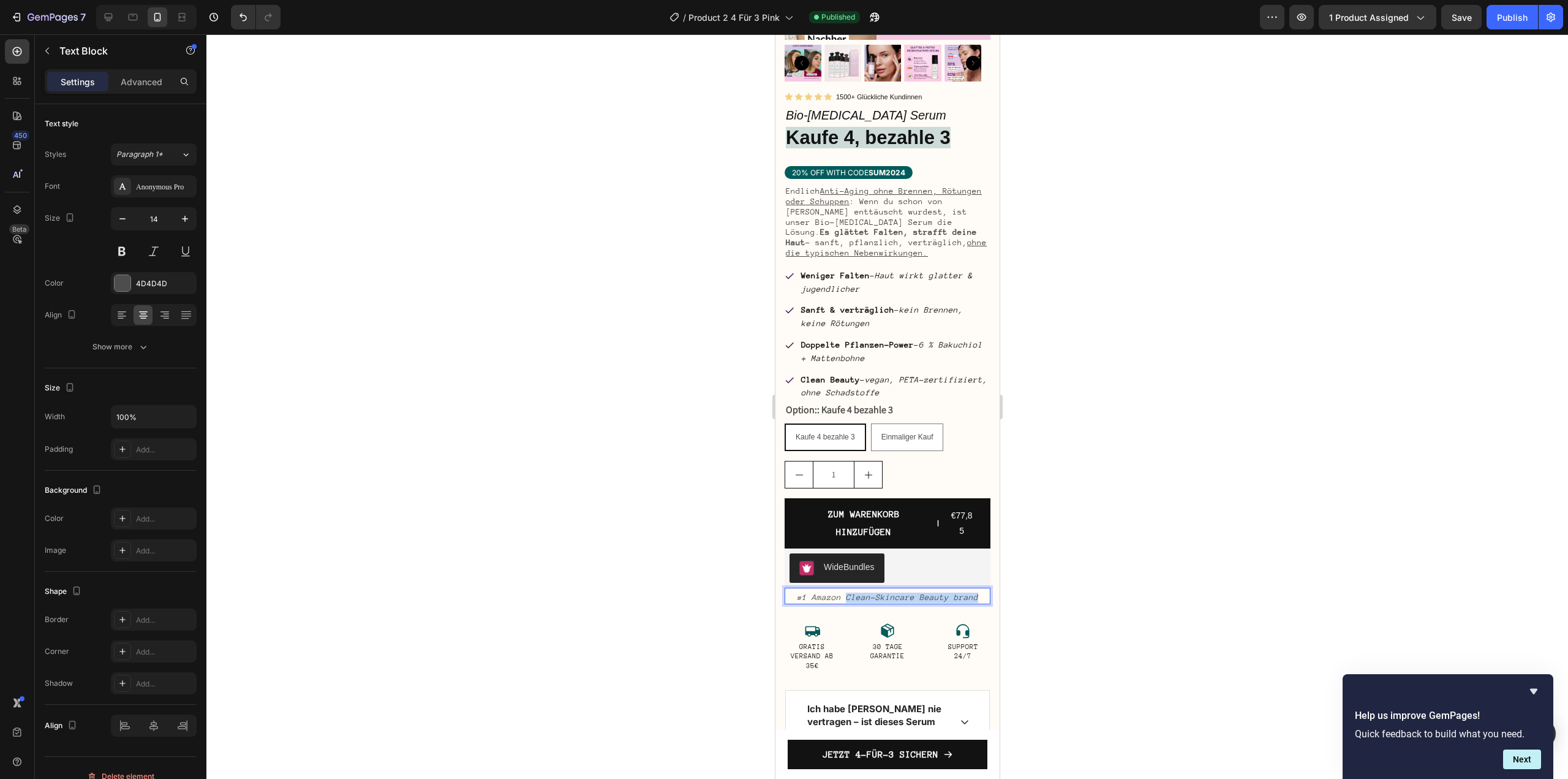
drag, startPoint x: 971, startPoint y: 590, endPoint x: 842, endPoint y: 587, distance: 129.0
click at [842, 593] on p "#1 Amazon Clean-Skincare Beauty brand" at bounding box center [886, 597] width 203 height 10
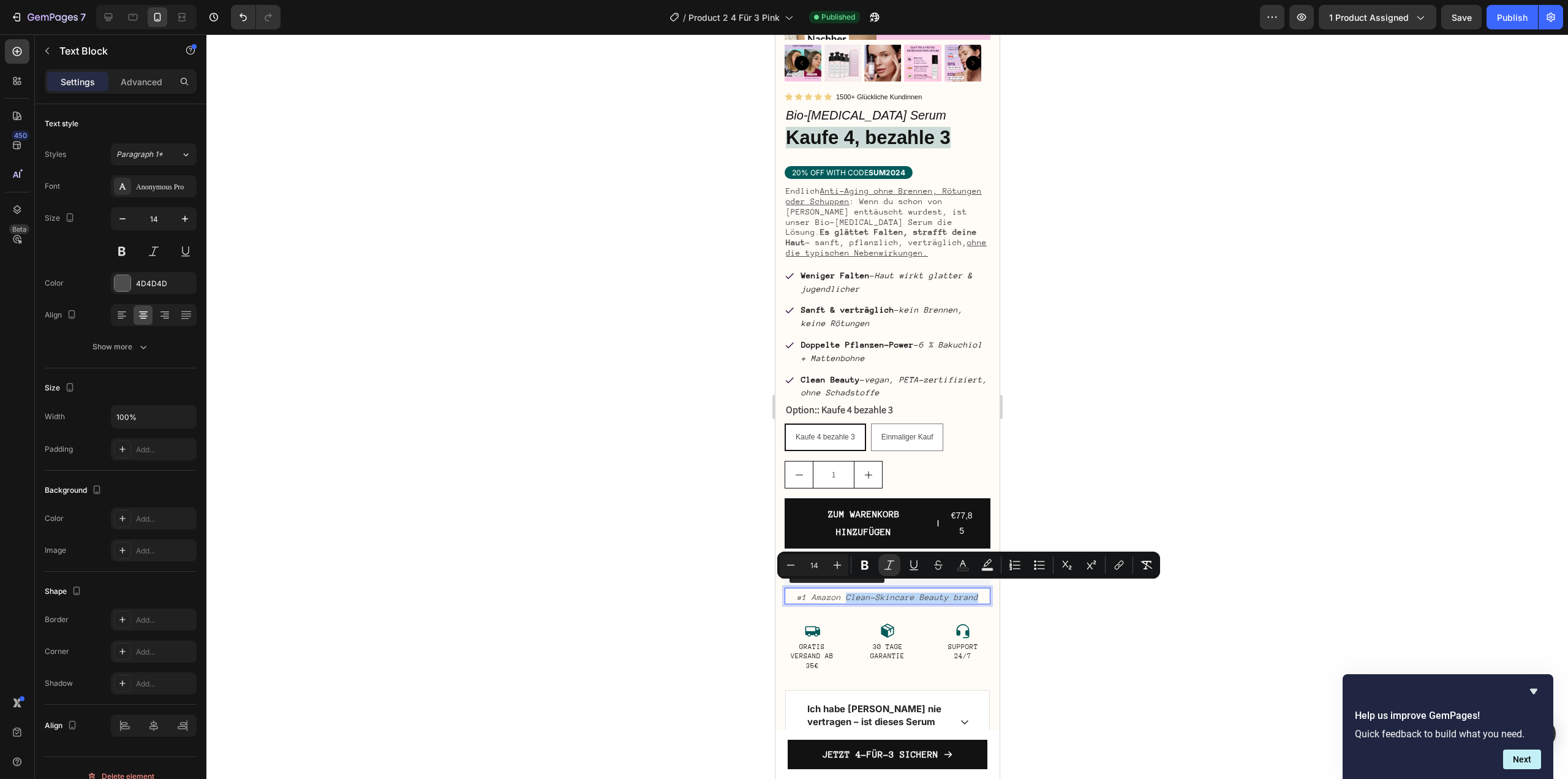
copy icon "Clean-Skincare Beauty brand"
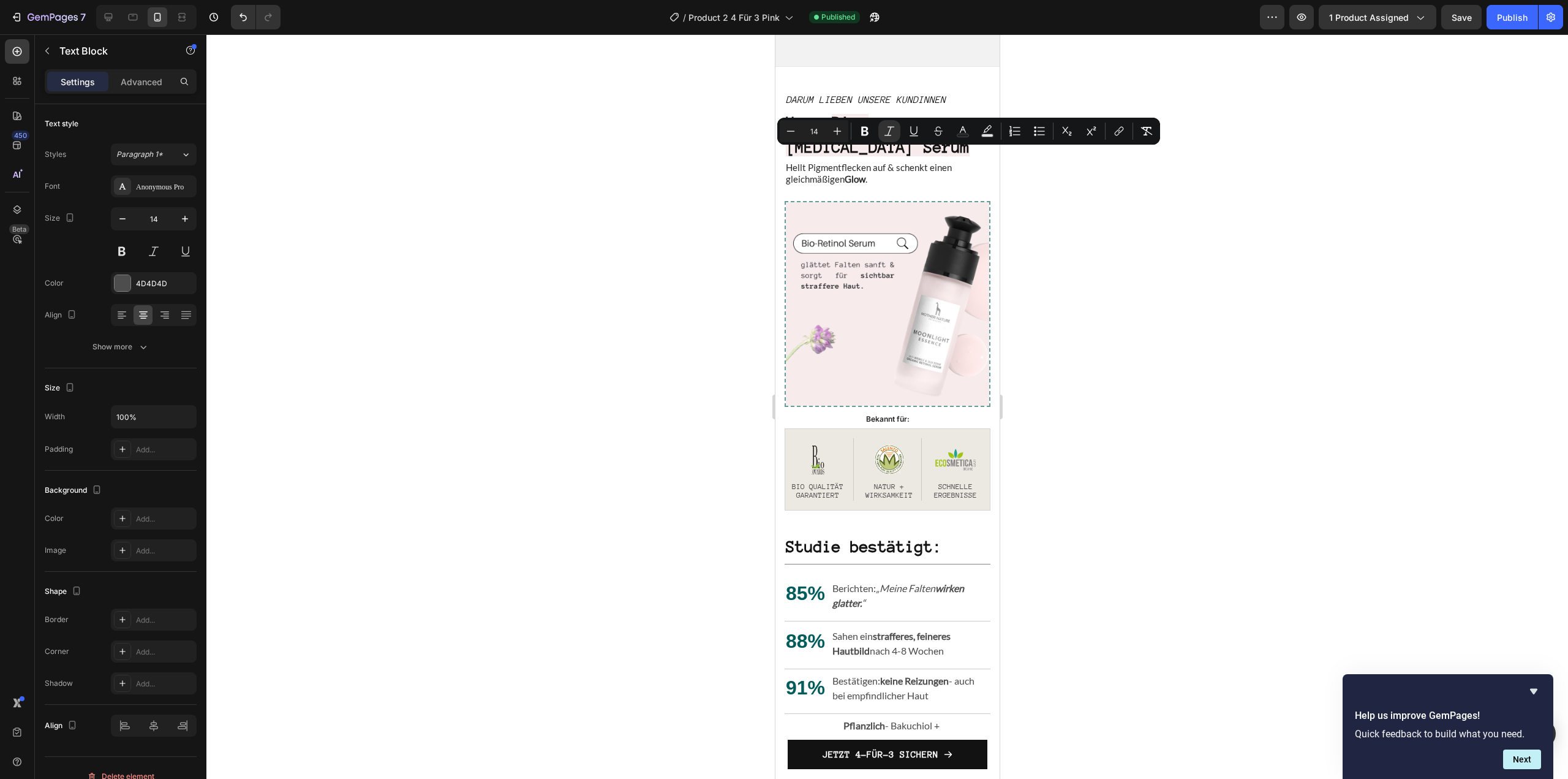
type input "16"
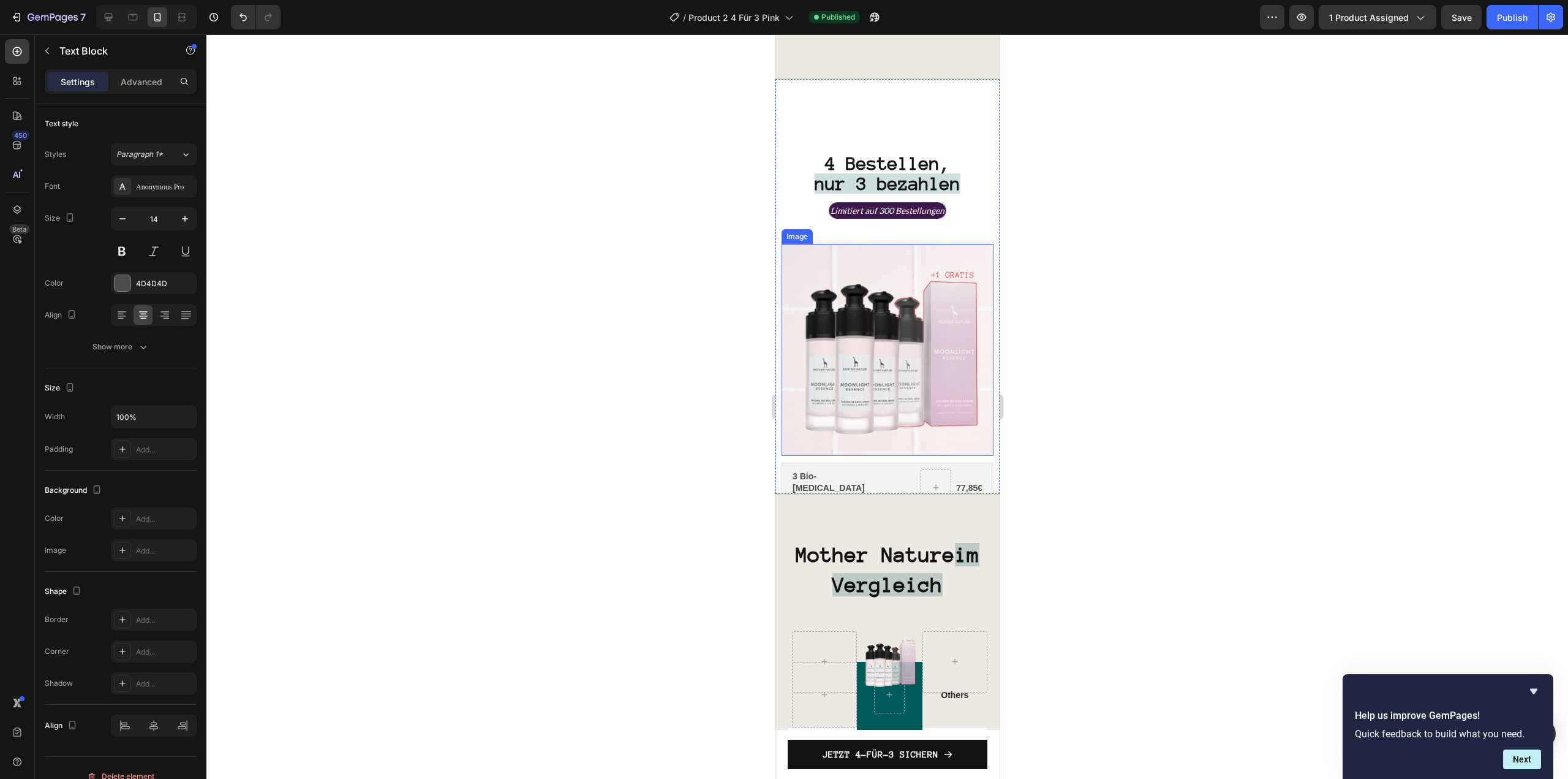
scroll to position [3186, 0]
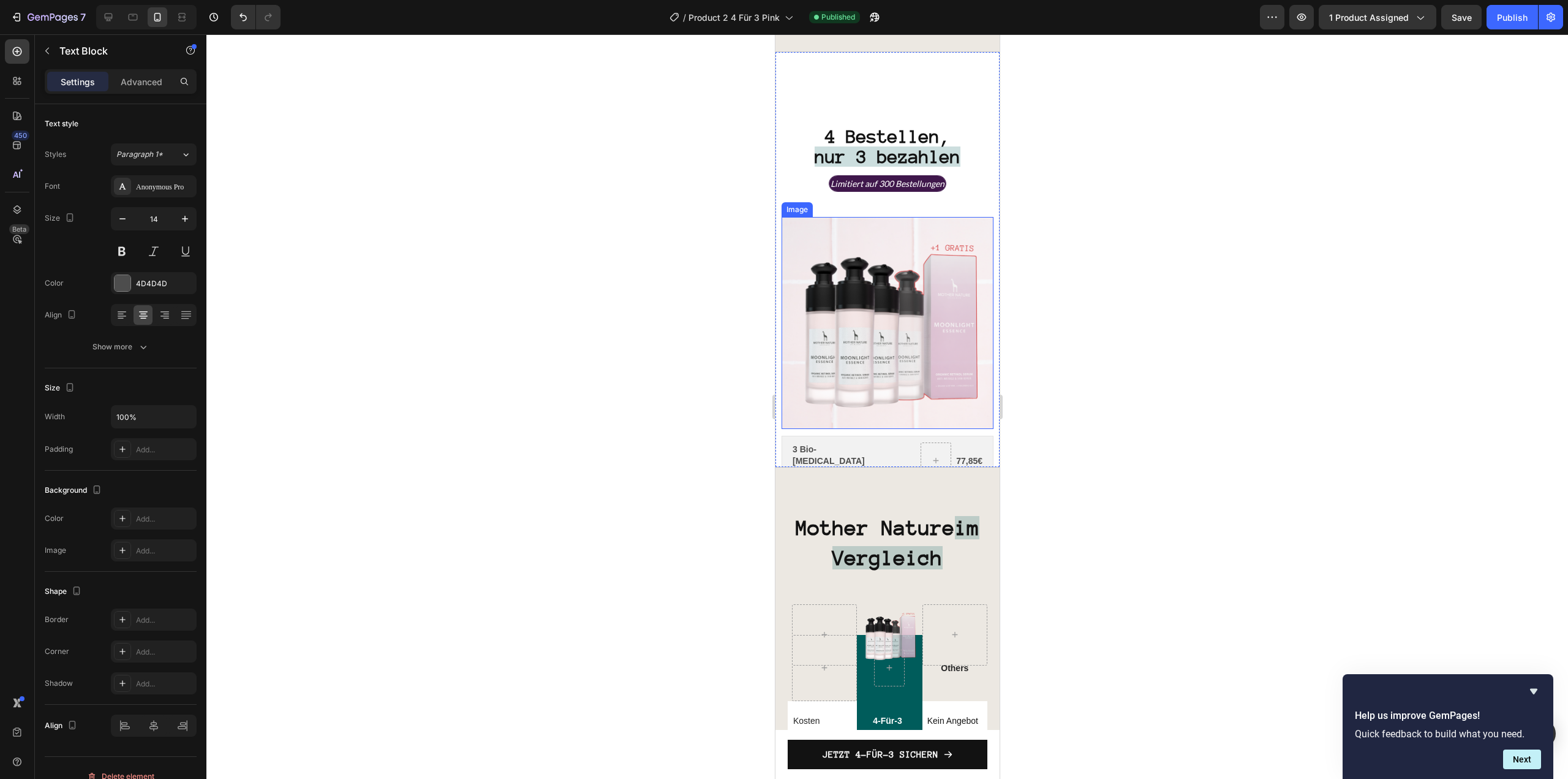
click at [909, 304] on img at bounding box center [887, 323] width 212 height 212
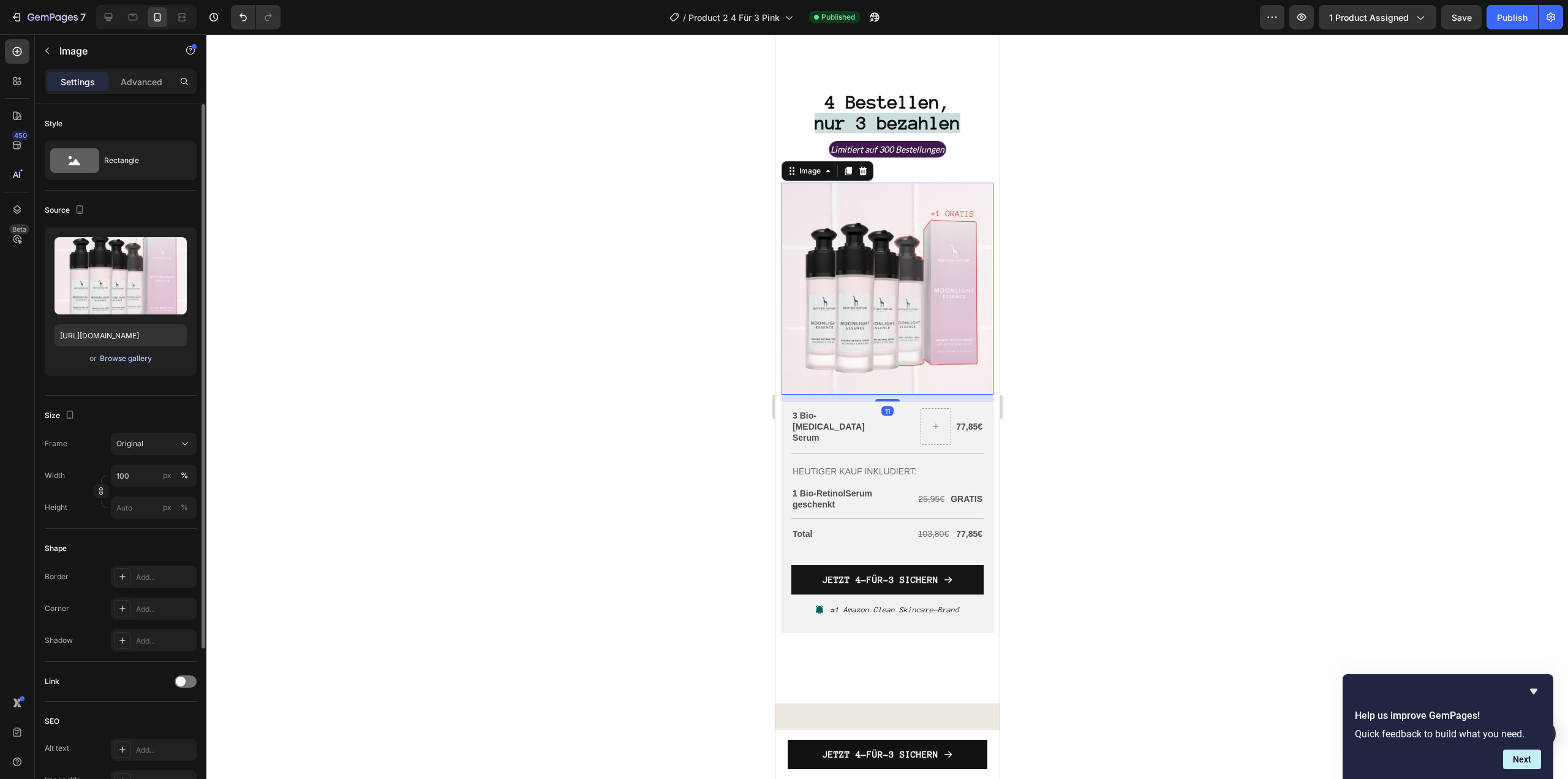
click at [137, 364] on button "Browse gallery" at bounding box center [126, 359] width 53 height 13
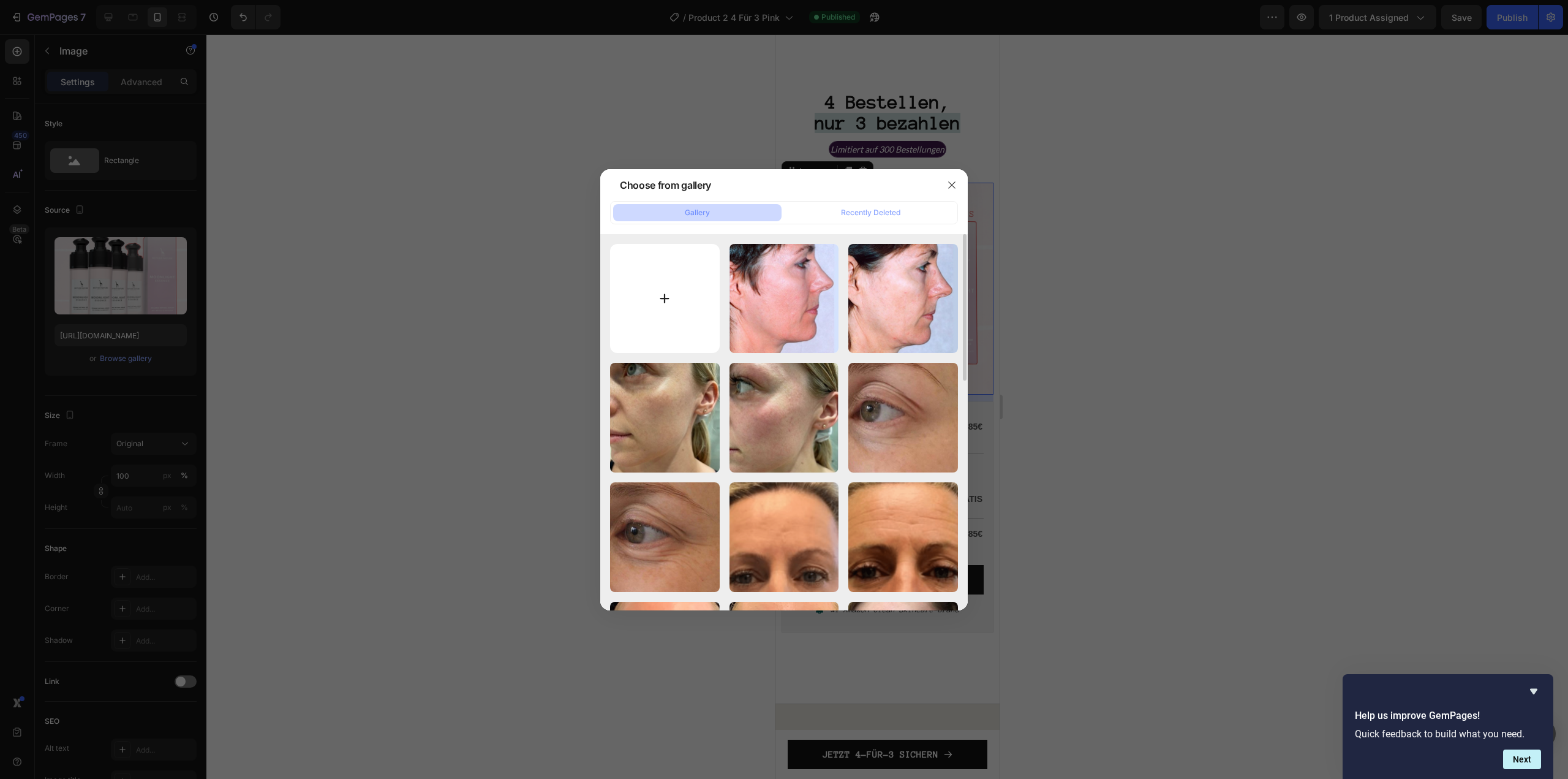
click at [682, 262] on input "file" at bounding box center [664, 299] width 110 height 110
type input "C:\fakepath\MN E-Mail (47).png"
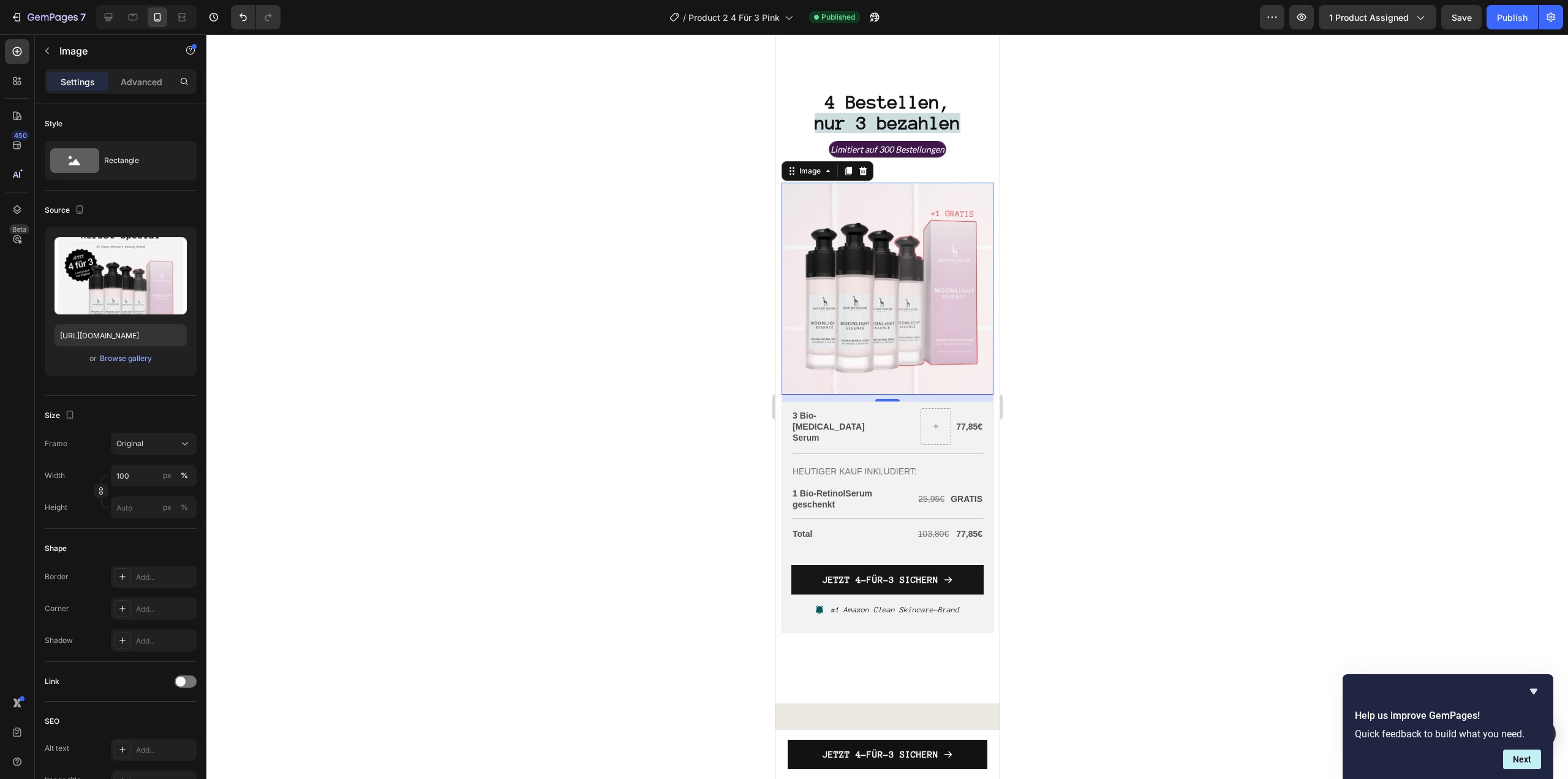
type input "https://cdn.shopify.com/s/files/1/1613/5255/files/gempages_585868164714201795-9…"
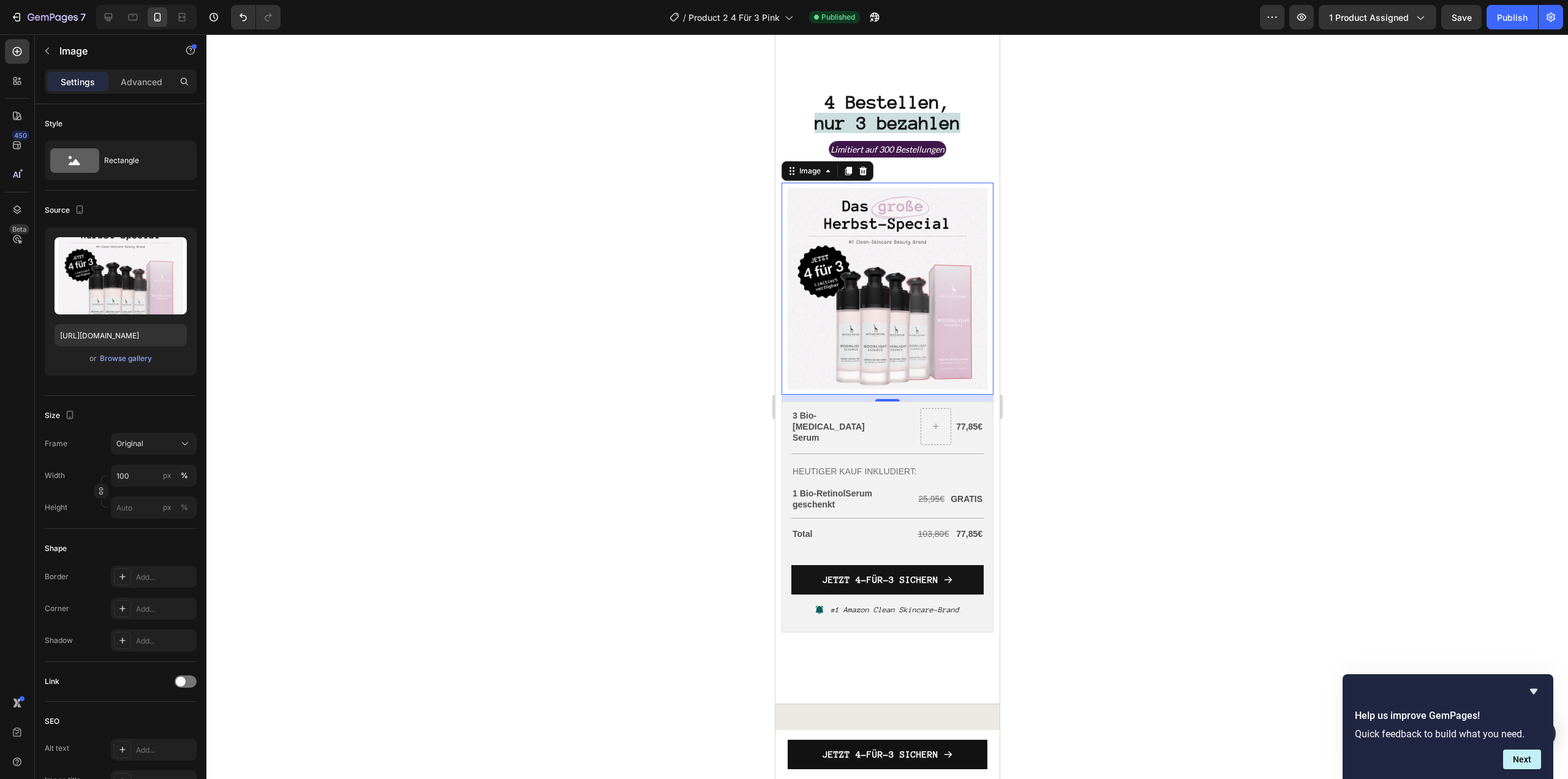
click at [1186, 479] on div at bounding box center [887, 406] width 1362 height 744
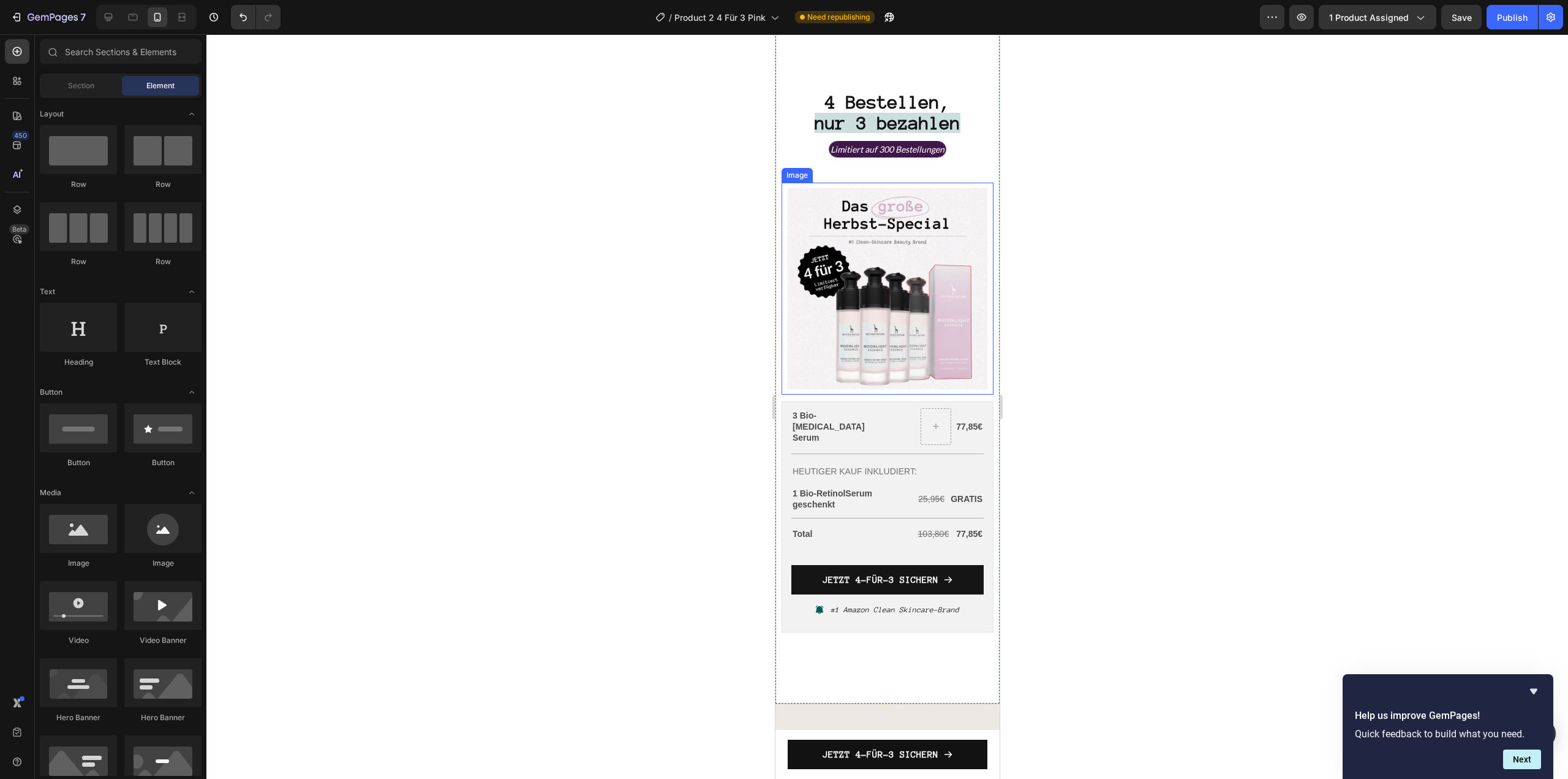
click at [863, 394] on img at bounding box center [887, 288] width 212 height 212
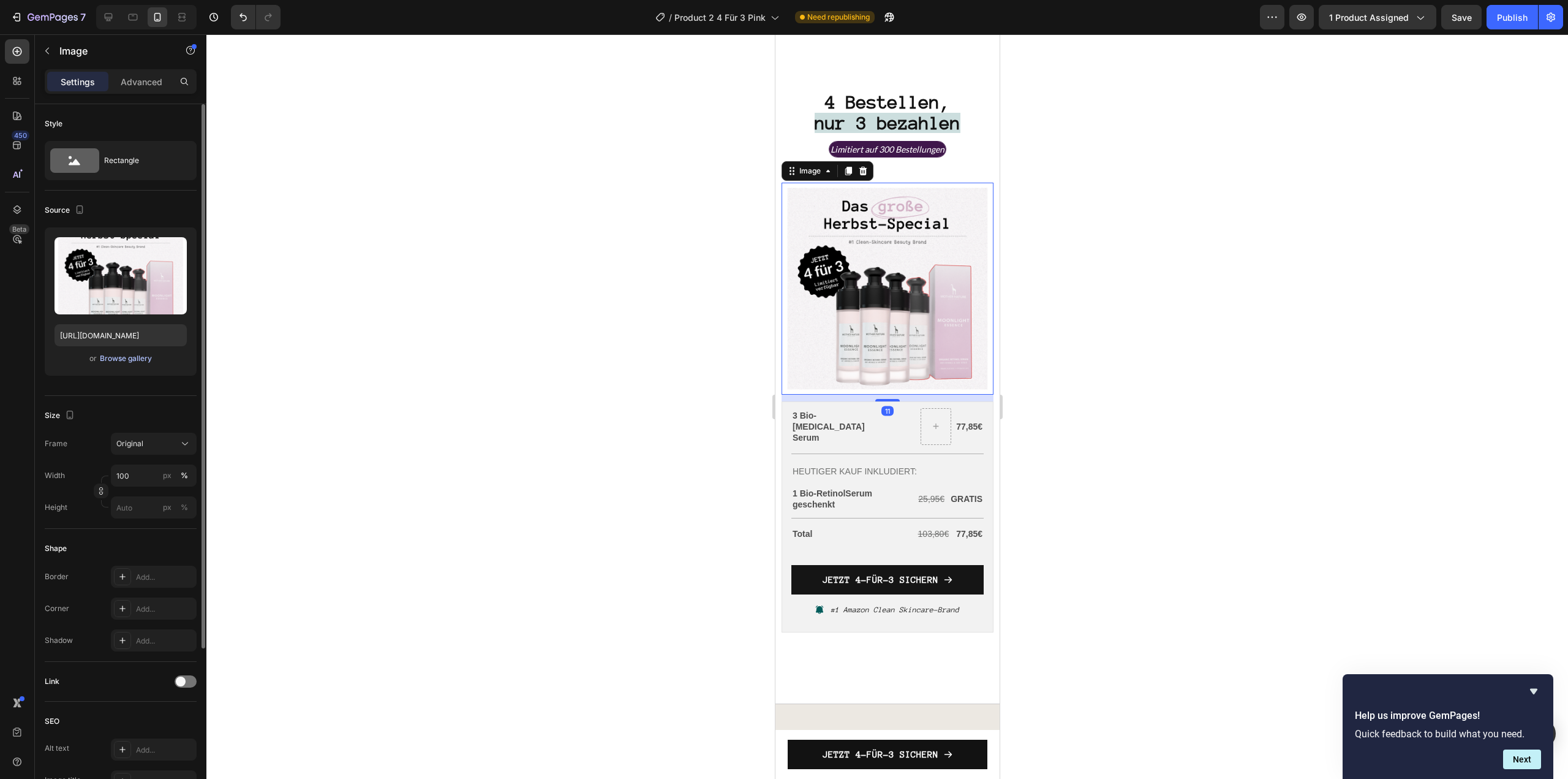
click at [130, 356] on div "Browse gallery" at bounding box center [126, 359] width 52 height 11
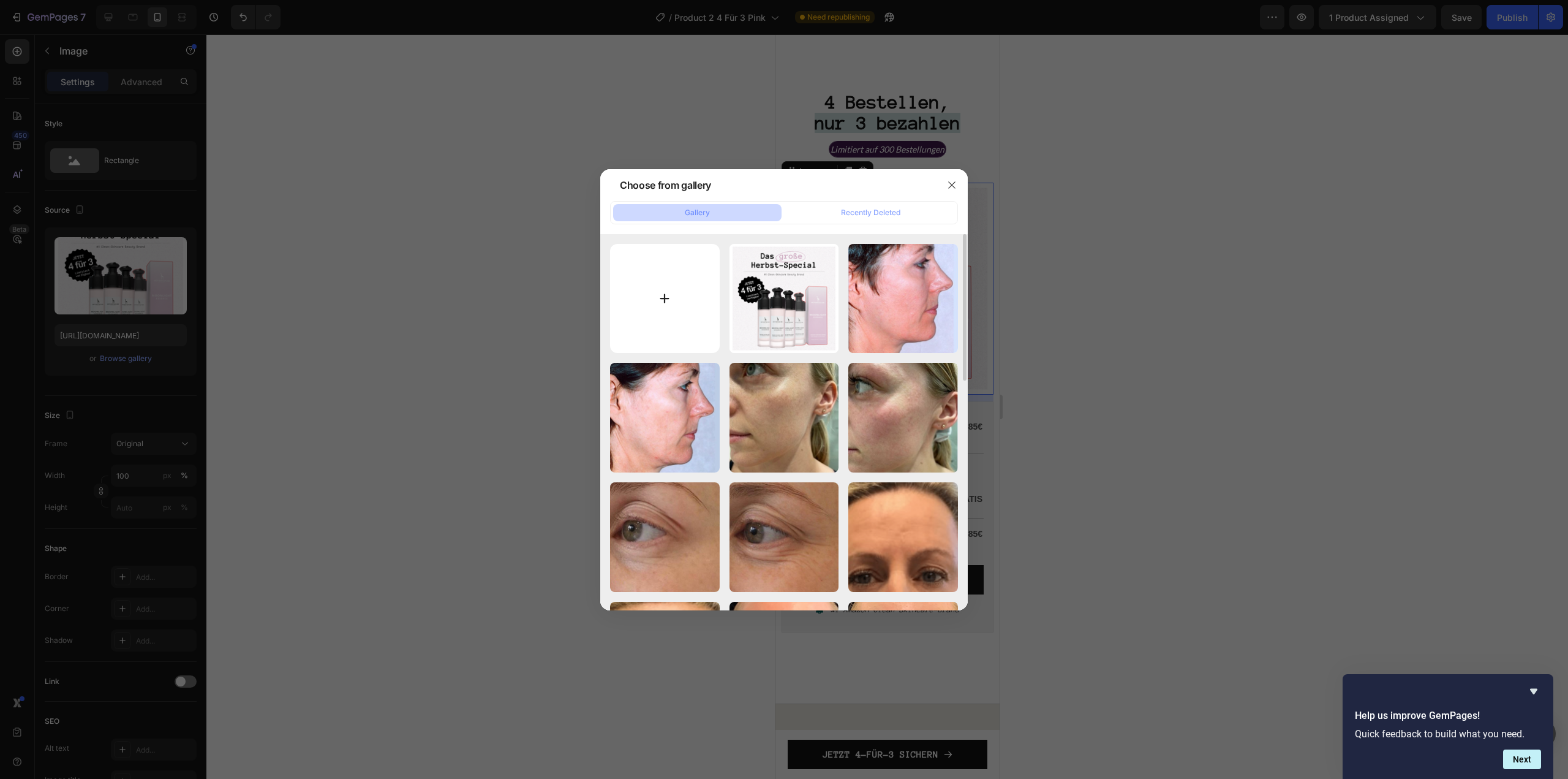
click at [678, 307] on input "file" at bounding box center [664, 299] width 110 height 110
type input "C:\fakepath\MN E-Mail (53).png"
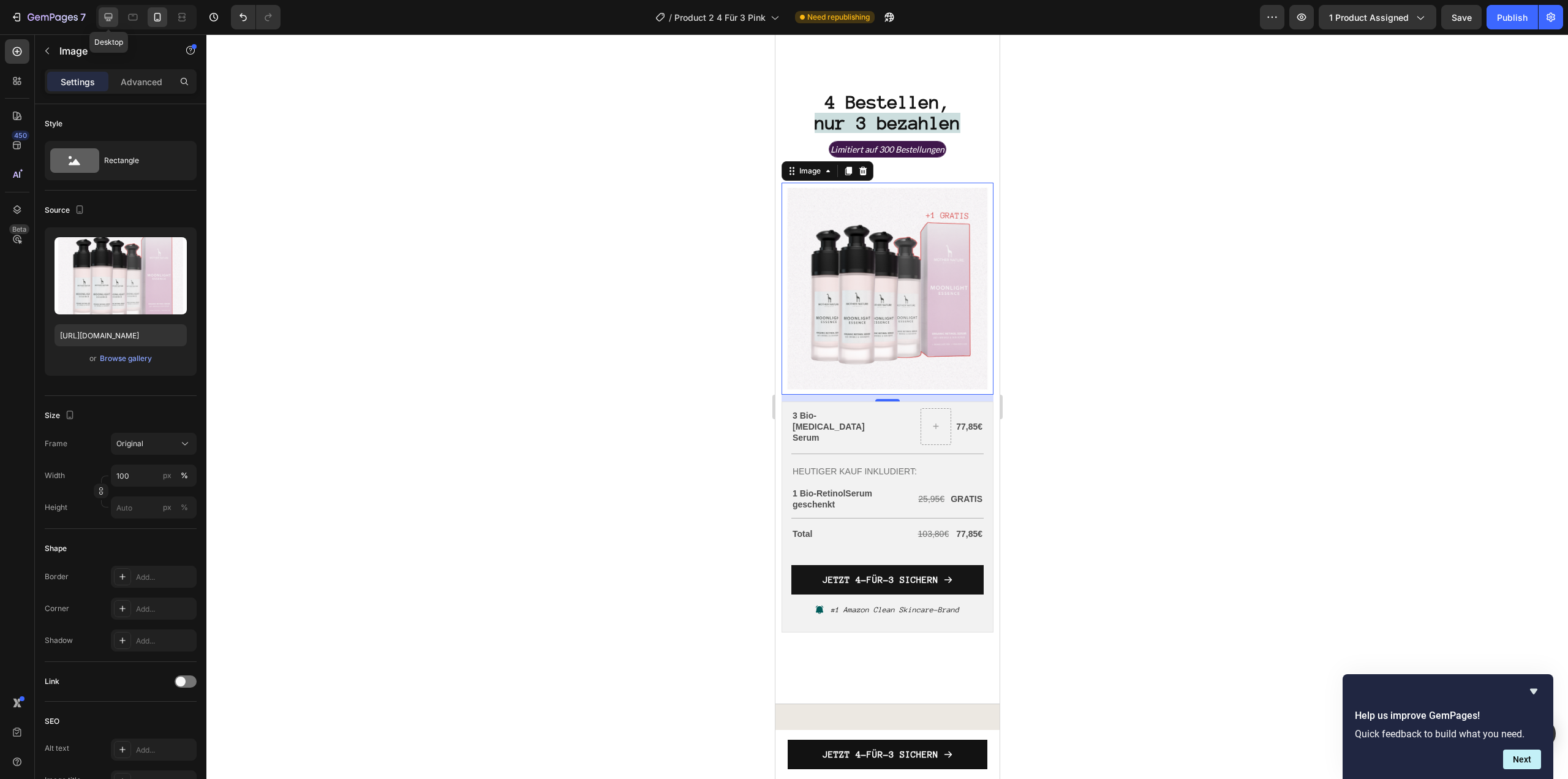
click at [111, 17] on icon at bounding box center [109, 17] width 8 height 8
type input "https://cdn.shopify.com/s/files/1/2005/9307/files/image_demo.jpg"
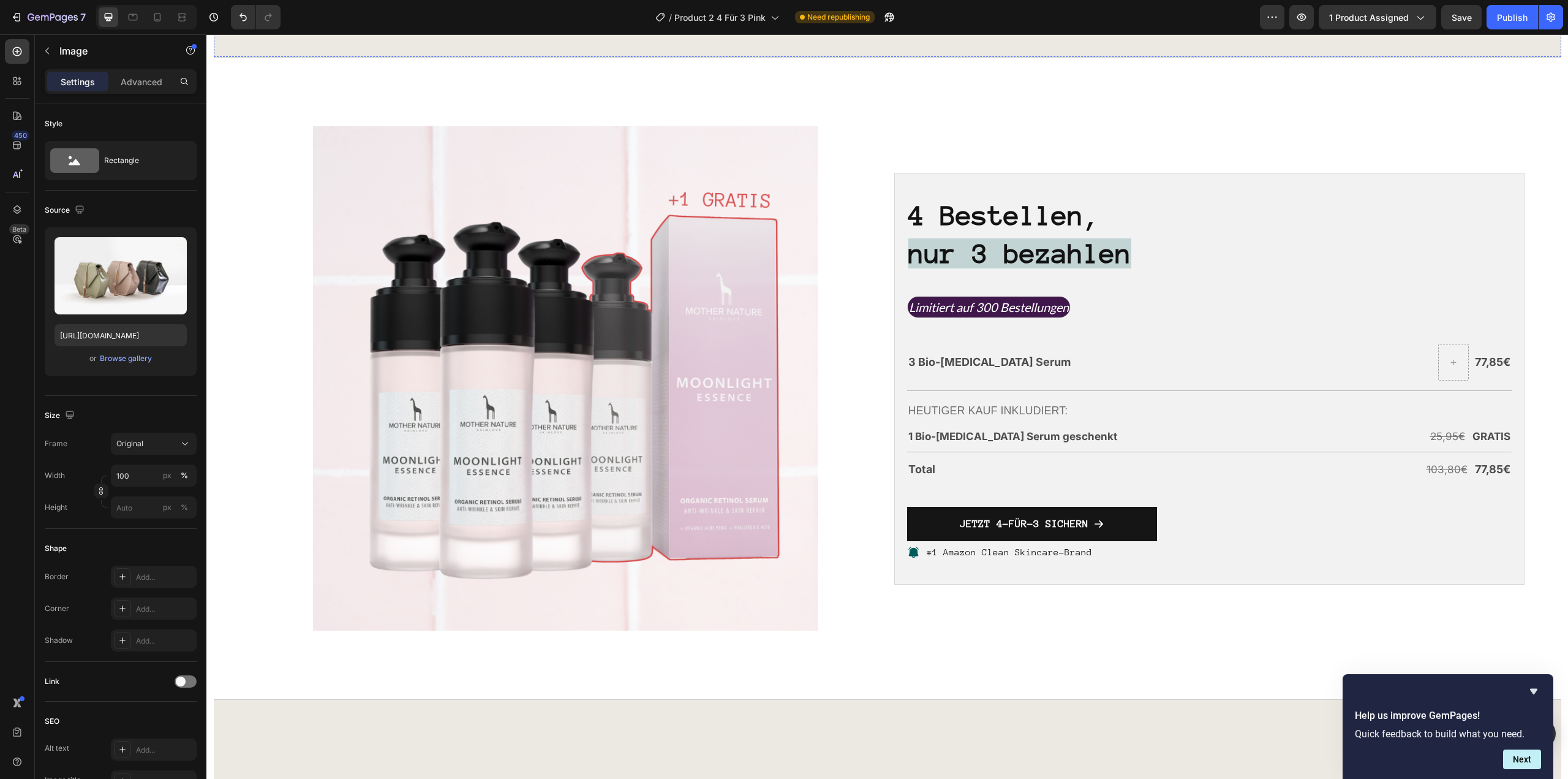
scroll to position [3140, 0]
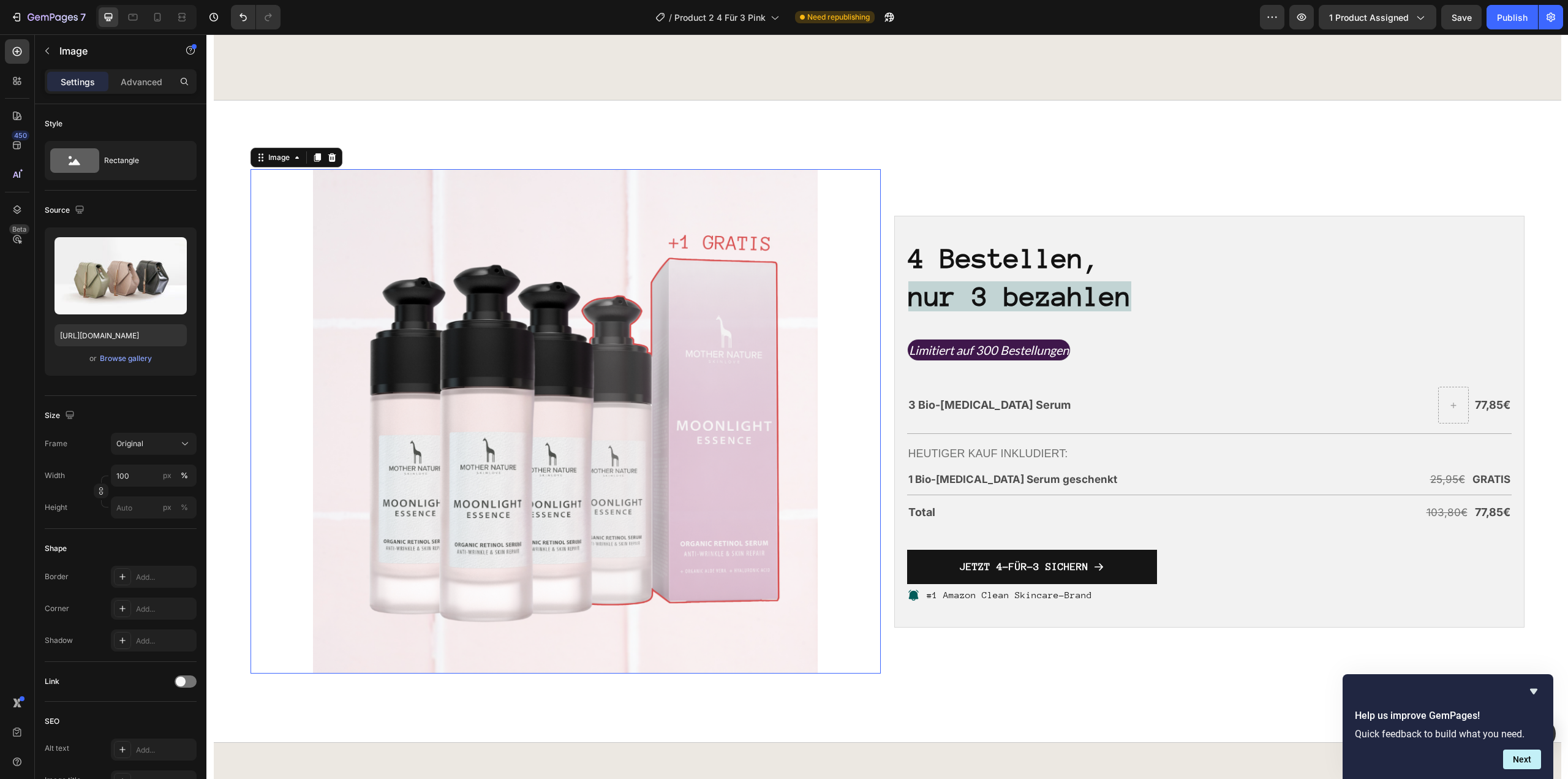
click at [543, 443] on img at bounding box center [565, 421] width 504 height 504
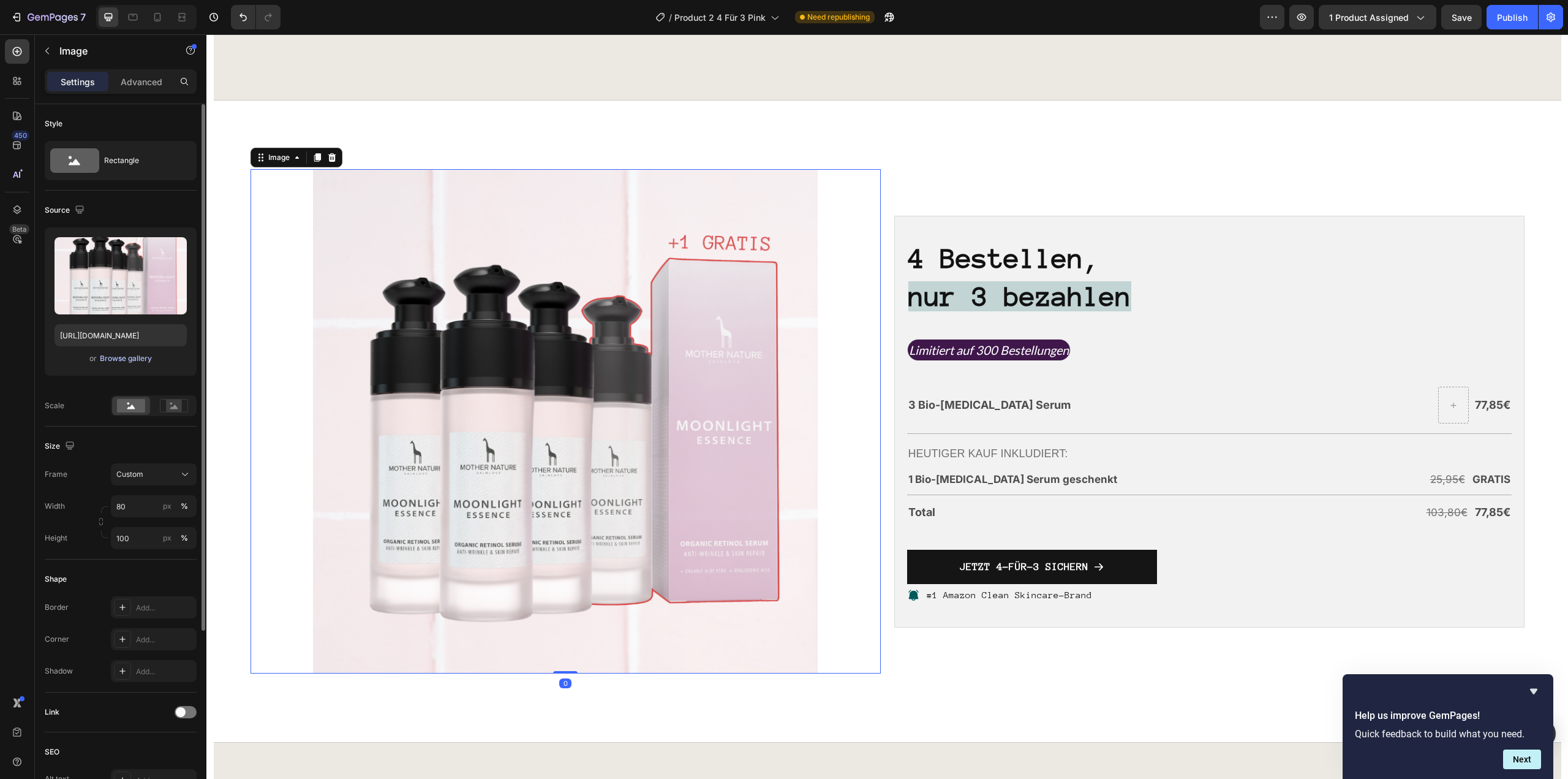
click at [120, 352] on div "or Browse gallery" at bounding box center [120, 358] width 132 height 15
click at [118, 356] on div "Browse gallery" at bounding box center [126, 359] width 52 height 11
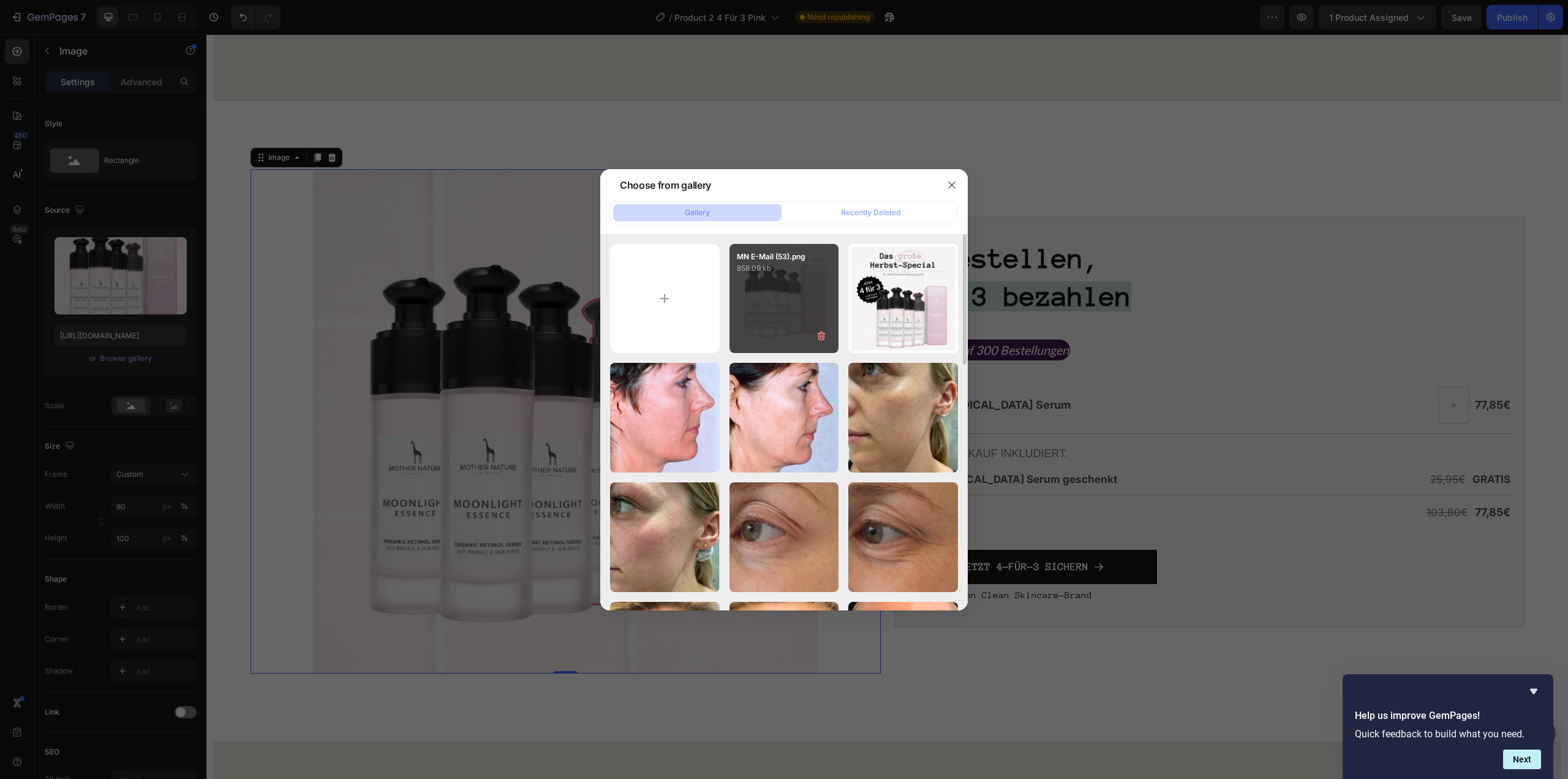
click at [765, 300] on div "MN E-Mail (53).png 858.09 kb" at bounding box center [784, 299] width 110 height 110
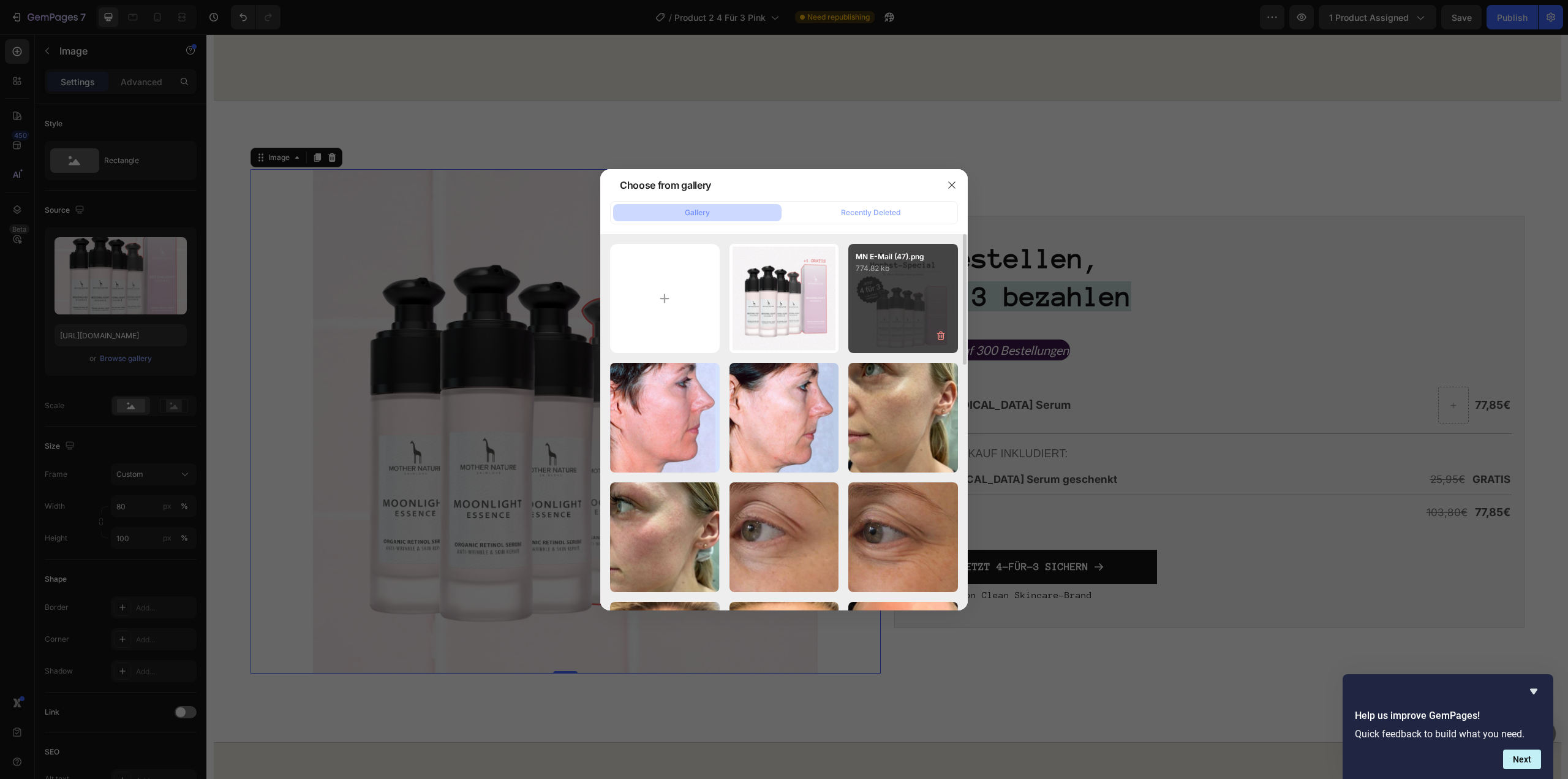
type input "https://cdn.shopify.com/s/files/1/1613/5255/files/gempages_585868164714201795-e…"
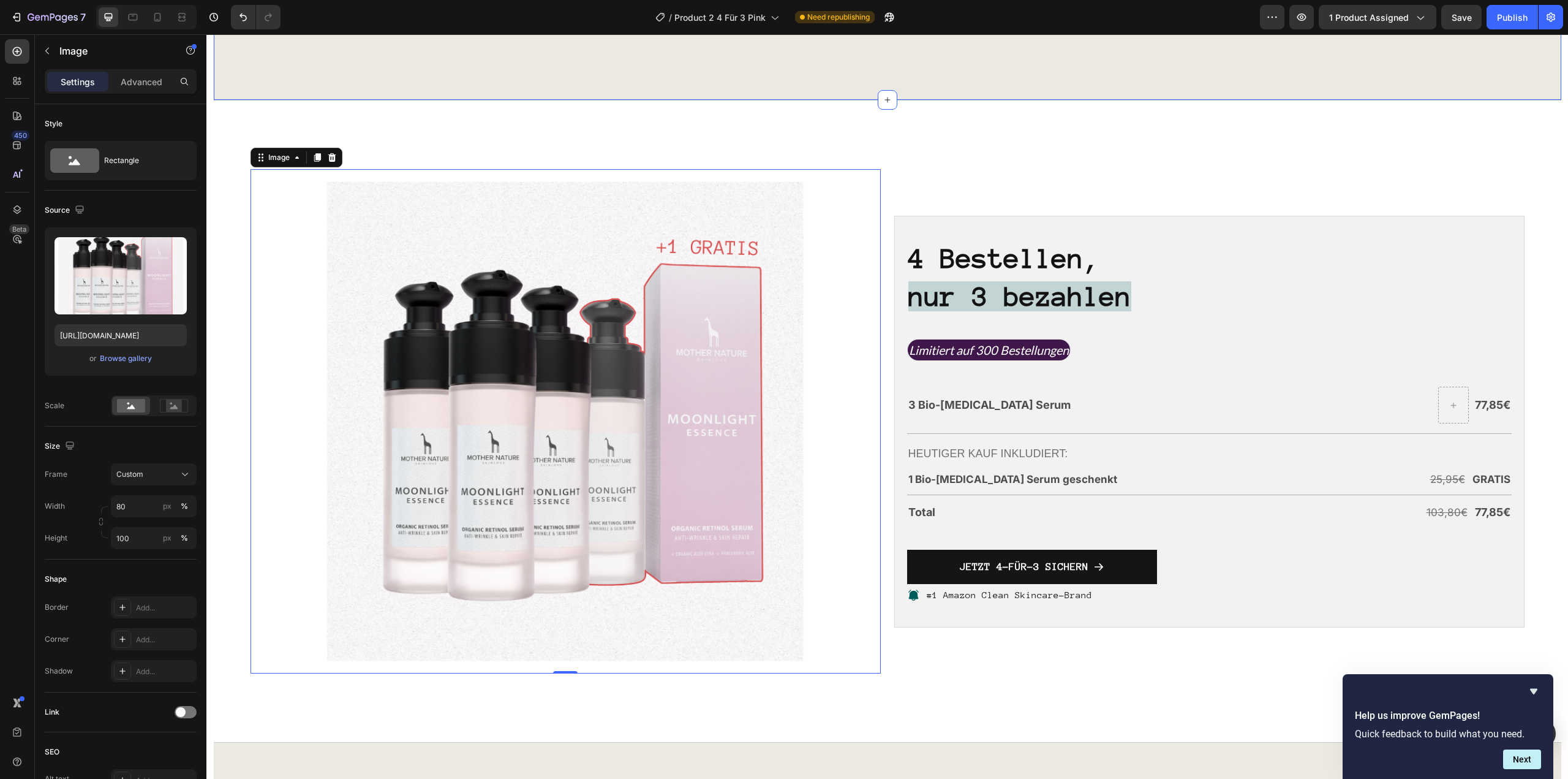
click at [1111, 32] on div at bounding box center [887, 32] width 1274 height 0
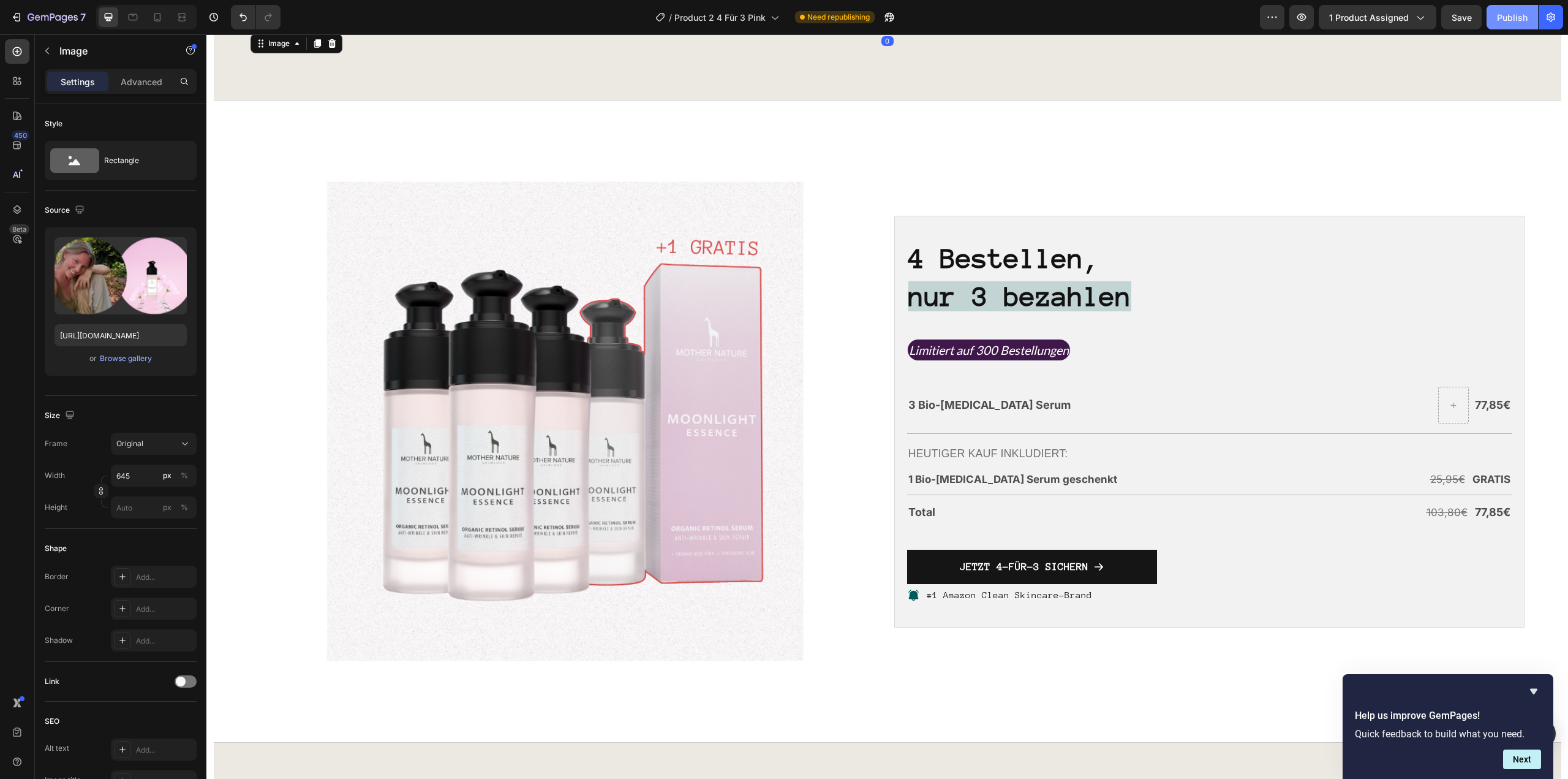
click at [1511, 22] on div "Publish" at bounding box center [1512, 17] width 31 height 13
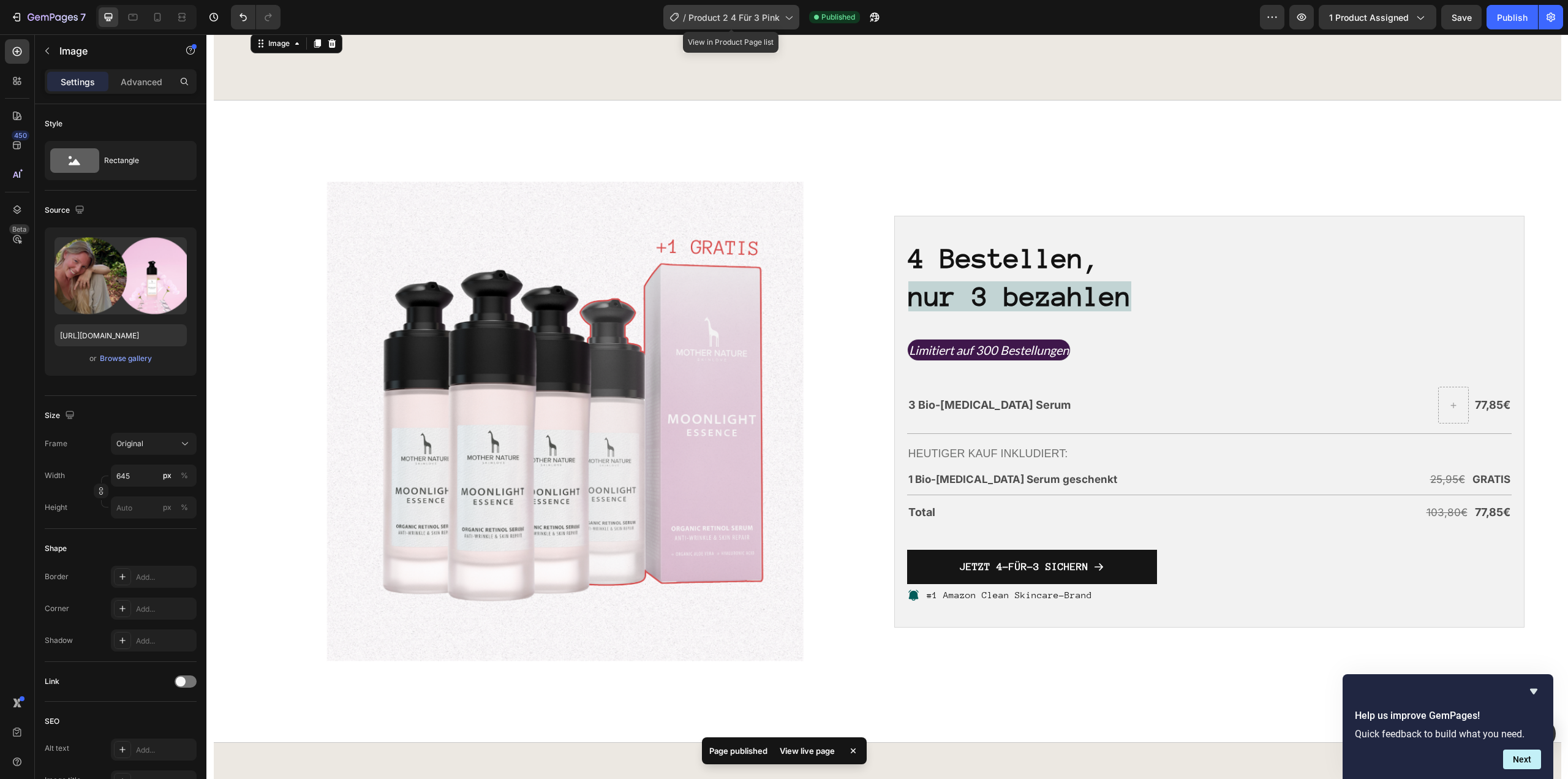
click at [773, 25] on div "/ Product 2 4 Für 3 Pink" at bounding box center [731, 17] width 136 height 24
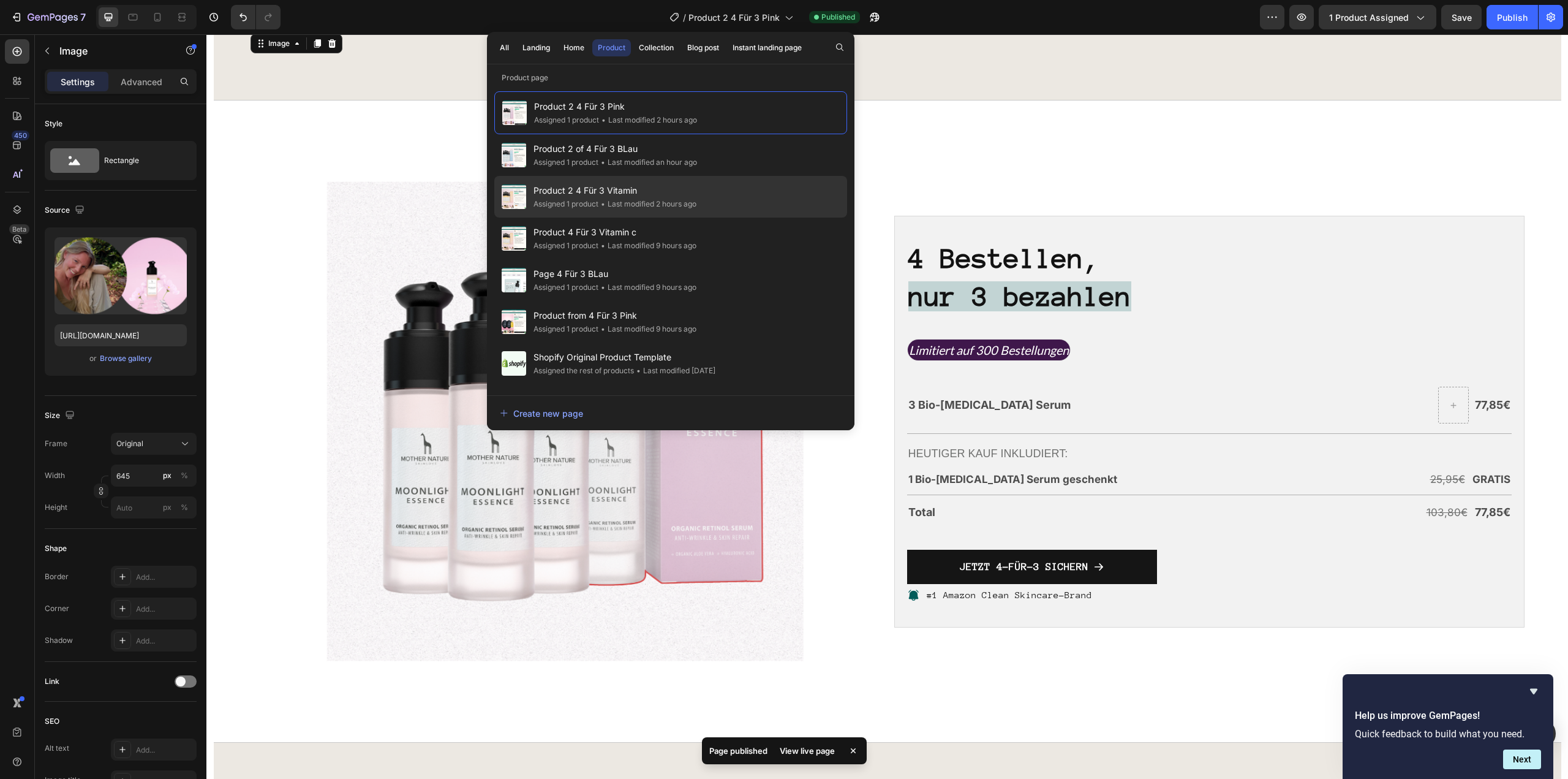
click at [656, 194] on span "Product 2 4 Für 3 Vitamin" at bounding box center [615, 190] width 163 height 15
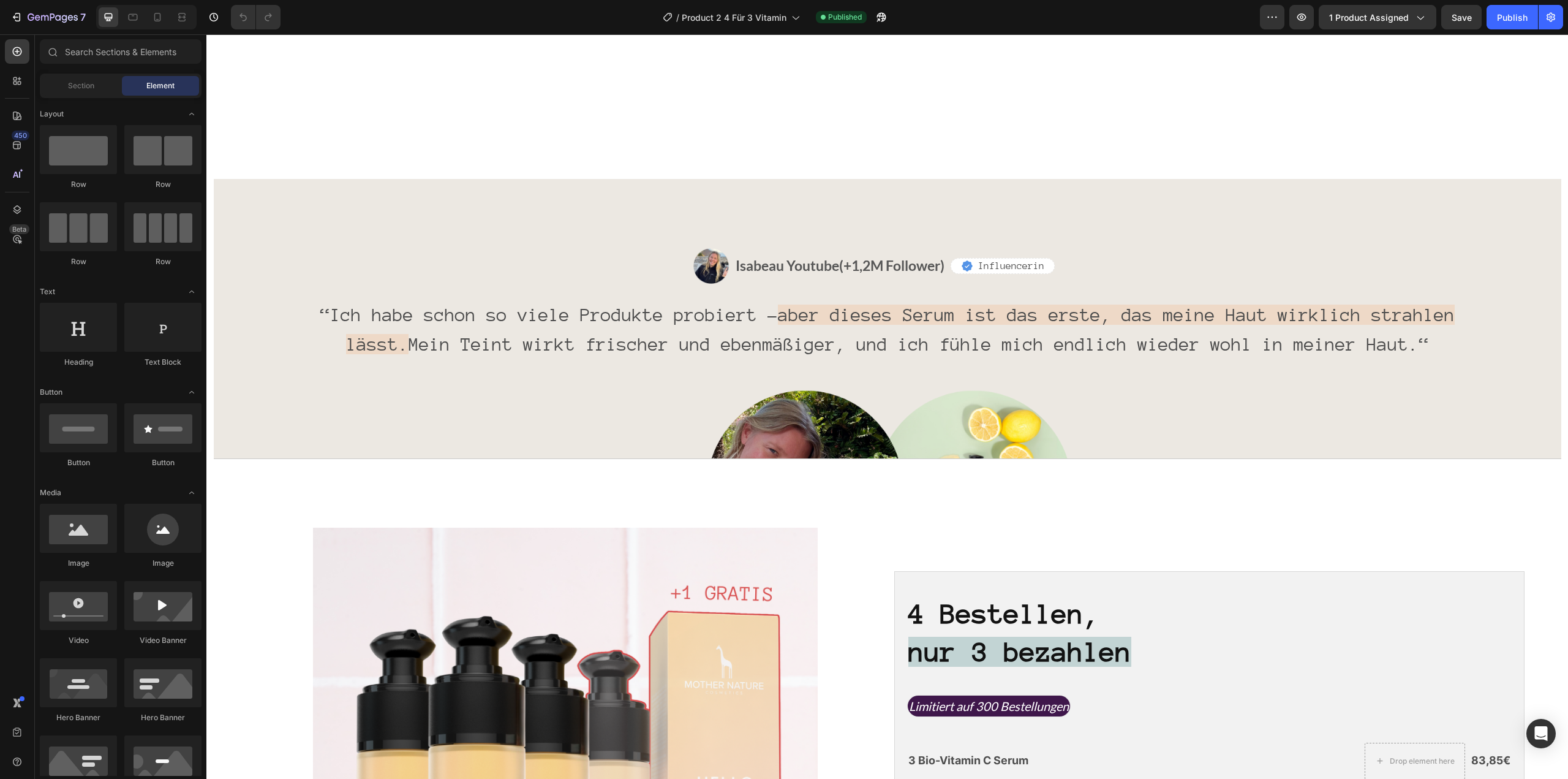
scroll to position [3370, 0]
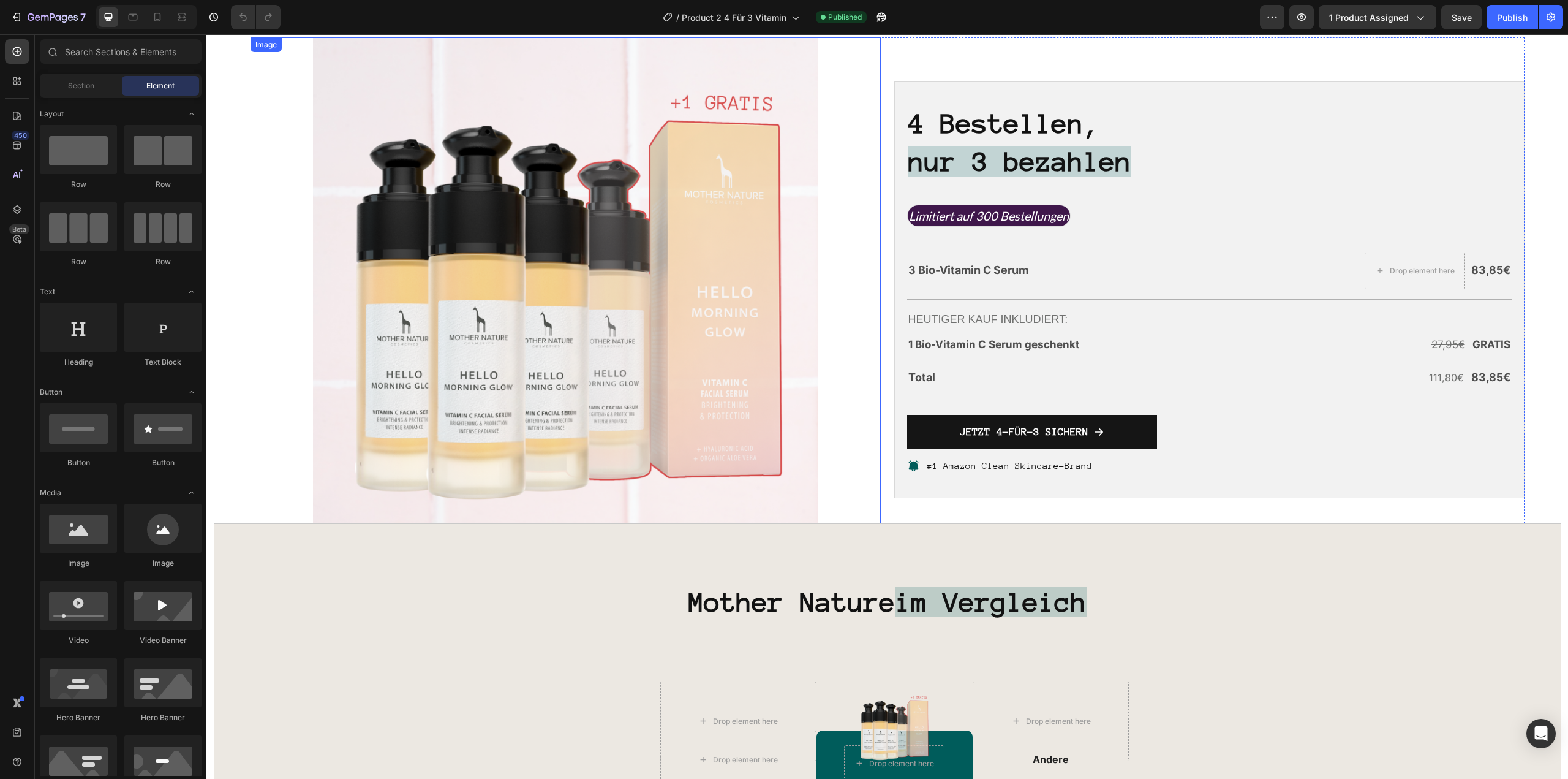
click at [649, 202] on img at bounding box center [565, 289] width 504 height 504
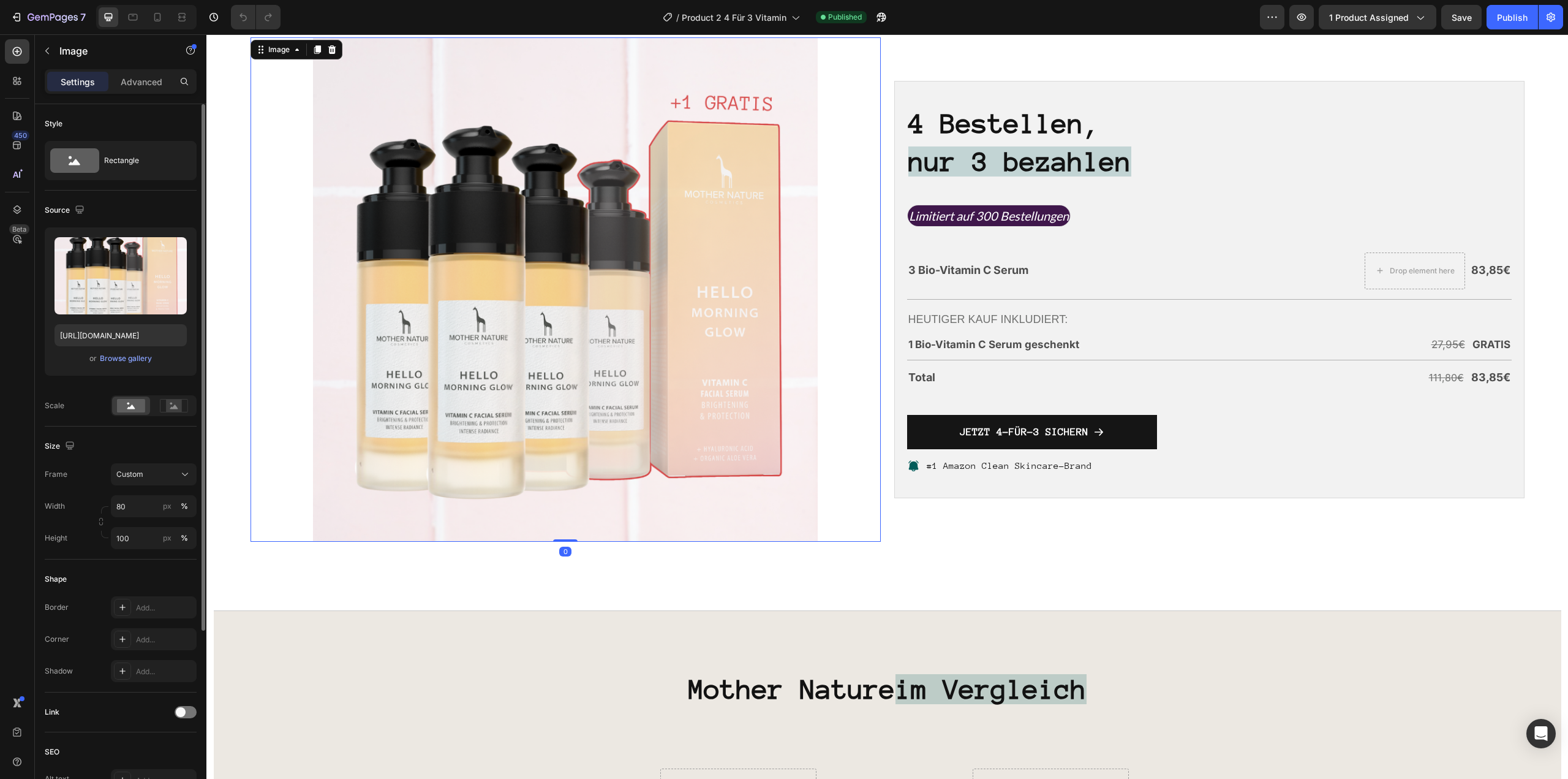
click at [138, 364] on div "or Browse gallery" at bounding box center [120, 358] width 132 height 15
click at [137, 359] on div "Browse gallery" at bounding box center [126, 359] width 52 height 11
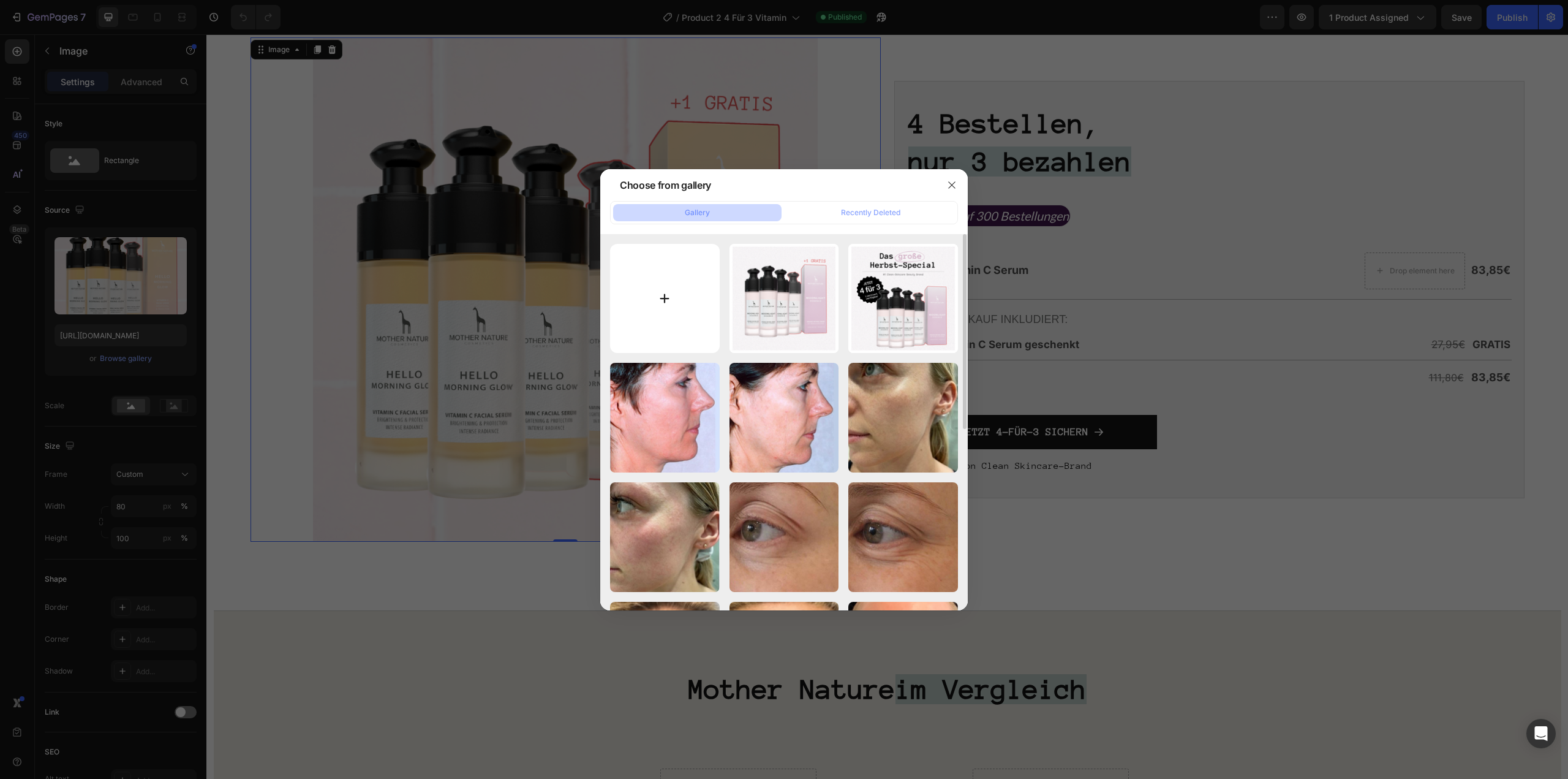
click at [635, 286] on input "file" at bounding box center [664, 299] width 110 height 110
type input "C:\fakepath\MN E-Mail (51).png"
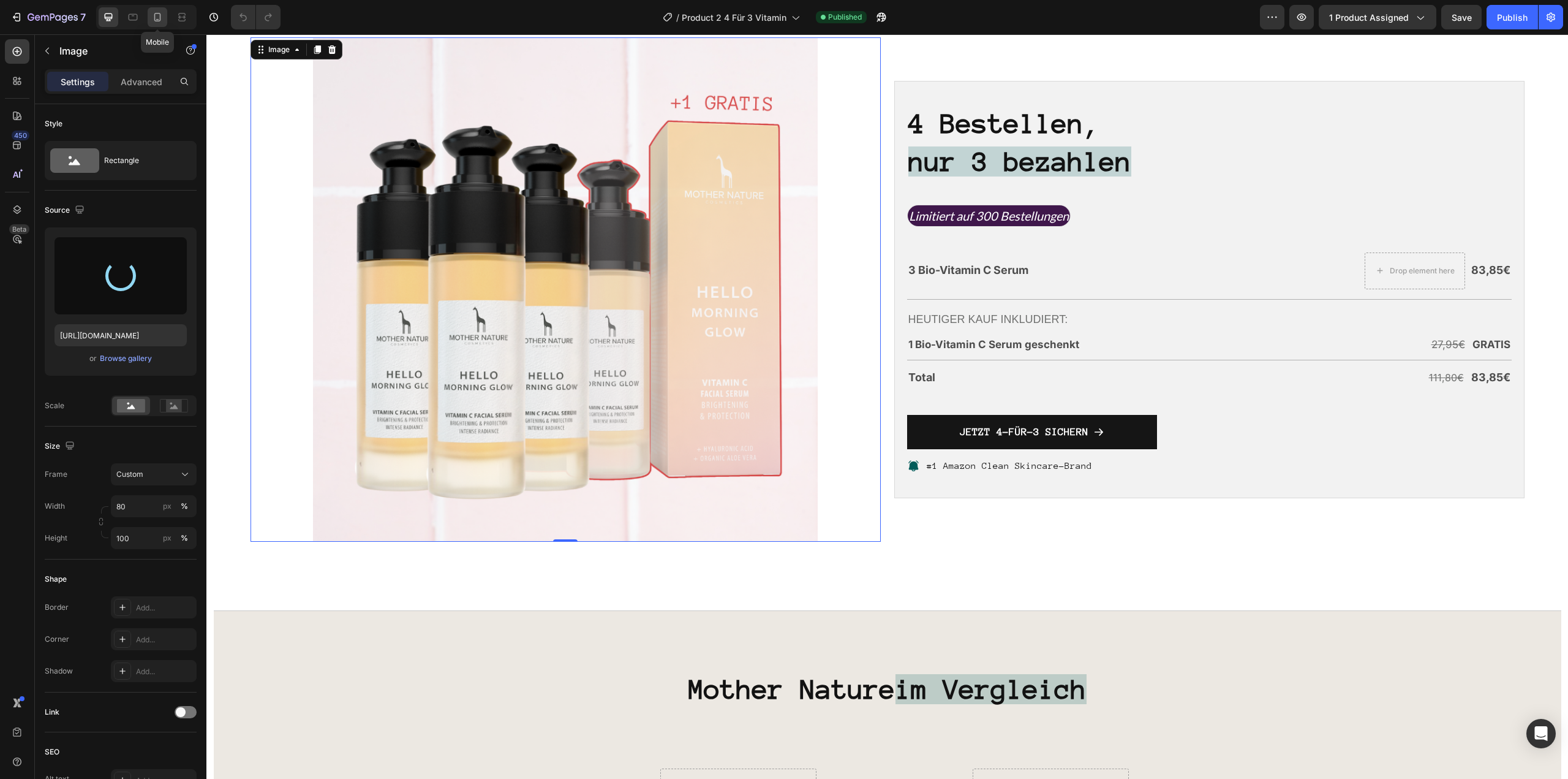
type input "https://cdn.shopify.com/s/files/1/1613/5255/files/gempages_585868164714201795-a…"
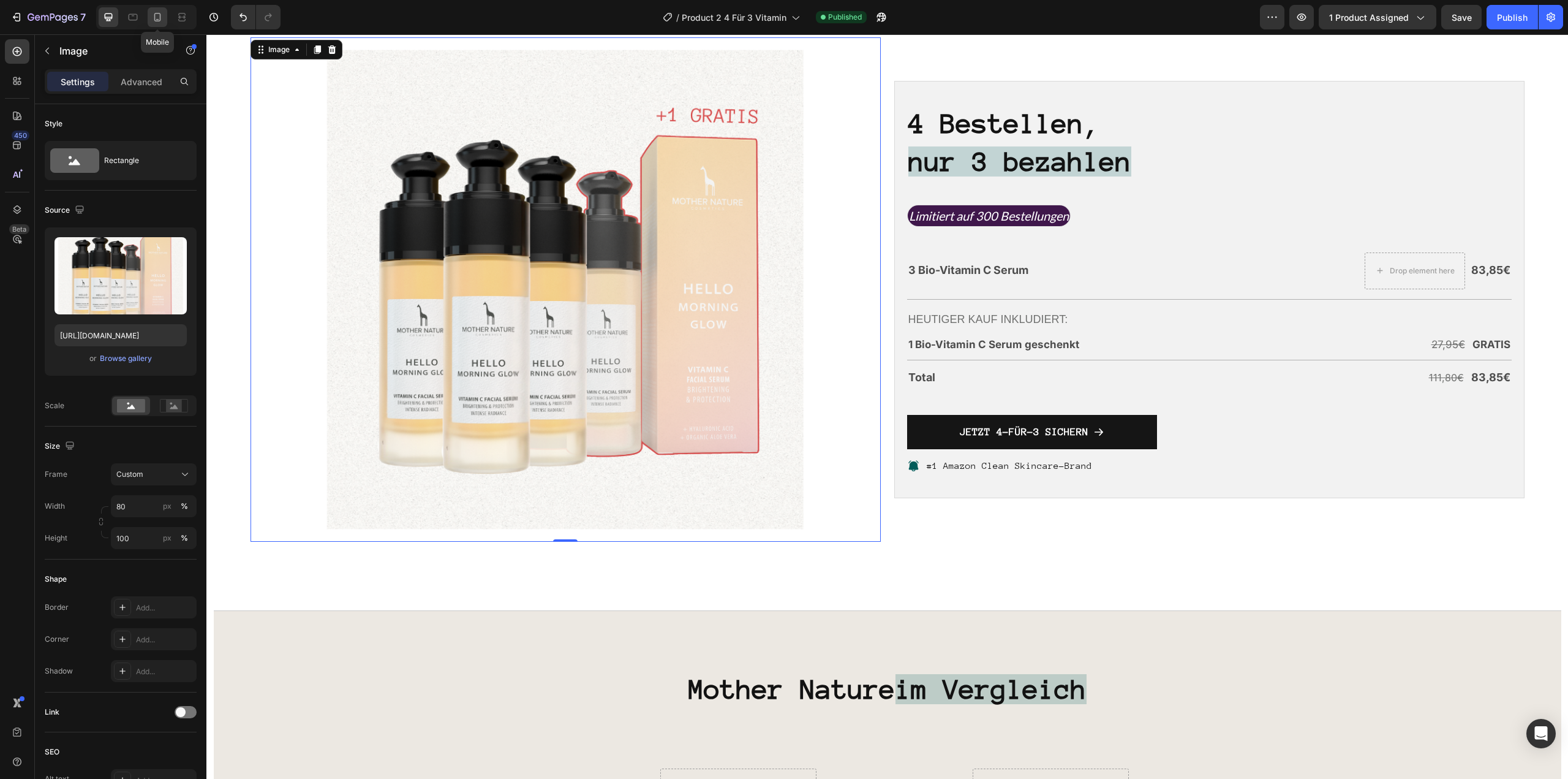
click at [154, 9] on div at bounding box center [157, 17] width 20 height 20
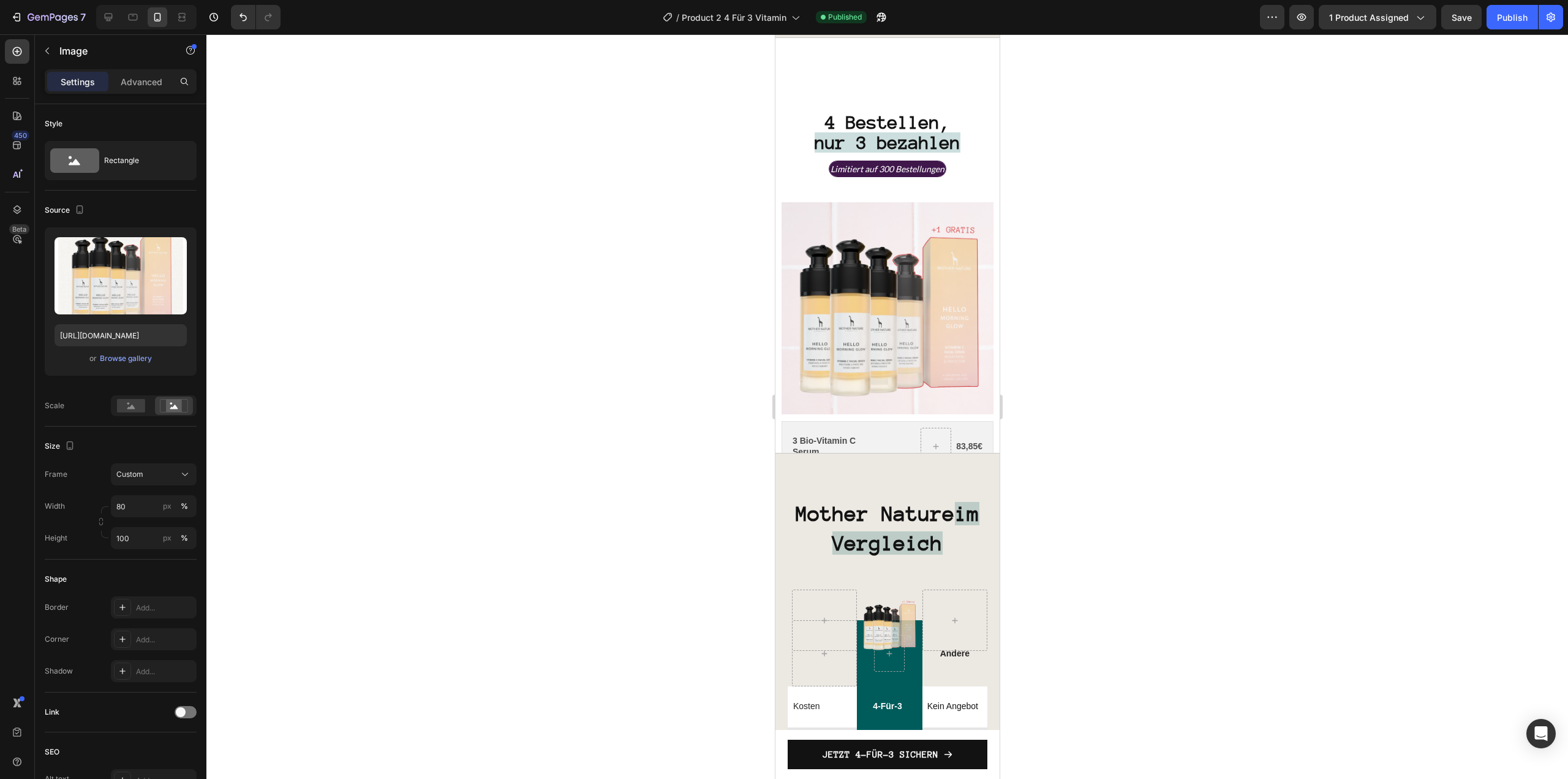
scroll to position [2408, 0]
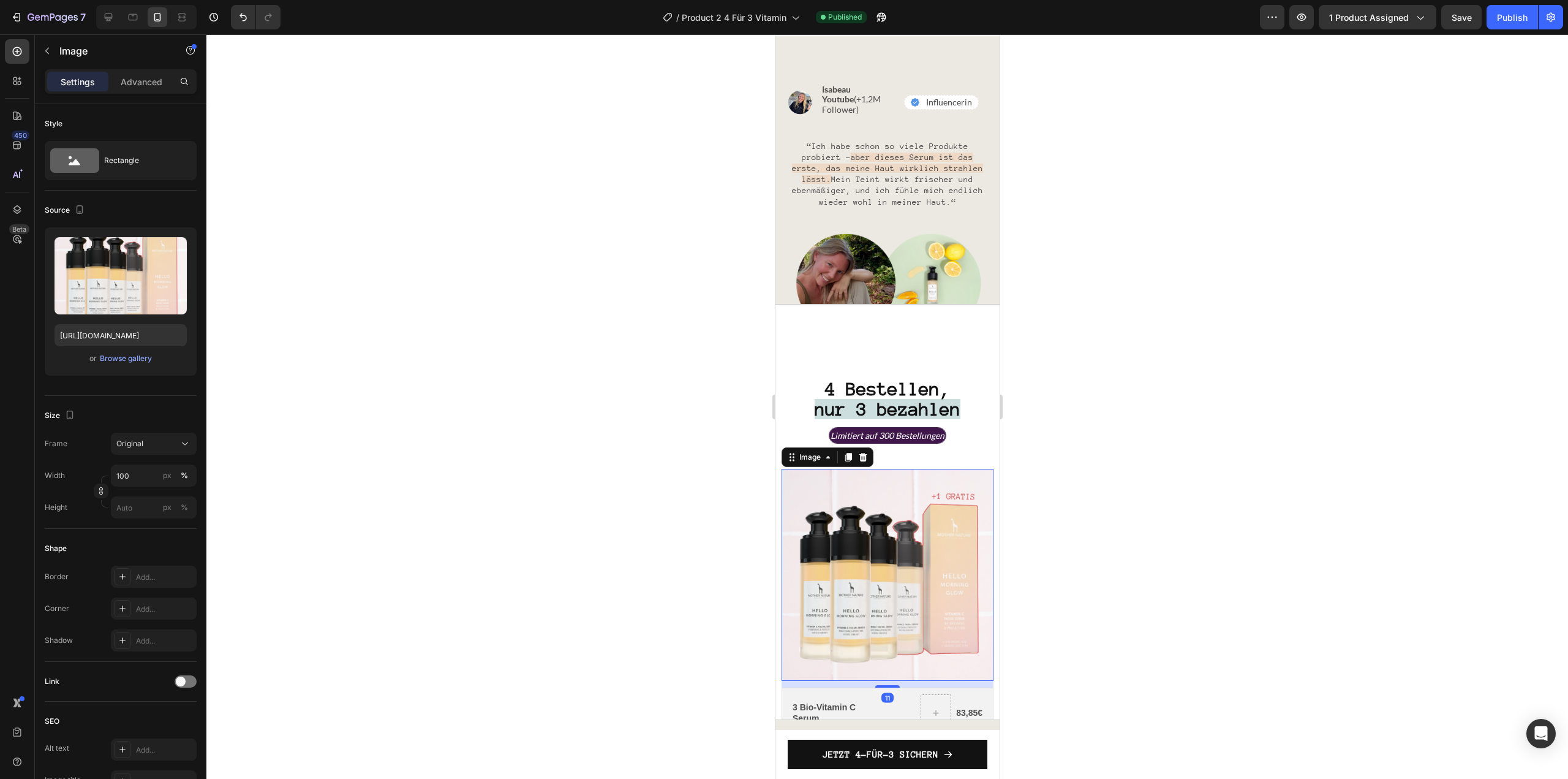
click at [858, 548] on img at bounding box center [887, 574] width 212 height 212
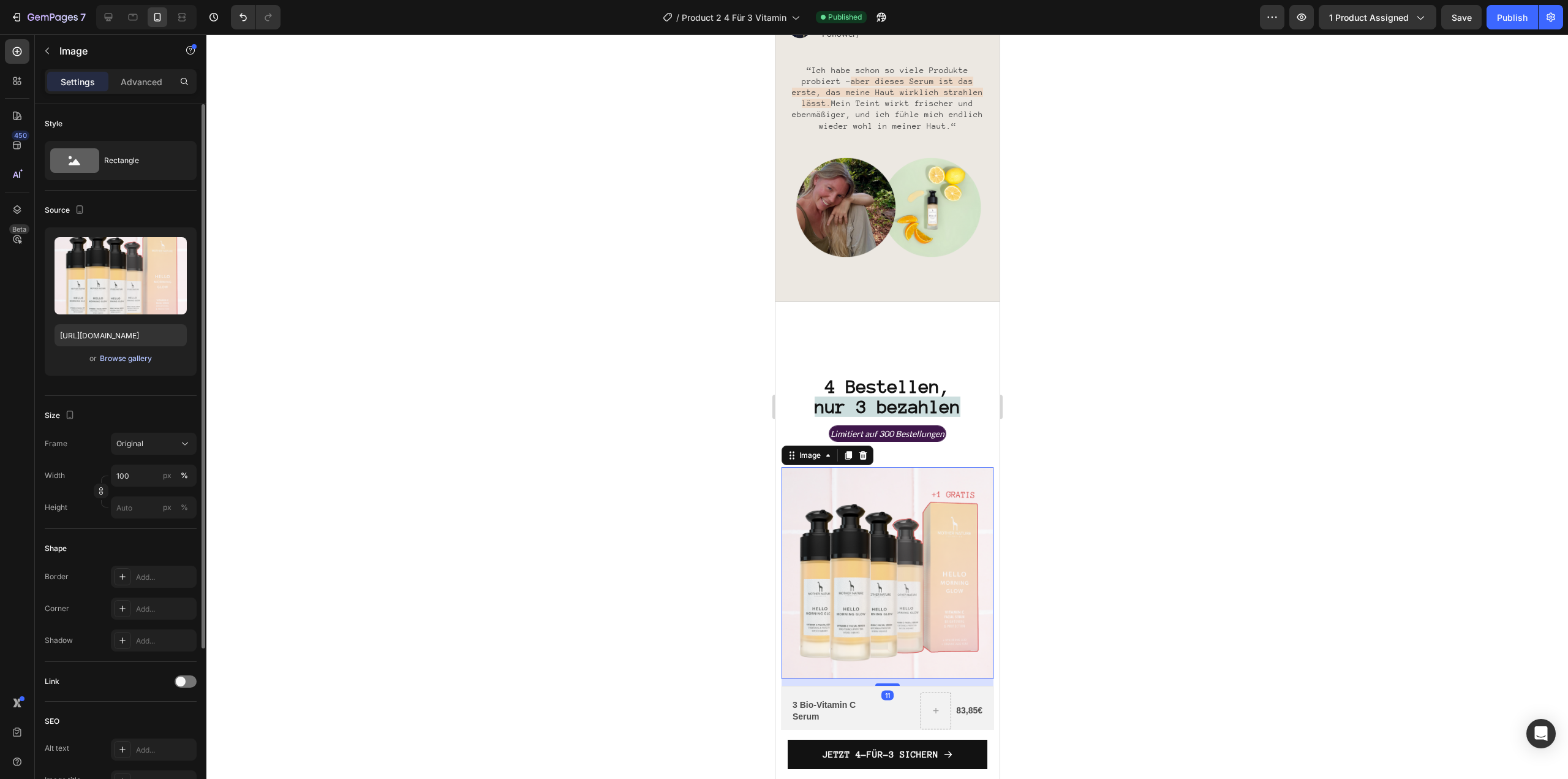
click at [133, 363] on div "Browse gallery" at bounding box center [126, 359] width 52 height 11
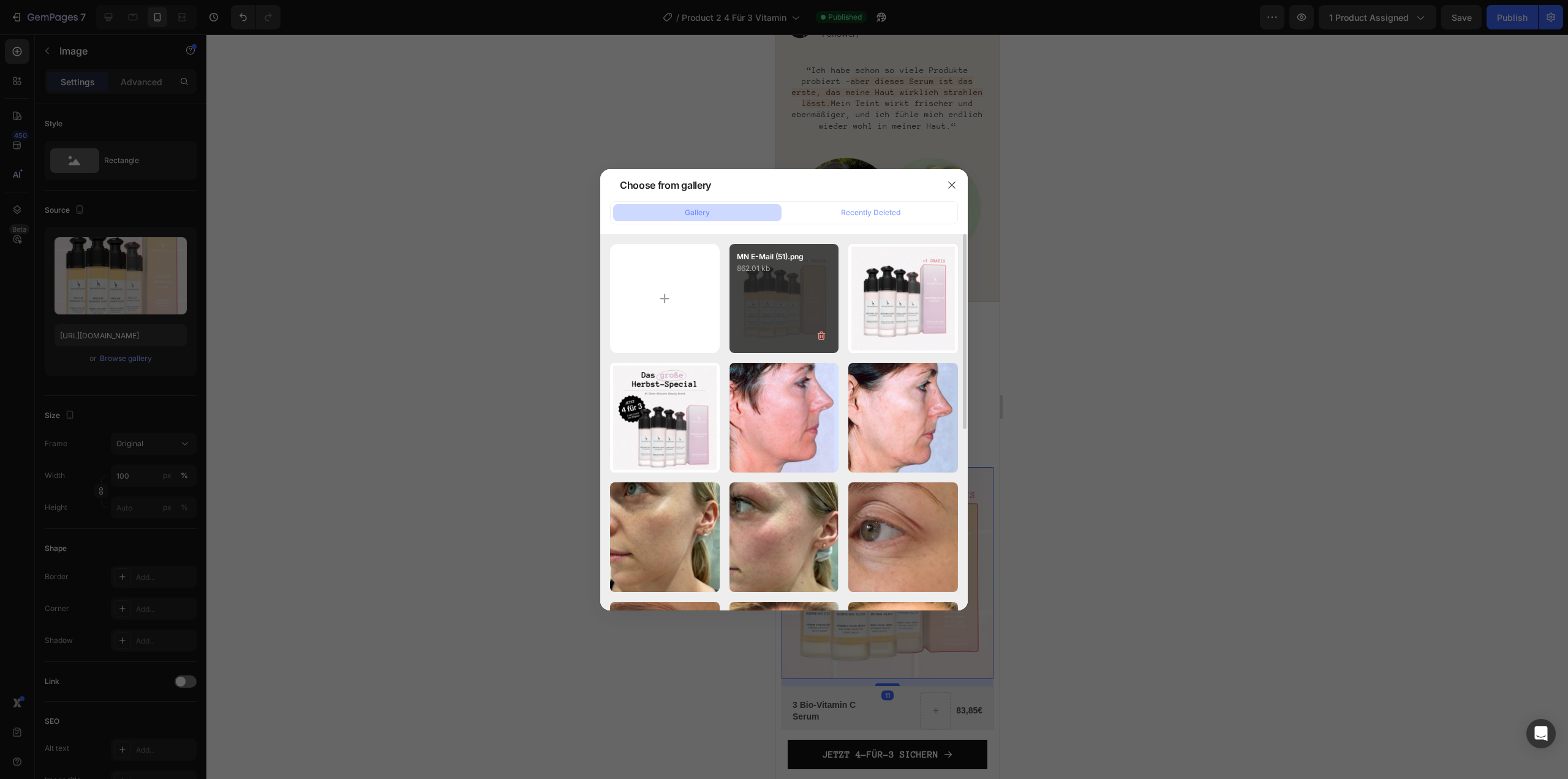
click at [754, 306] on div "MN E-Mail (51).png 862.01 kb" at bounding box center [784, 299] width 110 height 110
type input "https://cdn.shopify.com/s/files/1/1613/5255/files/gempages_585868164714201795-a…"
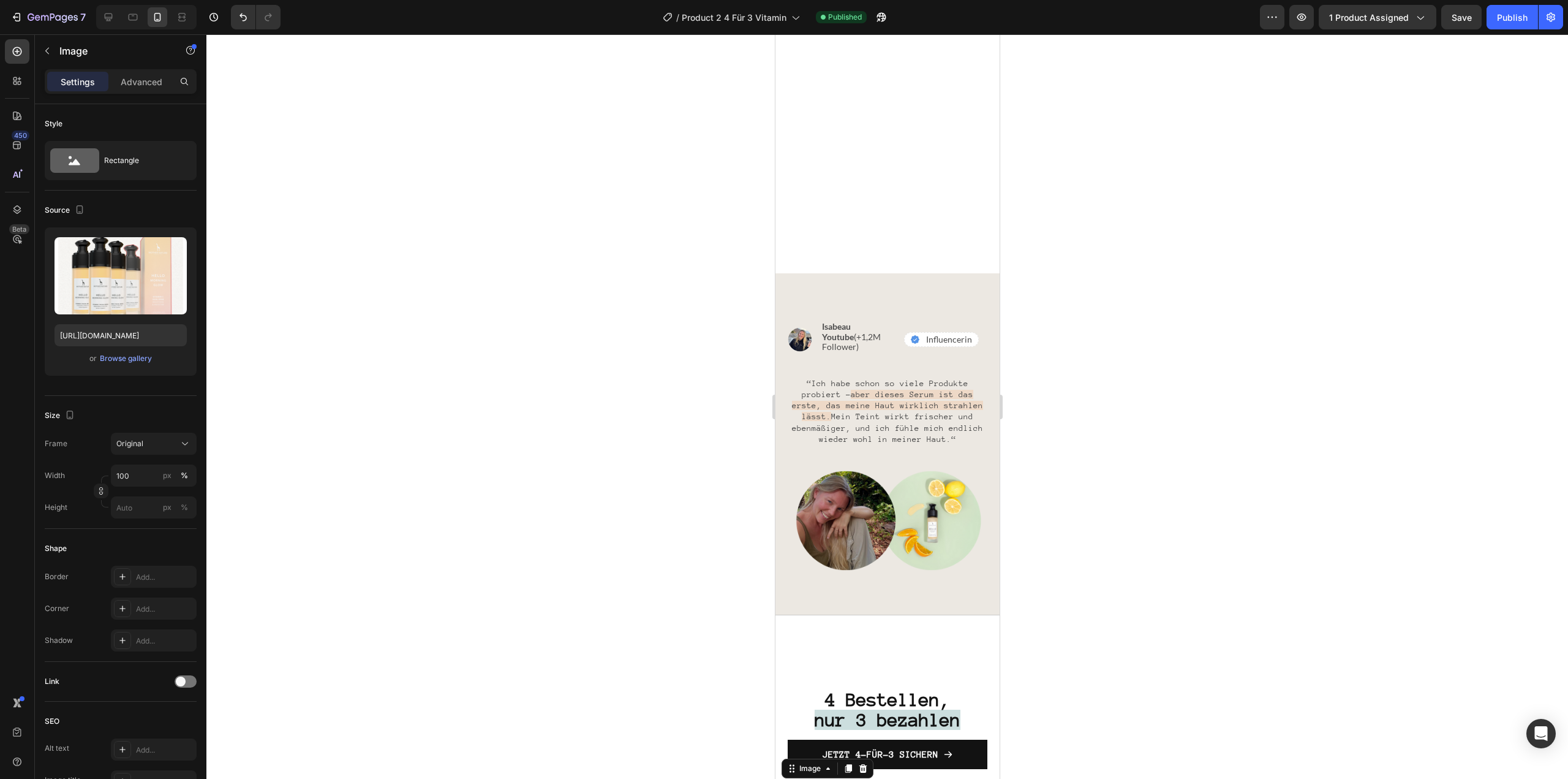
scroll to position [2776, 0]
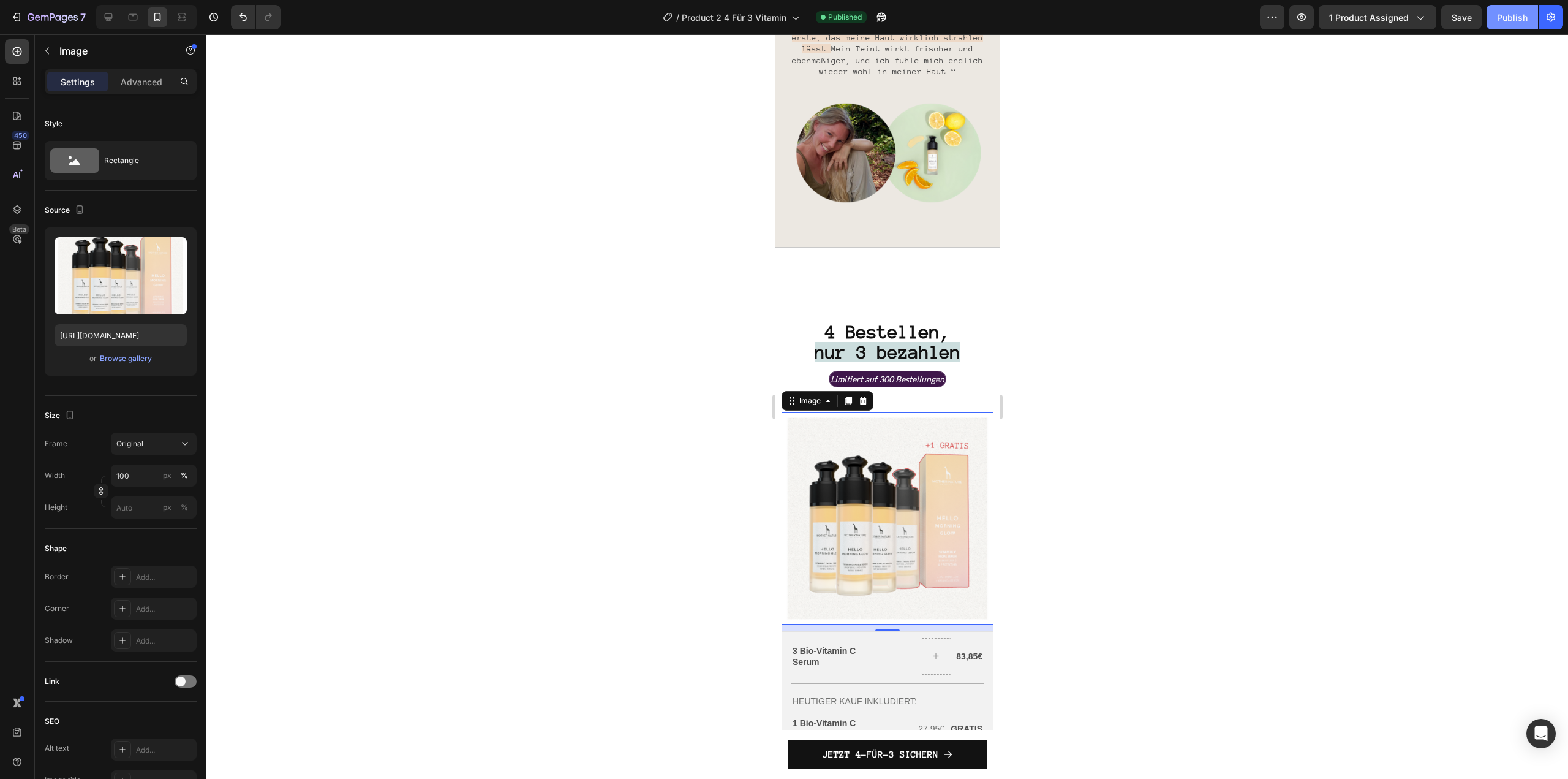
click at [1509, 14] on div "Publish" at bounding box center [1512, 17] width 31 height 13
click at [773, 13] on span "Product 2 4 Für 3 Vitamin" at bounding box center [734, 17] width 105 height 13
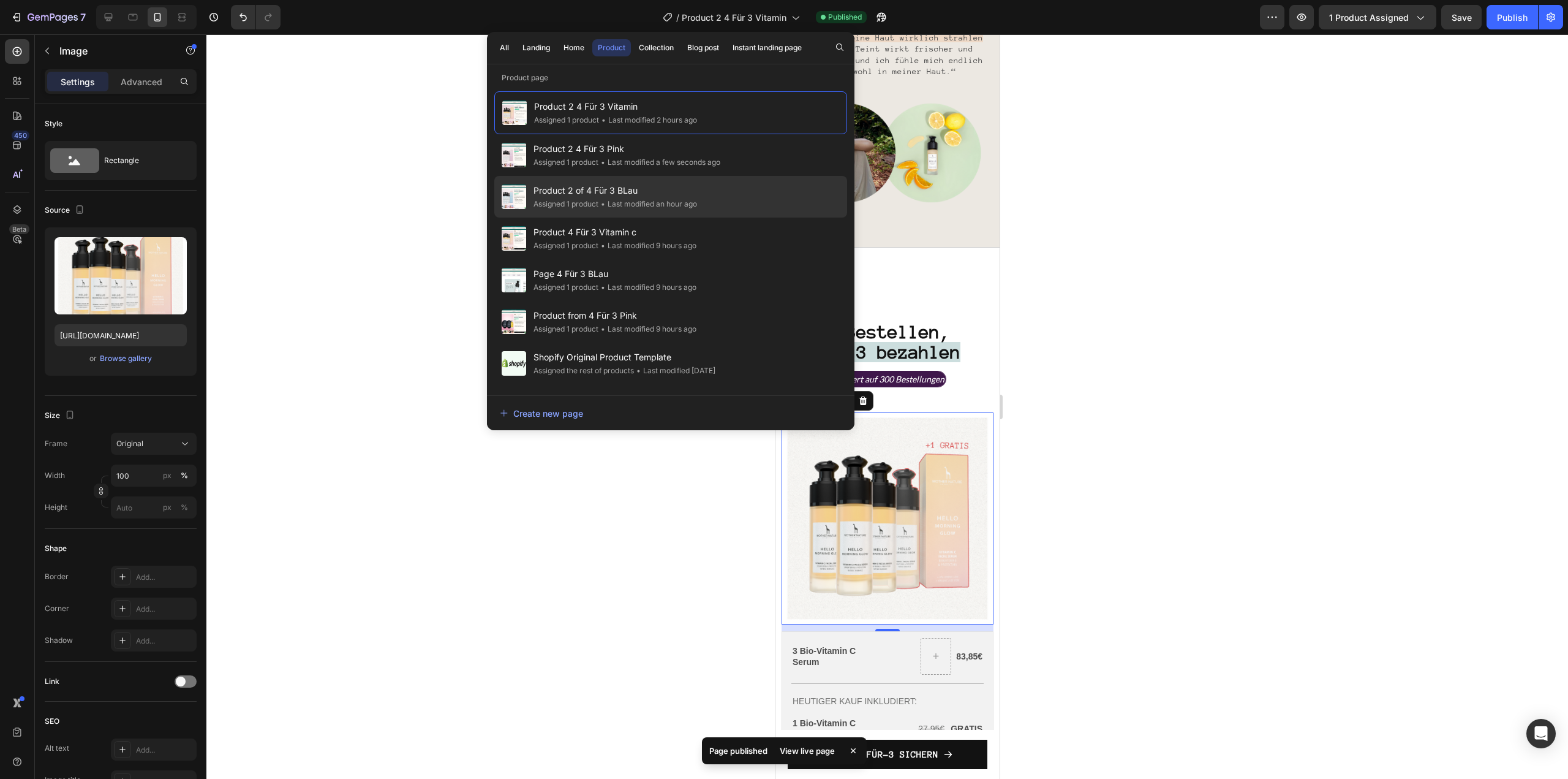
click at [649, 189] on span "Product 2 of 4 Für 3 BLau" at bounding box center [615, 190] width 164 height 15
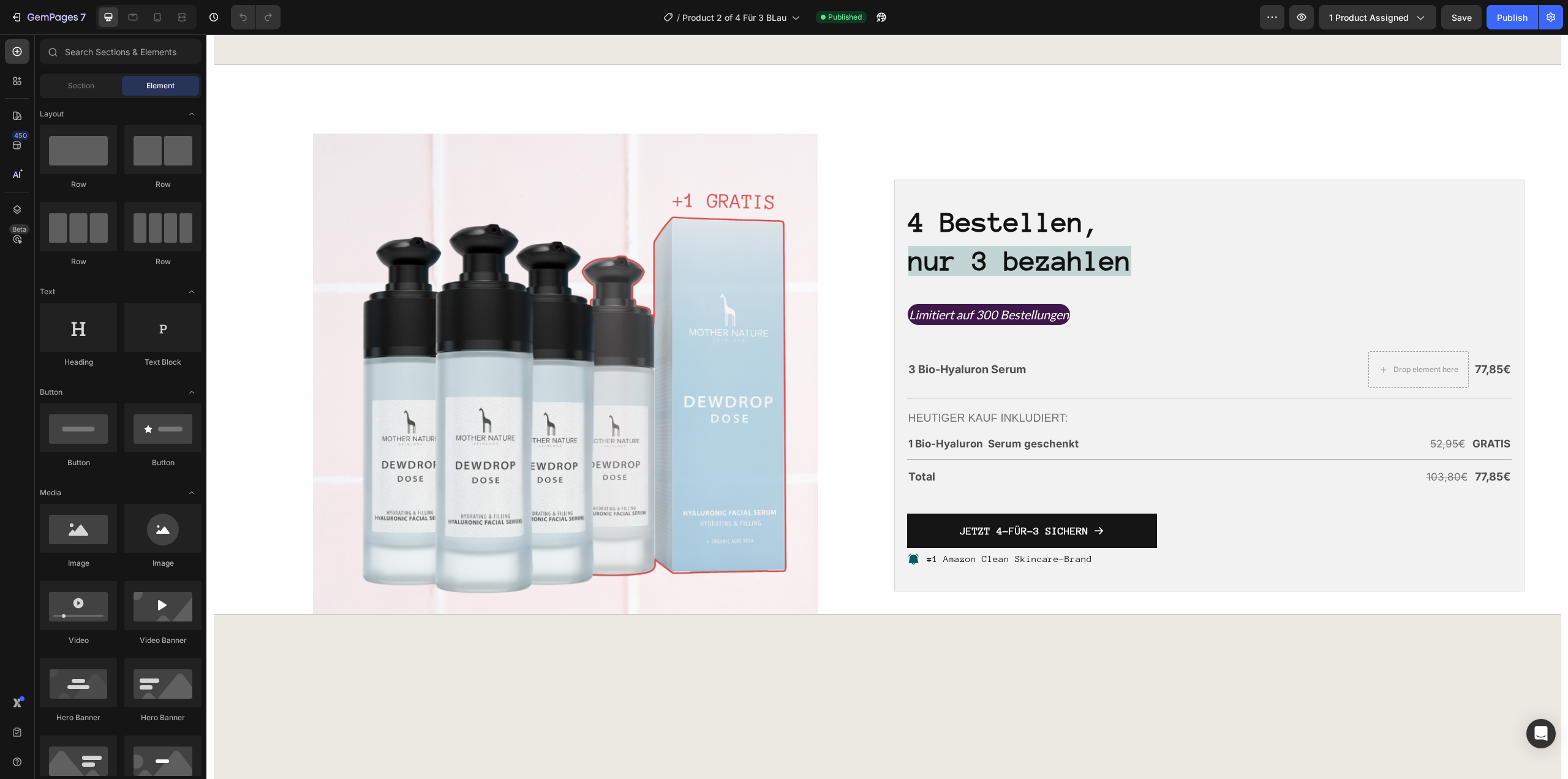
scroll to position [3125, 0]
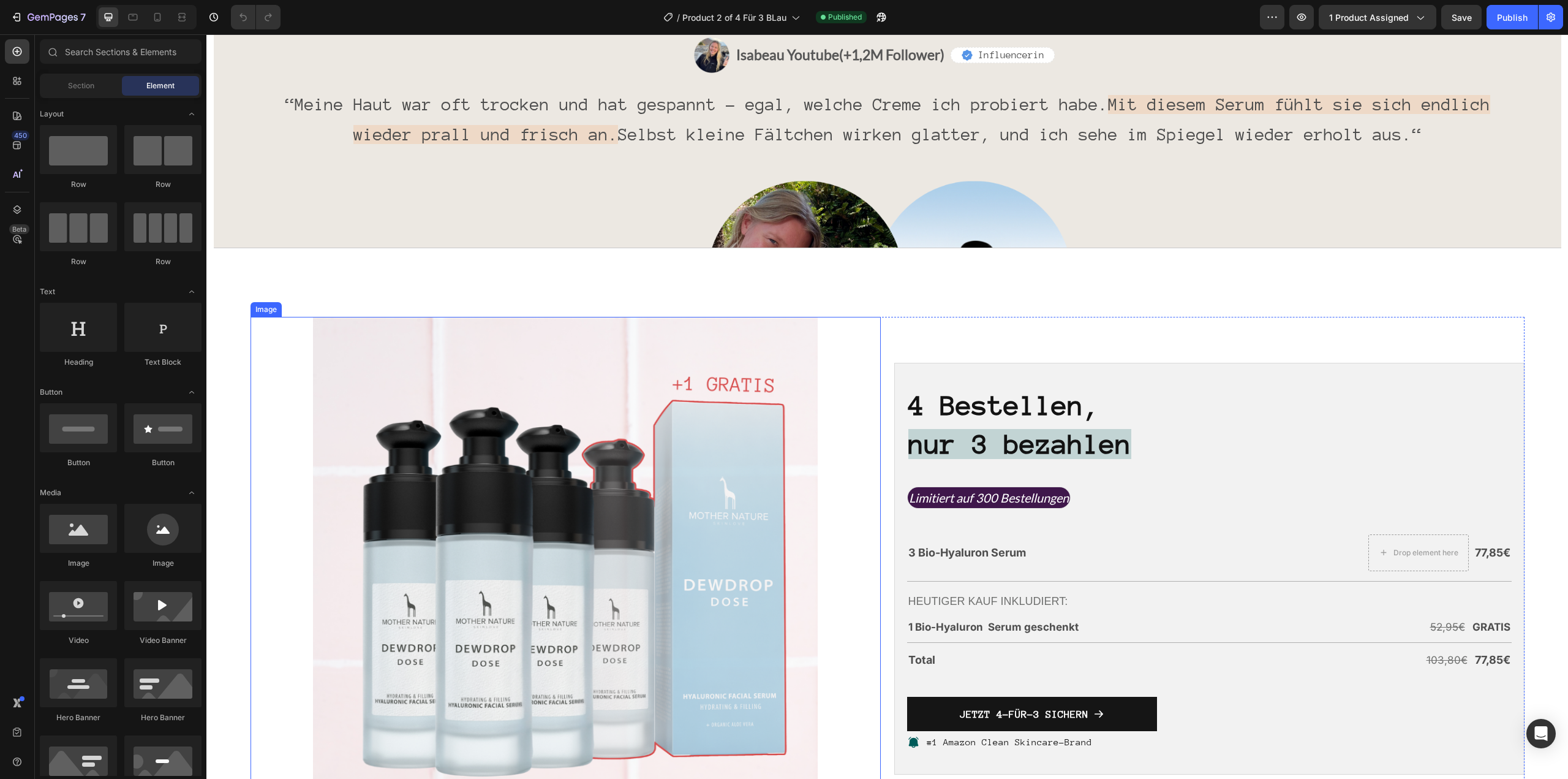
click at [667, 466] on img at bounding box center [565, 569] width 504 height 504
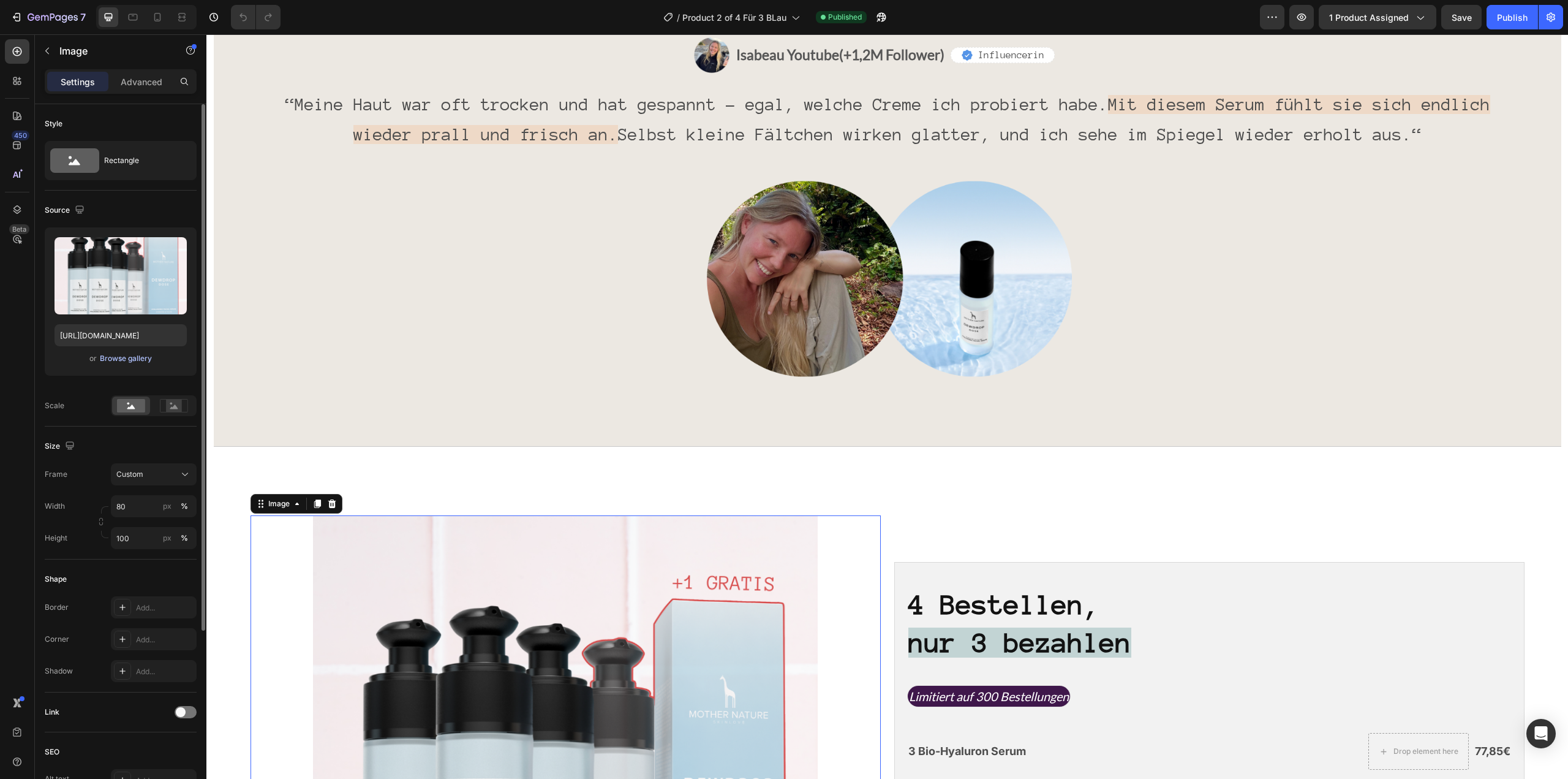
click at [143, 359] on div "Browse gallery" at bounding box center [126, 359] width 52 height 11
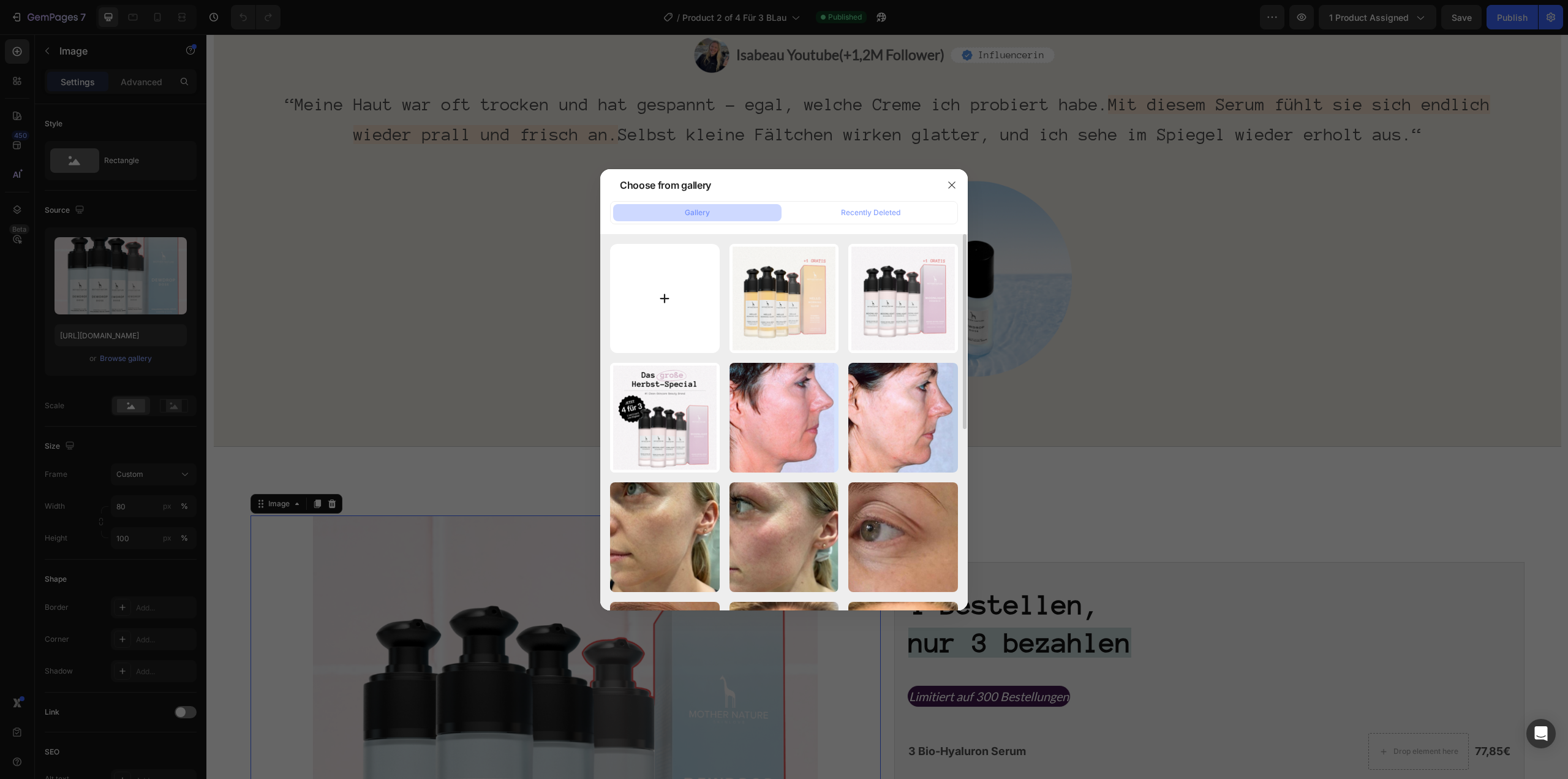
click at [686, 280] on input "file" at bounding box center [664, 299] width 110 height 110
type input "C:\fakepath\MN E-Mail (52).png"
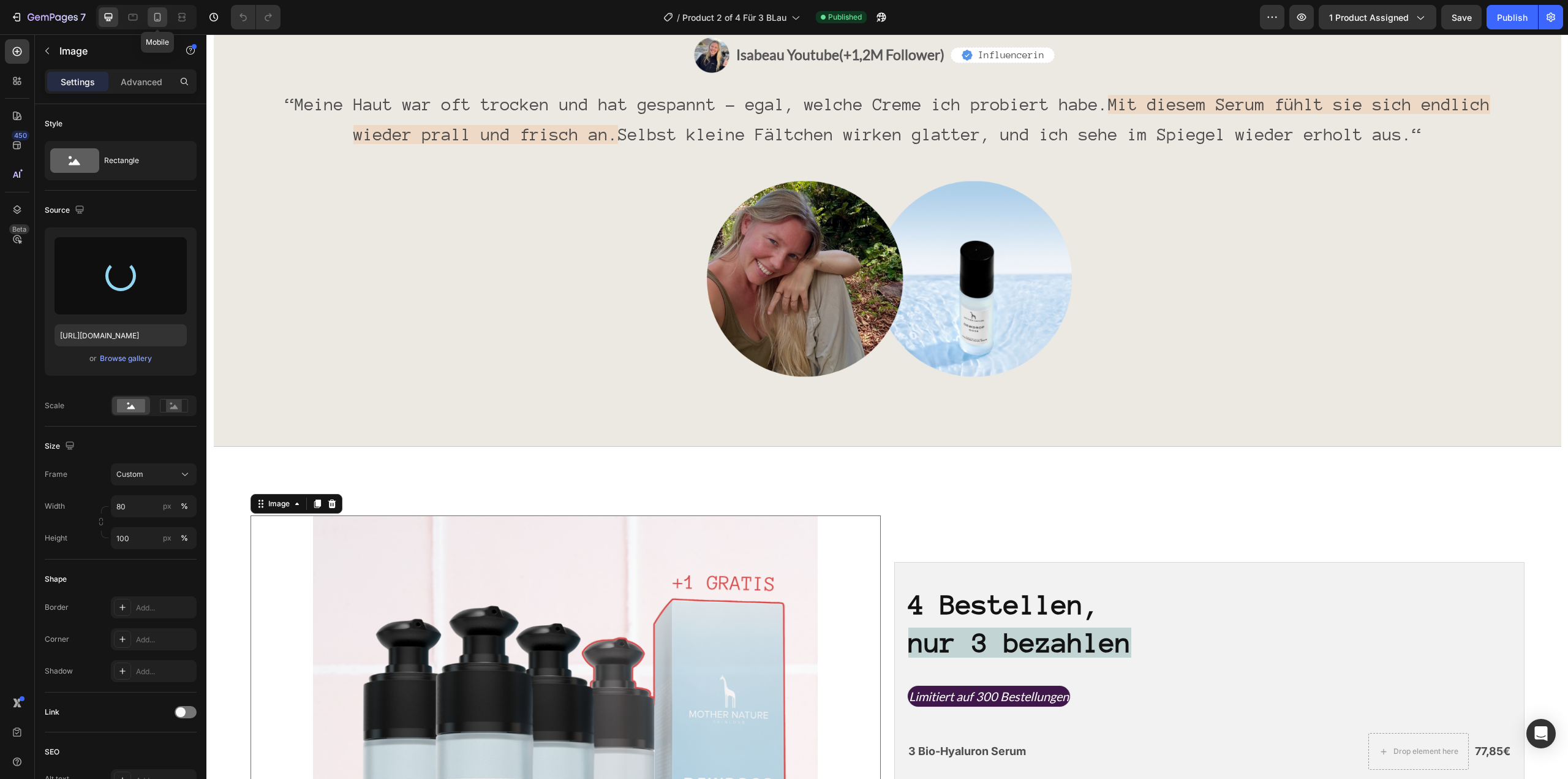
type input "https://cdn.shopify.com/s/files/1/1613/5255/files/gempages_585868164714201795-d…"
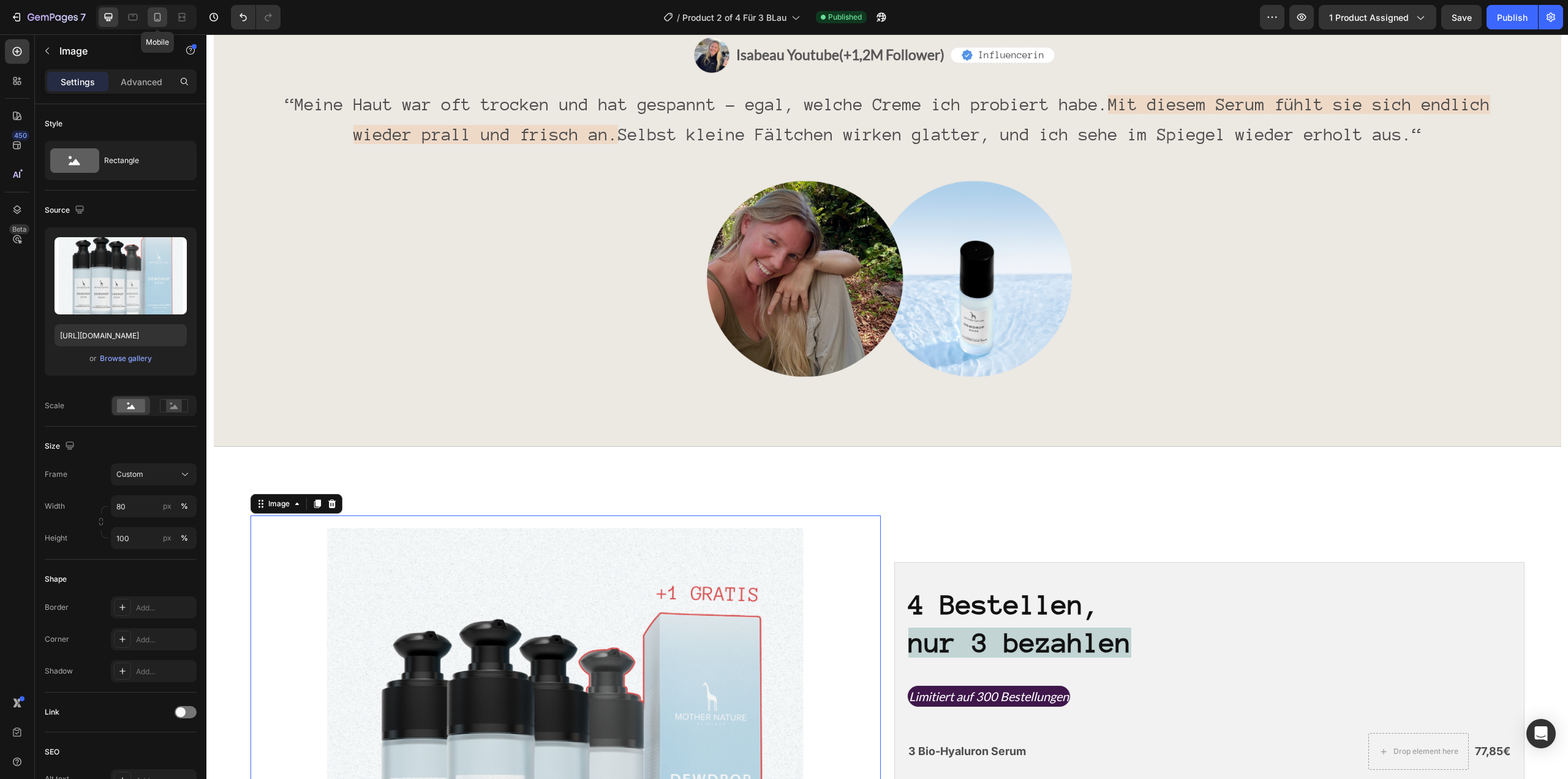
click at [167, 22] on div at bounding box center [157, 17] width 20 height 20
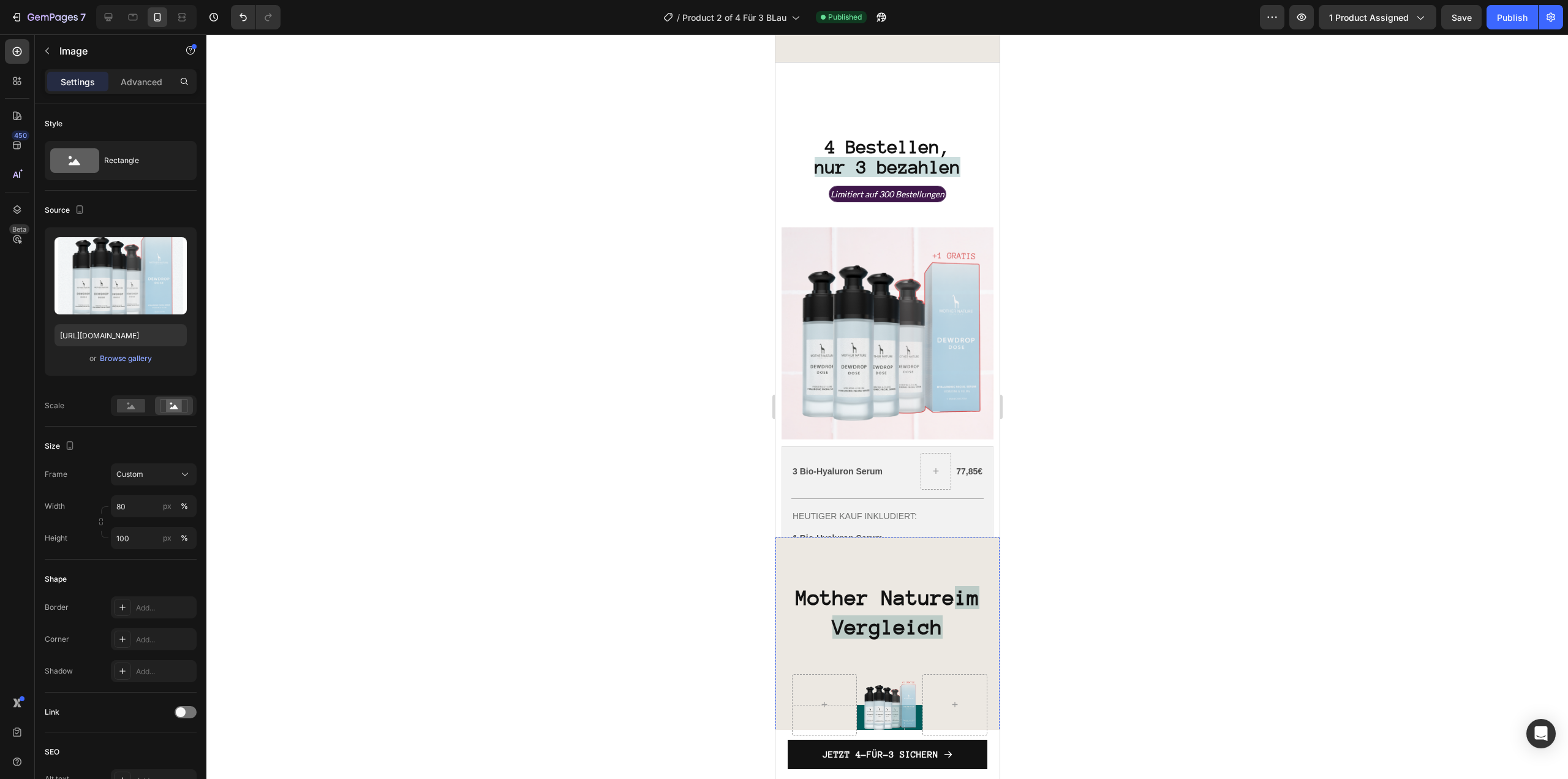
scroll to position [2443, 0]
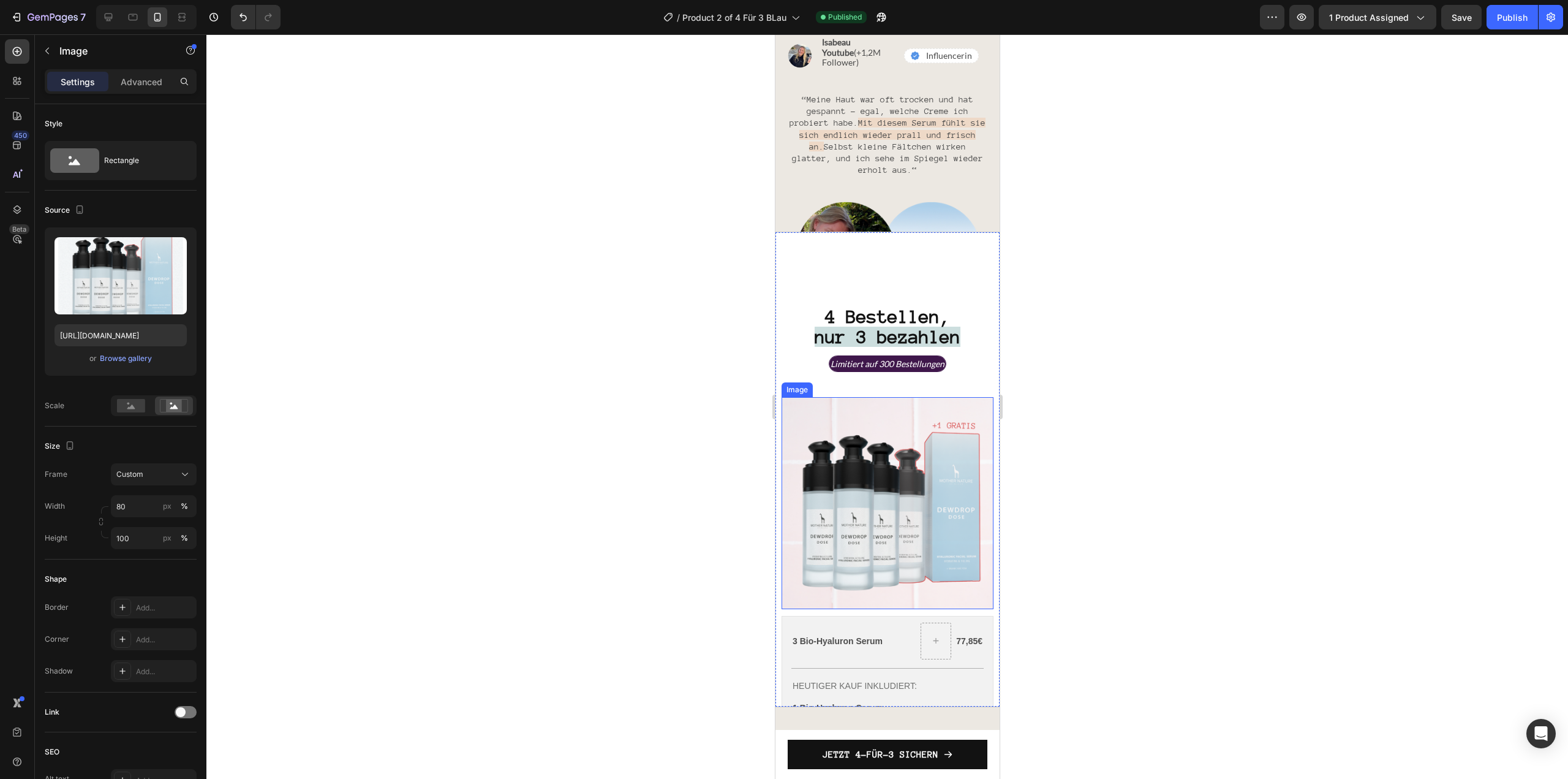
click at [854, 517] on img at bounding box center [887, 502] width 212 height 212
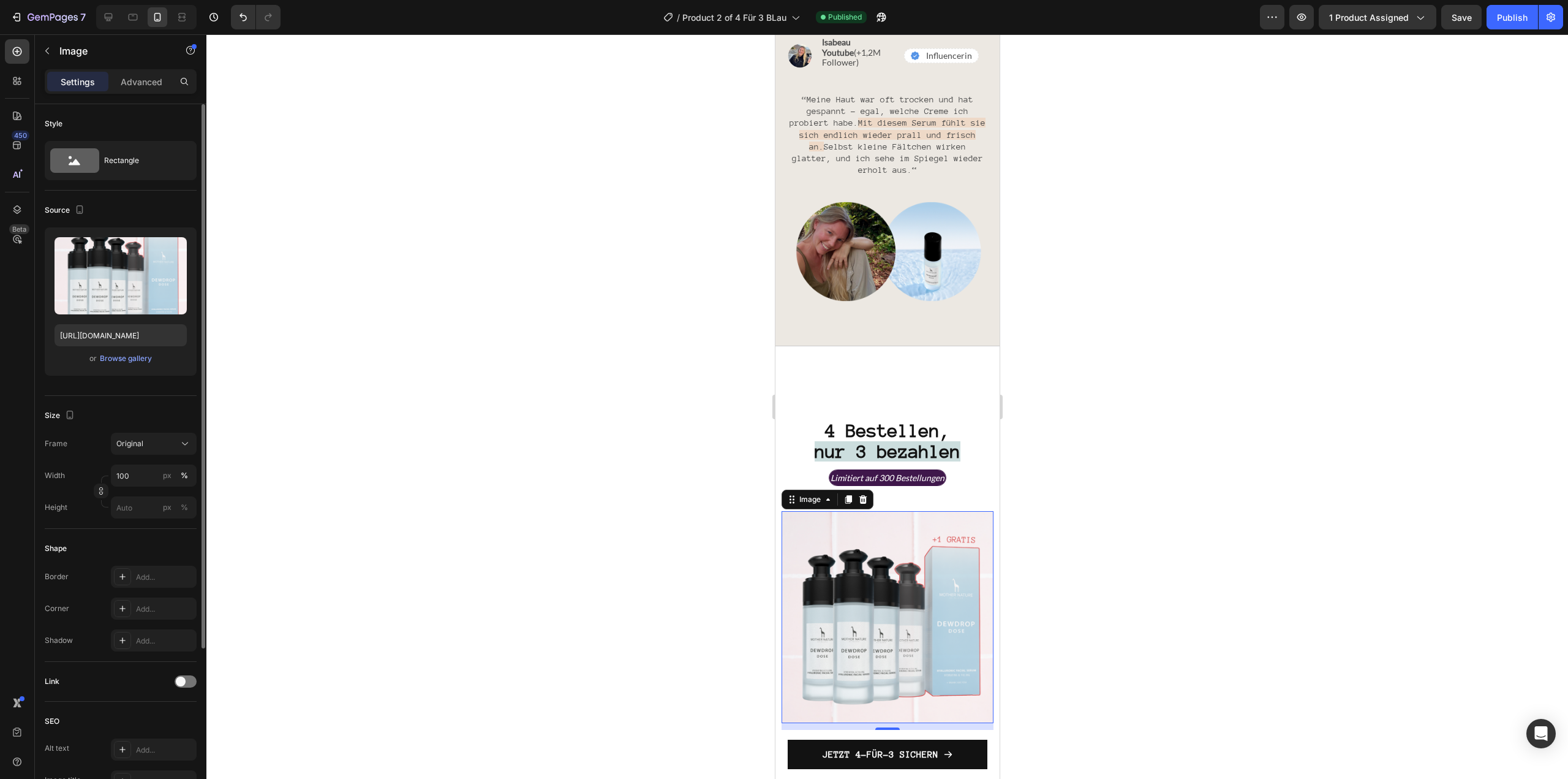
click at [129, 365] on div "or Browse gallery" at bounding box center [120, 358] width 132 height 15
click at [131, 363] on div "Browse gallery" at bounding box center [126, 359] width 52 height 11
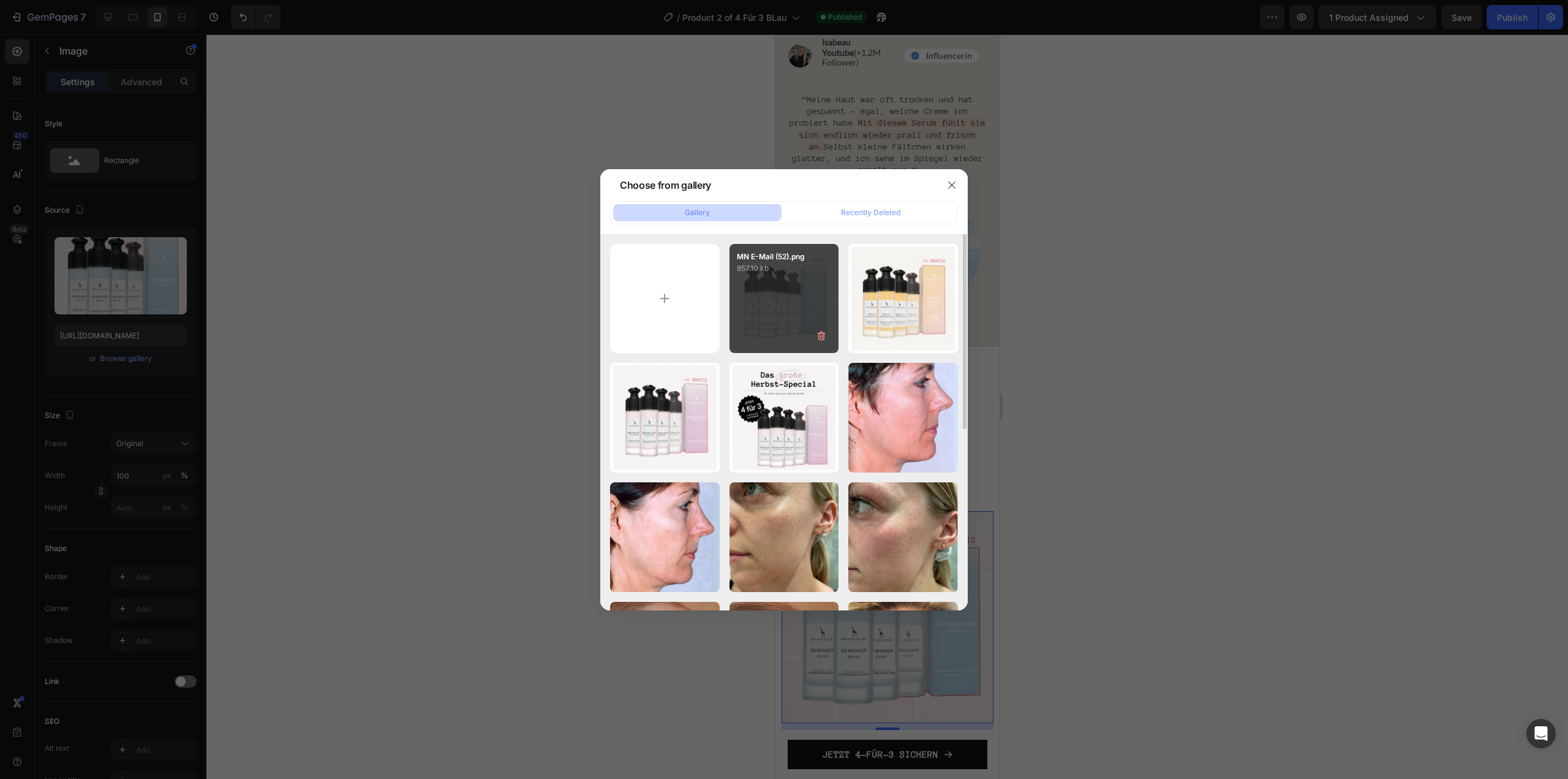
click at [776, 310] on div "MN E-Mail (52).png 857.10 kb" at bounding box center [784, 299] width 110 height 110
type input "https://cdn.shopify.com/s/files/1/1613/5255/files/gempages_585868164714201795-d…"
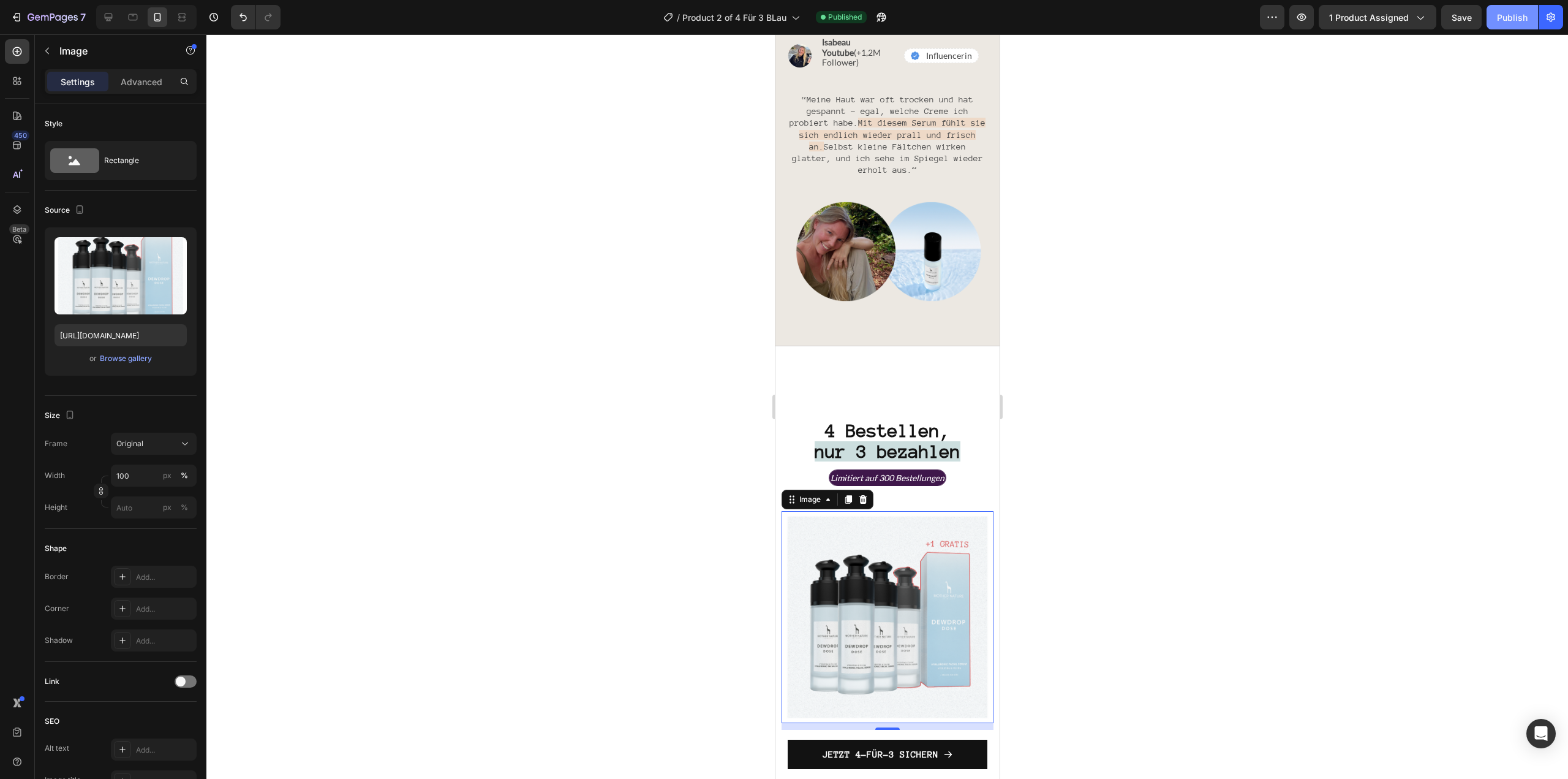
click at [1510, 13] on div "Publish" at bounding box center [1512, 17] width 31 height 13
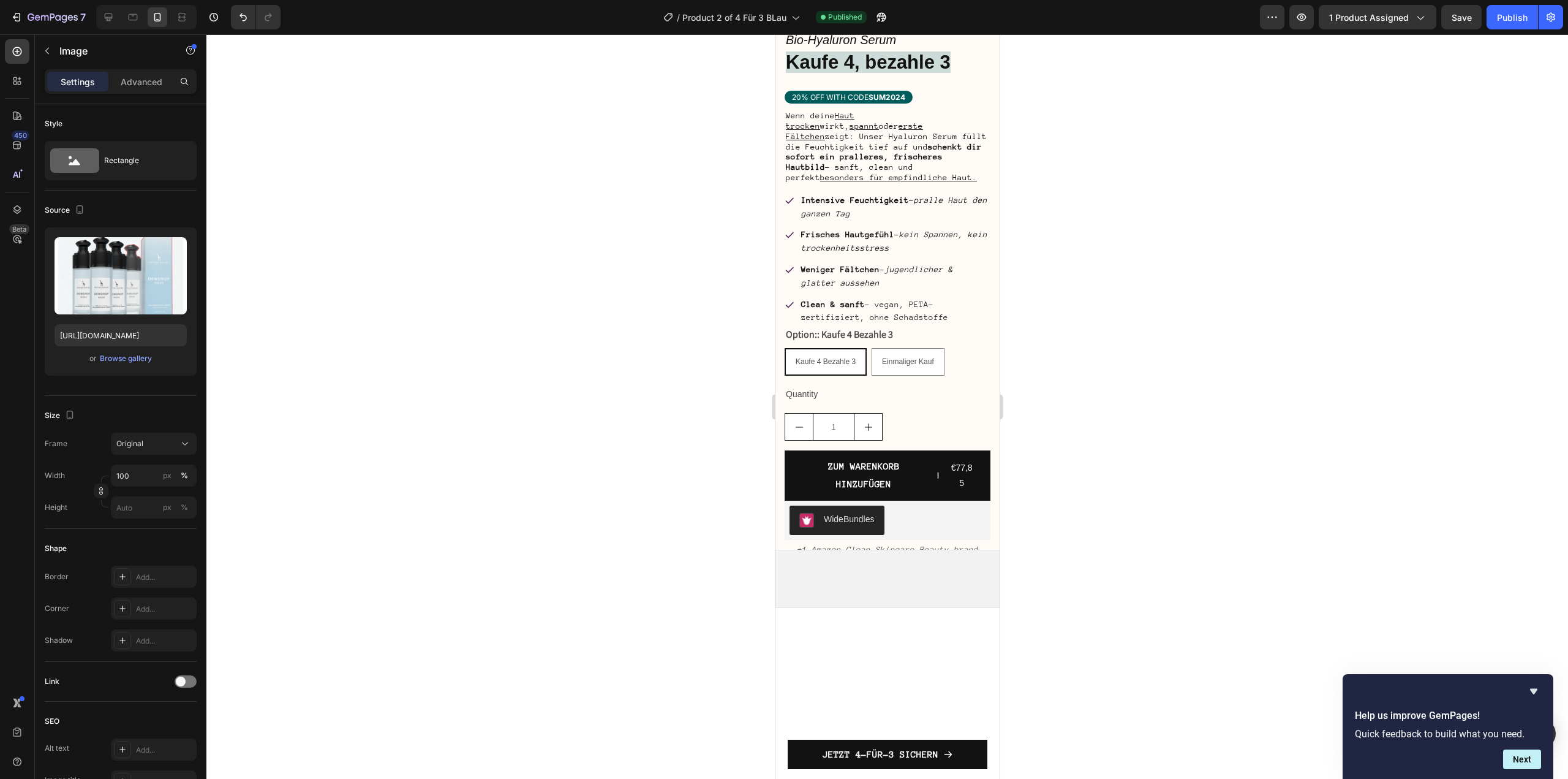
scroll to position [0, 0]
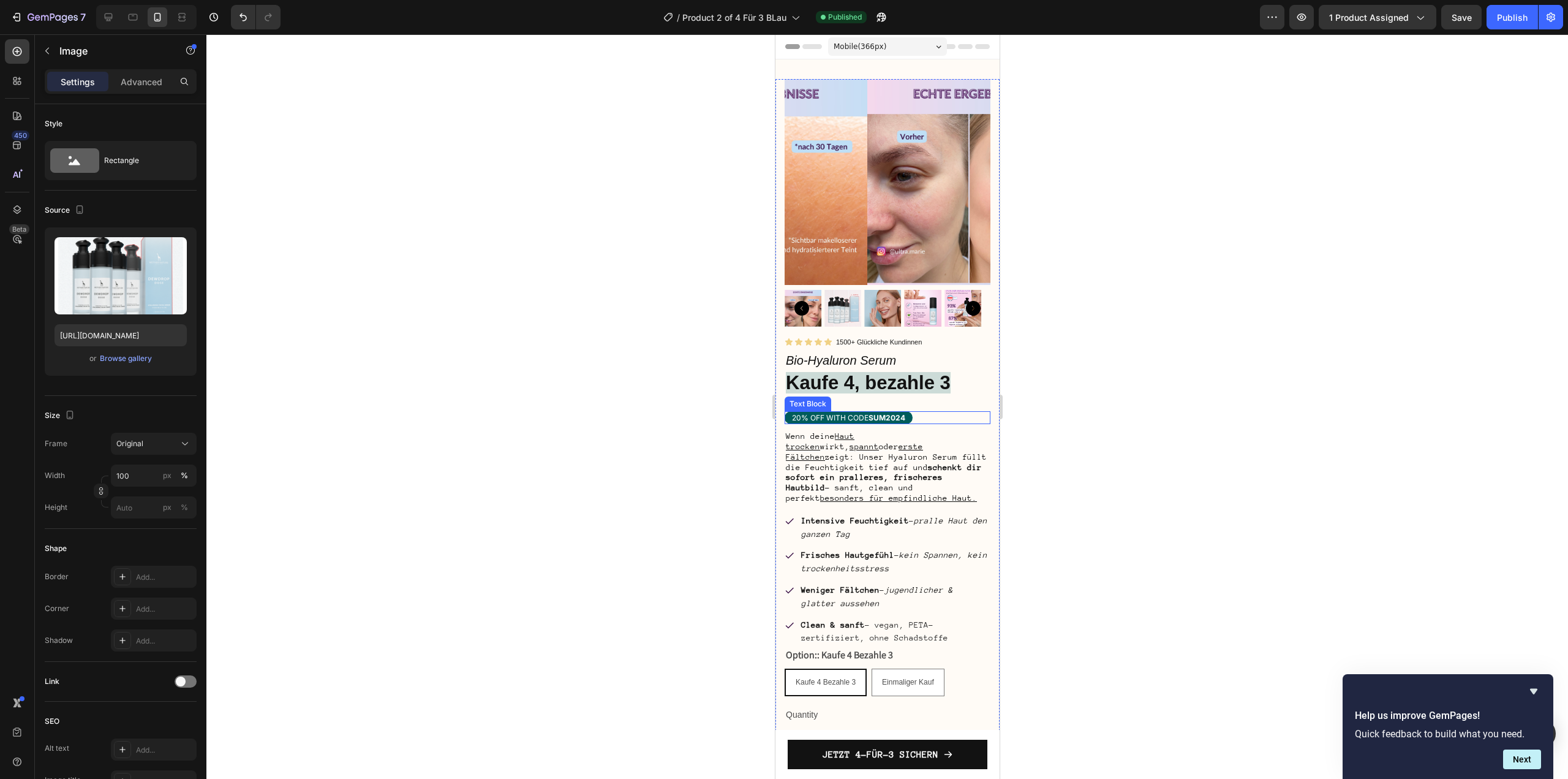
click at [863, 413] on p "20% OFF WITH CODE SUM2024" at bounding box center [848, 418] width 113 height 9
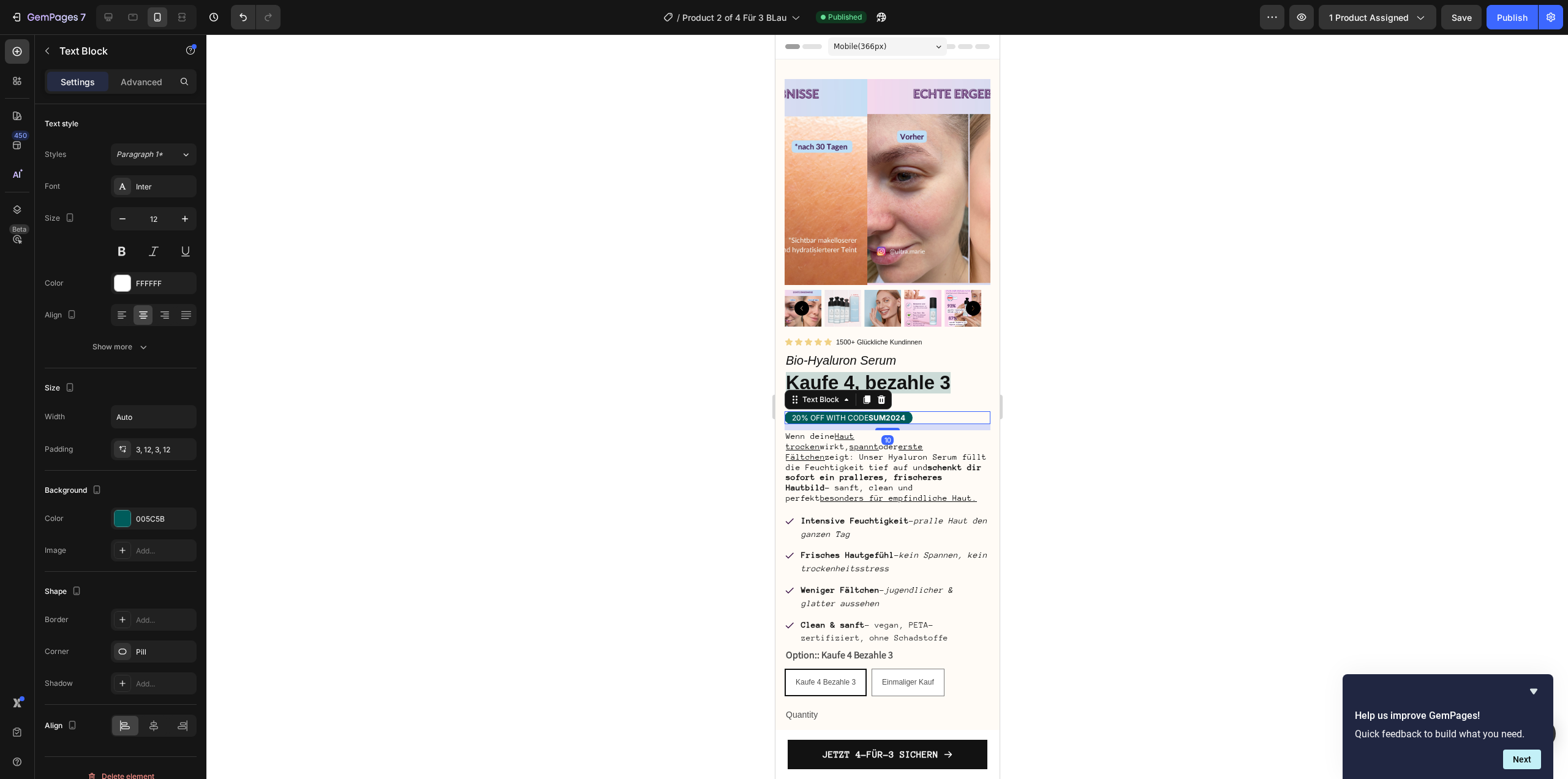
click at [863, 413] on p "20% OFF WITH CODE SUM2024" at bounding box center [848, 418] width 113 height 9
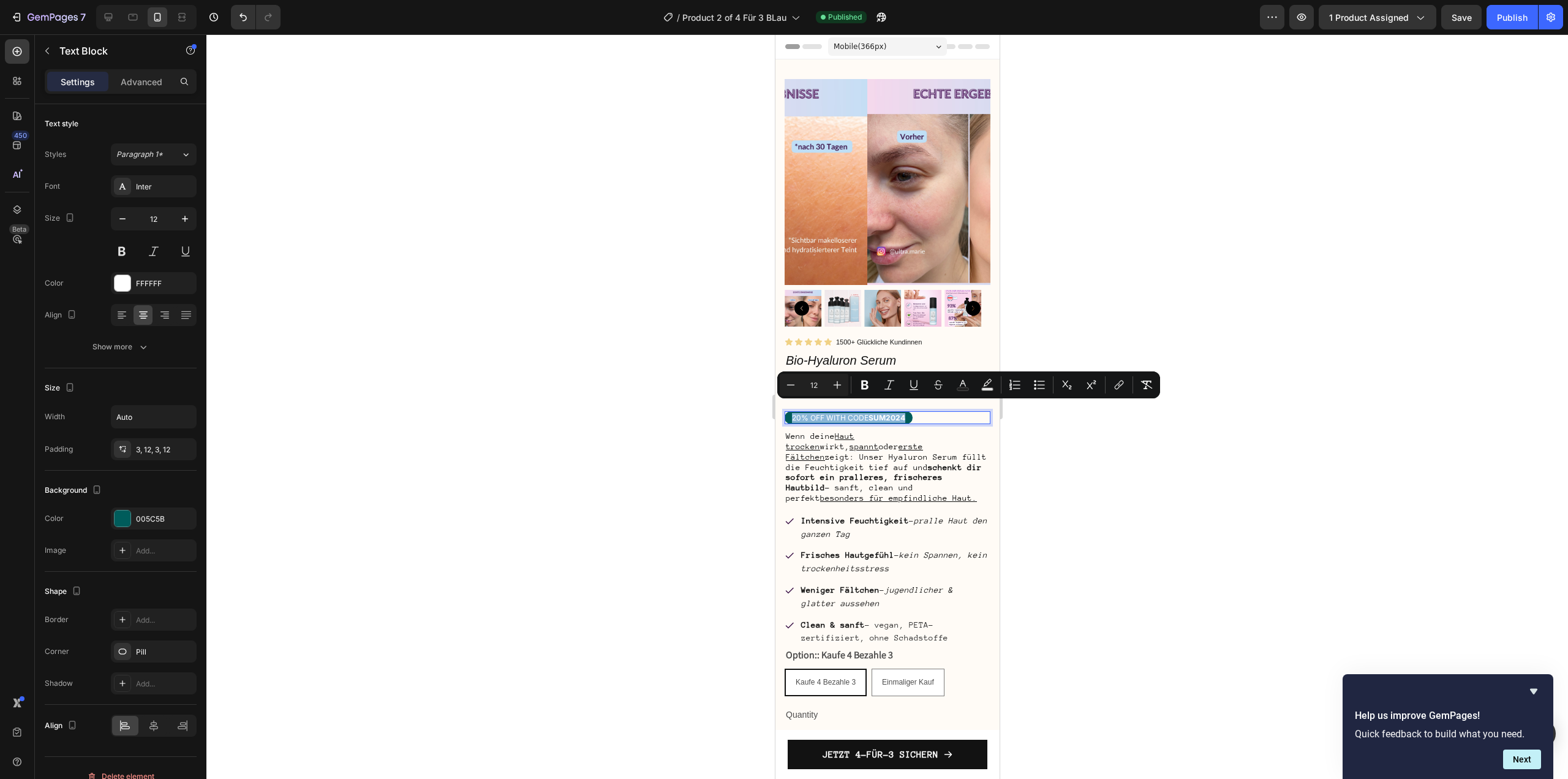
click at [863, 413] on p "20% OFF WITH CODE SUM2024" at bounding box center [848, 418] width 113 height 9
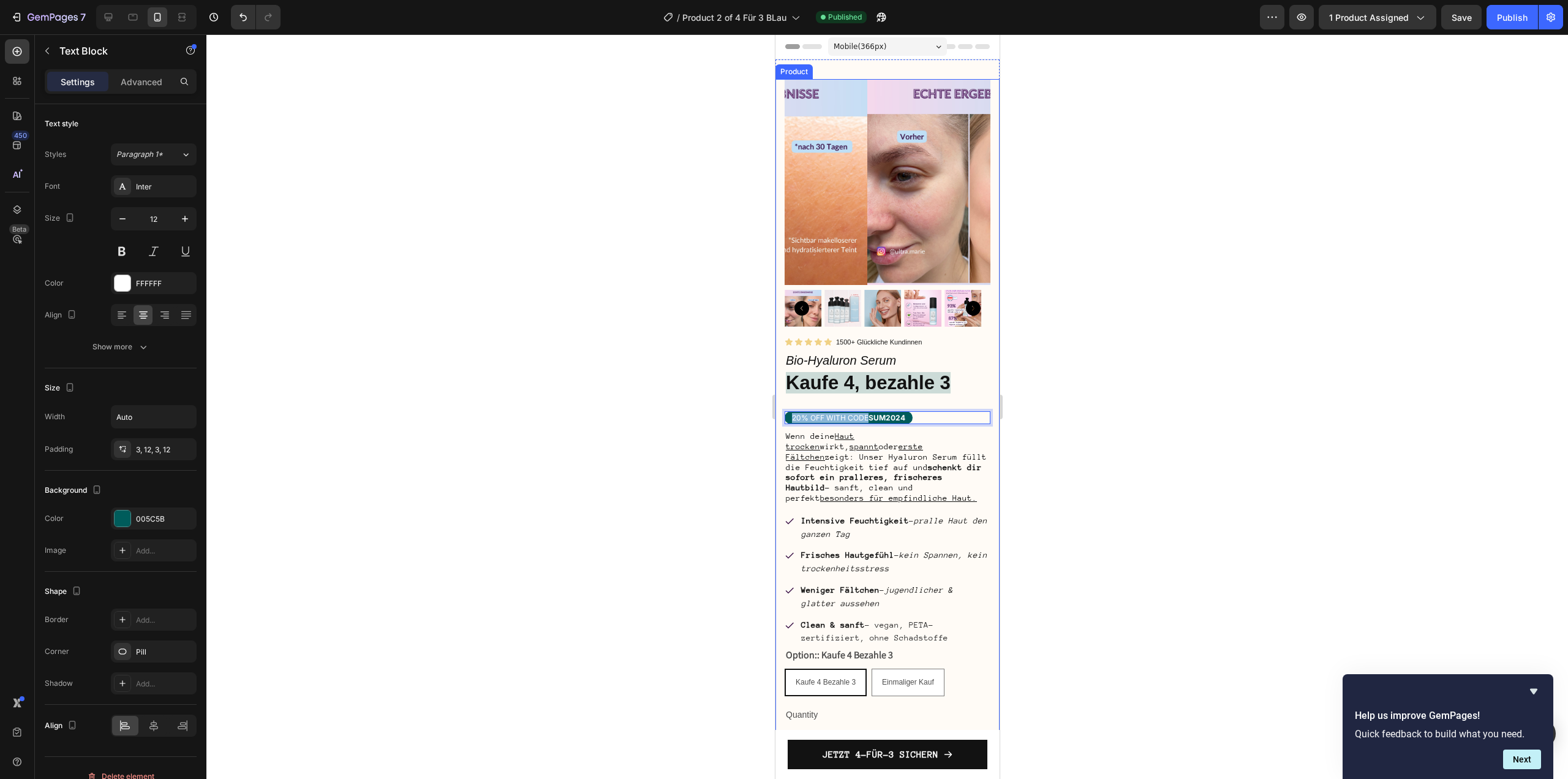
drag, startPoint x: 868, startPoint y: 410, endPoint x: 778, endPoint y: 411, distance: 90.0
click at [778, 411] on div "Product Images Icon Icon Icon Icon Icon Icon List 1500+ Glückliche Kundinnen Te…" at bounding box center [887, 612] width 224 height 1066
click at [856, 413] on strong "SUM2024" at bounding box center [862, 418] width 37 height 9
click at [856, 413] on strong "300 Bestellungen" at bounding box center [881, 418] width 75 height 9
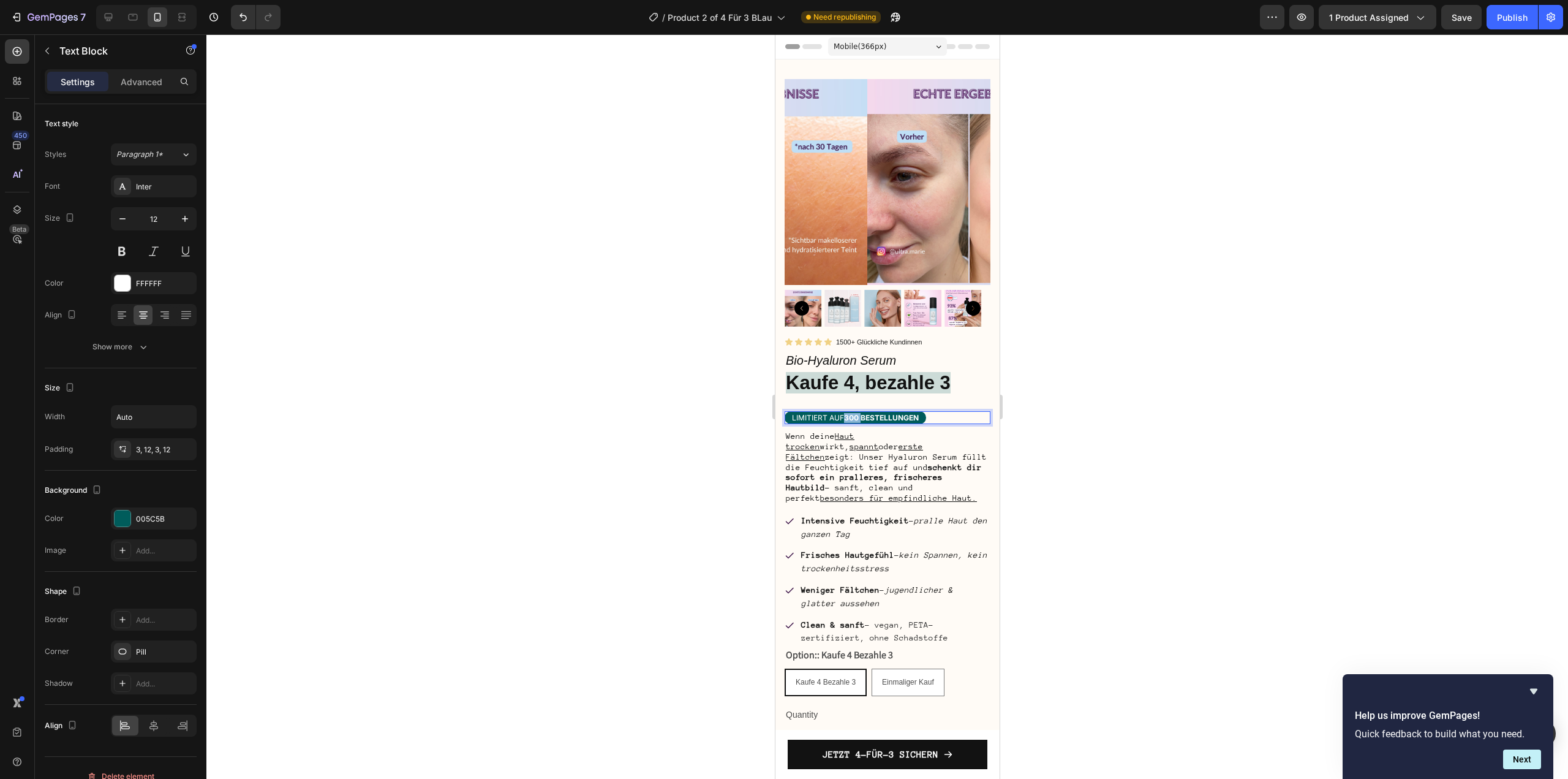
click at [856, 413] on strong "300 Bestellungen" at bounding box center [881, 418] width 75 height 9
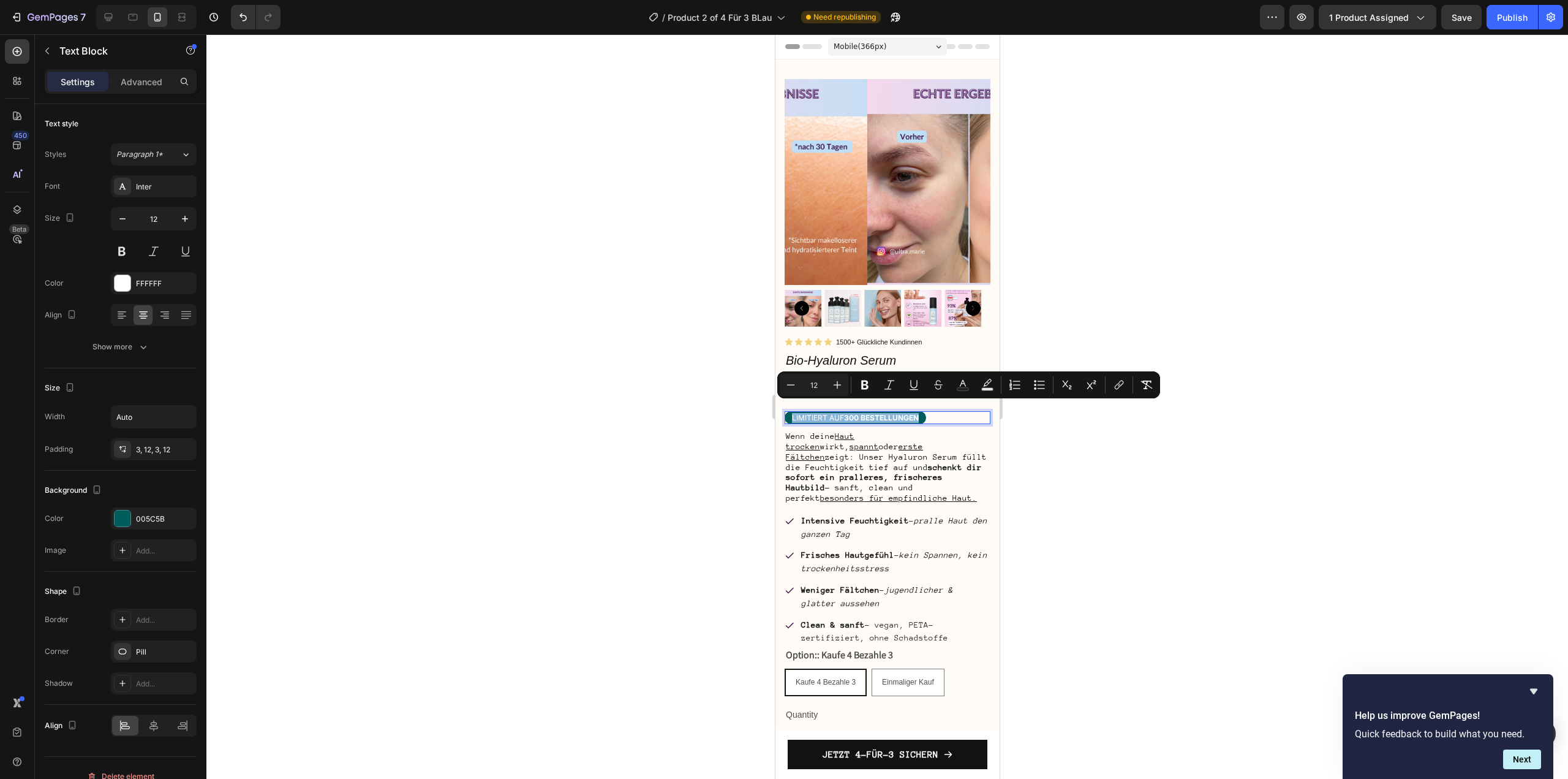
copy p "Limitiert auf 300 Bestellungen"
click at [1132, 299] on div at bounding box center [887, 406] width 1362 height 744
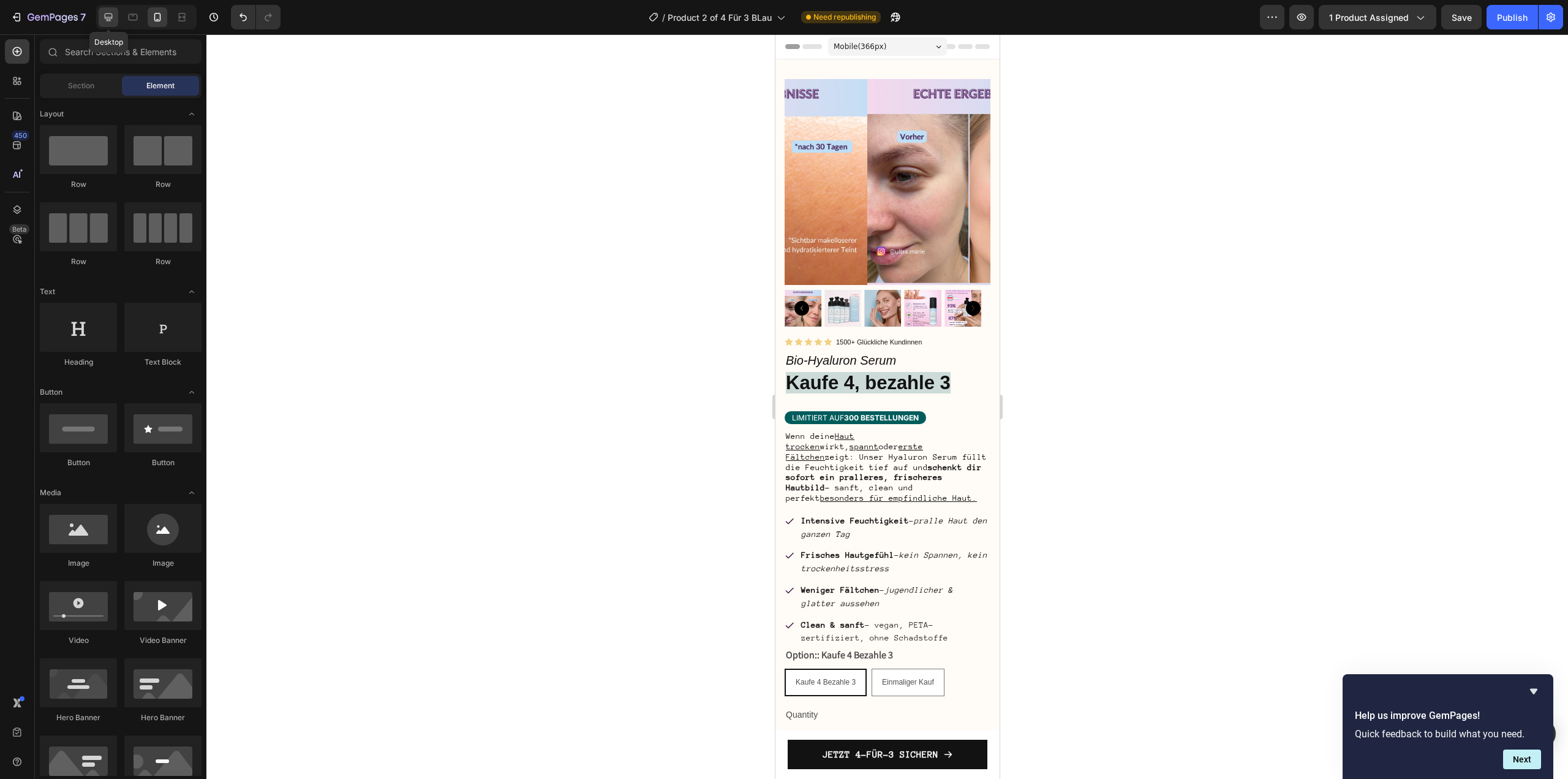
click at [108, 13] on icon at bounding box center [109, 17] width 13 height 13
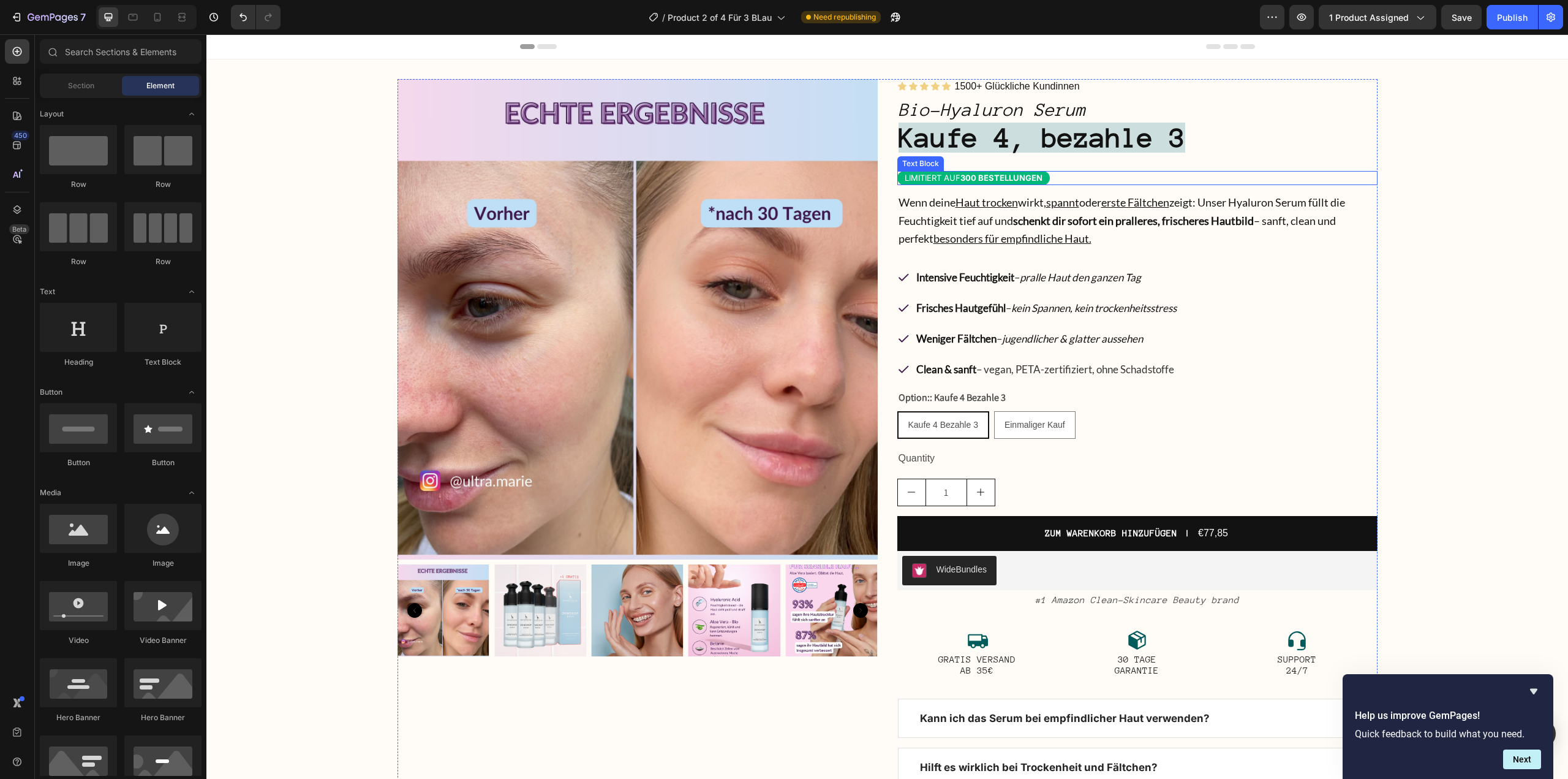
click at [966, 175] on strong "300 Bestellungen" at bounding box center [1002, 178] width 82 height 9
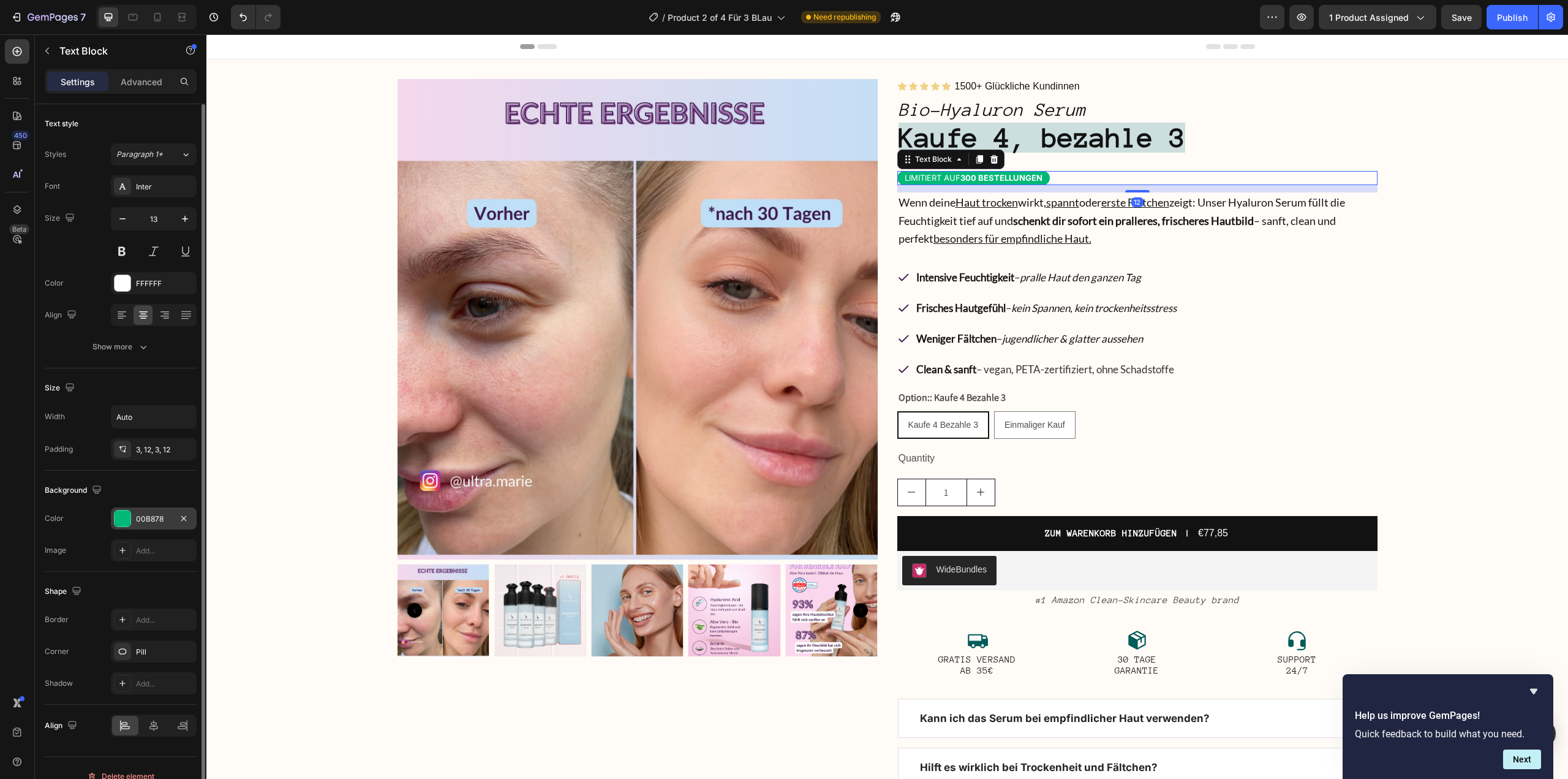
click at [130, 519] on div at bounding box center [122, 518] width 16 height 16
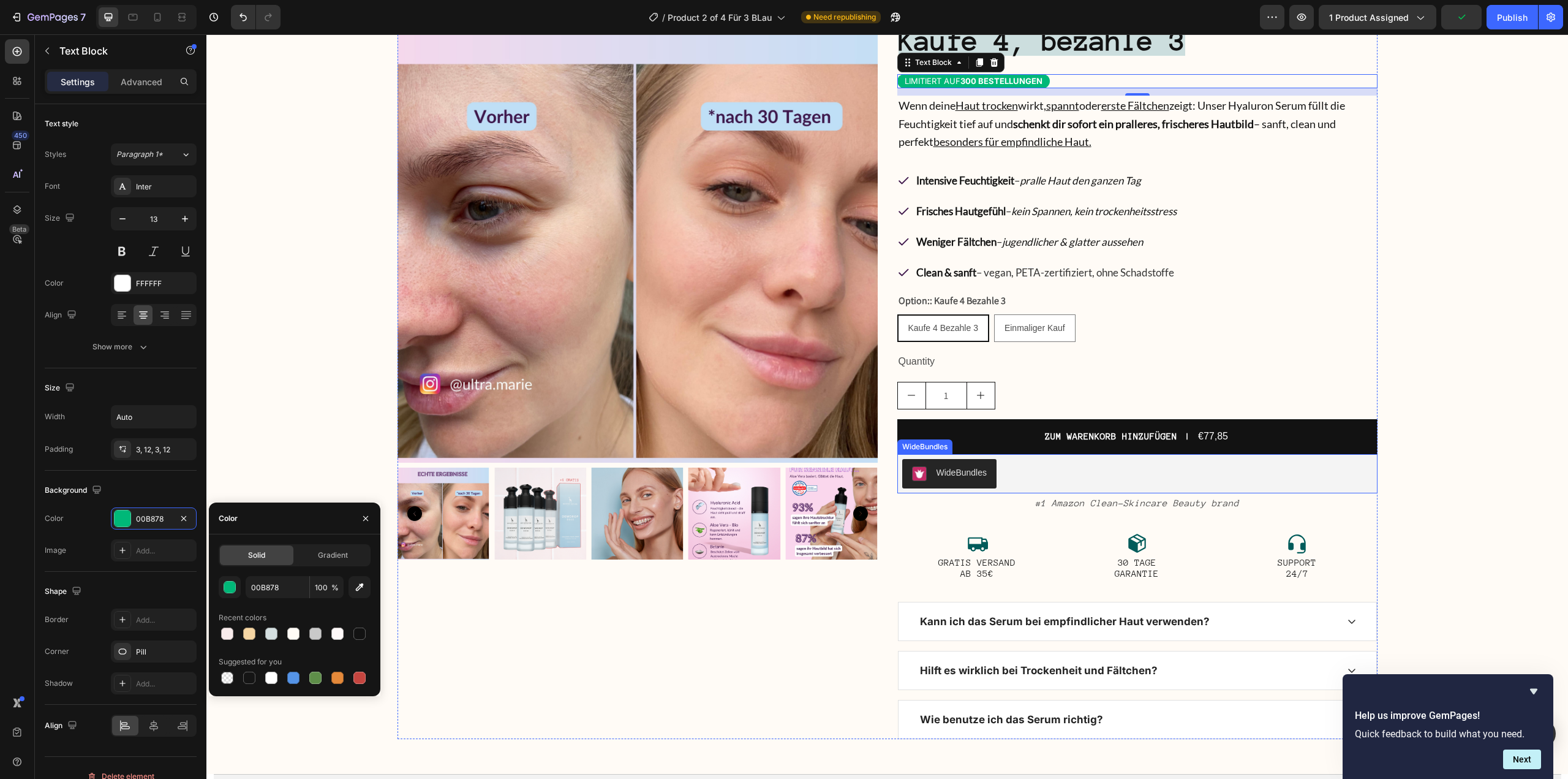
scroll to position [367, 0]
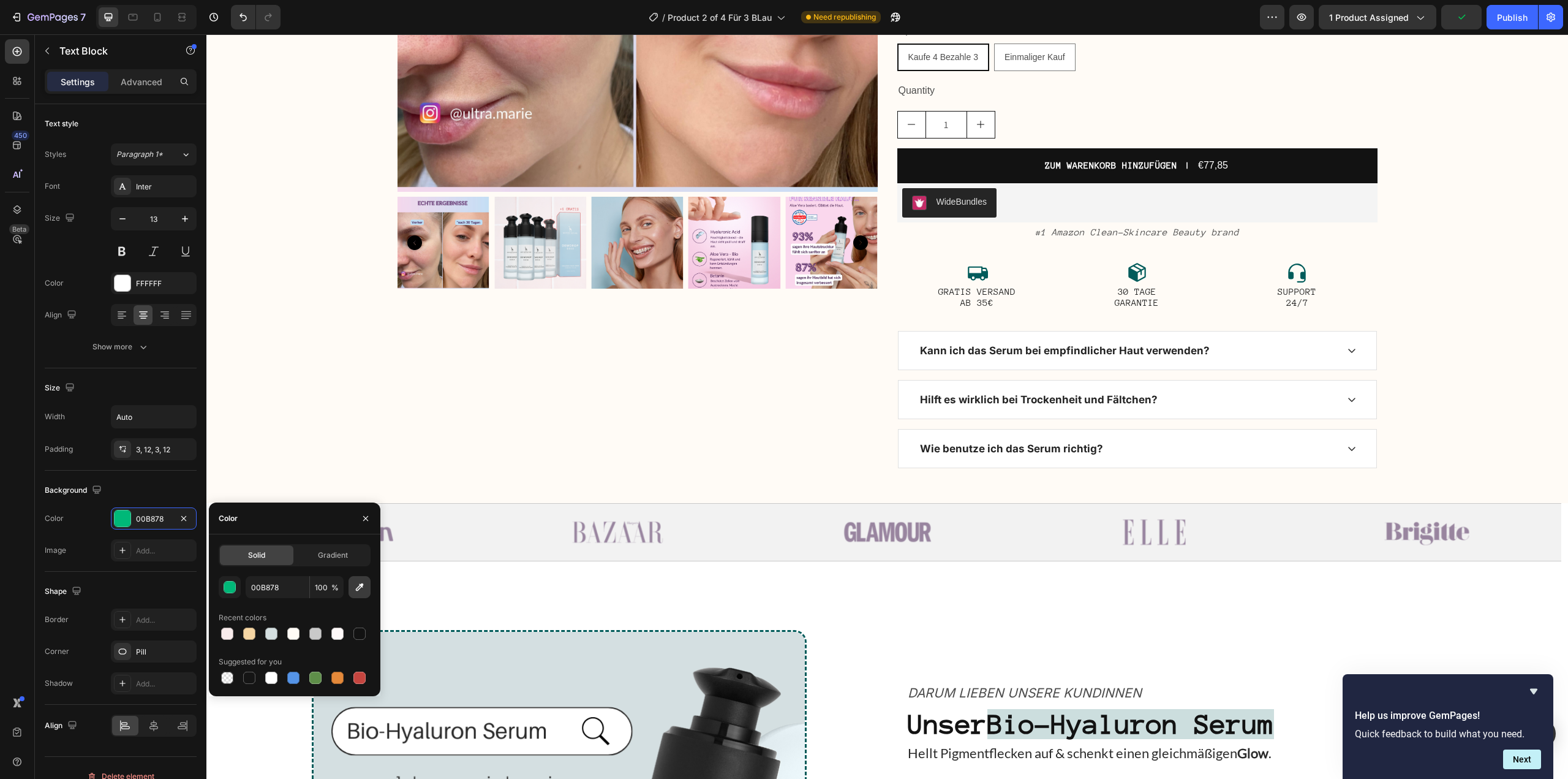
click at [353, 591] on button "button" at bounding box center [359, 587] width 22 height 22
type input "015B5A"
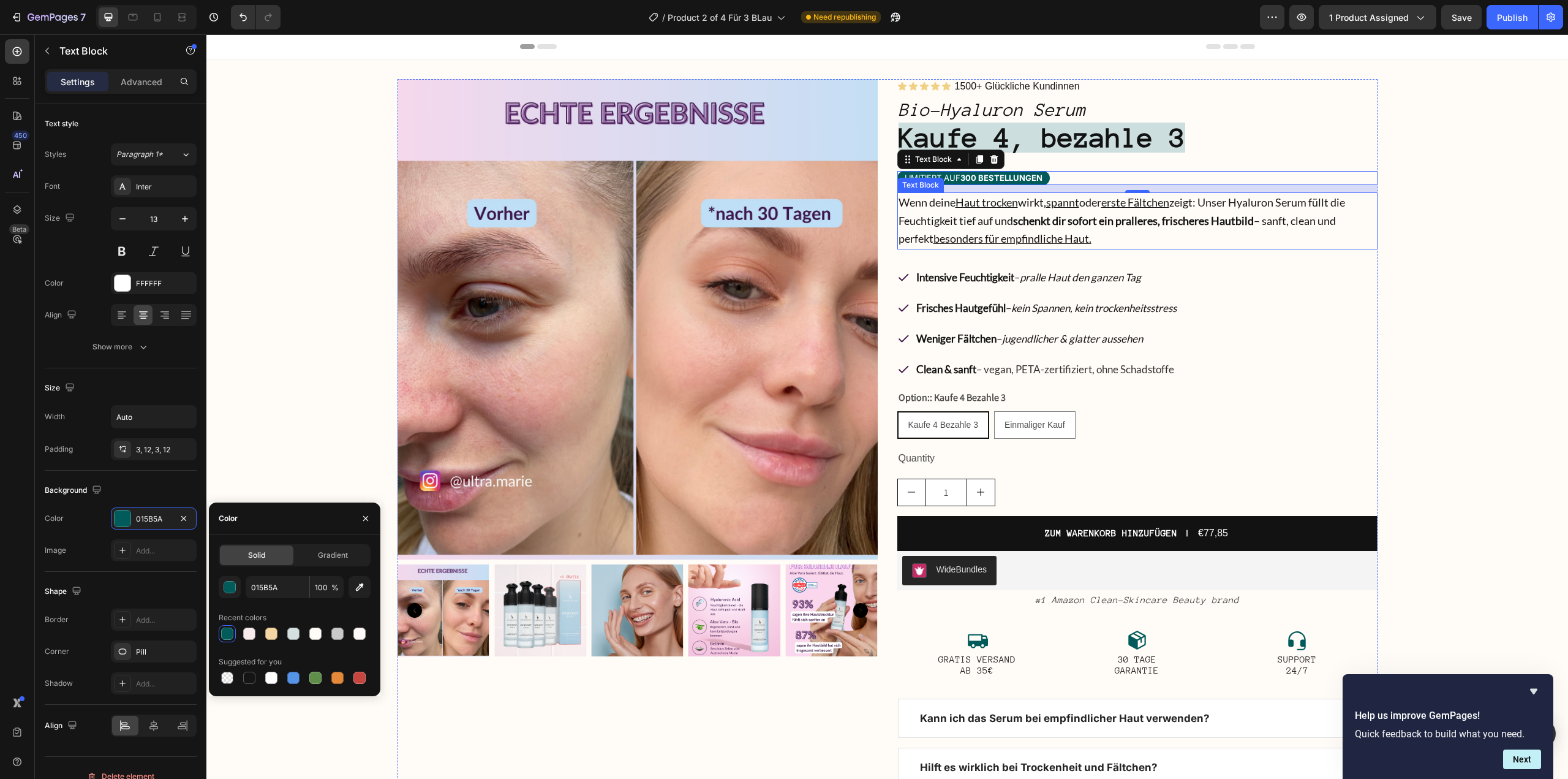
click at [1374, 235] on div "Product Images Icon Icon Icon Icon Icon Icon List 1500+ Glückliche Kundinnen Te…" at bounding box center [887, 465] width 1362 height 772
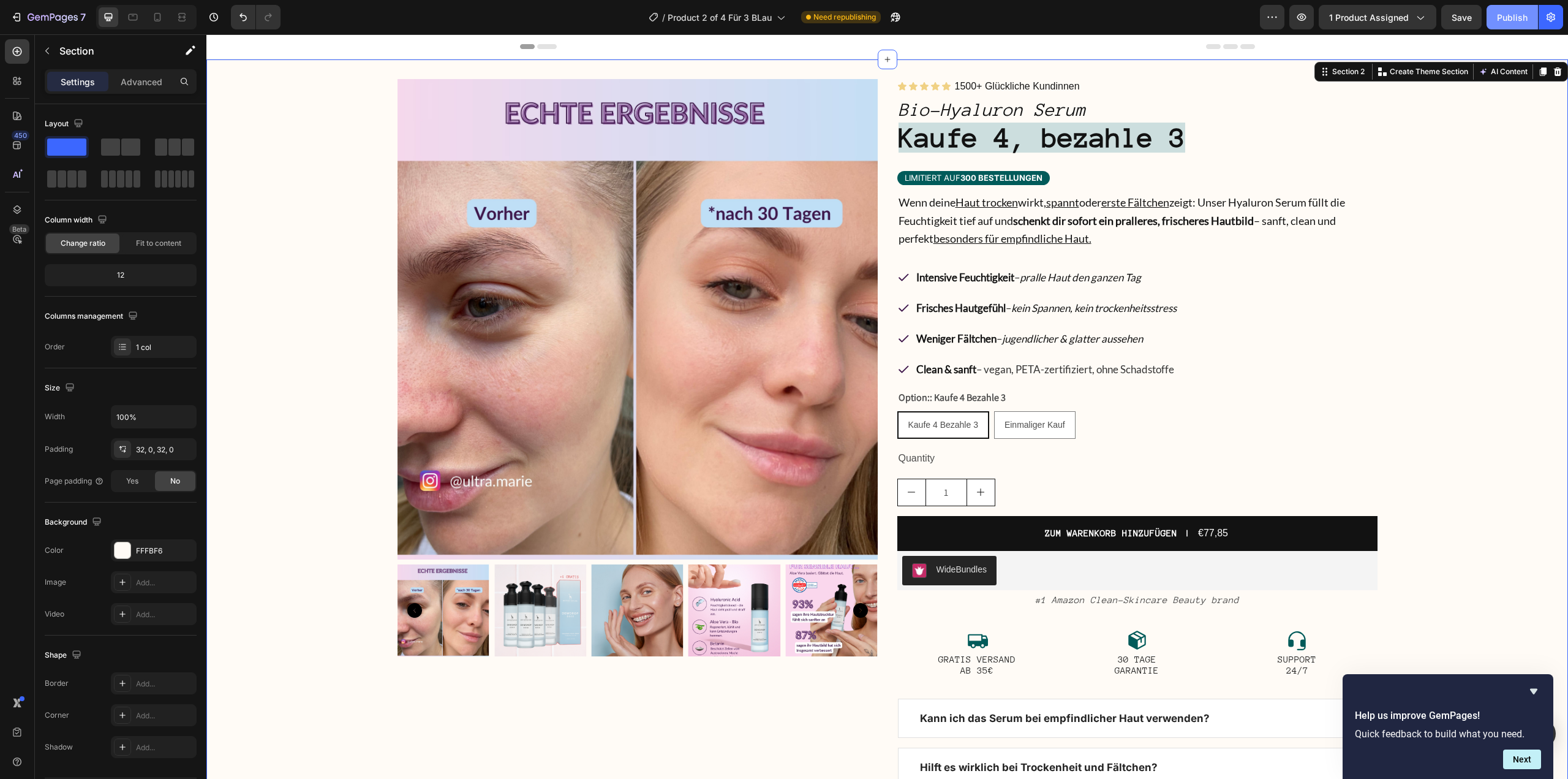
click at [1507, 17] on div "Publish" at bounding box center [1512, 17] width 31 height 13
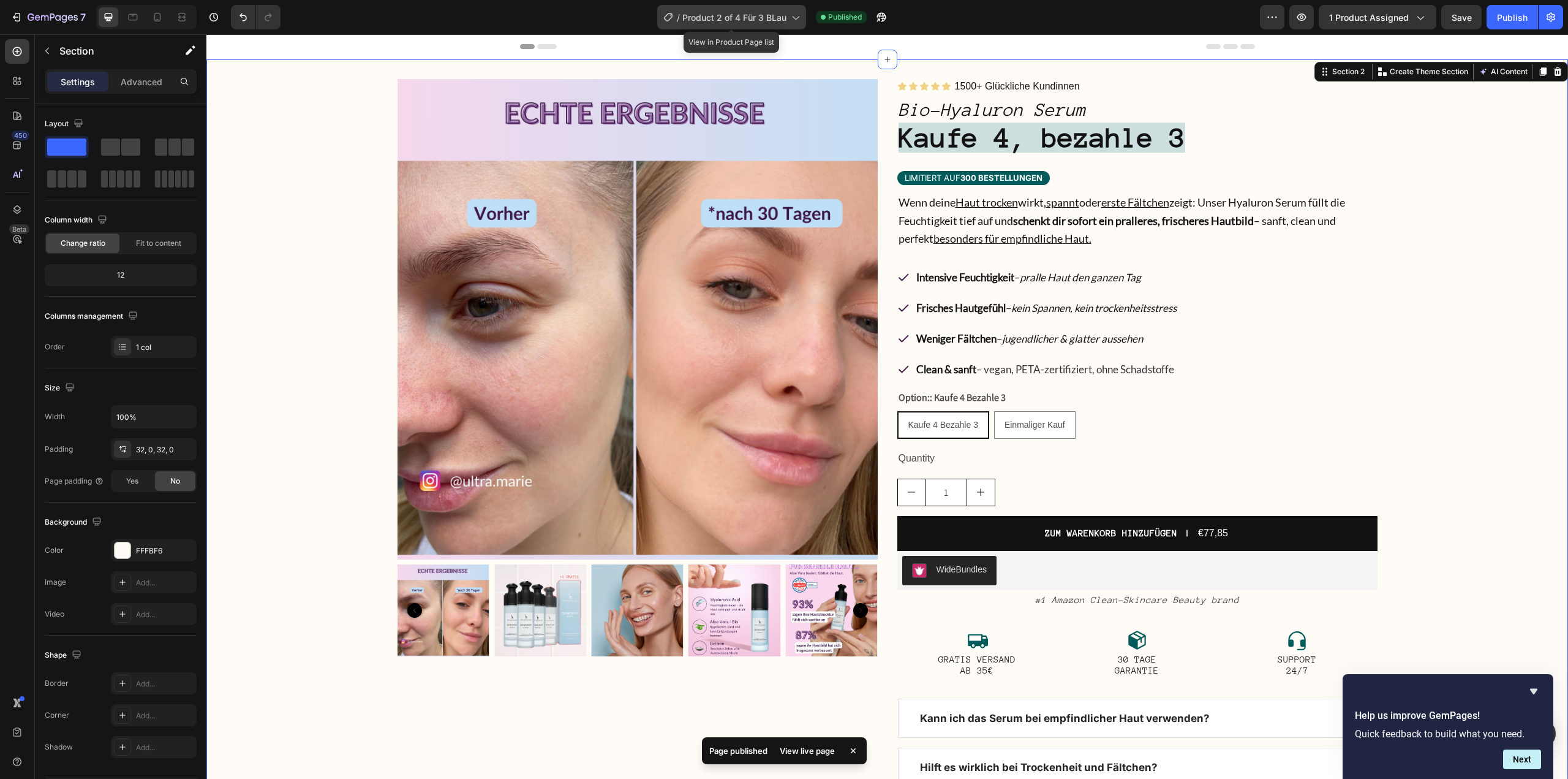
click at [797, 12] on icon at bounding box center [795, 17] width 13 height 13
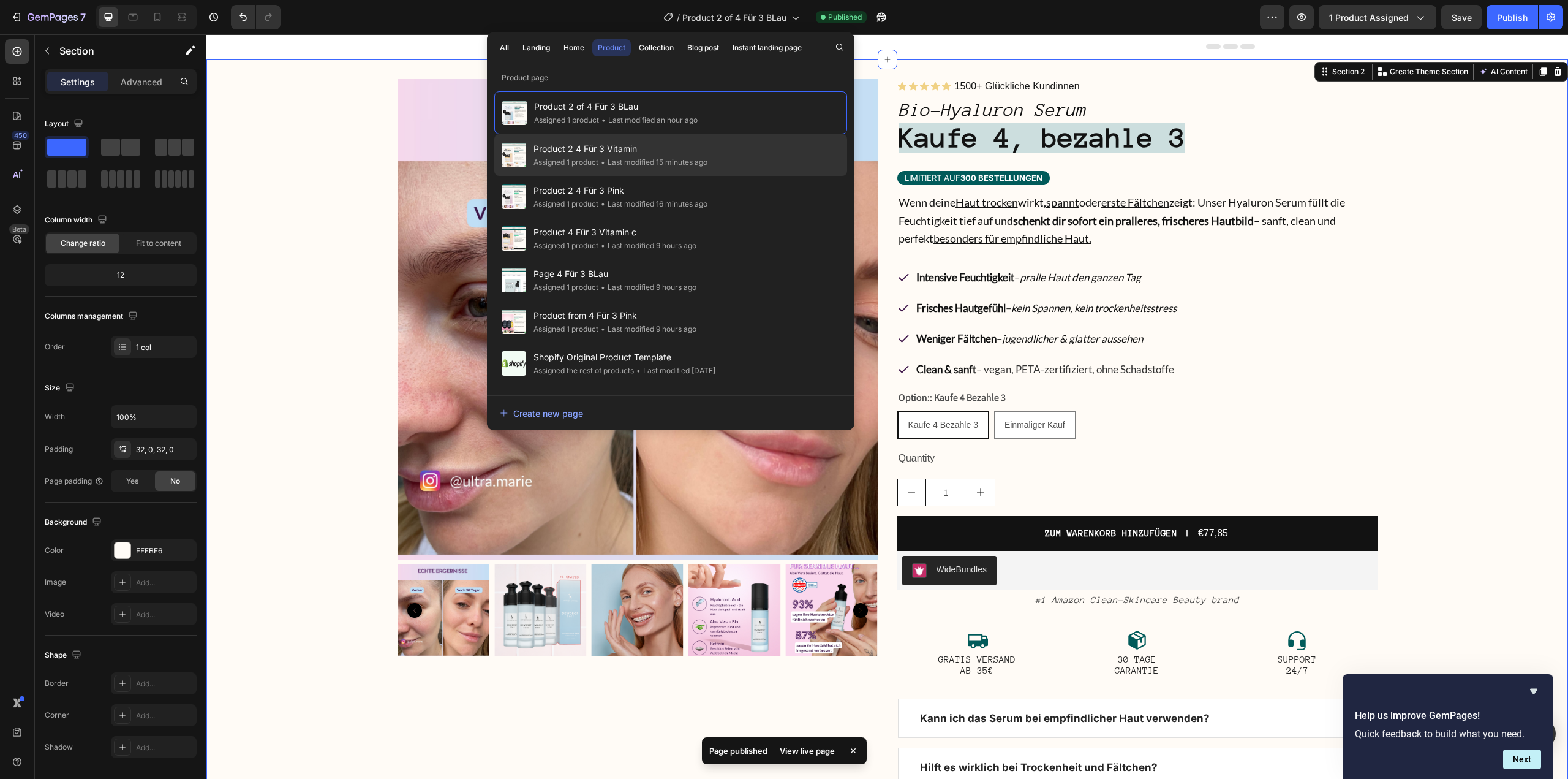
click at [693, 145] on span "Product 2 4 Für 3 Vitamin" at bounding box center [620, 149] width 174 height 15
